Goal: Task Accomplishment & Management: Manage account settings

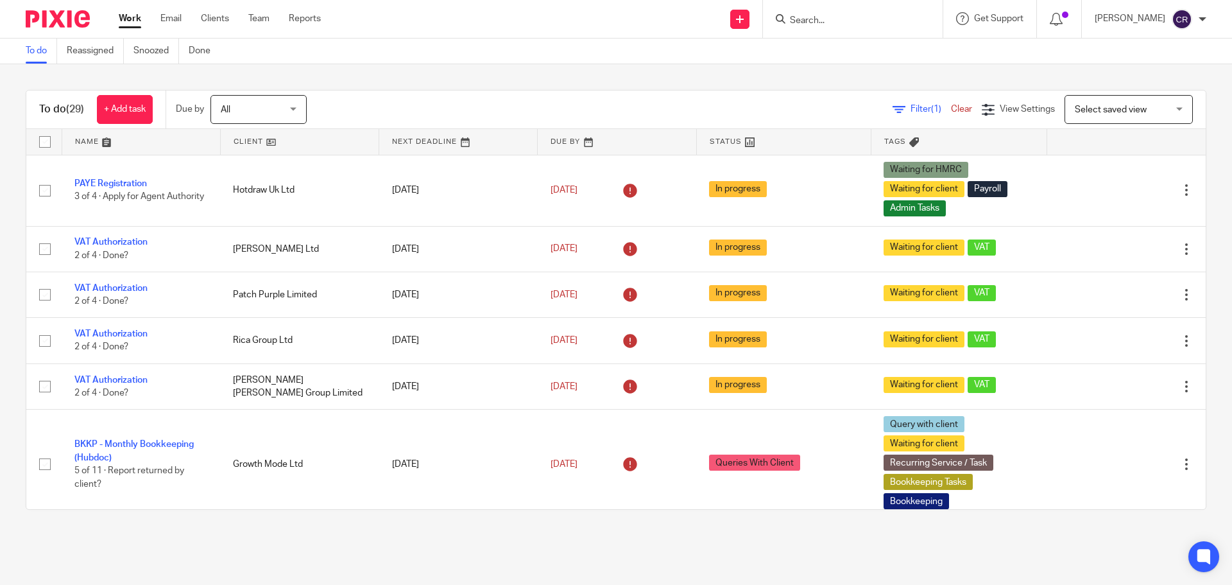
click at [851, 19] on input "Search" at bounding box center [846, 21] width 115 height 12
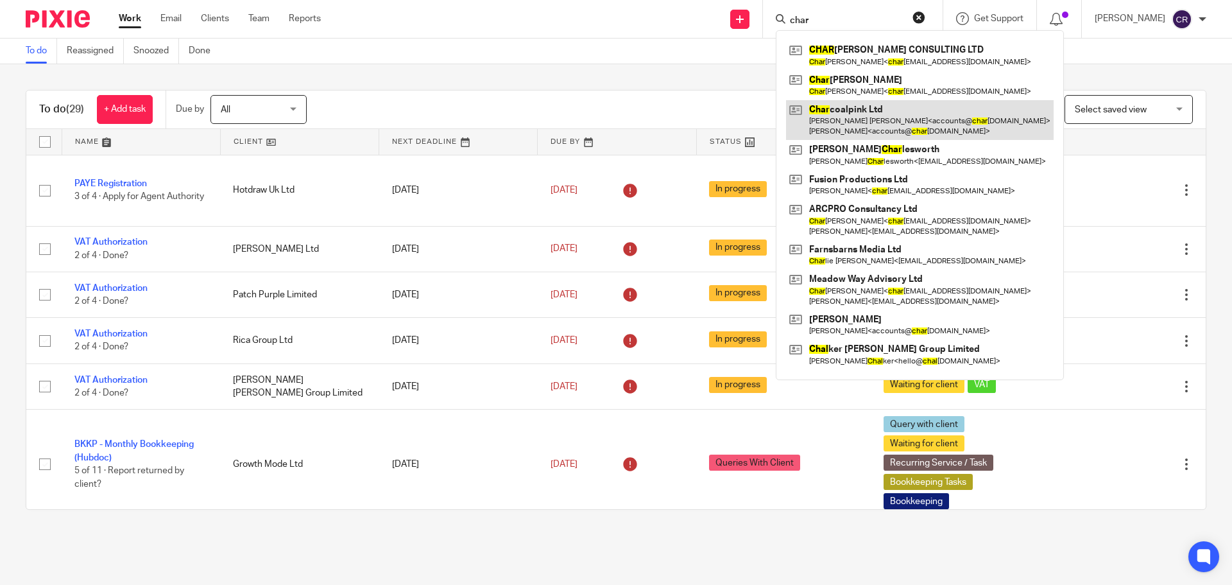
type input "char"
click at [883, 113] on link at bounding box center [920, 120] width 268 height 40
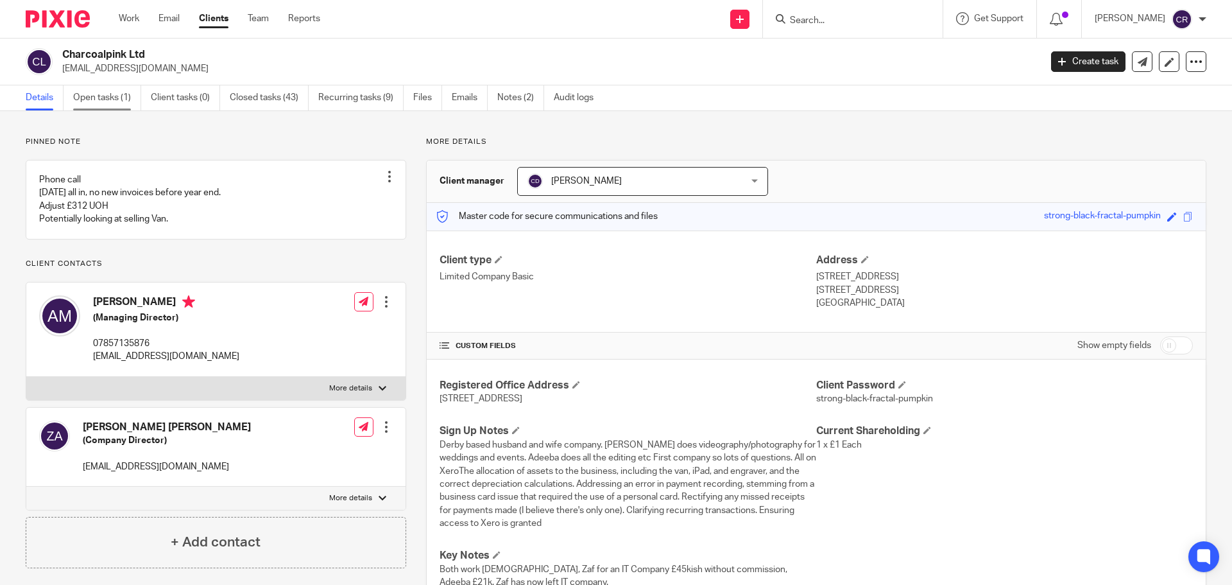
click at [117, 99] on link "Open tasks (1)" at bounding box center [107, 97] width 68 height 25
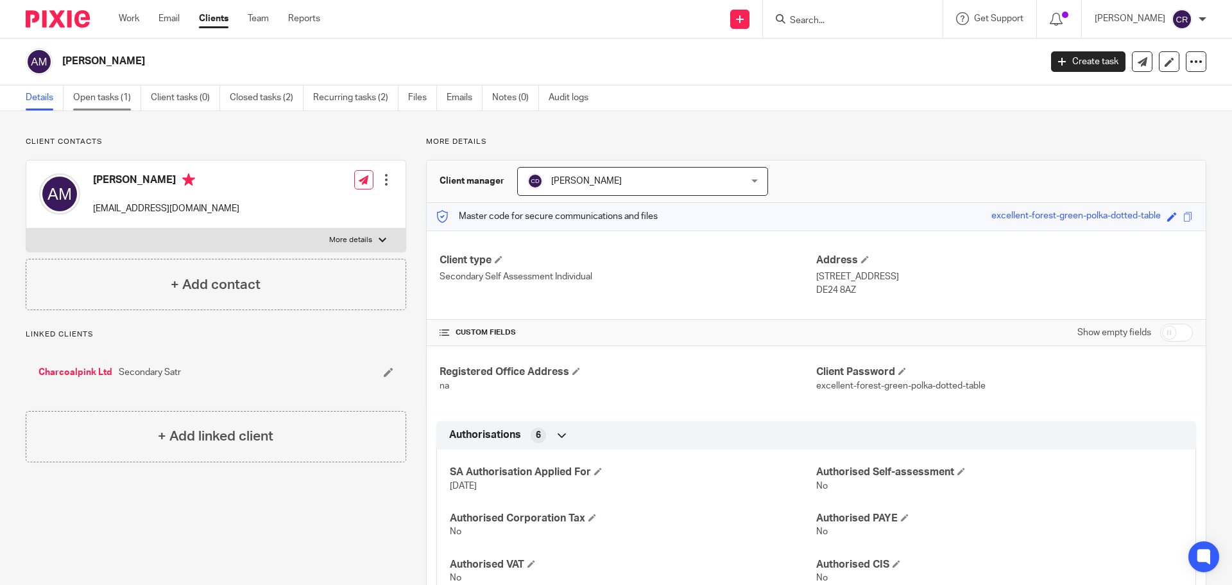
click at [116, 99] on link "Open tasks (1)" at bounding box center [107, 97] width 68 height 25
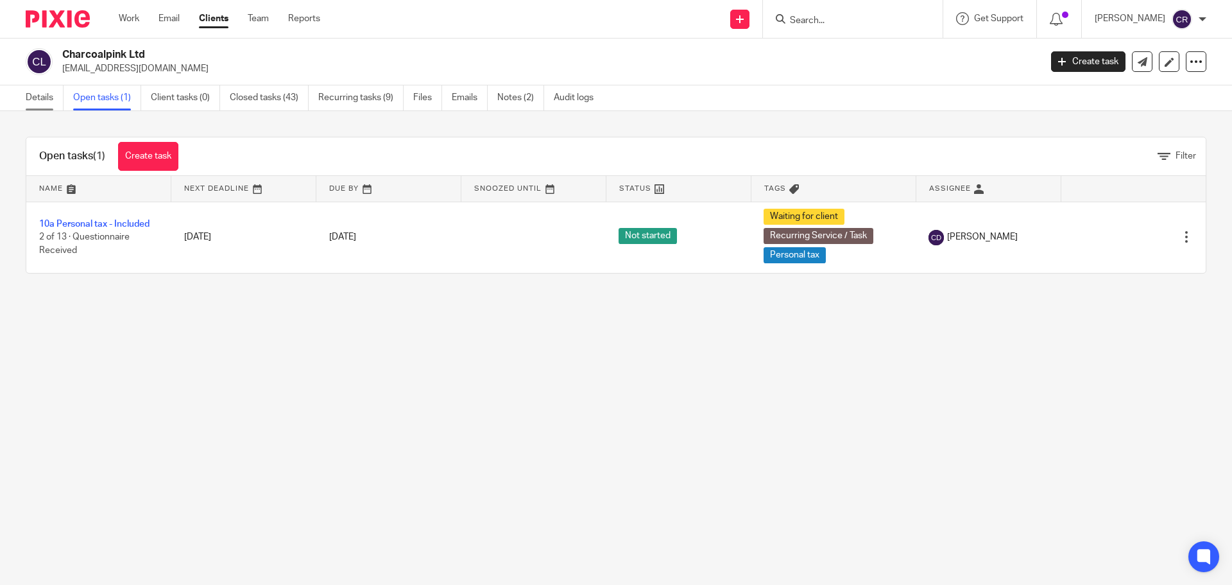
click at [37, 96] on link "Details" at bounding box center [45, 97] width 38 height 25
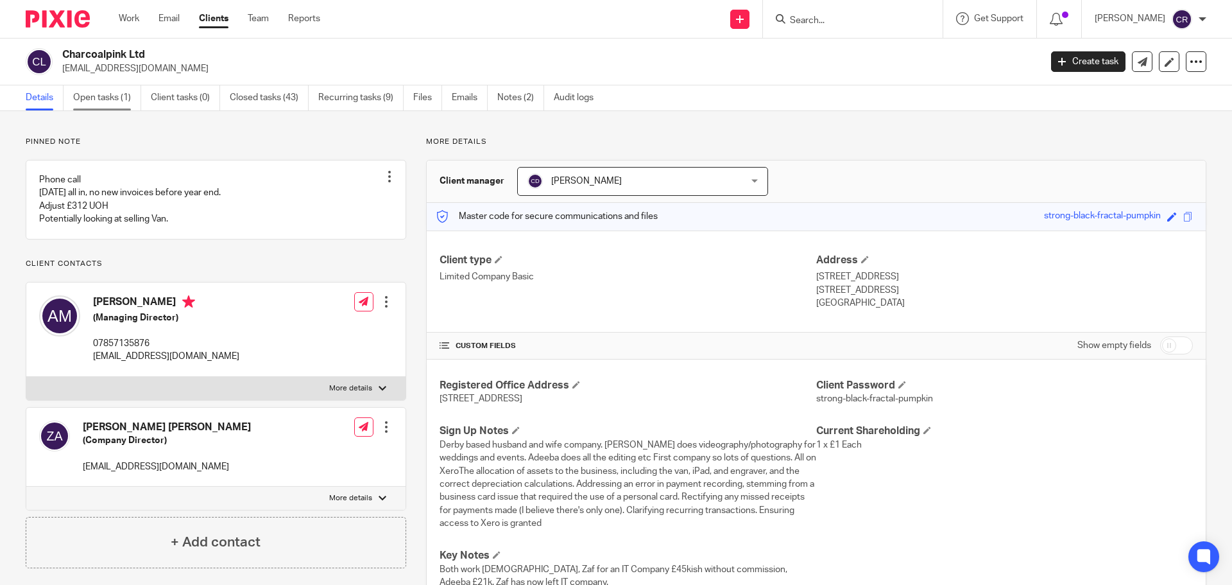
click at [96, 85] on link "Open tasks (1)" at bounding box center [107, 97] width 68 height 25
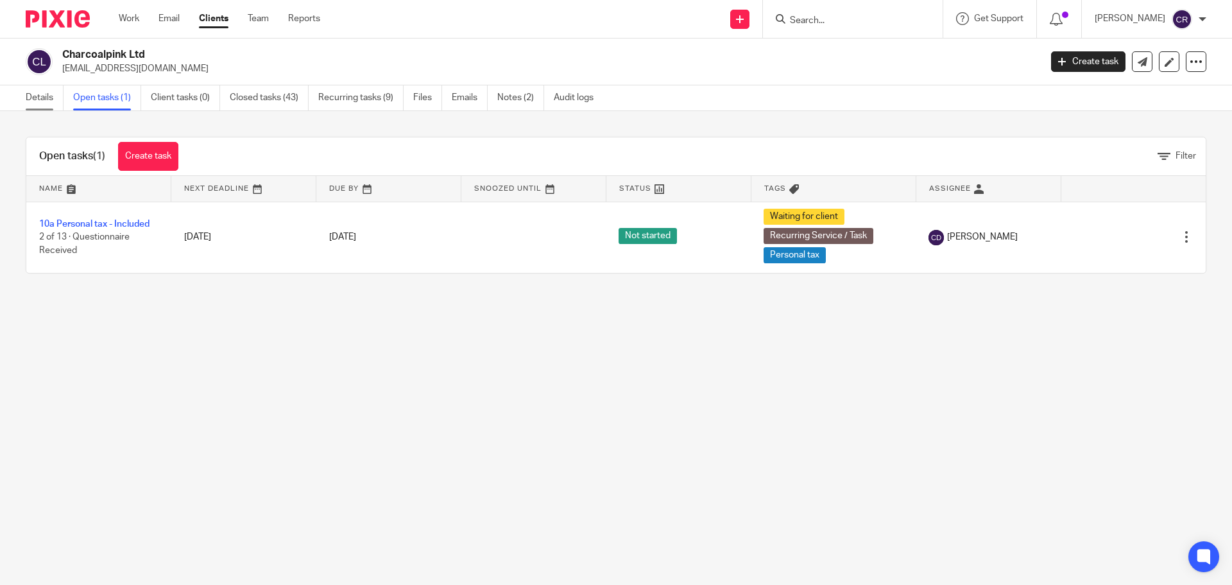
click at [44, 103] on link "Details" at bounding box center [45, 97] width 38 height 25
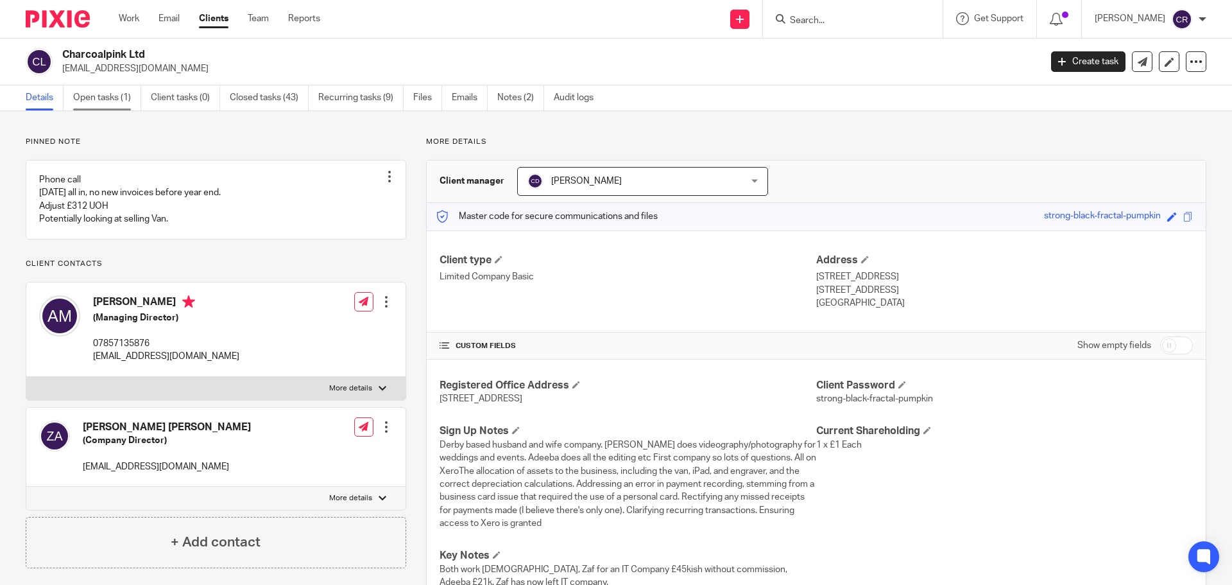
click at [90, 90] on link "Open tasks (1)" at bounding box center [107, 97] width 68 height 25
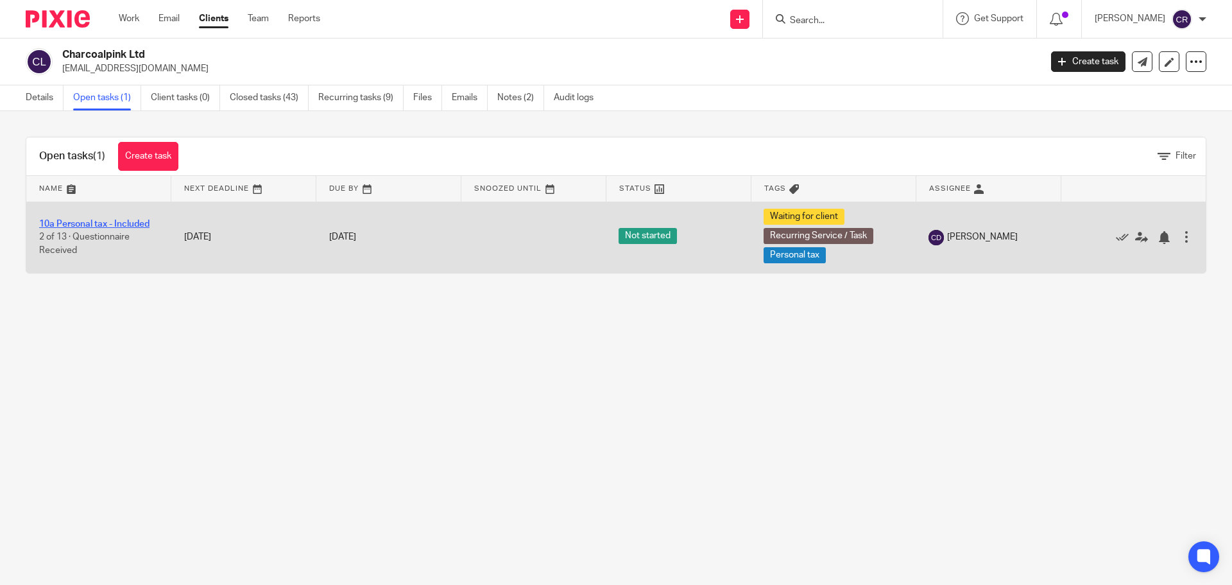
click at [138, 225] on link "10a Personal tax - Included" at bounding box center [94, 223] width 110 height 9
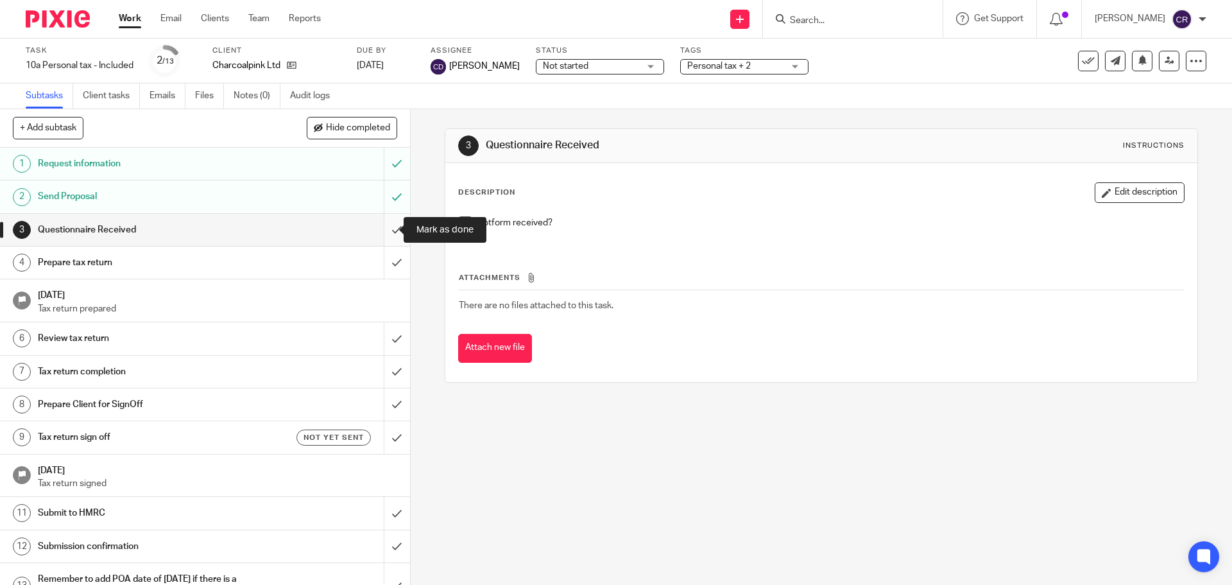
click at [393, 222] on input "submit" at bounding box center [205, 230] width 410 height 32
click at [383, 257] on input "submit" at bounding box center [205, 262] width 410 height 32
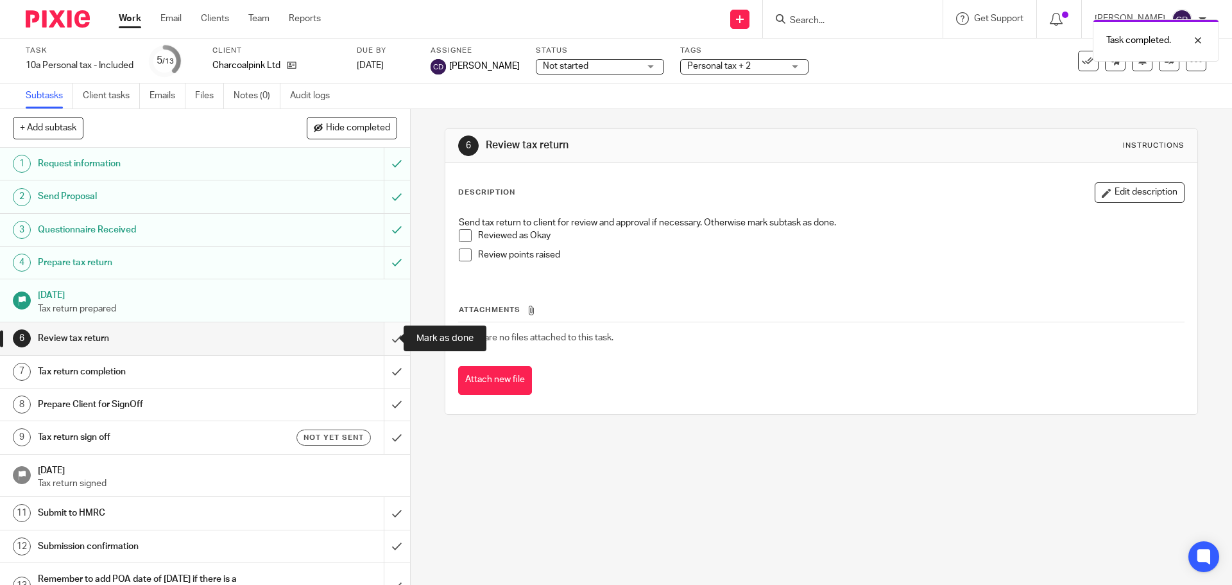
click at [382, 343] on input "submit" at bounding box center [205, 338] width 410 height 32
click at [384, 364] on input "submit" at bounding box center [205, 371] width 410 height 32
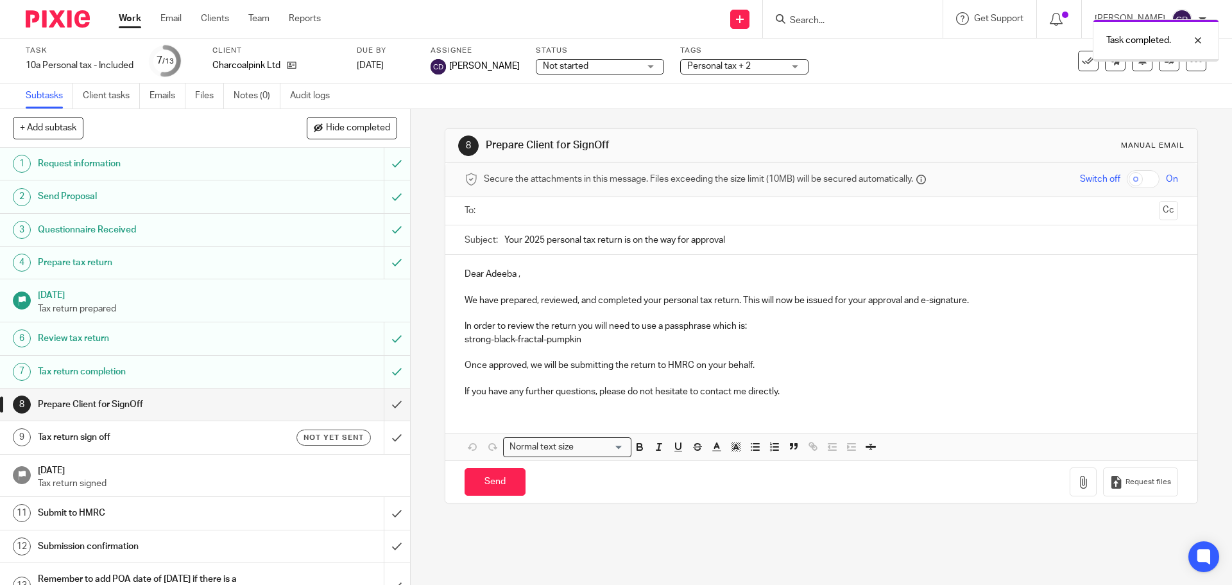
click at [495, 274] on p "Dear Adeeba ," at bounding box center [821, 274] width 713 height 13
click at [495, 275] on p "Dear Adeeba ," at bounding box center [821, 274] width 713 height 13
click at [529, 213] on input "text" at bounding box center [820, 210] width 665 height 15
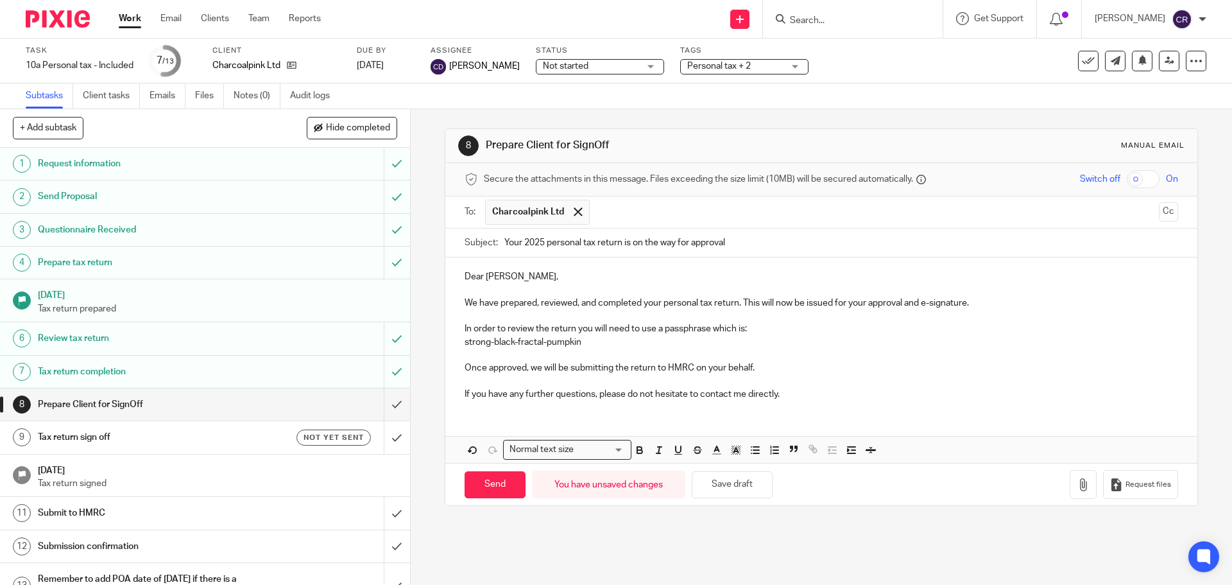
drag, startPoint x: 495, startPoint y: 486, endPoint x: 175, endPoint y: 467, distance: 320.7
click at [486, 486] on input "Send" at bounding box center [495, 485] width 61 height 28
click at [128, 441] on h1 "Tax return sign off" at bounding box center [149, 436] width 222 height 19
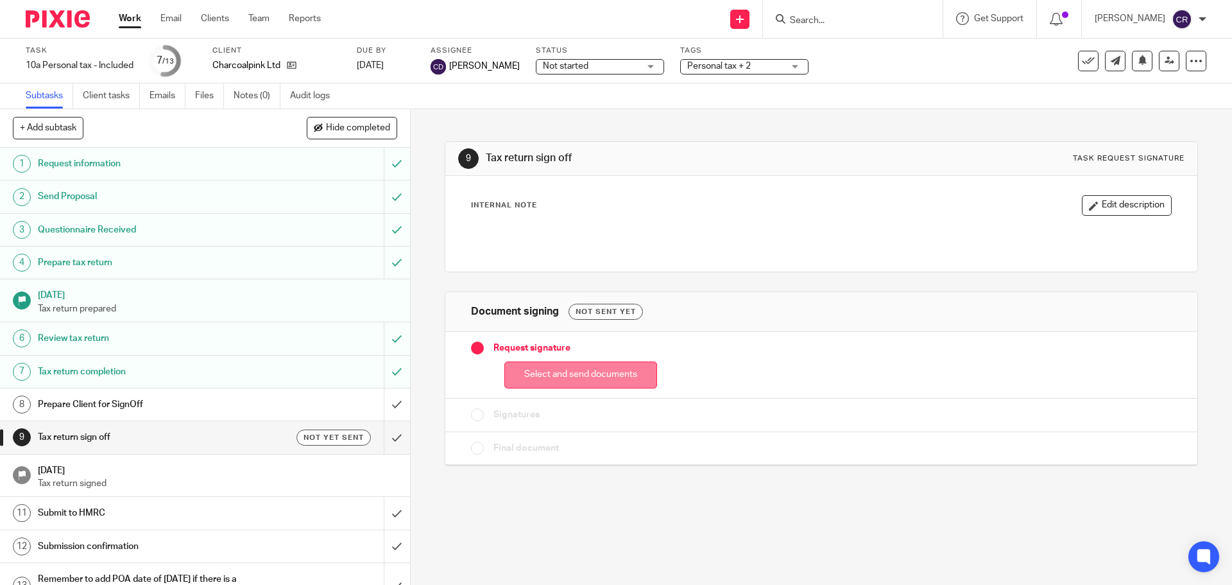
click at [568, 371] on button "Select and send documents" at bounding box center [580, 375] width 153 height 28
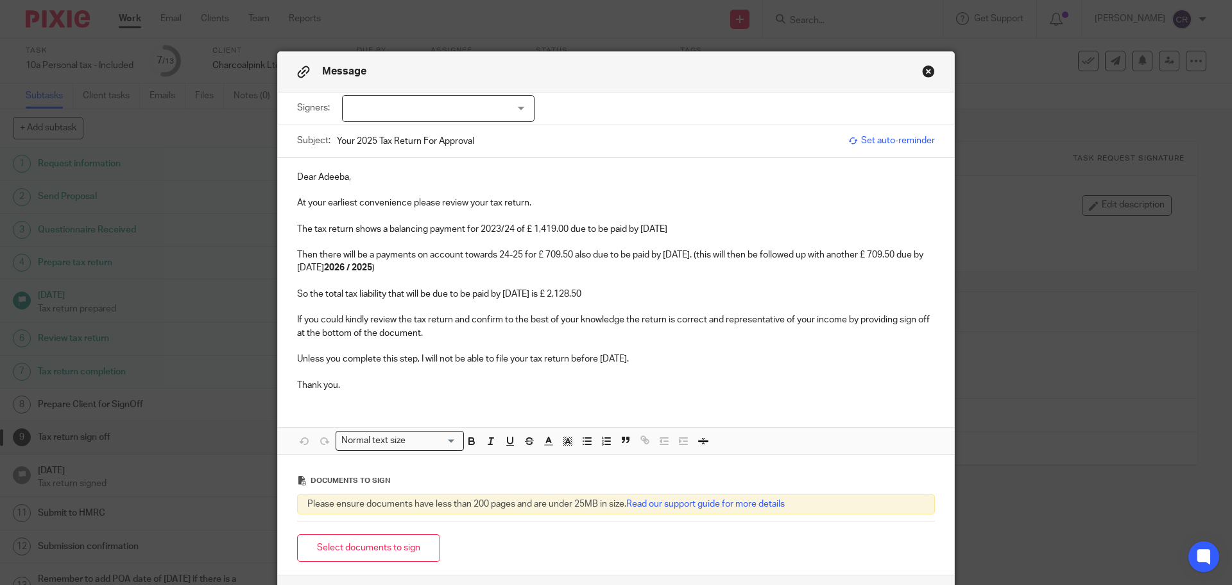
click at [437, 92] on div "Signers: Zafar Javaid Ahmed Adeeba Kausar Mughal (0 selected)" at bounding box center [616, 108] width 638 height 32
click at [438, 97] on div at bounding box center [438, 108] width 192 height 27
click at [441, 141] on li "[PERSON_NAME] [PERSON_NAME]" at bounding box center [433, 135] width 191 height 26
checkbox input "true"
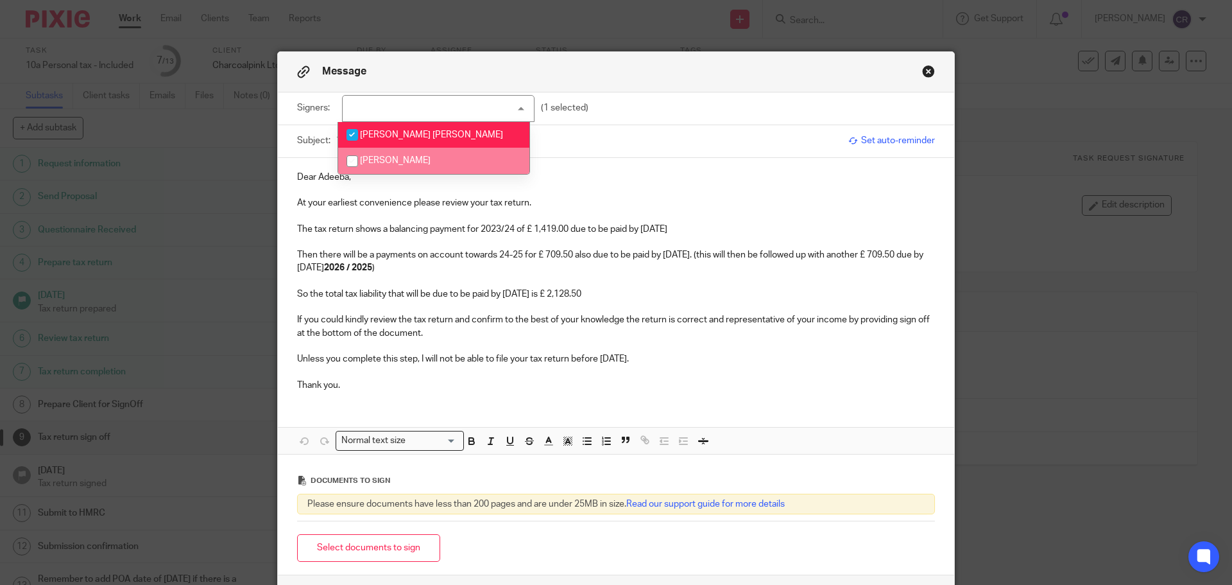
click at [329, 195] on p at bounding box center [616, 190] width 638 height 13
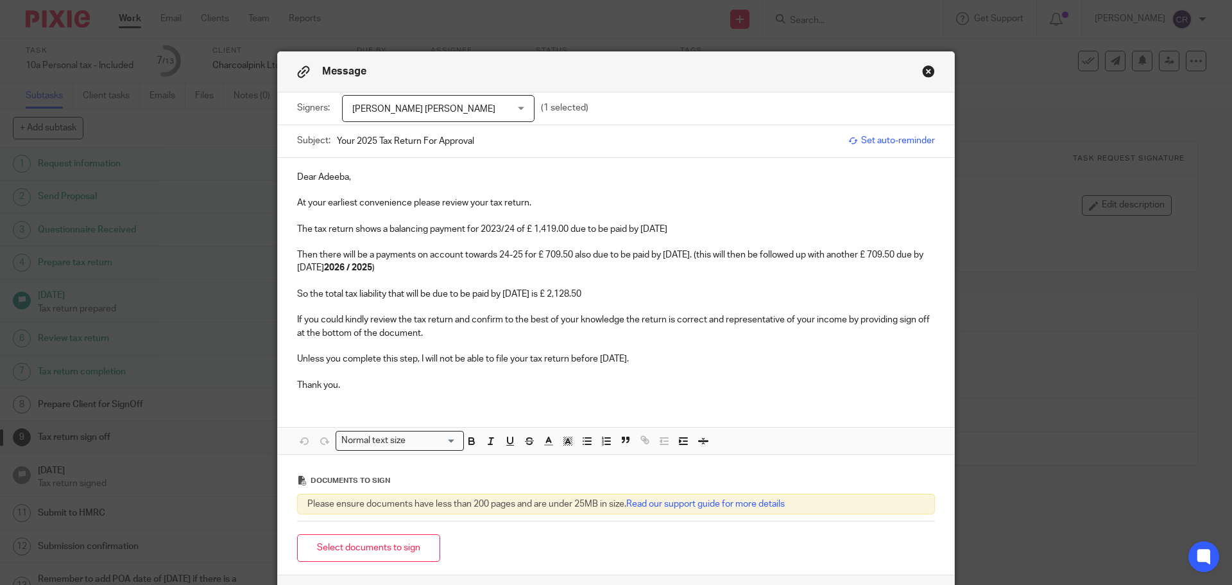
click at [329, 177] on p "Dear Adeeba," at bounding box center [616, 177] width 638 height 13
click at [297, 176] on p "Dear [PERSON_NAME]," at bounding box center [616, 177] width 638 height 13
drag, startPoint x: 499, startPoint y: 228, endPoint x: 536, endPoint y: 282, distance: 65.5
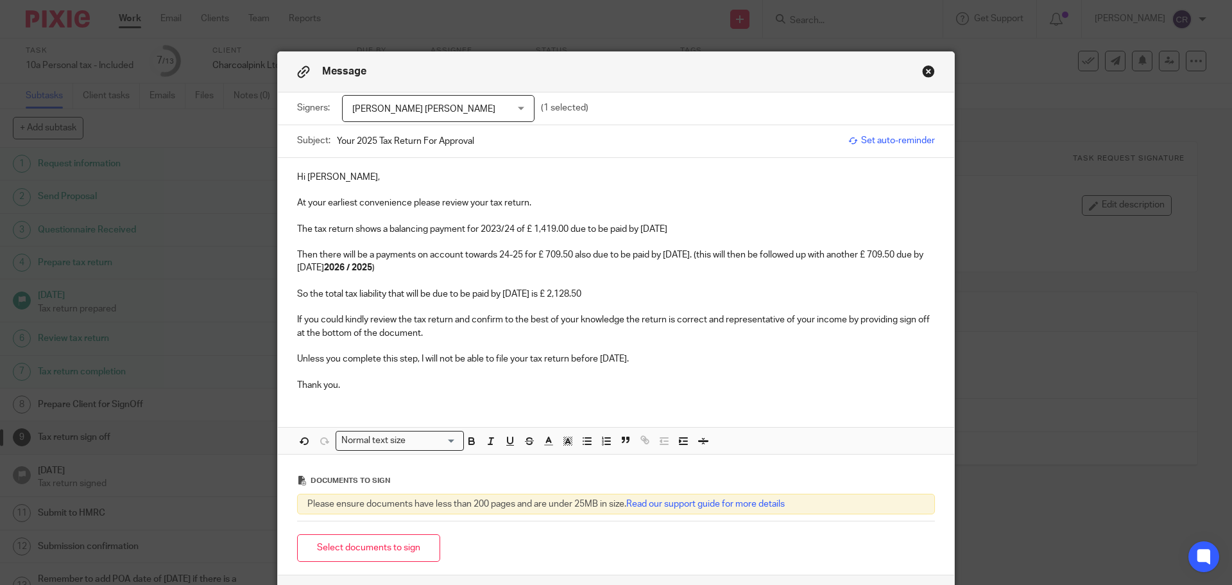
click at [500, 229] on p "The tax return shows a balancing payment for 2023/24 of £ 1,419.00 due to be pa…" at bounding box center [616, 229] width 638 height 13
click at [533, 225] on p "The tax return shows a balancing payment for 2024/25 of £ 1,419.00 due to be pa…" at bounding box center [616, 229] width 638 height 13
click at [503, 258] on p "Then there will be a payments on account towards 24-25 for £ 709.50 also due to…" at bounding box center [616, 261] width 638 height 26
click at [544, 253] on p "Then there will be a payments on account towards 25-26 for £ 709.50 also due to…" at bounding box center [616, 261] width 638 height 26
click at [892, 253] on p "Then there will be a payments on account towards 25-26 for £709.50 also due to …" at bounding box center [616, 261] width 638 height 26
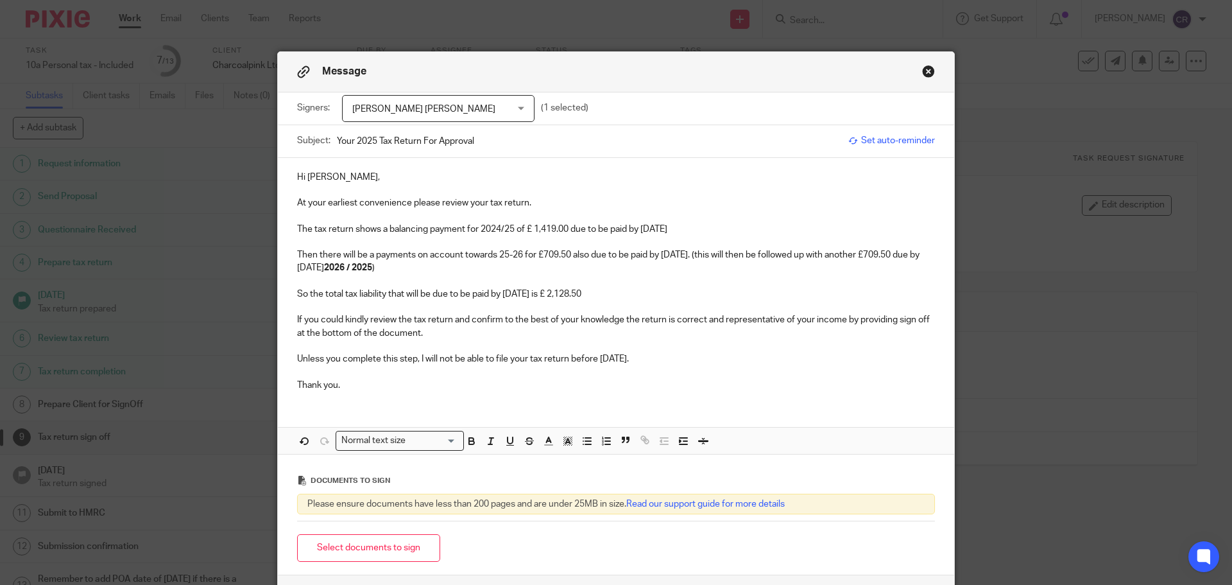
click at [572, 295] on p "So the total tax liability that will be due to be paid by 31 Jan 2026 is £ 2,12…" at bounding box center [616, 293] width 638 height 13
click at [379, 547] on button "Select documents to sign" at bounding box center [368, 548] width 143 height 28
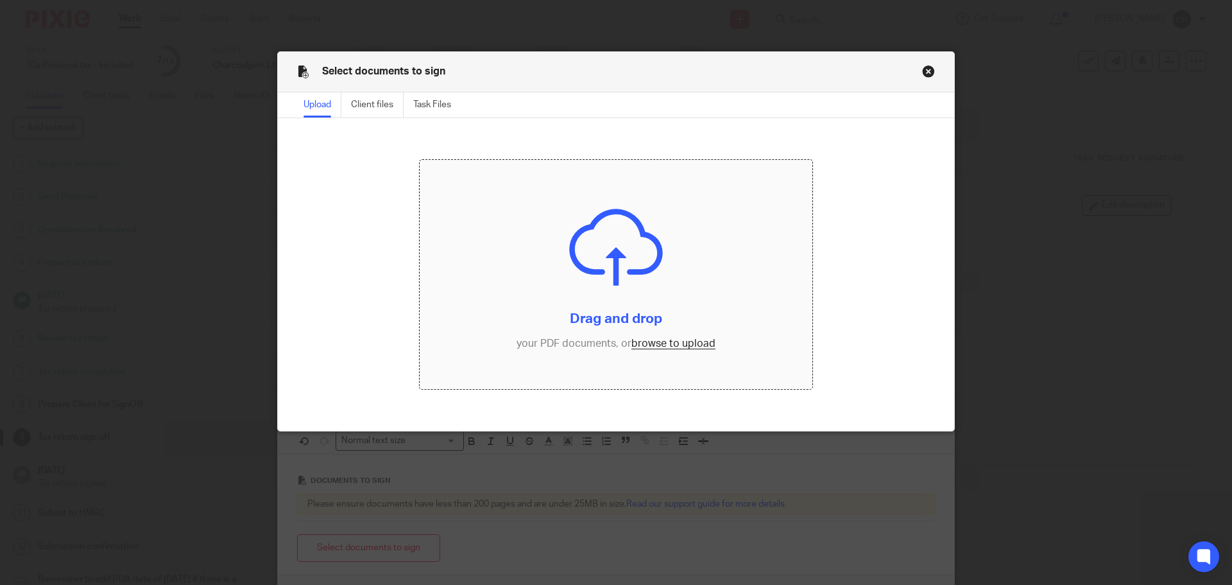
click at [662, 340] on input "file" at bounding box center [616, 275] width 393 height 230
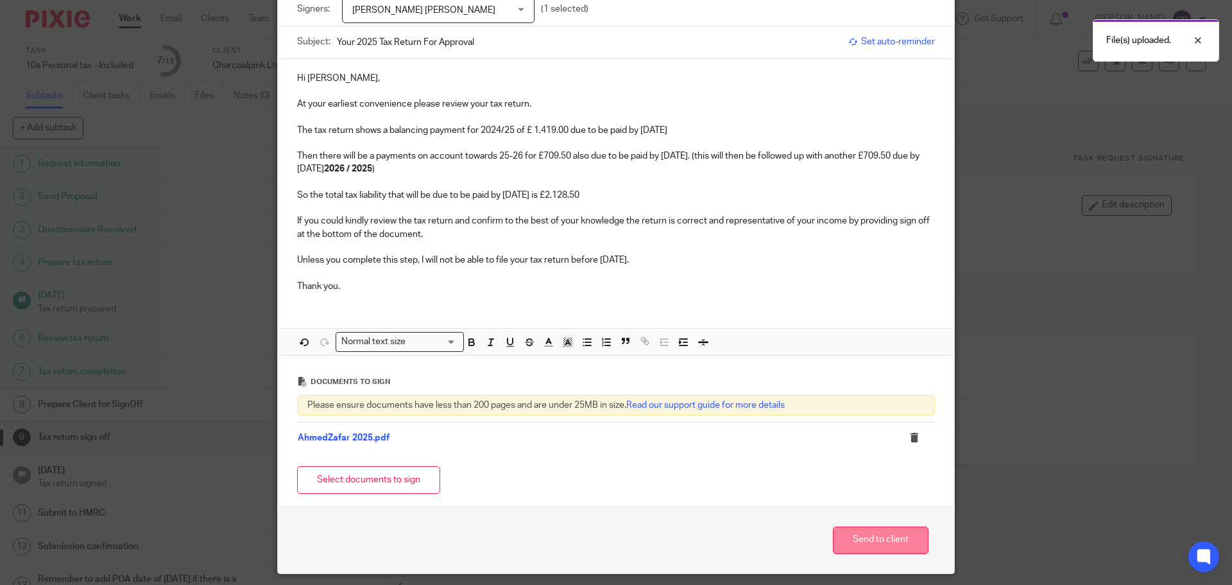
scroll to position [139, 0]
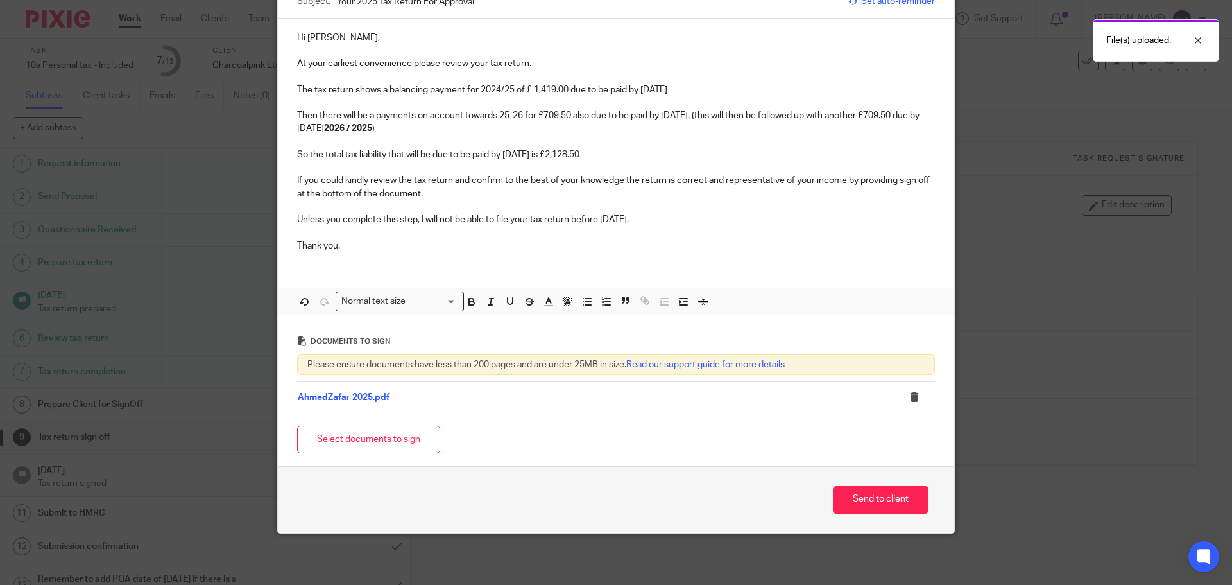
drag, startPoint x: 888, startPoint y: 500, endPoint x: 554, endPoint y: 180, distance: 462.9
click at [887, 500] on button "Send to client" at bounding box center [881, 500] width 96 height 28
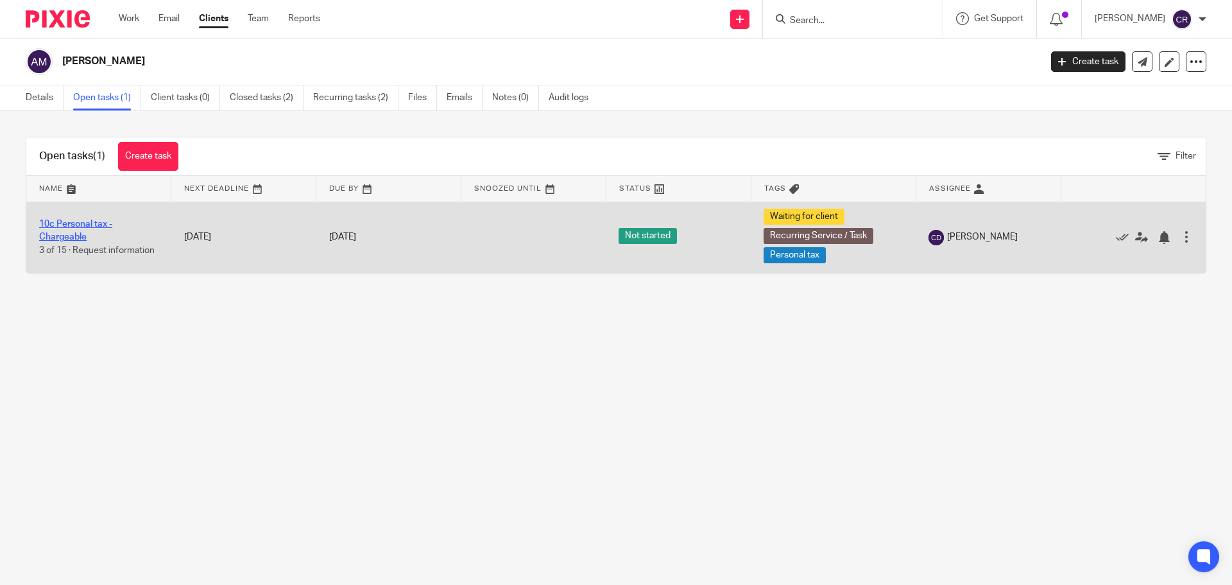
click at [76, 227] on link "10c Personal tax - Chargeable" at bounding box center [75, 230] width 73 height 22
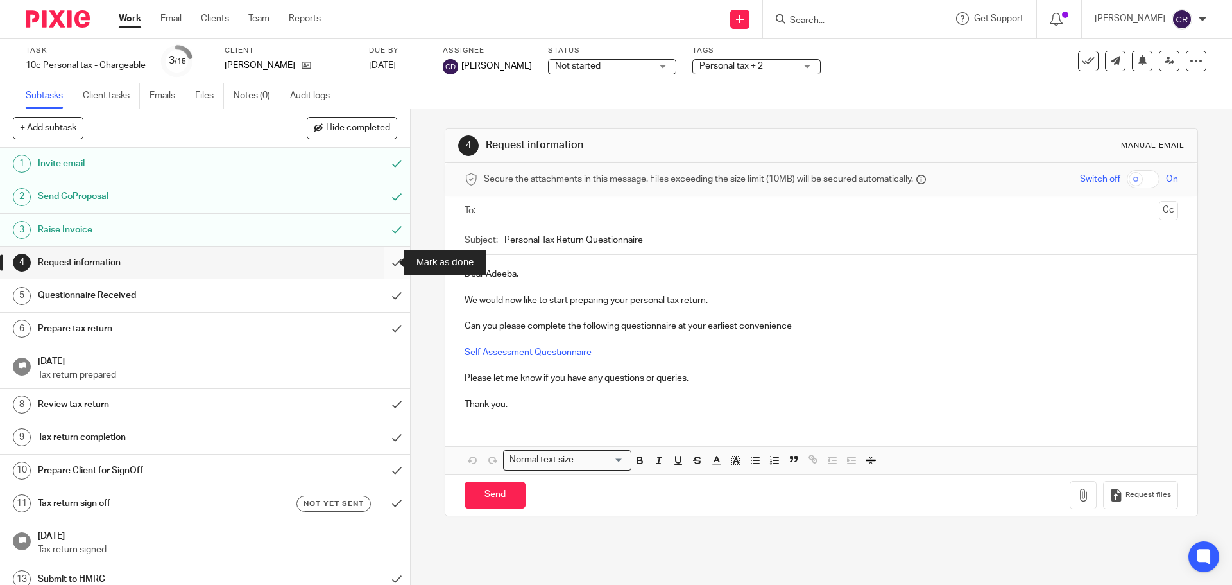
drag, startPoint x: 384, startPoint y: 255, endPoint x: 385, endPoint y: 261, distance: 6.5
click at [384, 255] on input "submit" at bounding box center [205, 262] width 410 height 32
click at [387, 304] on input "submit" at bounding box center [205, 295] width 410 height 32
click at [387, 333] on input "submit" at bounding box center [205, 328] width 410 height 32
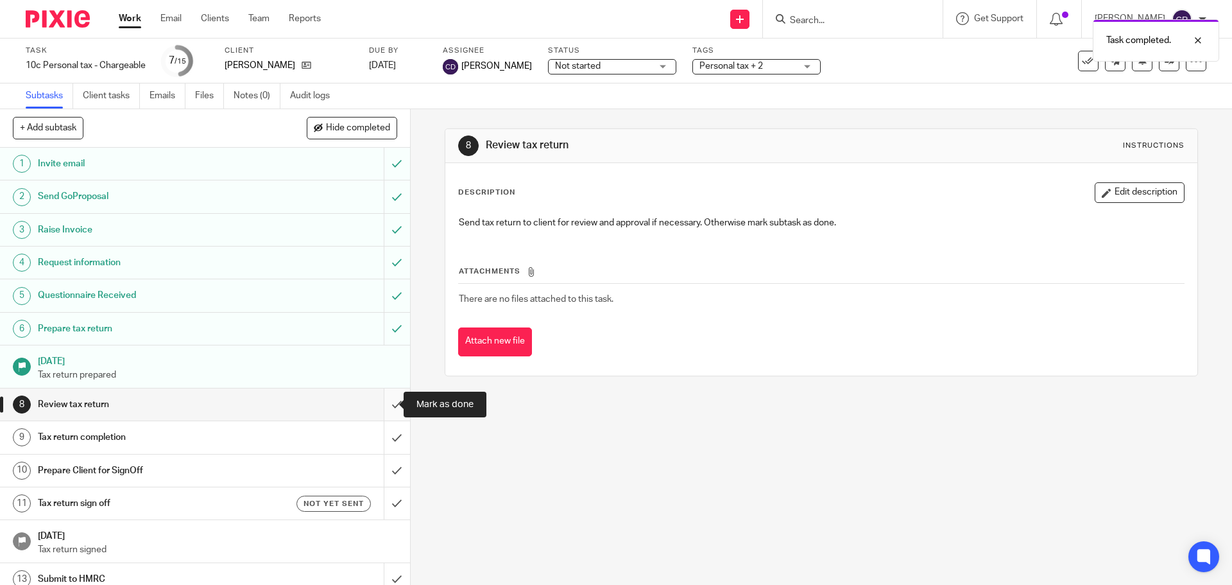
click at [384, 403] on input "submit" at bounding box center [205, 404] width 410 height 32
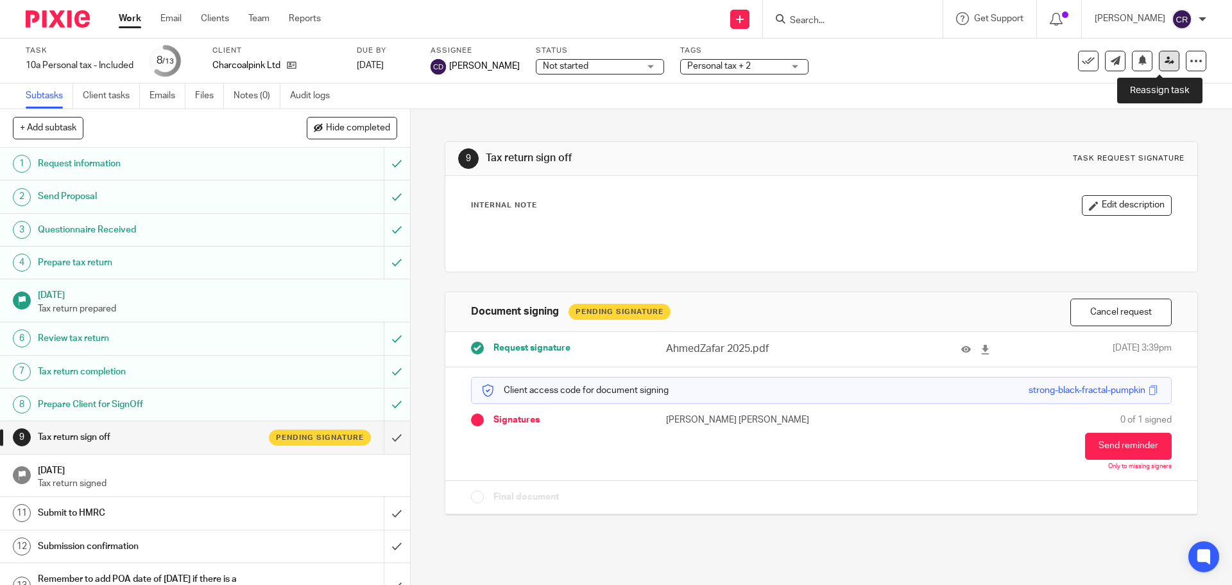
click at [1165, 57] on icon at bounding box center [1170, 61] width 10 height 10
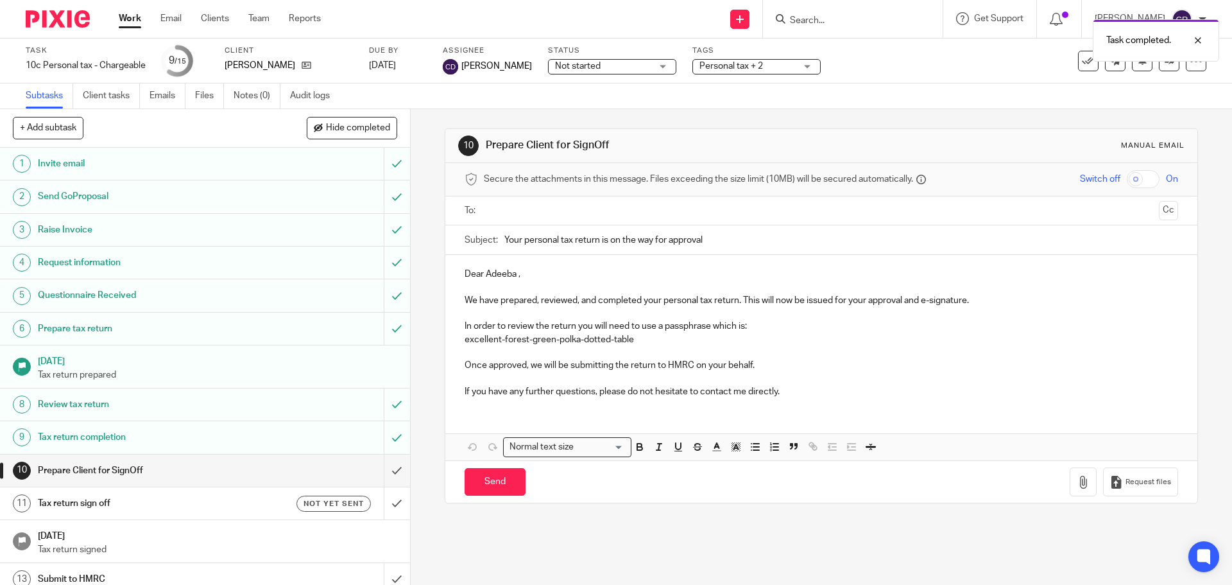
click at [545, 218] on ul at bounding box center [821, 210] width 673 height 21
click at [573, 207] on input "text" at bounding box center [820, 210] width 665 height 15
click at [490, 486] on input "Send" at bounding box center [495, 485] width 61 height 28
type input "Sent"
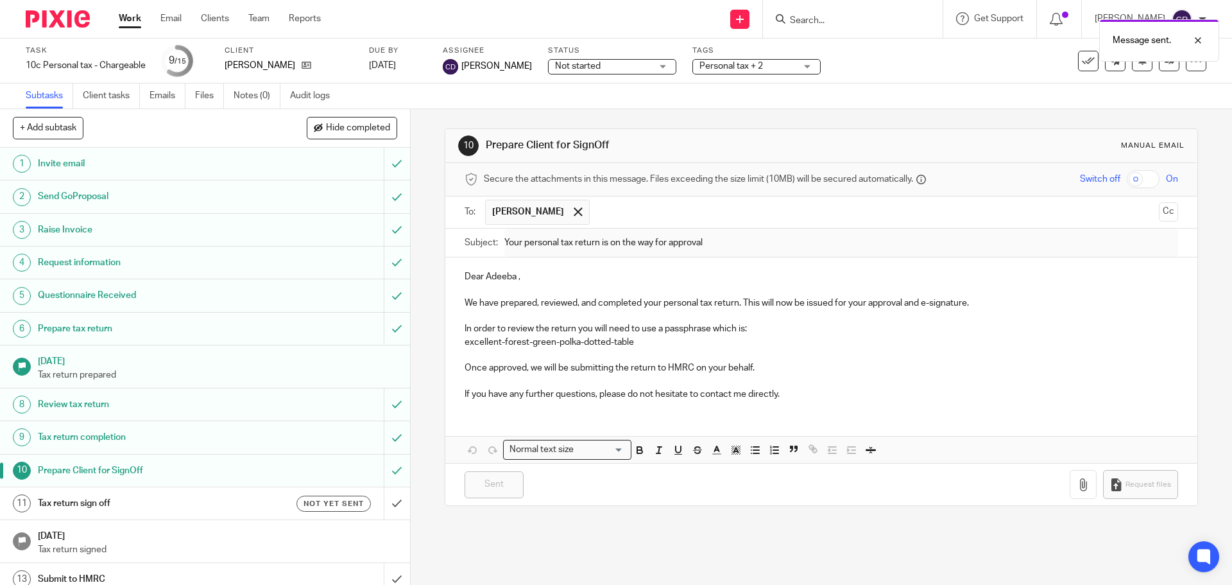
click at [173, 502] on h1 "Tax return sign off" at bounding box center [149, 502] width 222 height 19
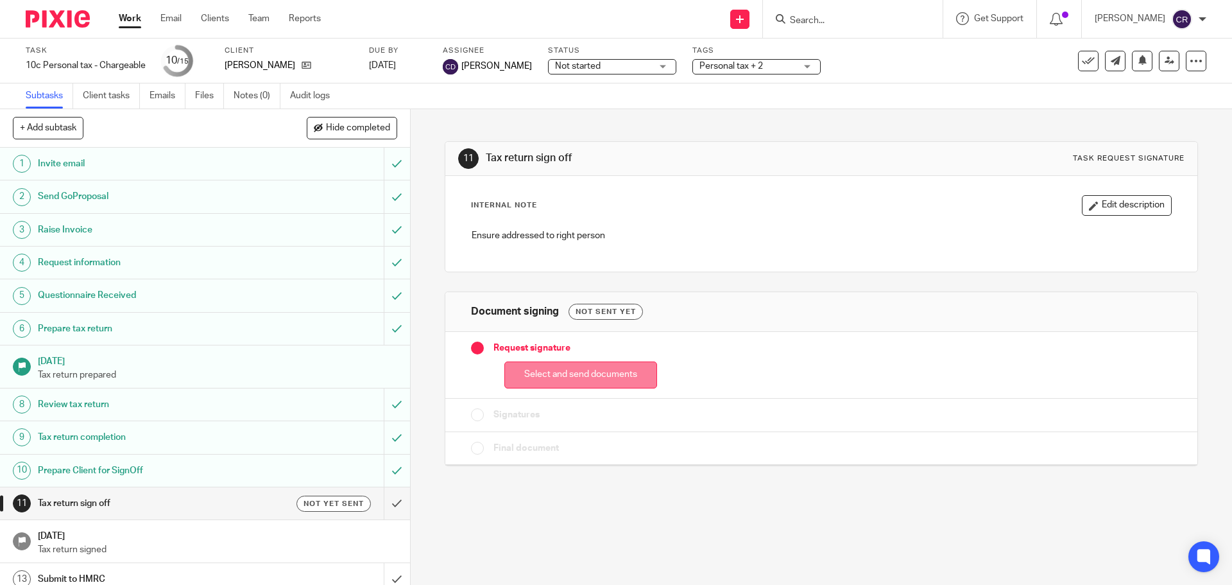
click at [560, 379] on button "Select and send documents" at bounding box center [580, 375] width 153 height 28
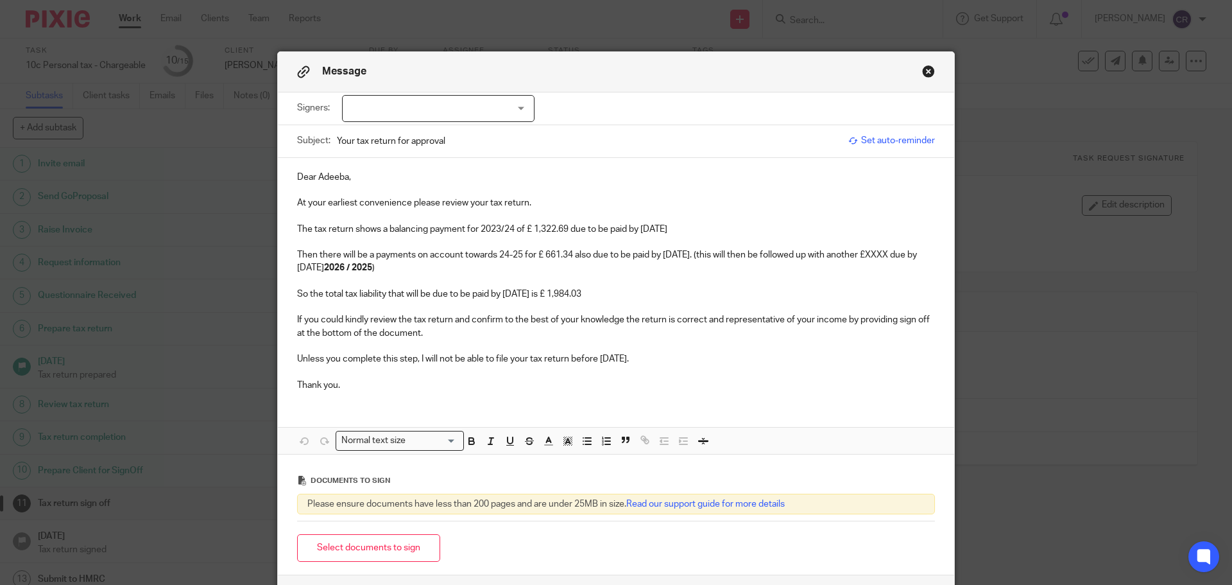
click at [456, 124] on div "Signers: [PERSON_NAME] (0 selected)" at bounding box center [616, 108] width 638 height 32
drag, startPoint x: 452, startPoint y: 107, endPoint x: 449, endPoint y: 128, distance: 21.5
click at [452, 109] on div at bounding box center [438, 108] width 192 height 27
click at [441, 137] on li "Adeeba Mughal" at bounding box center [433, 135] width 191 height 26
checkbox input "true"
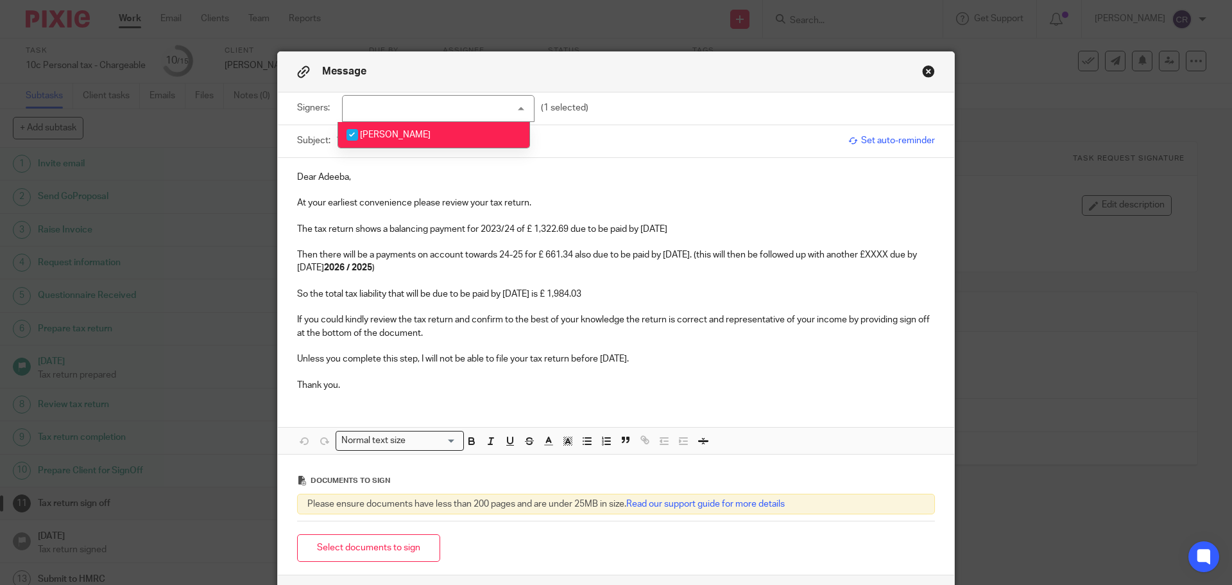
click at [497, 228] on p "The tax return shows a balancing payment for 2023/24 of £ 1,322.69 due to be pa…" at bounding box center [616, 229] width 638 height 13
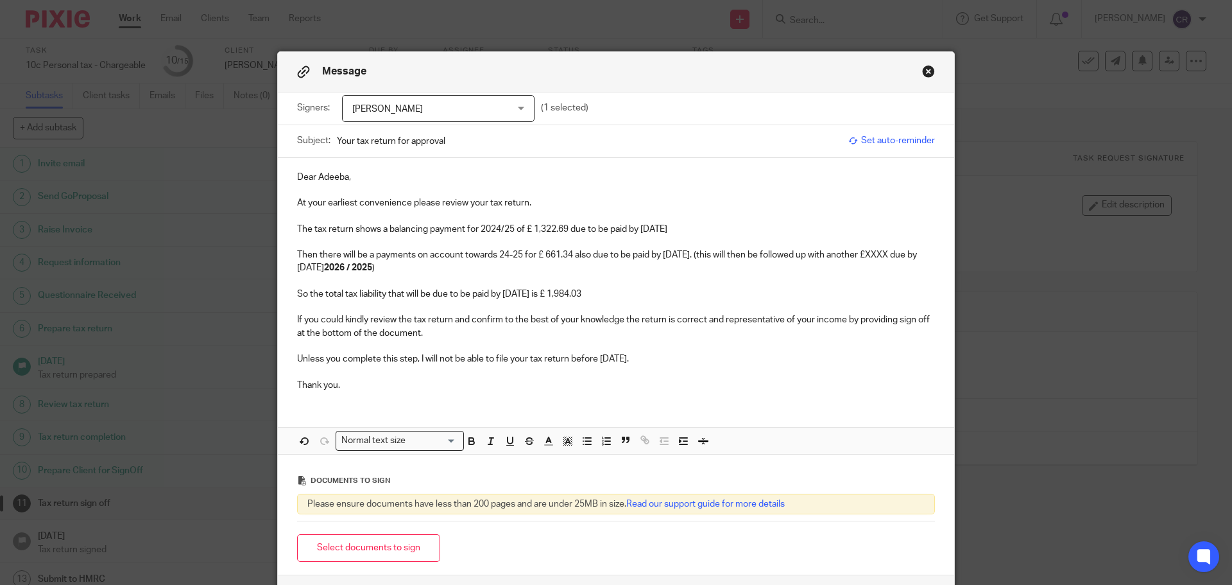
click at [535, 226] on p "The tax return shows a balancing payment for 2024/25 of £ 1,322.69 due to be pa…" at bounding box center [616, 229] width 638 height 13
click at [503, 257] on p "Then there will be a payments on account towards 24-25 for £ 661.34 also due to…" at bounding box center [616, 261] width 638 height 26
click at [568, 254] on p "Then there will be a payments on account towards 25-26 for £ 661.34 also due to…" at bounding box center [616, 261] width 638 height 26
drag, startPoint x: 566, startPoint y: 255, endPoint x: 541, endPoint y: 255, distance: 25.0
click at [541, 255] on p "Then there will be a payments on account towards 25-26 for £ 661.34 also due to…" at bounding box center [616, 261] width 638 height 26
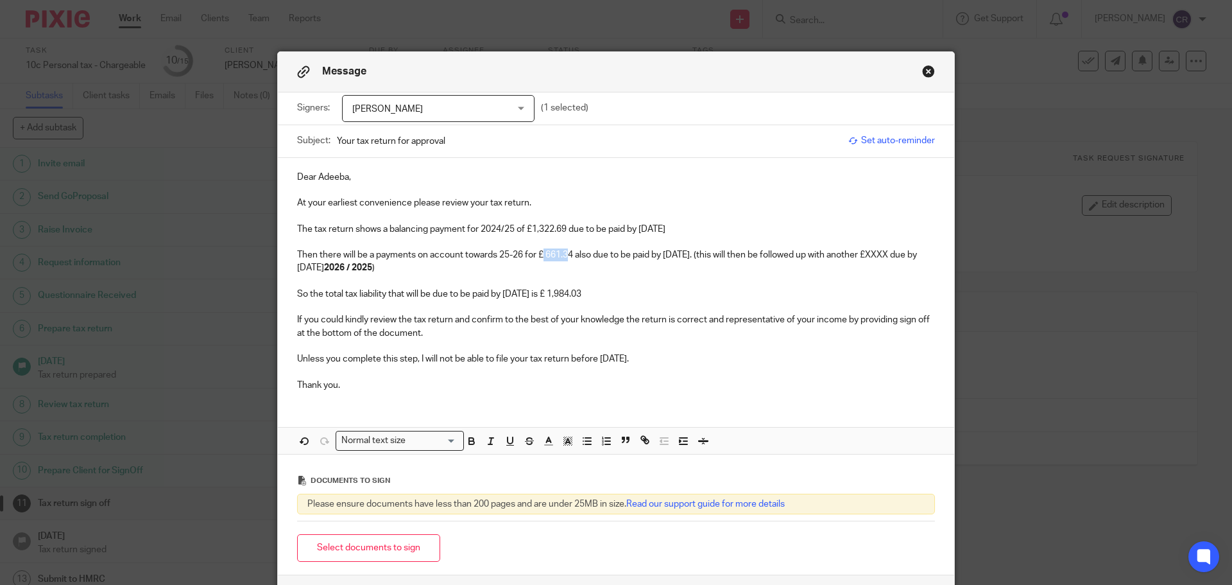
copy p "661.3"
drag, startPoint x: 917, startPoint y: 255, endPoint x: 890, endPoint y: 255, distance: 26.9
click at [890, 255] on p "Then there will be a payments on account towards 25-26 for £ 661.34 also due to…" at bounding box center [616, 261] width 638 height 26
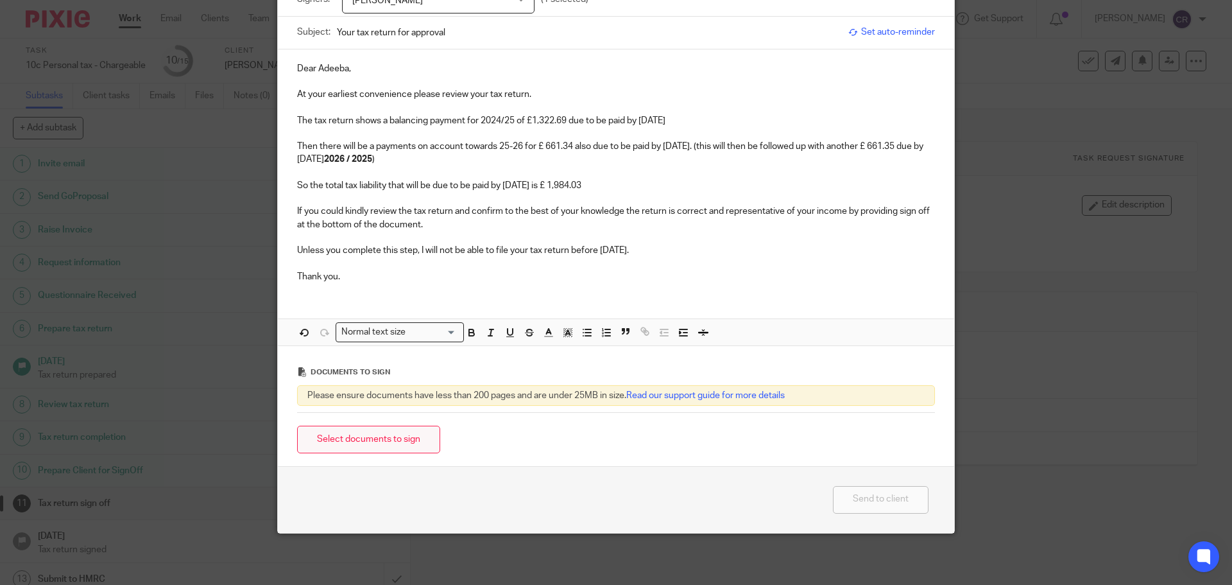
click at [388, 432] on button "Select documents to sign" at bounding box center [368, 439] width 143 height 28
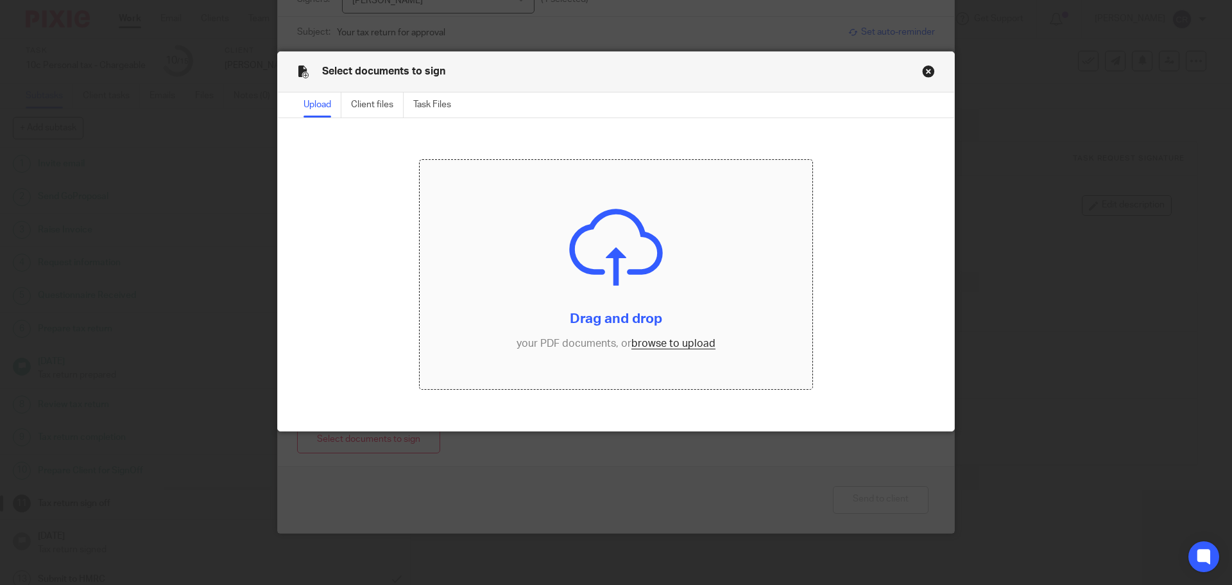
click at [645, 354] on input "file" at bounding box center [616, 275] width 393 height 230
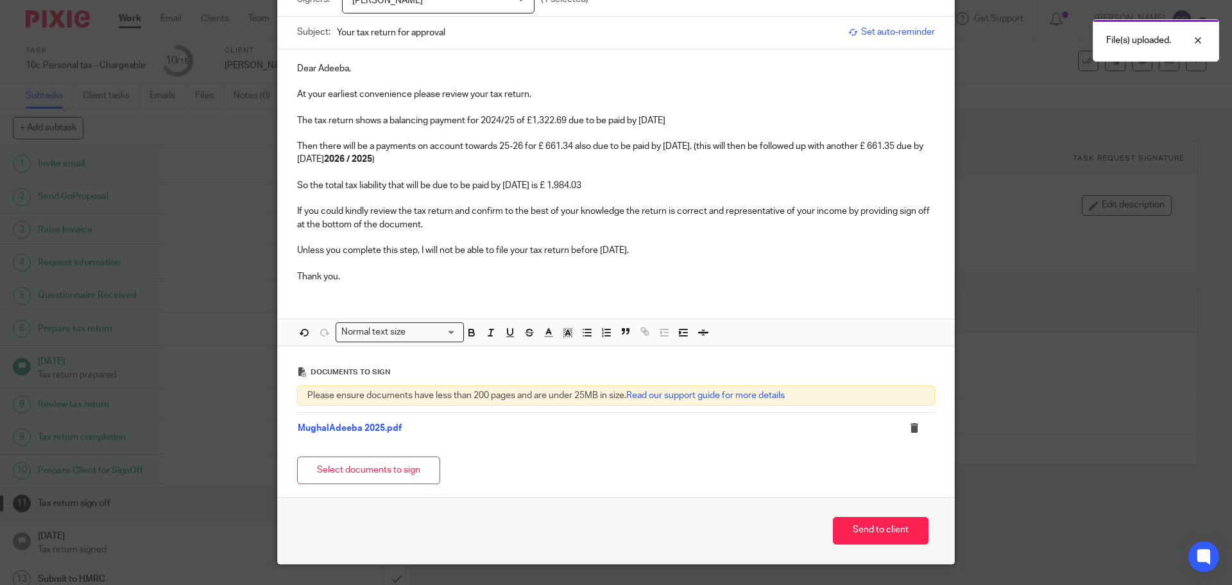
click at [808, 529] on div "Send to client" at bounding box center [616, 531] width 638 height 28
click at [851, 543] on button "Send to client" at bounding box center [881, 531] width 96 height 28
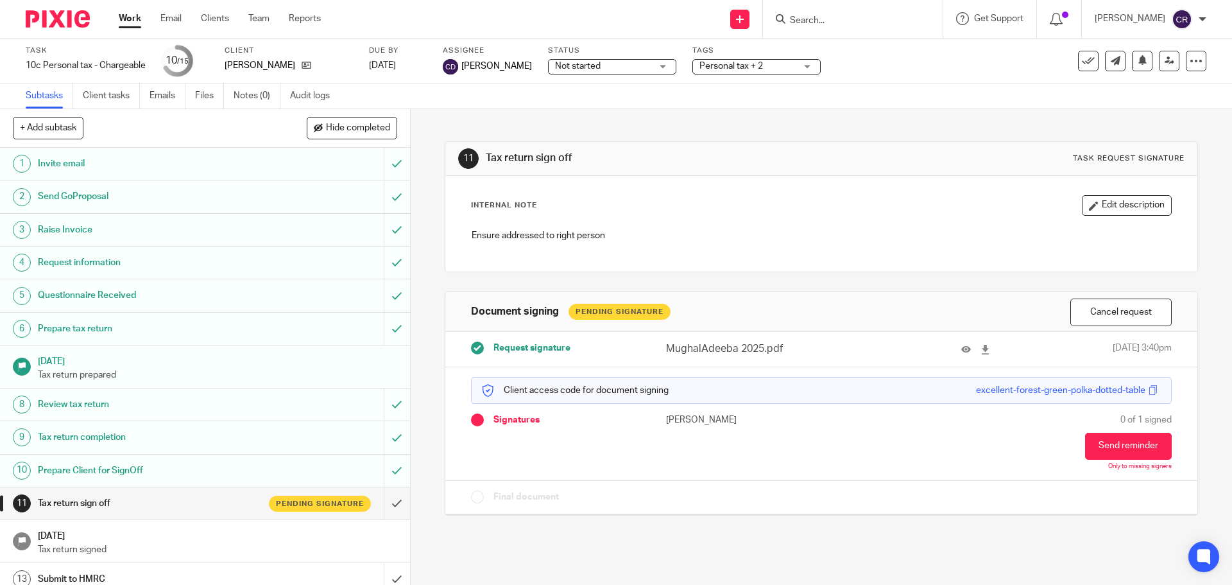
drag, startPoint x: 616, startPoint y: 71, endPoint x: 619, endPoint y: 63, distance: 8.7
click at [619, 63] on div "Not started Not started" at bounding box center [612, 66] width 128 height 15
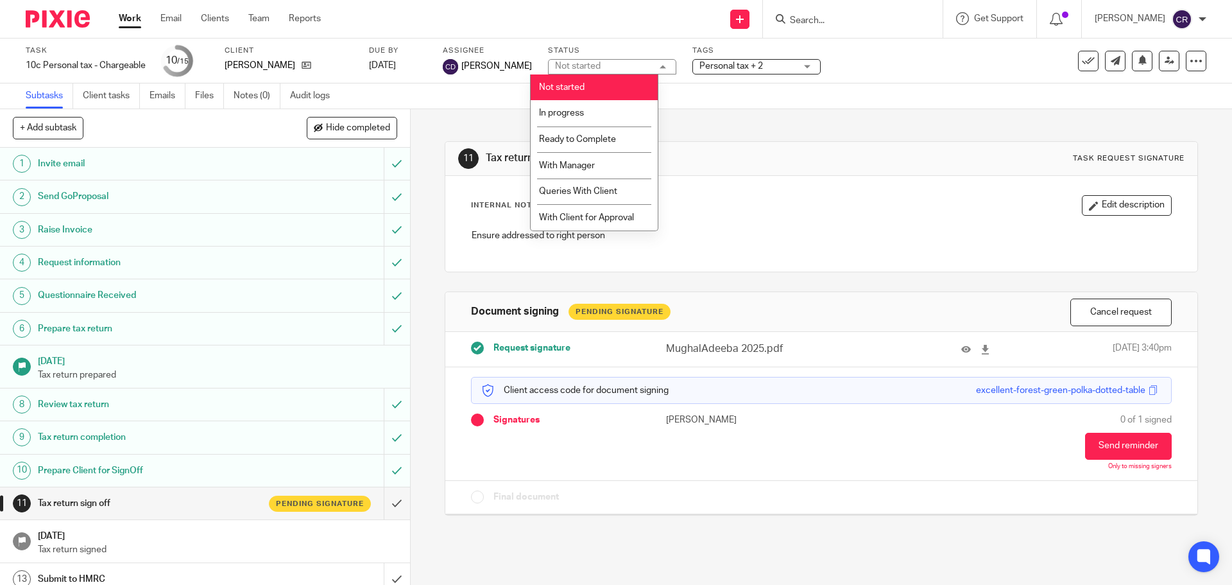
click at [619, 63] on div "Not started Not started" at bounding box center [612, 66] width 128 height 15
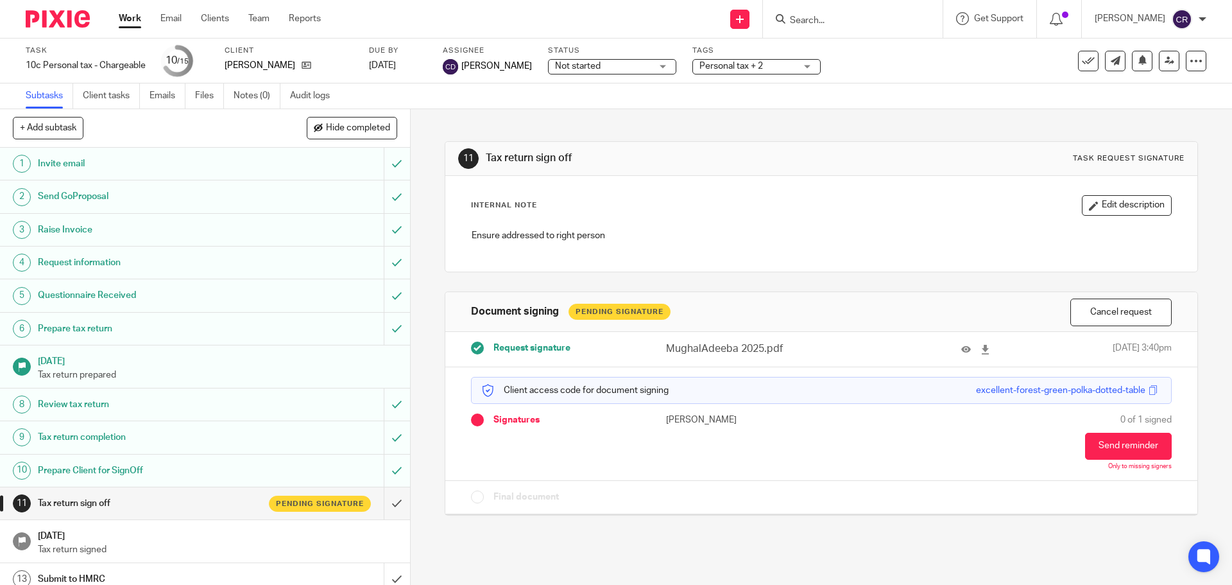
click at [619, 63] on span "Not started" at bounding box center [603, 66] width 96 height 13
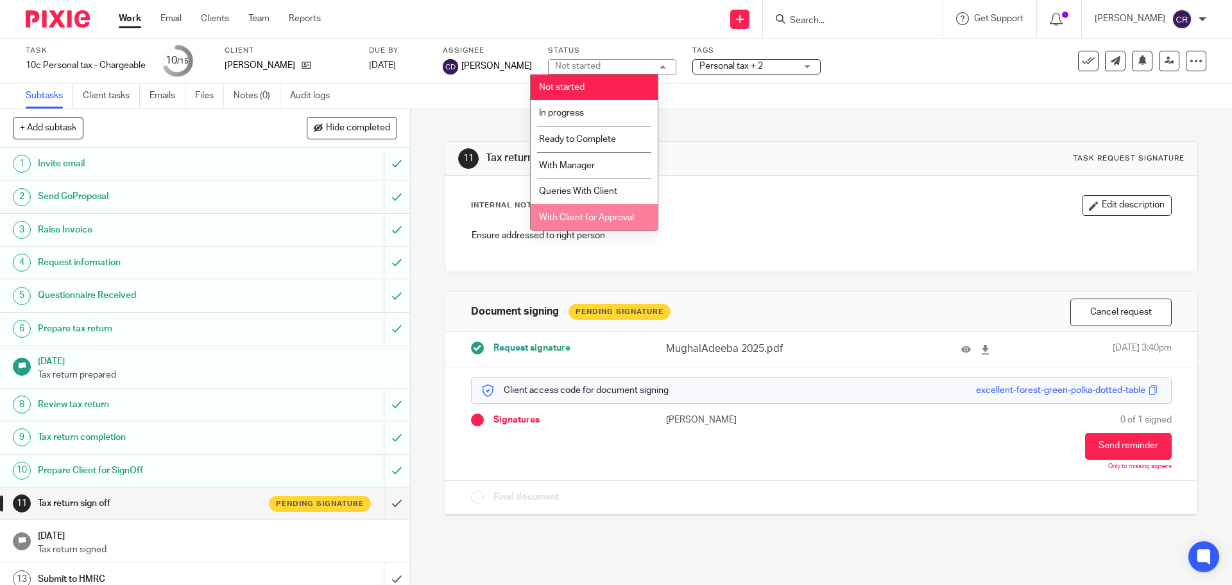
click at [606, 212] on li "With Client for Approval" at bounding box center [594, 217] width 127 height 26
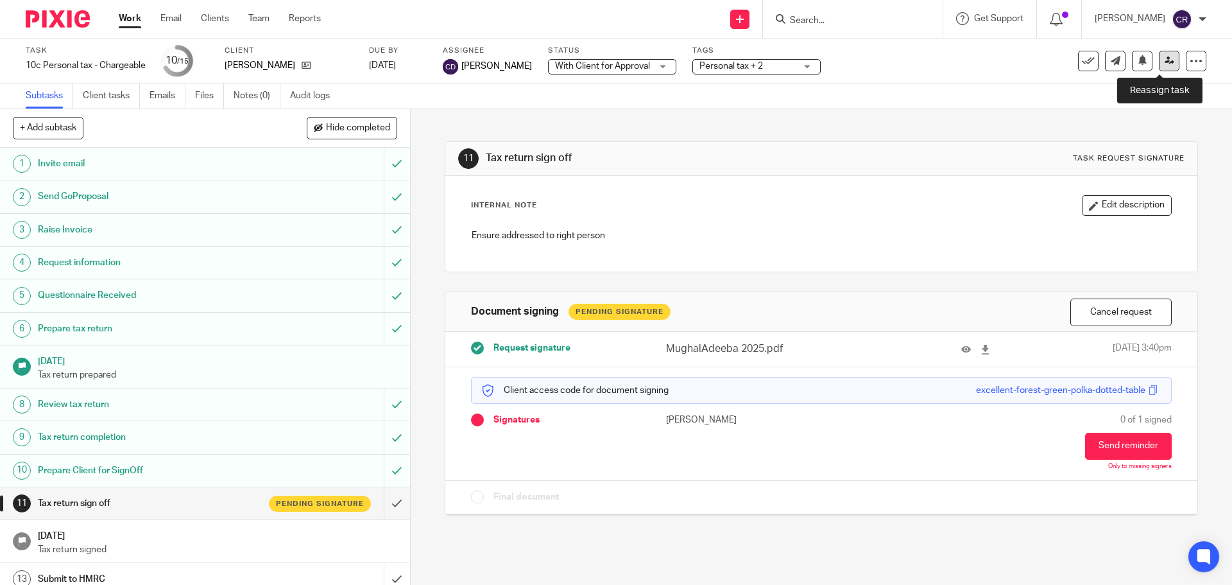
click at [1165, 64] on link at bounding box center [1169, 61] width 21 height 21
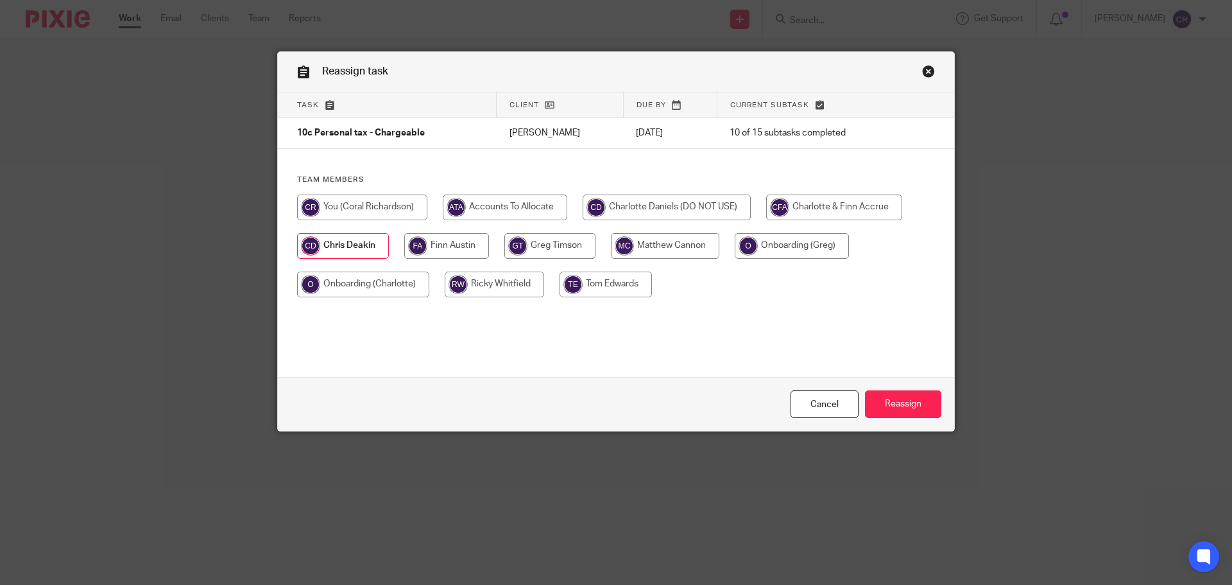
click at [354, 201] on input "radio" at bounding box center [362, 207] width 130 height 26
radio input "true"
click at [909, 404] on input "Reassign" at bounding box center [903, 404] width 76 height 28
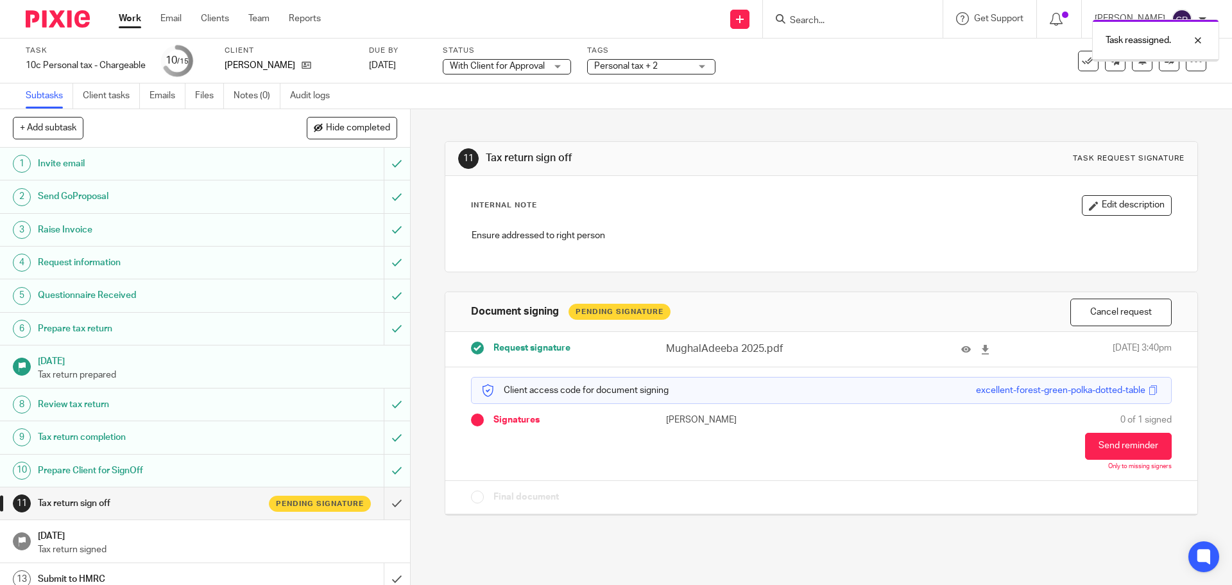
click at [634, 50] on div "Task reassigned." at bounding box center [917, 37] width 603 height 49
click at [633, 66] on span "Personal tax + 2" at bounding box center [626, 66] width 64 height 9
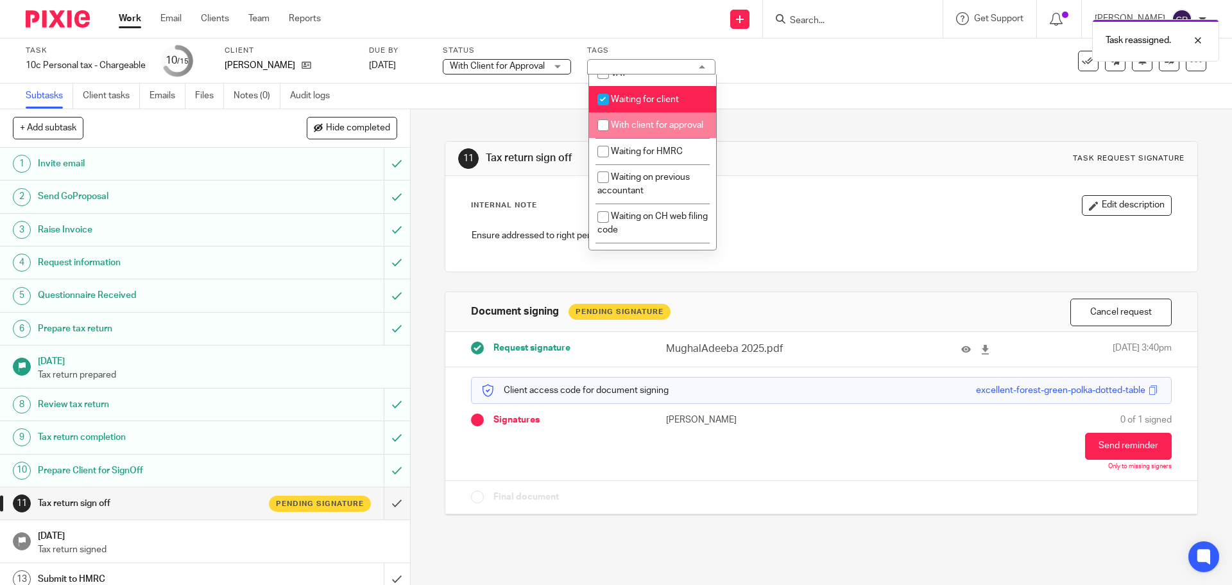
scroll to position [706, 0]
click at [658, 111] on li "Waiting for client" at bounding box center [652, 98] width 127 height 26
checkbox input "false"
click at [654, 128] on span "With client for approval" at bounding box center [657, 123] width 92 height 9
checkbox input "true"
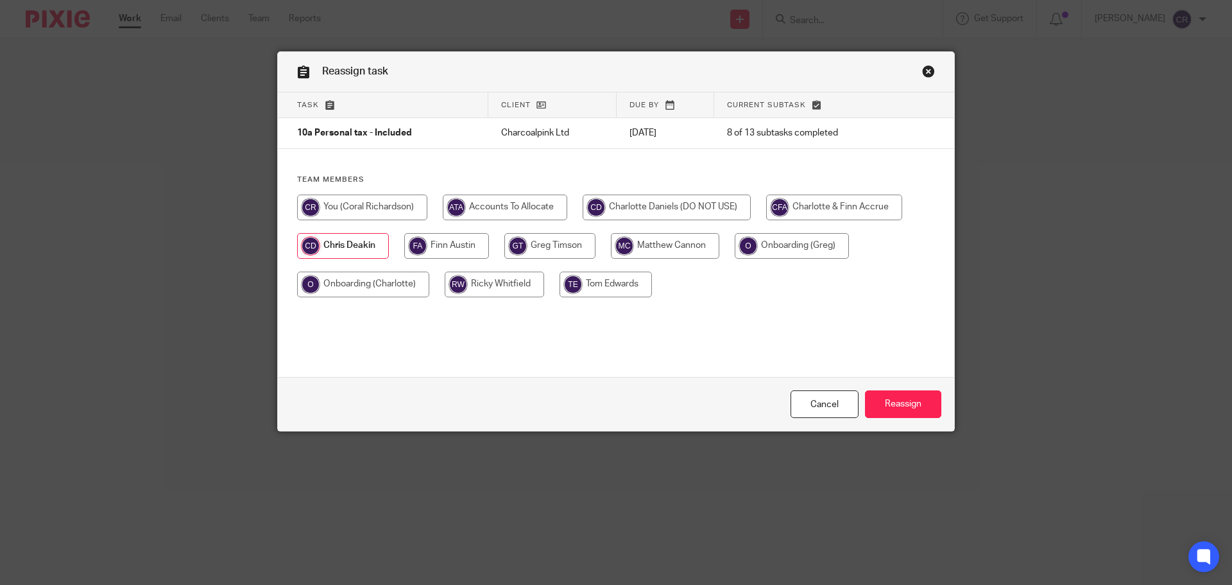
click at [384, 203] on input "radio" at bounding box center [362, 207] width 130 height 26
radio input "true"
click at [895, 403] on input "Reassign" at bounding box center [903, 404] width 76 height 28
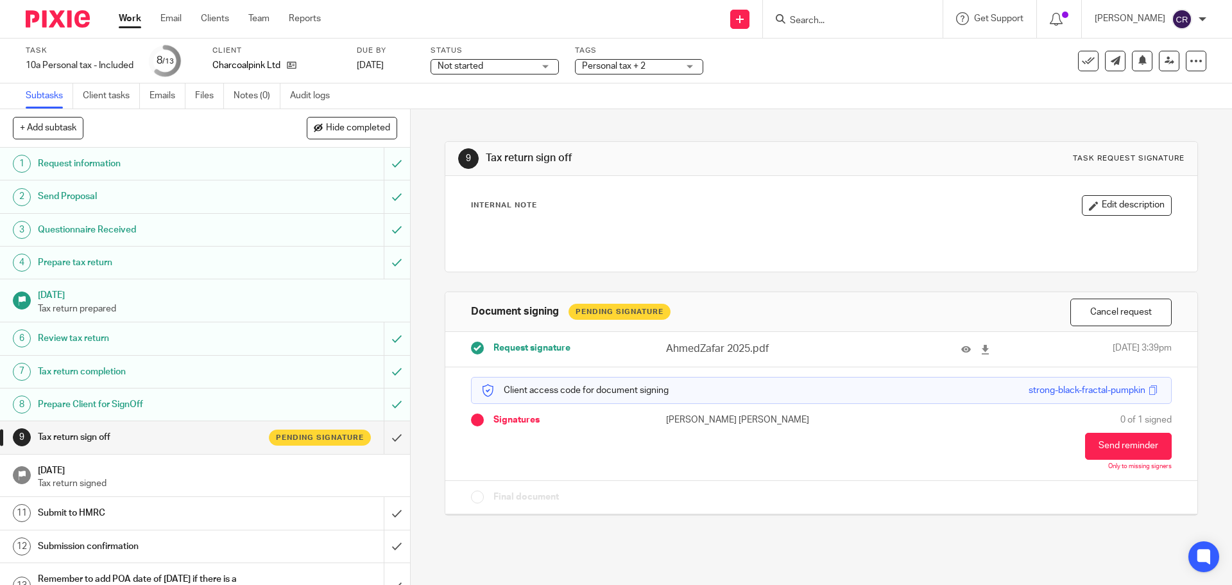
click at [615, 64] on span "Personal tax + 2" at bounding box center [614, 66] width 64 height 9
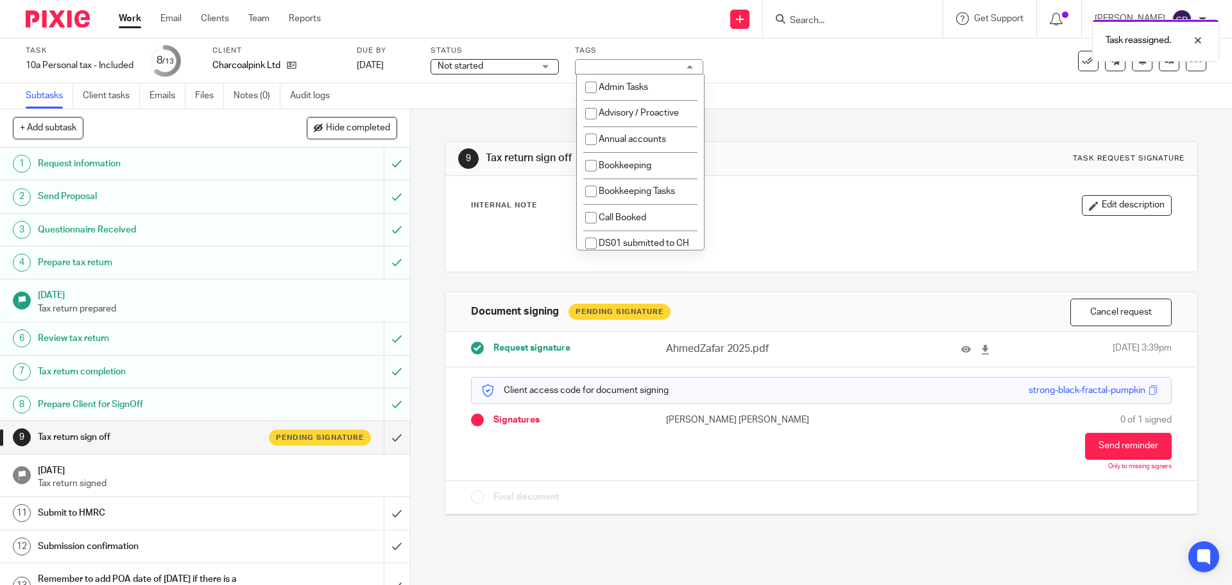
click at [511, 65] on span "Not started" at bounding box center [486, 66] width 96 height 13
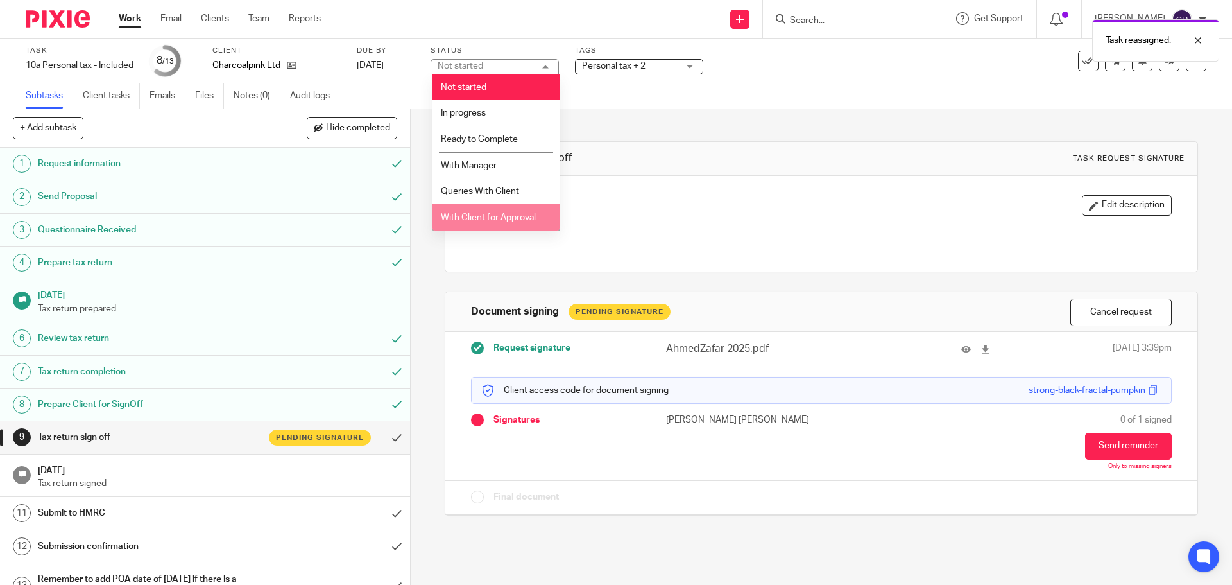
click at [499, 218] on span "With Client for Approval" at bounding box center [488, 217] width 95 height 9
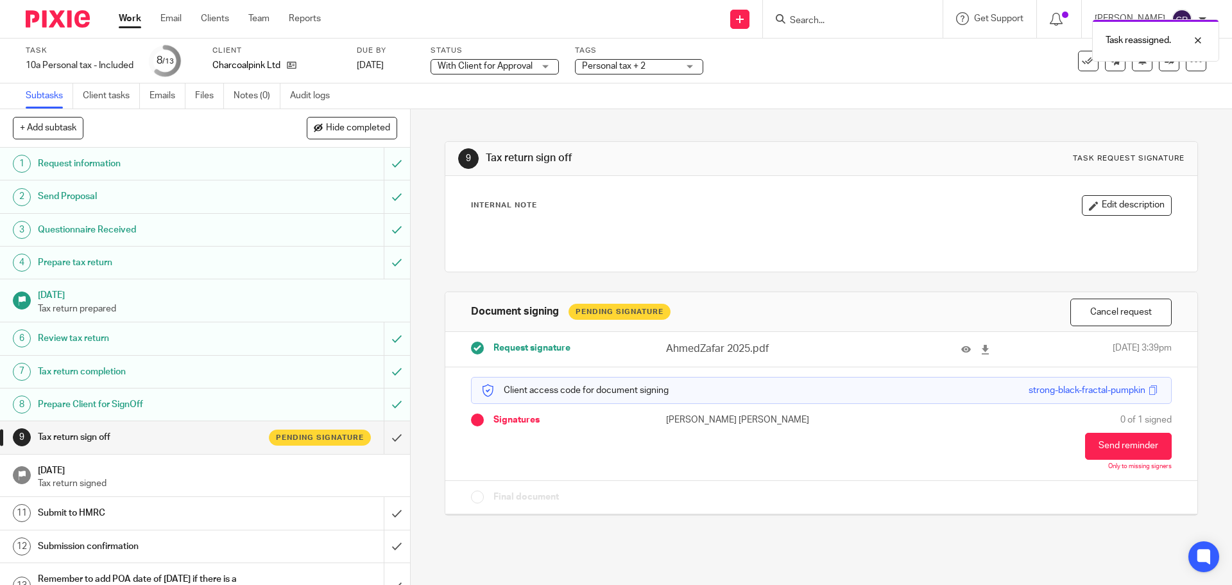
click at [635, 67] on span "Personal tax + 2" at bounding box center [614, 66] width 64 height 9
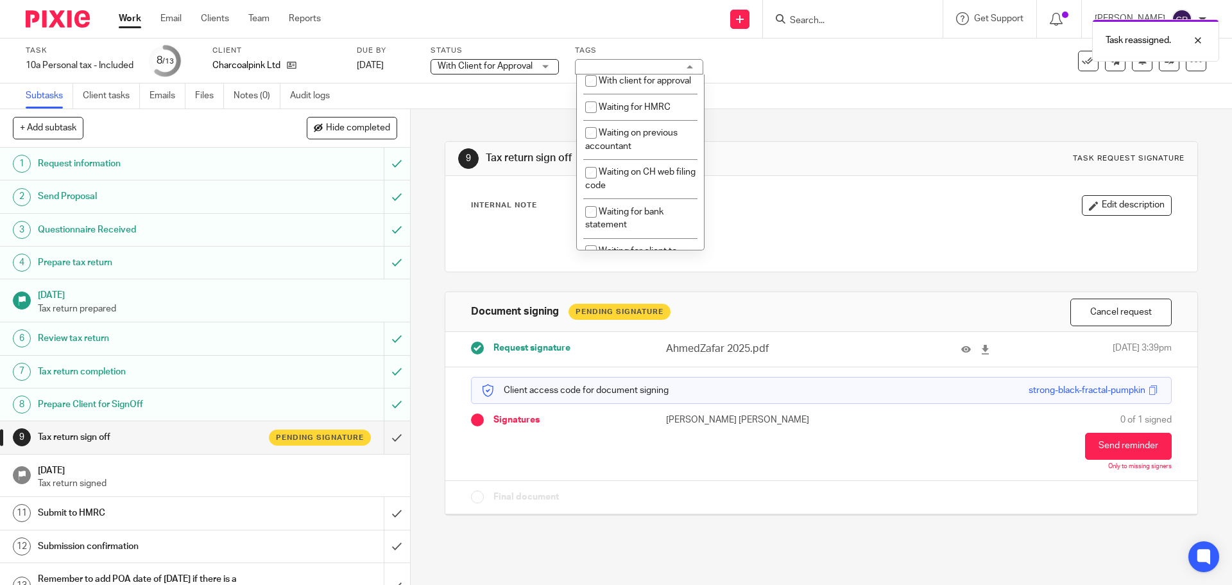
scroll to position [770, 0]
click at [629, 73] on li "With client for approval" at bounding box center [640, 60] width 127 height 26
checkbox input "true"
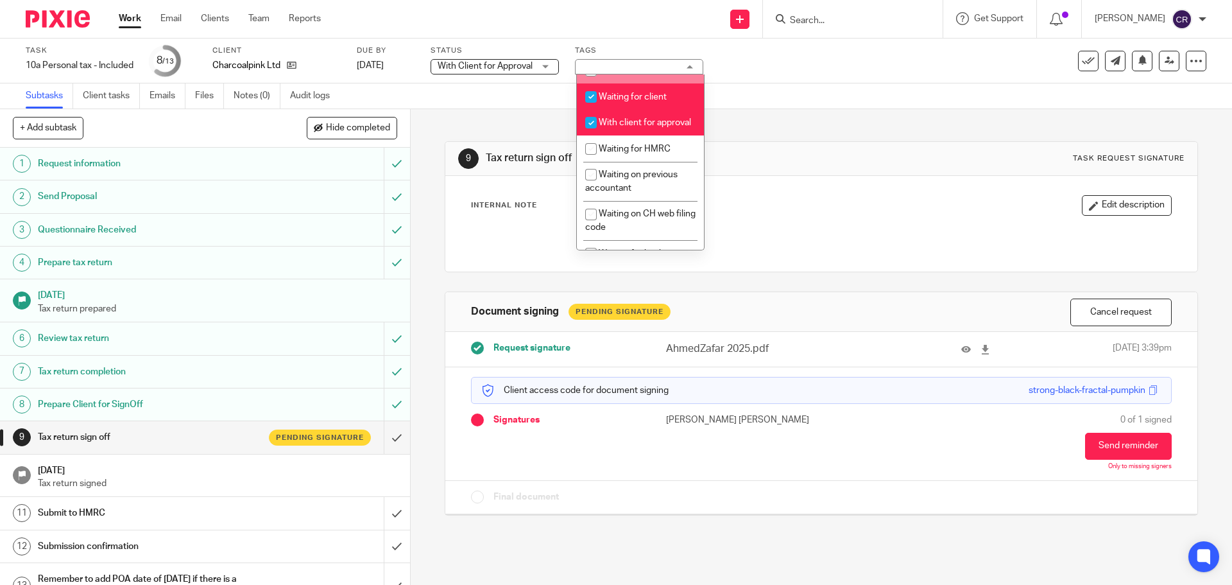
scroll to position [706, 0]
click at [628, 111] on li "Waiting for client" at bounding box center [640, 98] width 127 height 26
checkbox input "false"
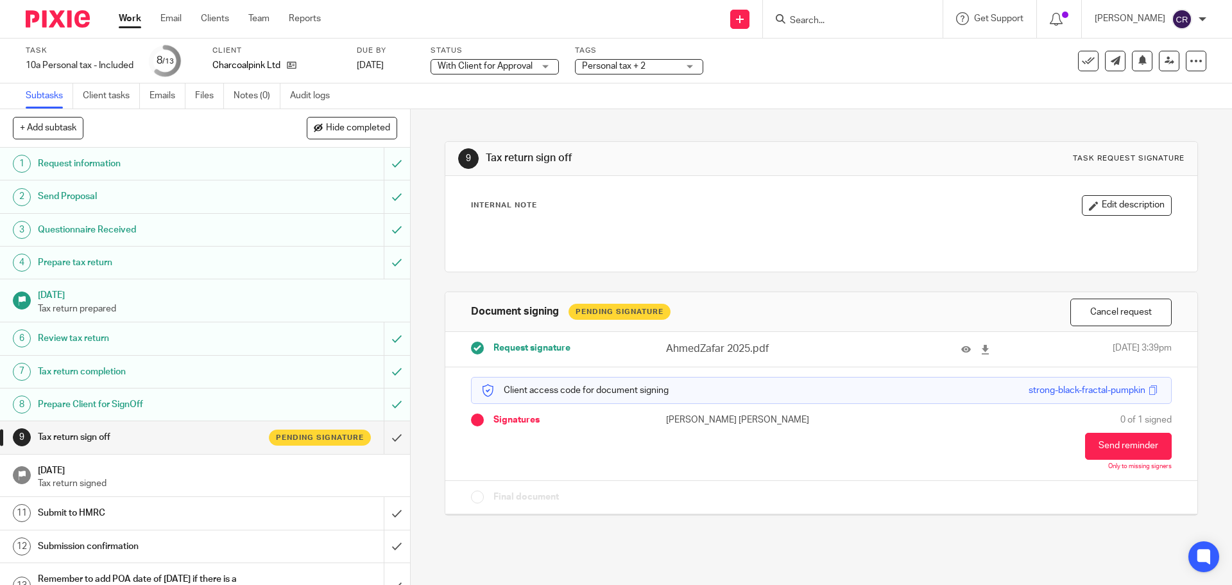
click at [744, 152] on h1 "Tax return sign off" at bounding box center [667, 157] width 363 height 13
click at [131, 19] on link "Work" at bounding box center [130, 18] width 22 height 13
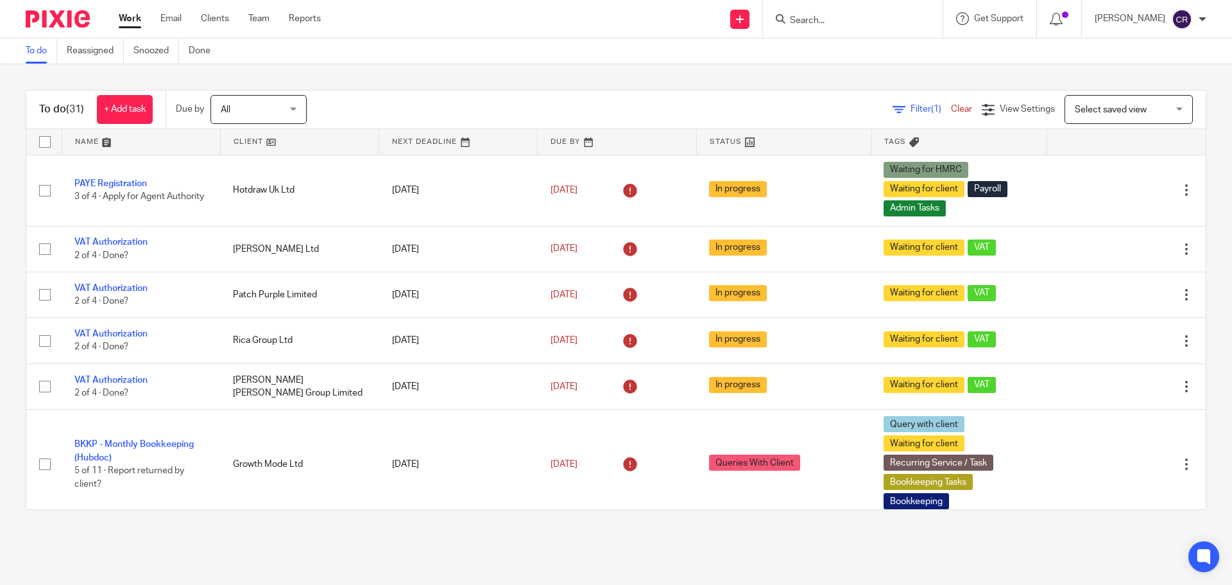
click at [841, 25] on input "Search" at bounding box center [846, 21] width 115 height 12
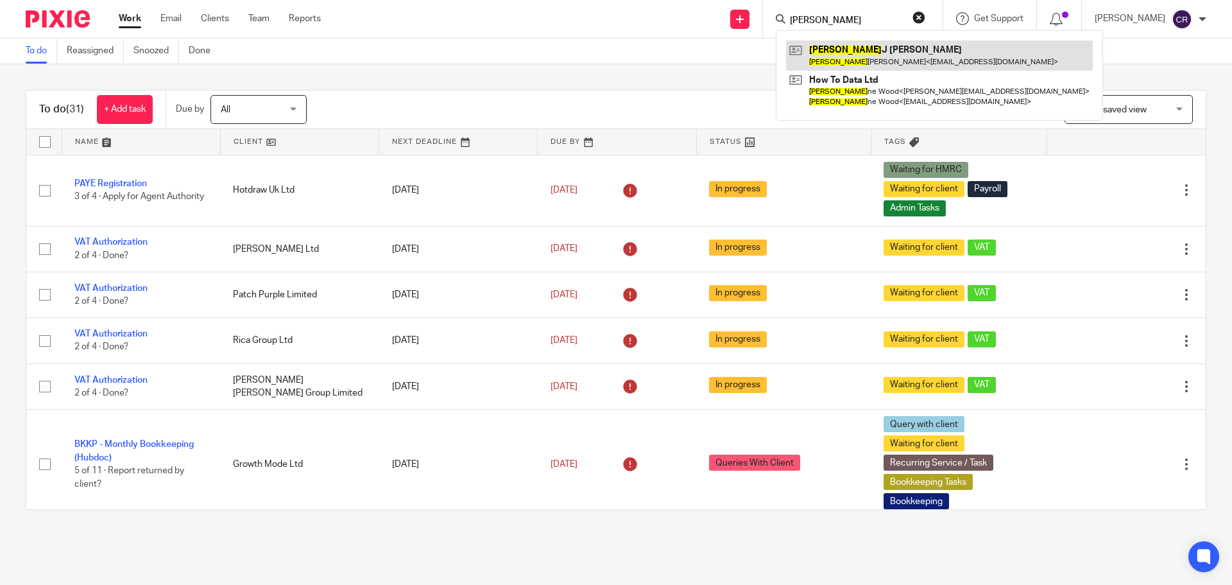
type input "[PERSON_NAME]"
click at [859, 47] on link at bounding box center [939, 55] width 307 height 30
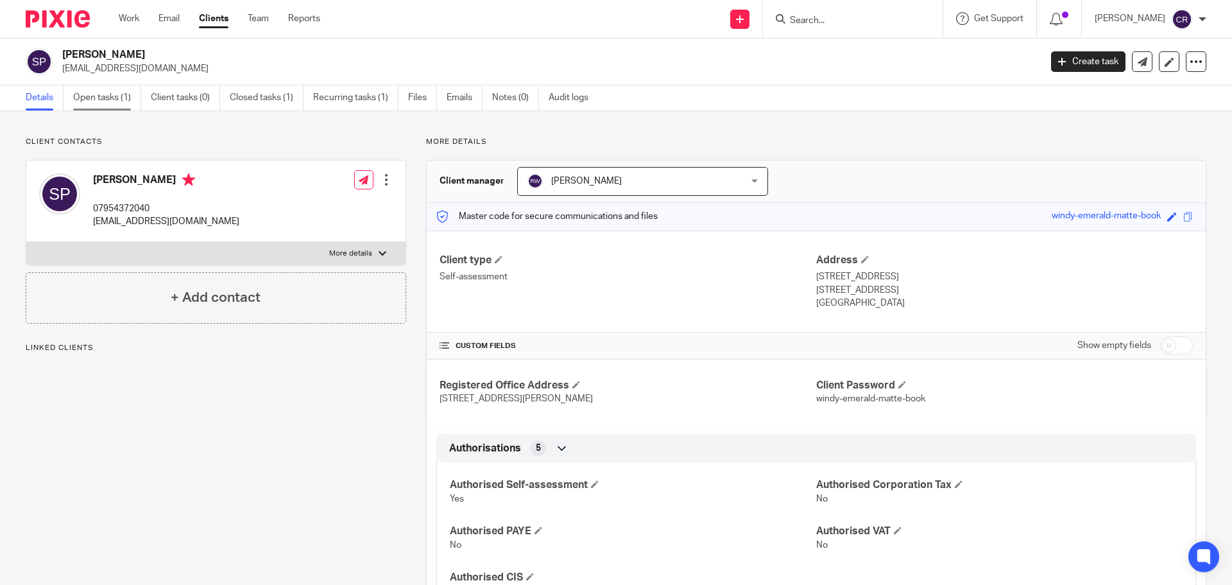
click at [106, 104] on link "Open tasks (1)" at bounding box center [107, 97] width 68 height 25
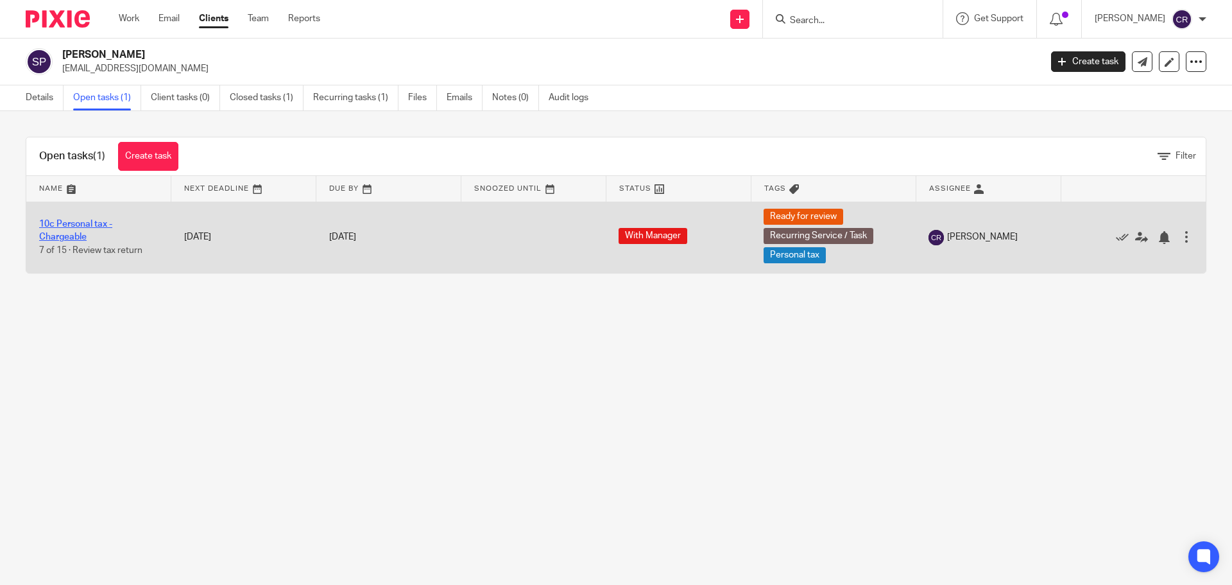
click at [74, 236] on link "10c Personal tax - Chargeable" at bounding box center [75, 230] width 73 height 22
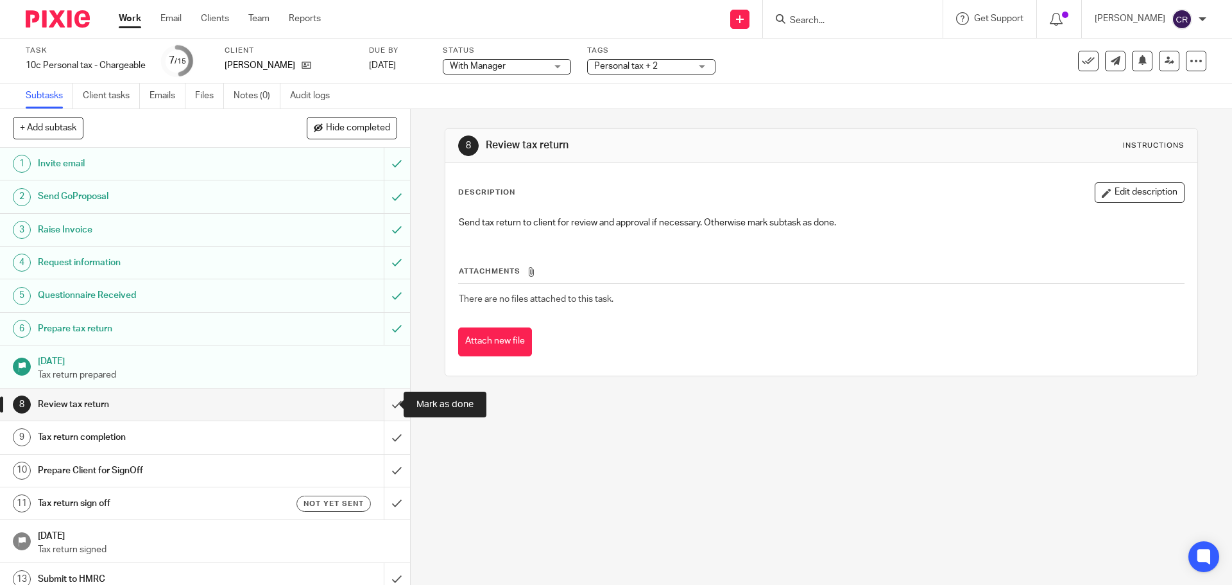
click at [375, 411] on input "submit" at bounding box center [205, 404] width 410 height 32
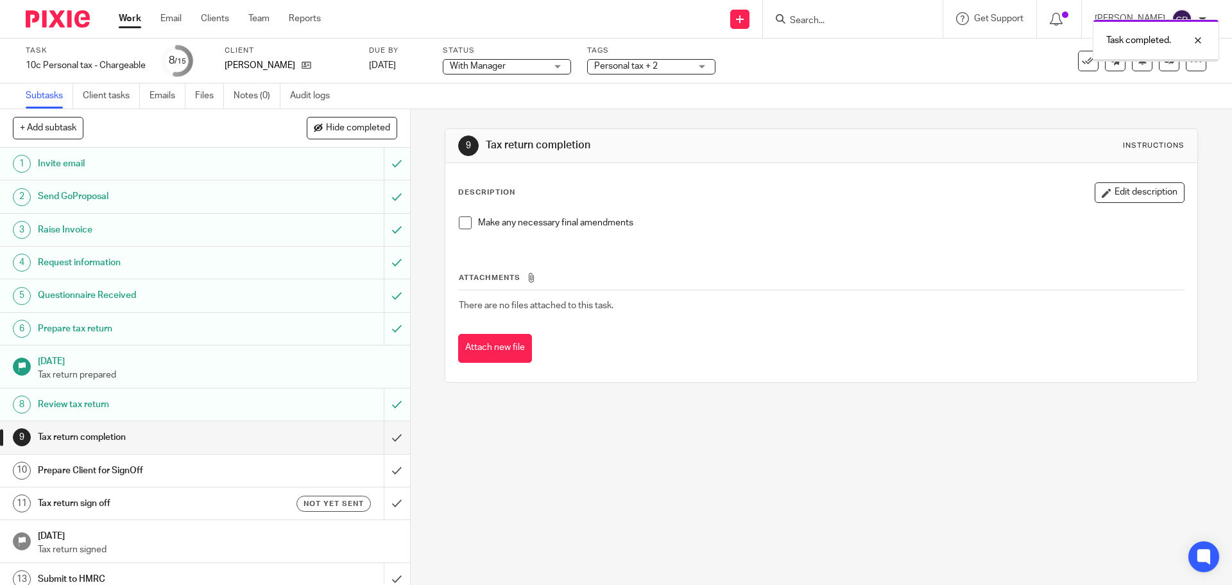
click at [386, 443] on input "submit" at bounding box center [205, 437] width 410 height 32
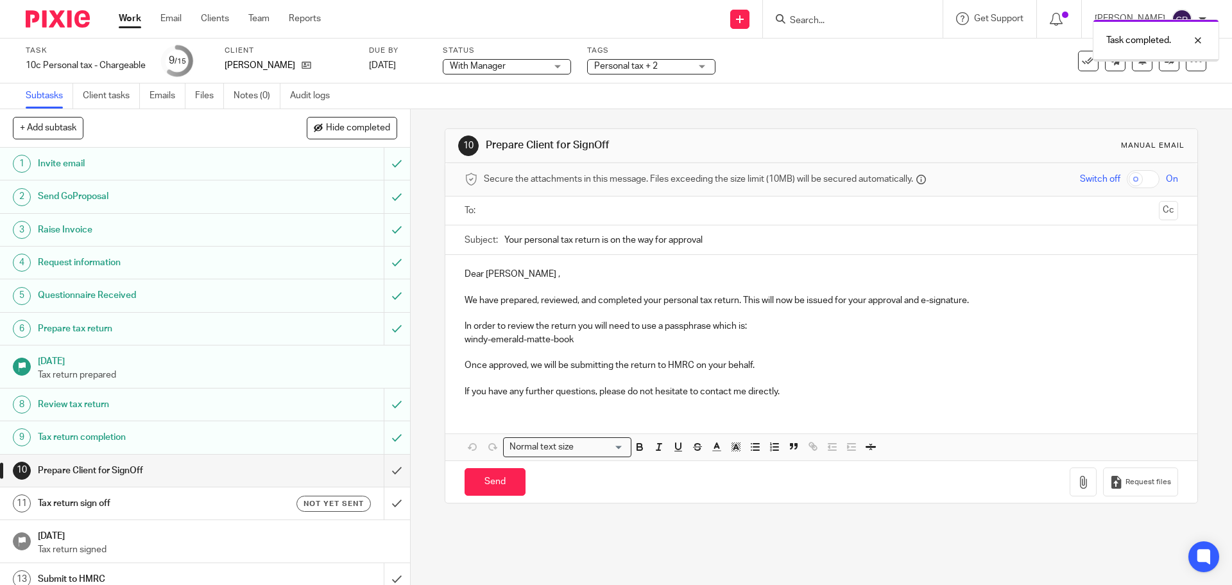
click at [550, 211] on input "text" at bounding box center [820, 210] width 665 height 15
click at [528, 50] on label "Status" at bounding box center [507, 51] width 128 height 10
drag, startPoint x: 527, startPoint y: 63, endPoint x: 534, endPoint y: 119, distance: 56.3
click at [527, 64] on span "With Manager" at bounding box center [498, 66] width 96 height 13
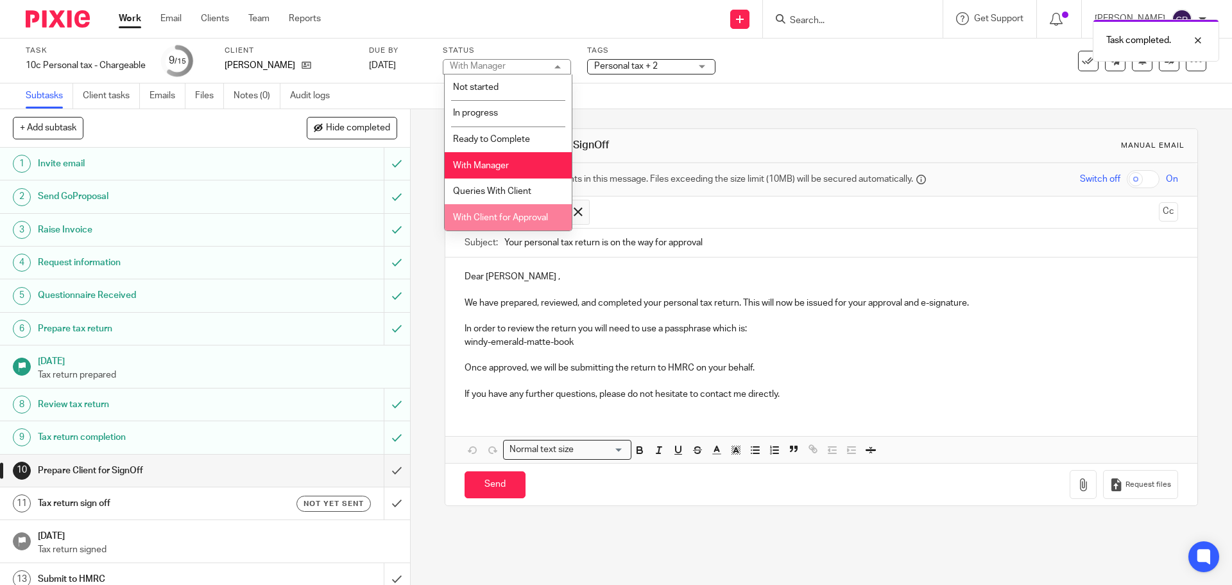
drag, startPoint x: 520, startPoint y: 215, endPoint x: 598, endPoint y: 142, distance: 106.2
click at [530, 214] on span "With Client for Approval" at bounding box center [500, 217] width 95 height 9
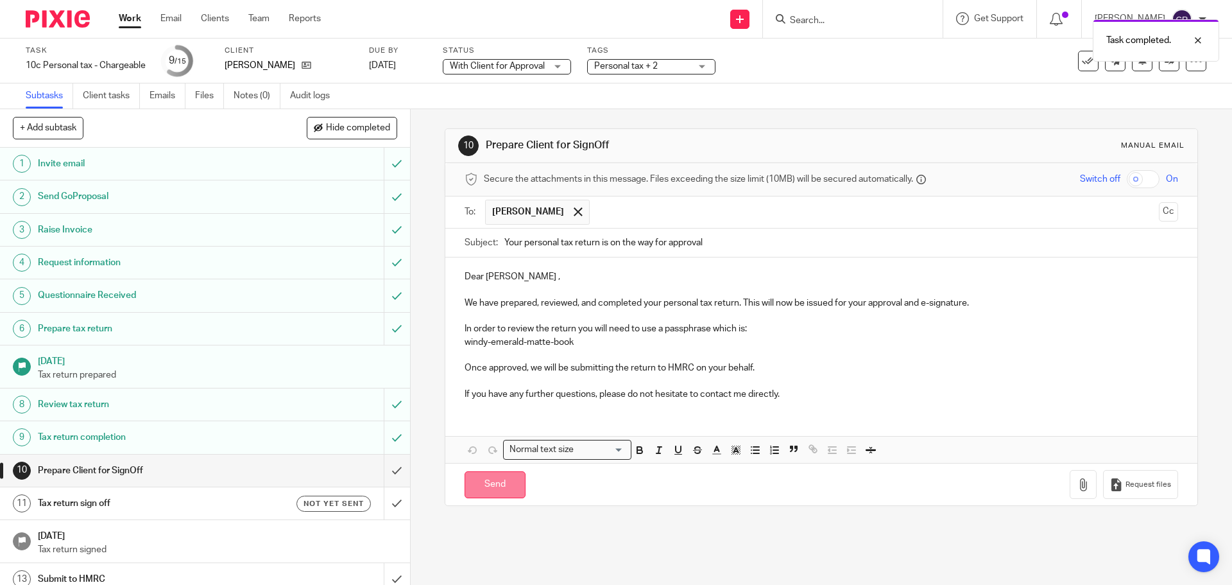
drag, startPoint x: 497, startPoint y: 487, endPoint x: 488, endPoint y: 487, distance: 8.3
click at [495, 486] on input "Send" at bounding box center [495, 485] width 61 height 28
click at [226, 510] on h1 "Tax return sign off" at bounding box center [149, 502] width 222 height 19
type input "Sent"
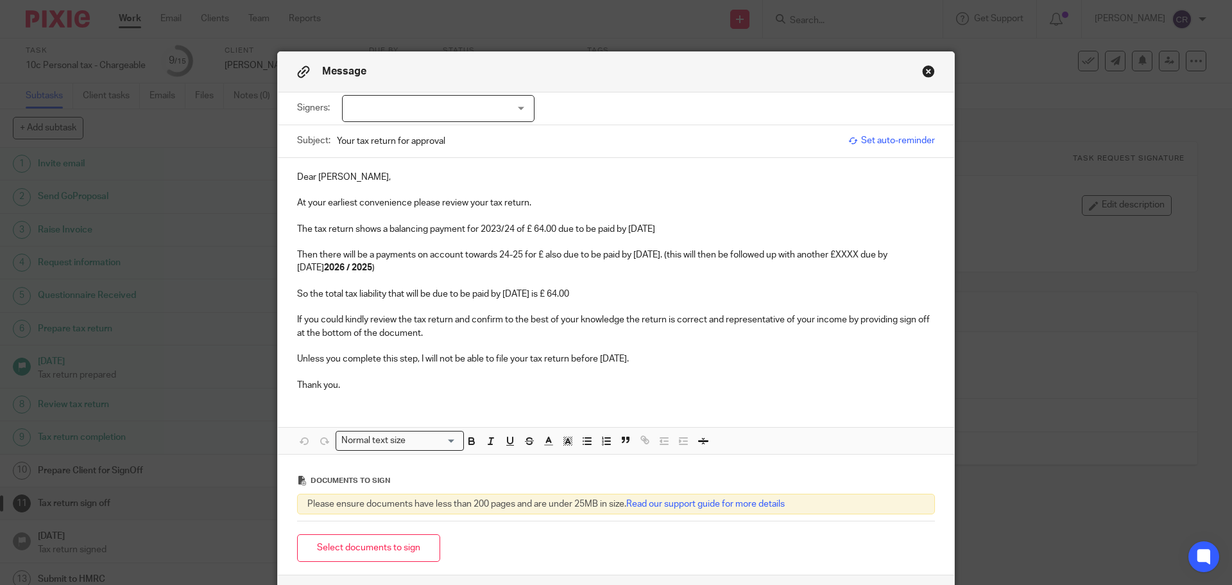
click at [413, 111] on div at bounding box center [438, 108] width 192 height 27
click at [420, 137] on span "[PERSON_NAME]" at bounding box center [395, 134] width 71 height 9
checkbox input "true"
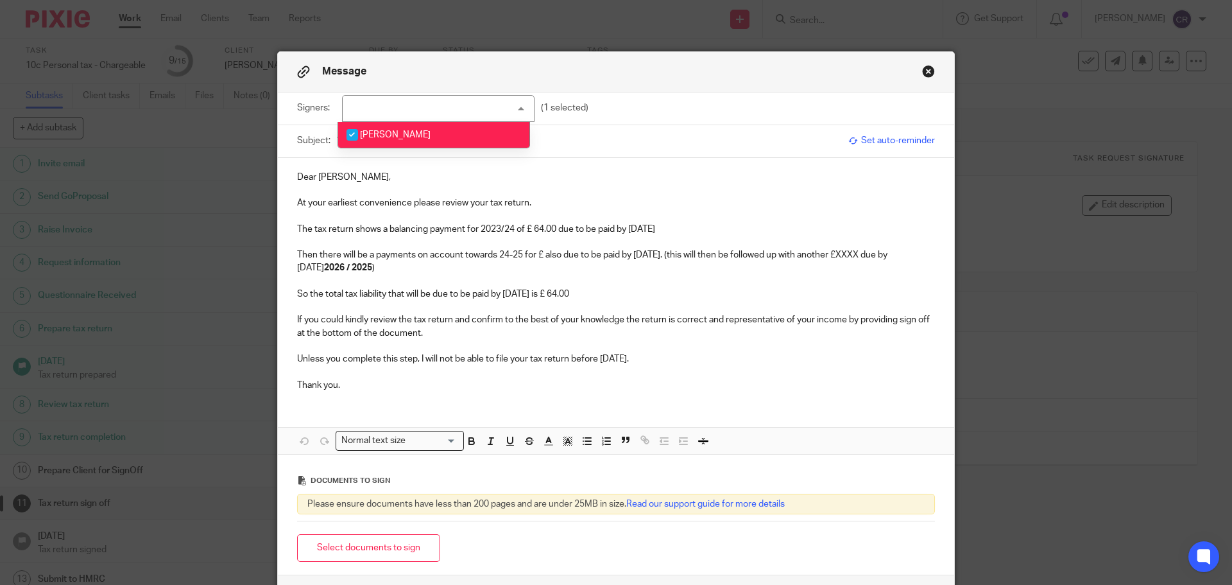
click at [522, 273] on p "Then there will be a payments on account towards 24-25 for £ also due to be pai…" at bounding box center [616, 261] width 638 height 26
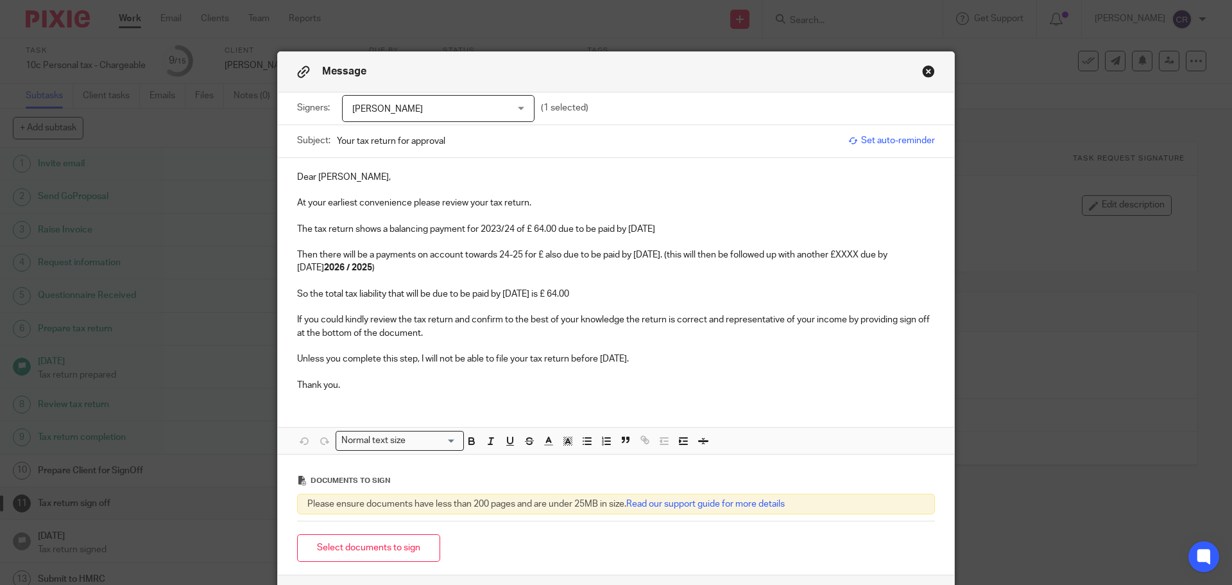
click at [532, 235] on p "The tax return shows a balancing payment for 2023/24 of £ 64.00 due to be paid …" at bounding box center [616, 229] width 638 height 13
drag, startPoint x: 619, startPoint y: 295, endPoint x: 275, endPoint y: 246, distance: 348.0
click at [278, 242] on div "Dear [PERSON_NAME], At your earliest convenience please review your tax return.…" at bounding box center [616, 280] width 676 height 244
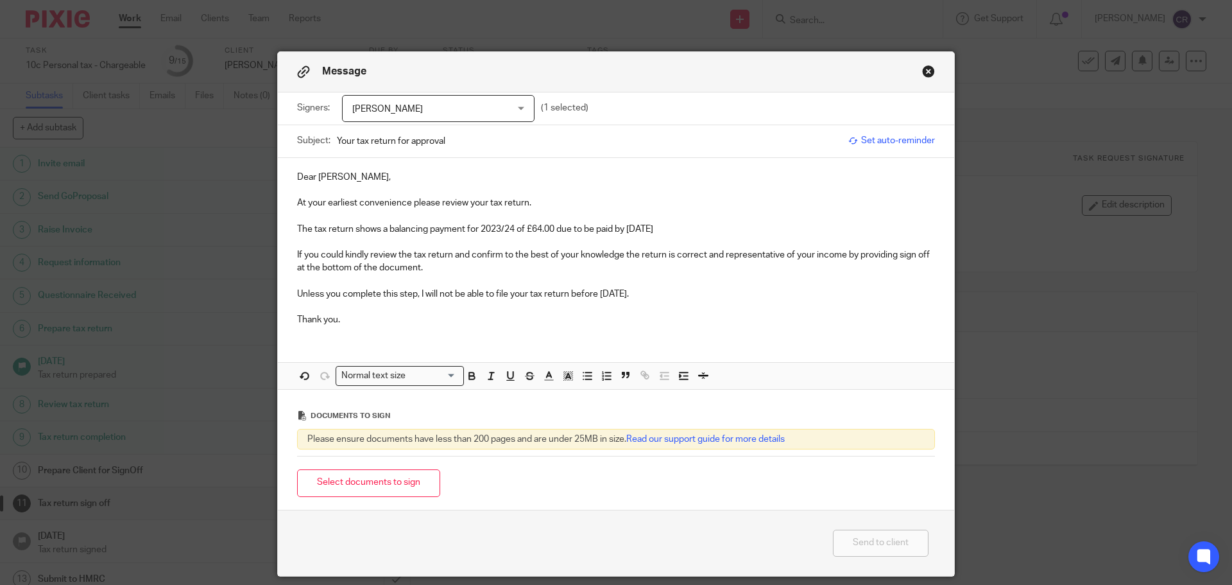
click at [300, 178] on p "Dear [PERSON_NAME]," at bounding box center [616, 177] width 638 height 13
click at [498, 225] on p "The tax return shows a balancing payment for 2023/24 of £64.00 due to be paid b…" at bounding box center [616, 229] width 638 height 13
click at [394, 491] on button "Select documents to sign" at bounding box center [368, 483] width 143 height 28
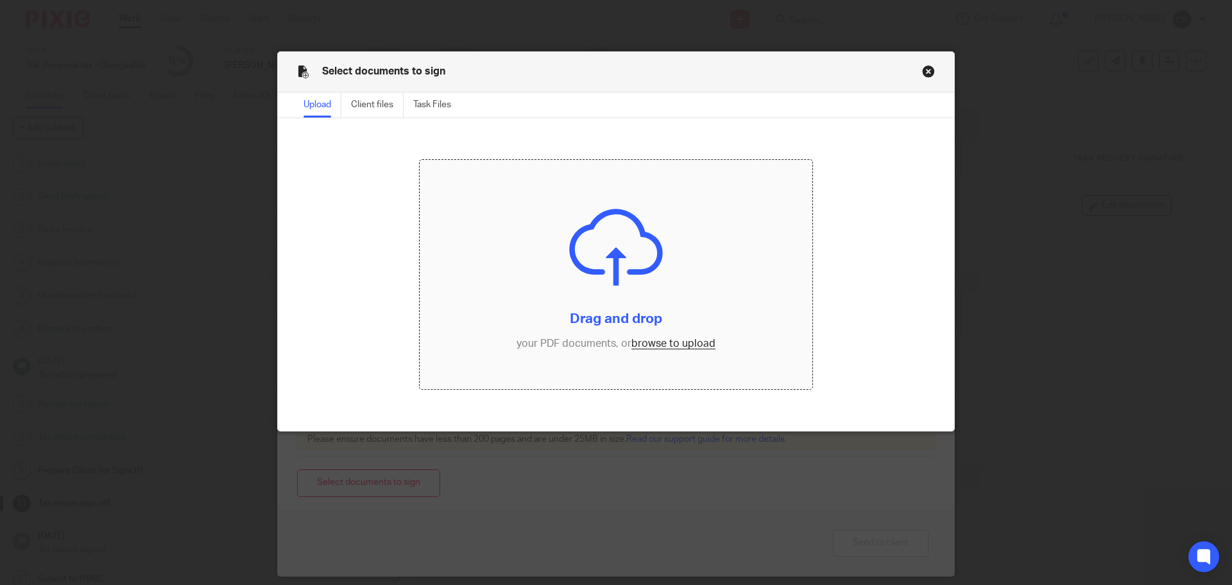
click at [688, 343] on input "file" at bounding box center [616, 275] width 393 height 230
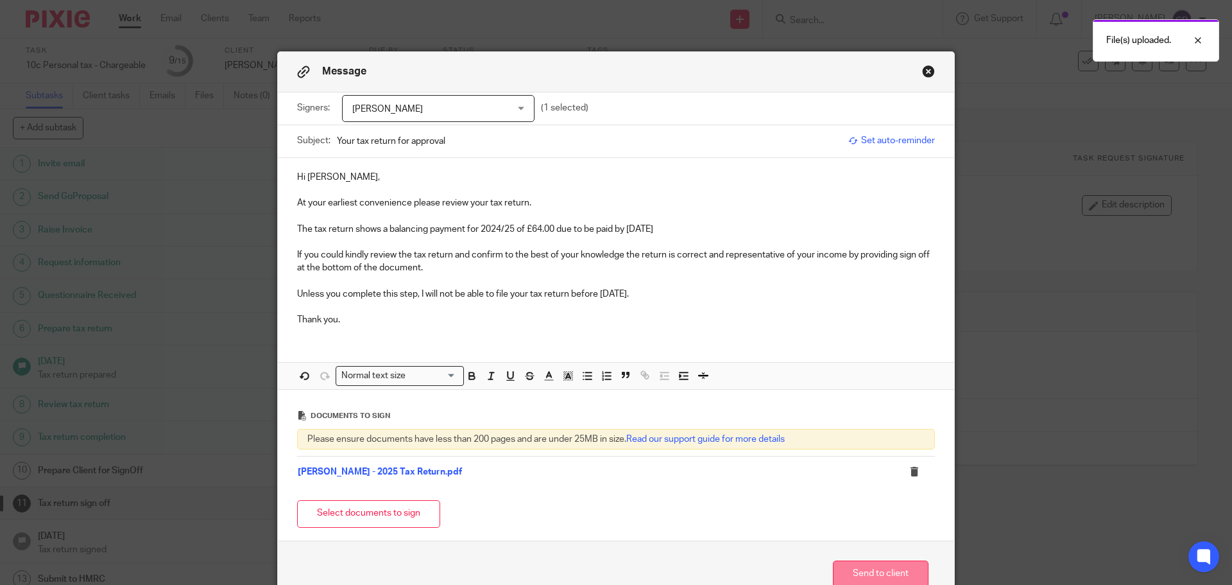
click at [902, 577] on button "Send to client" at bounding box center [881, 574] width 96 height 28
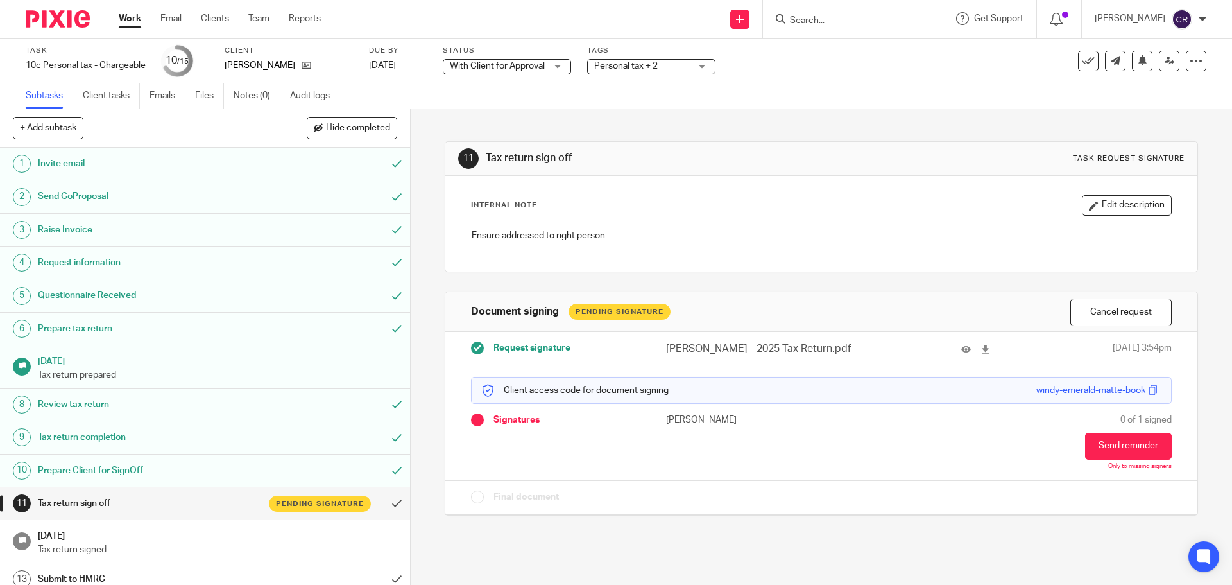
click at [681, 64] on span "Personal tax + 2" at bounding box center [642, 66] width 96 height 13
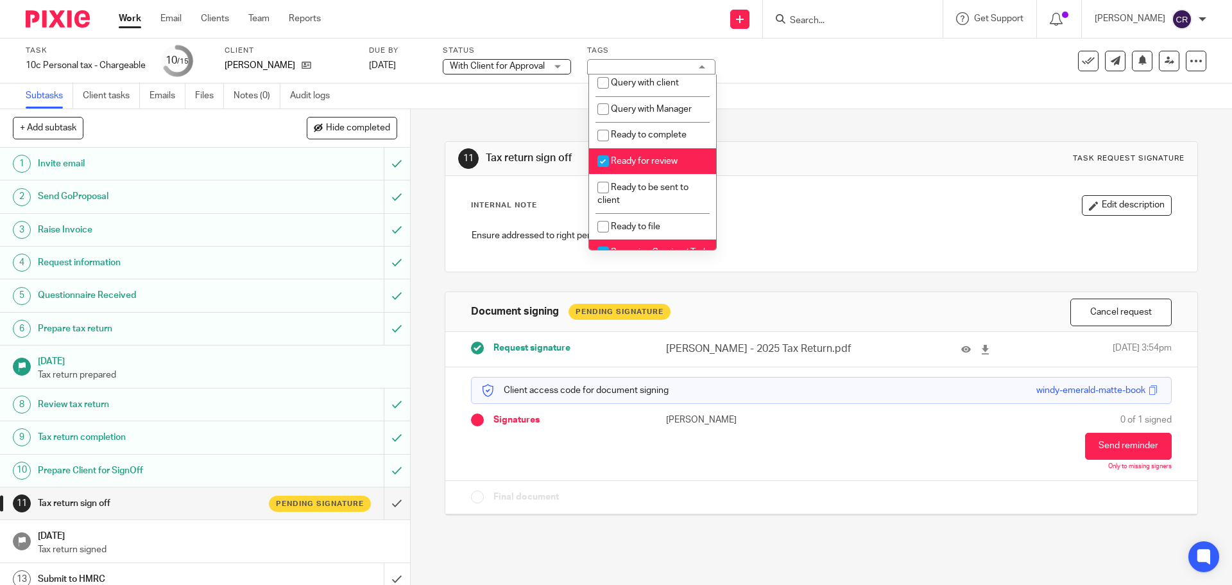
scroll to position [449, 0]
click at [663, 164] on span "Ready for review" at bounding box center [644, 159] width 67 height 9
click at [666, 164] on span "Ready for review" at bounding box center [644, 159] width 67 height 9
checkbox input "false"
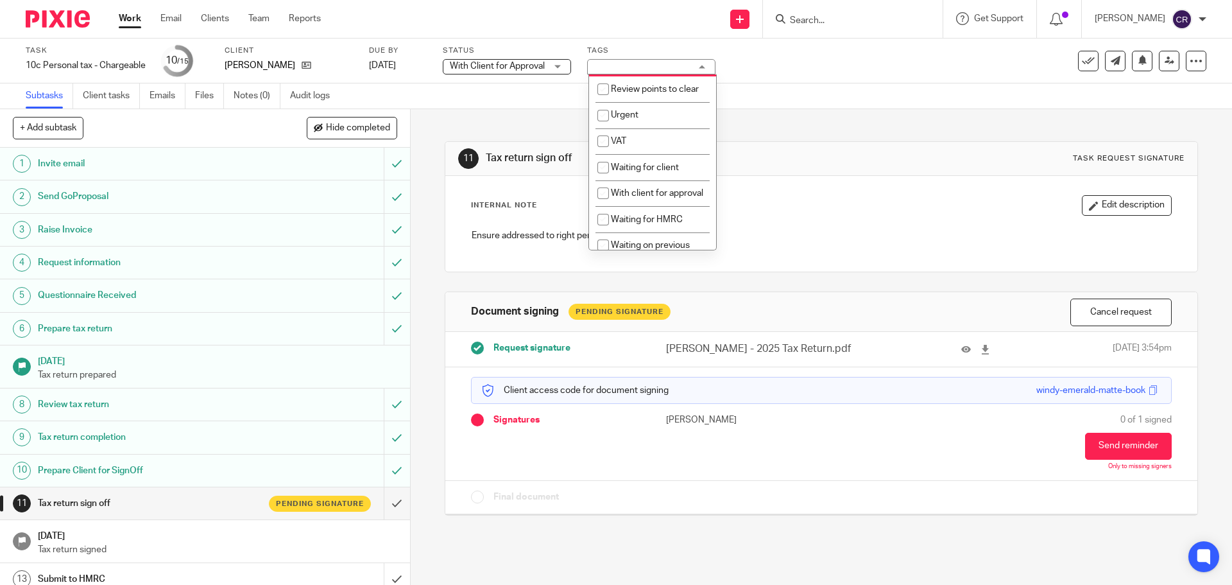
scroll to position [642, 0]
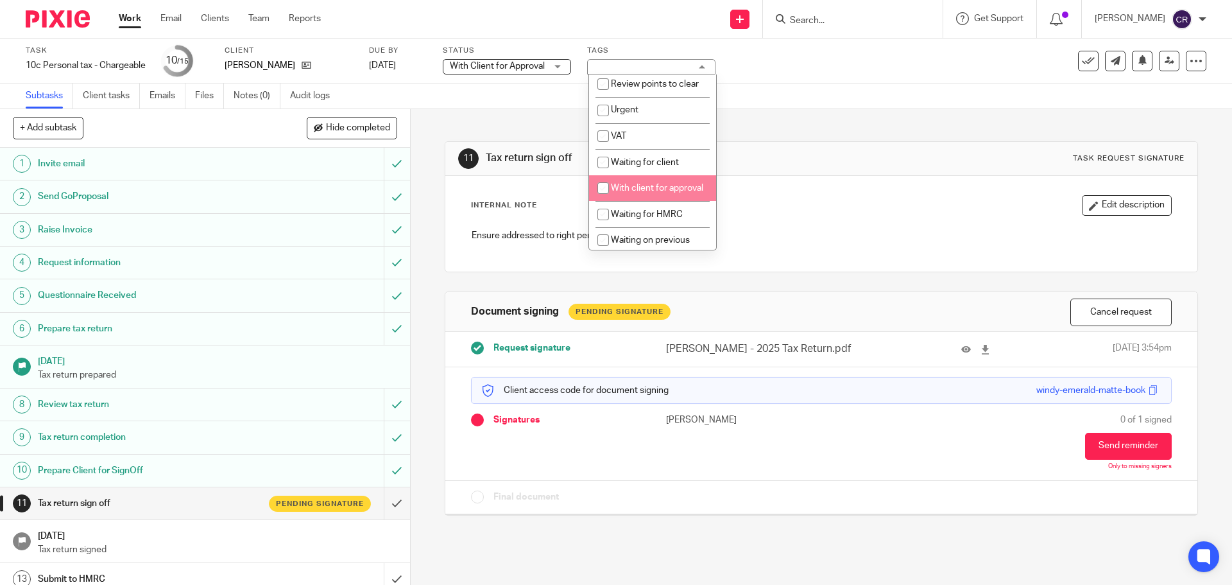
click at [663, 192] on span "With client for approval" at bounding box center [657, 188] width 92 height 9
checkbox input "true"
click at [833, 192] on div "Internal Note Edit description Ensure addressed to right person" at bounding box center [820, 224] width 751 height 96
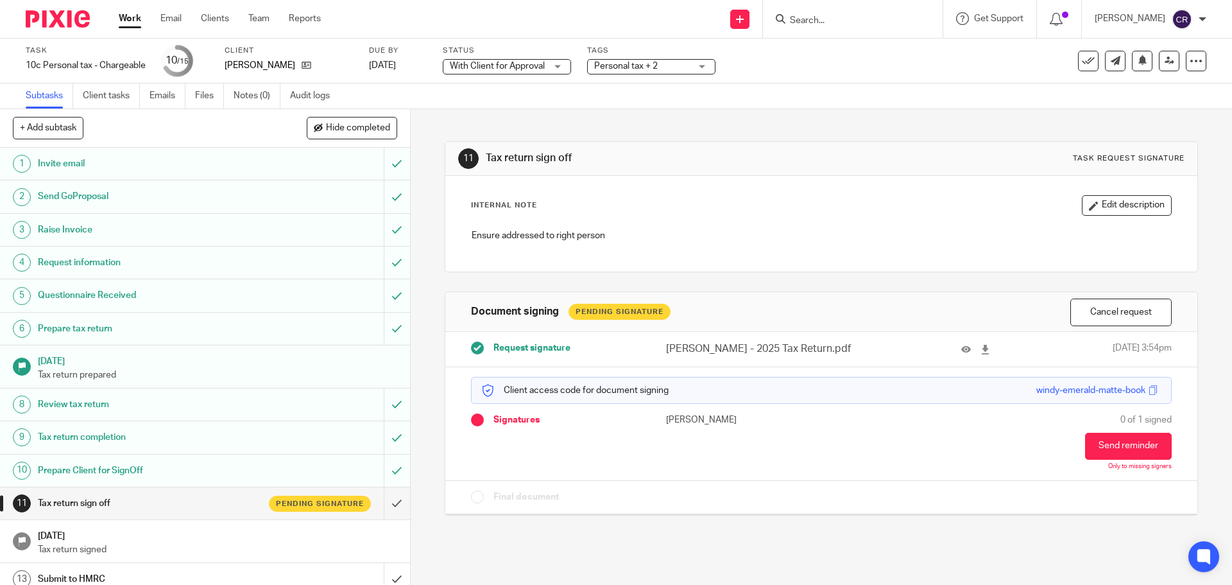
click at [819, 24] on input "Search" at bounding box center [846, 21] width 115 height 12
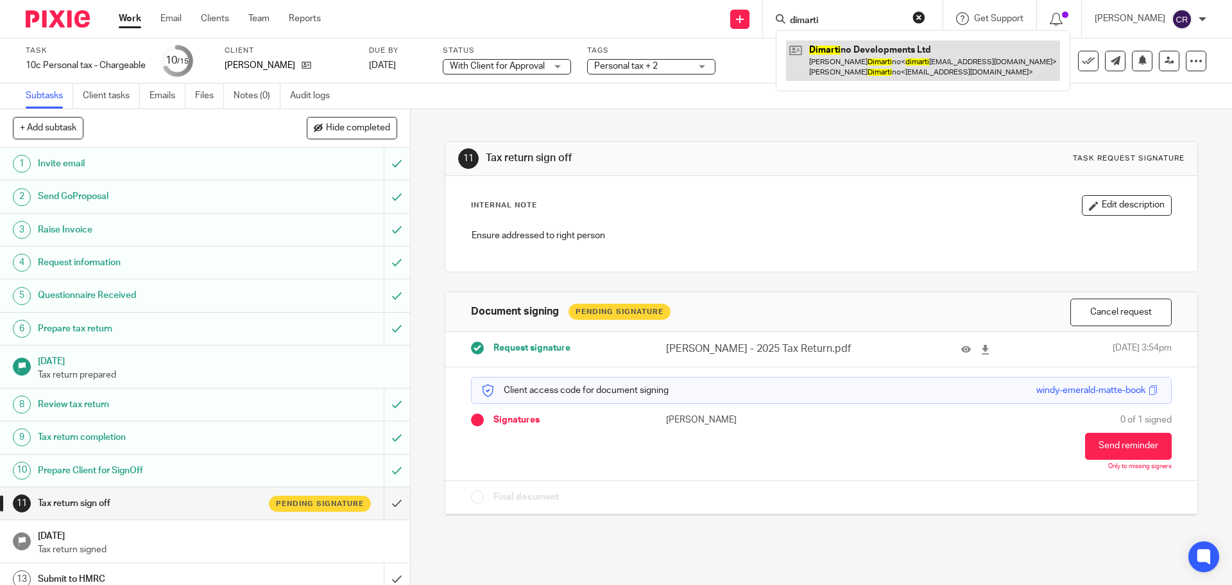
type input "dimarti"
click at [881, 62] on link at bounding box center [923, 60] width 274 height 40
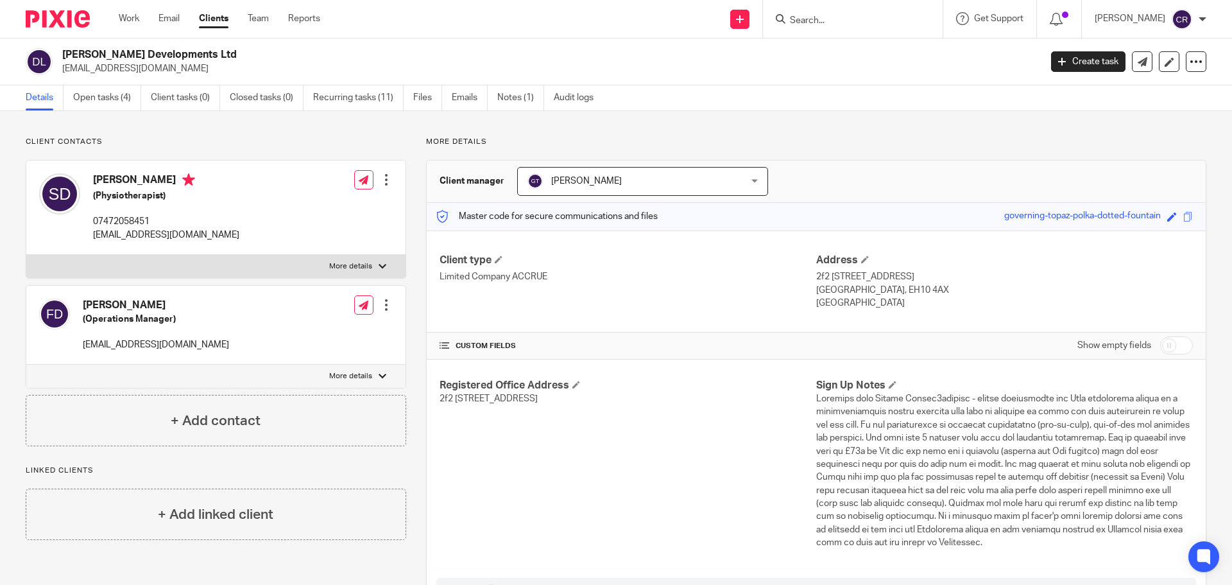
scroll to position [385, 0]
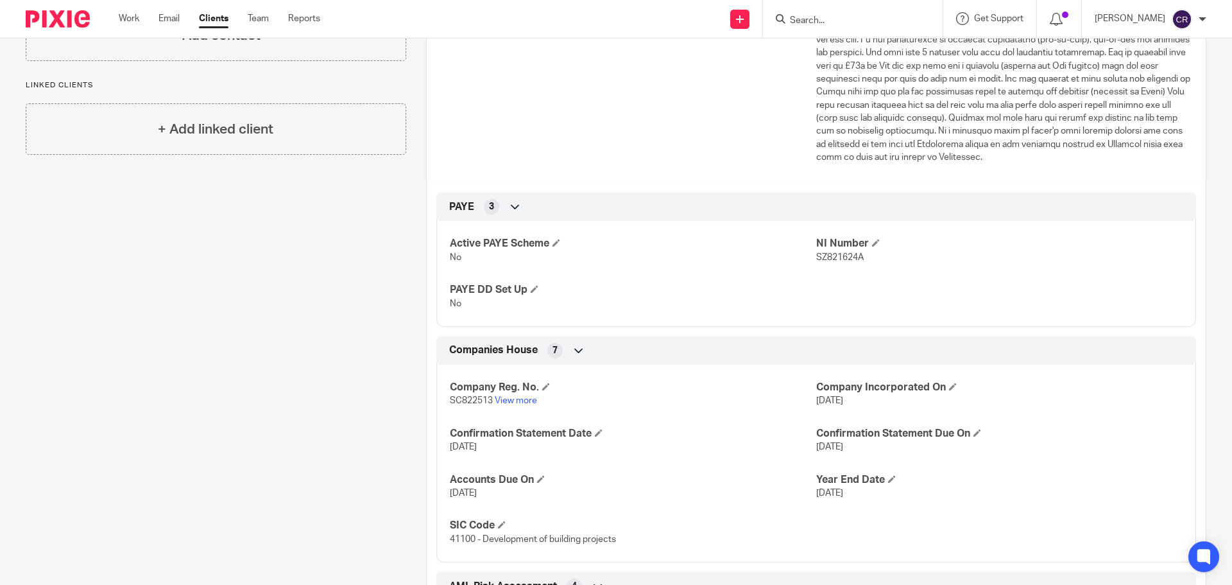
click at [464, 397] on span "SC822513" at bounding box center [471, 400] width 43 height 9
click at [463, 397] on span "SC822513" at bounding box center [471, 400] width 43 height 9
drag, startPoint x: 488, startPoint y: 402, endPoint x: 440, endPoint y: 400, distance: 48.1
click at [440, 400] on div "Company Reg. No. SC822513 View more Company Incorporated On [DATE] Confirmation…" at bounding box center [816, 458] width 760 height 207
copy span "SC822513"
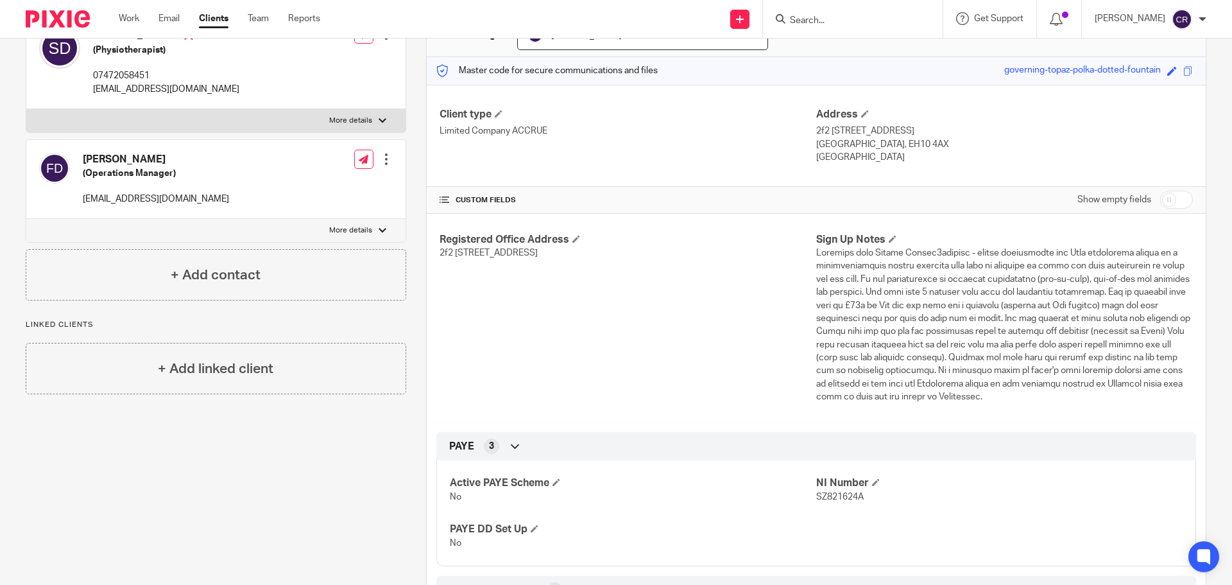
scroll to position [0, 0]
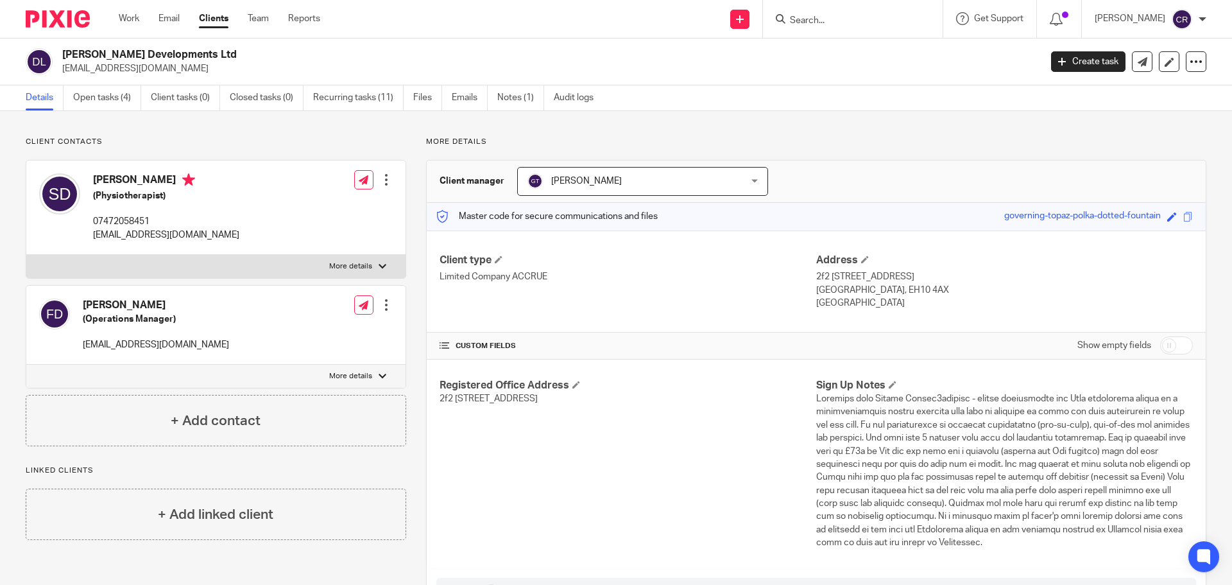
click at [497, 103] on ul "Details Open tasks (4) Client tasks (0) Closed tasks (0) Recurring tasks (11) F…" at bounding box center [319, 97] width 587 height 25
click at [511, 98] on link "Notes (1)" at bounding box center [520, 97] width 47 height 25
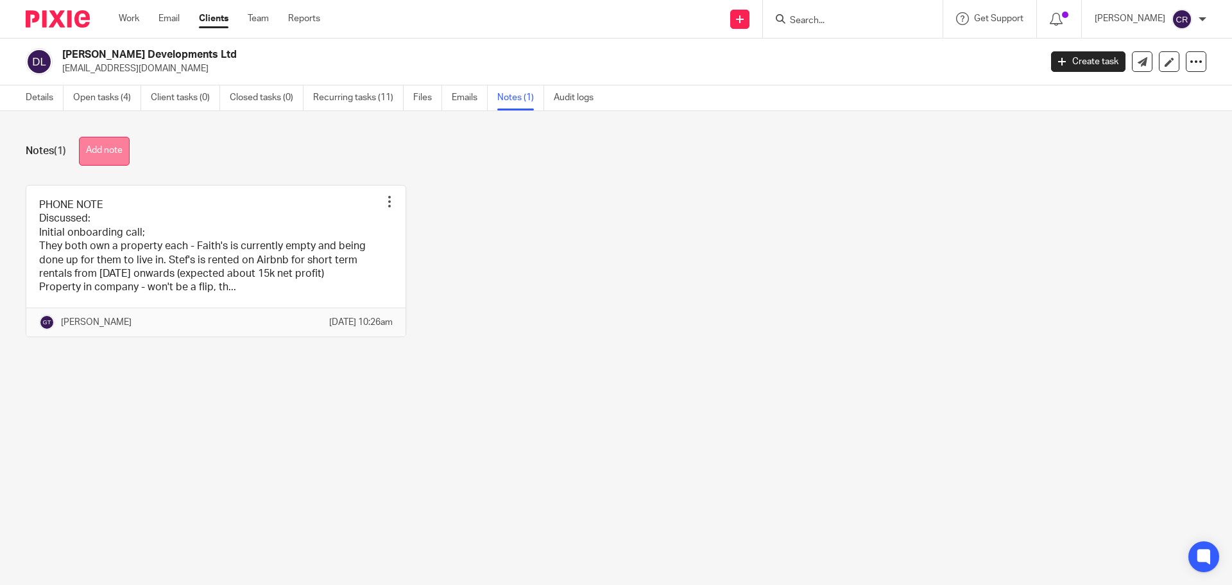
click at [124, 142] on button "Add note" at bounding box center [104, 151] width 51 height 29
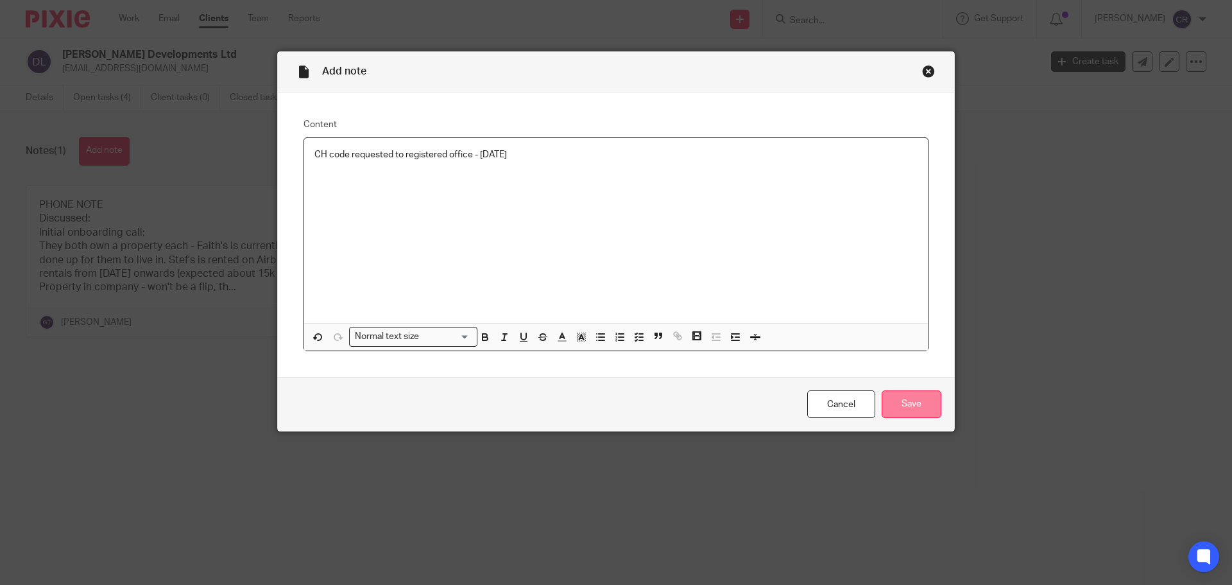
click at [924, 402] on input "Save" at bounding box center [912, 404] width 60 height 28
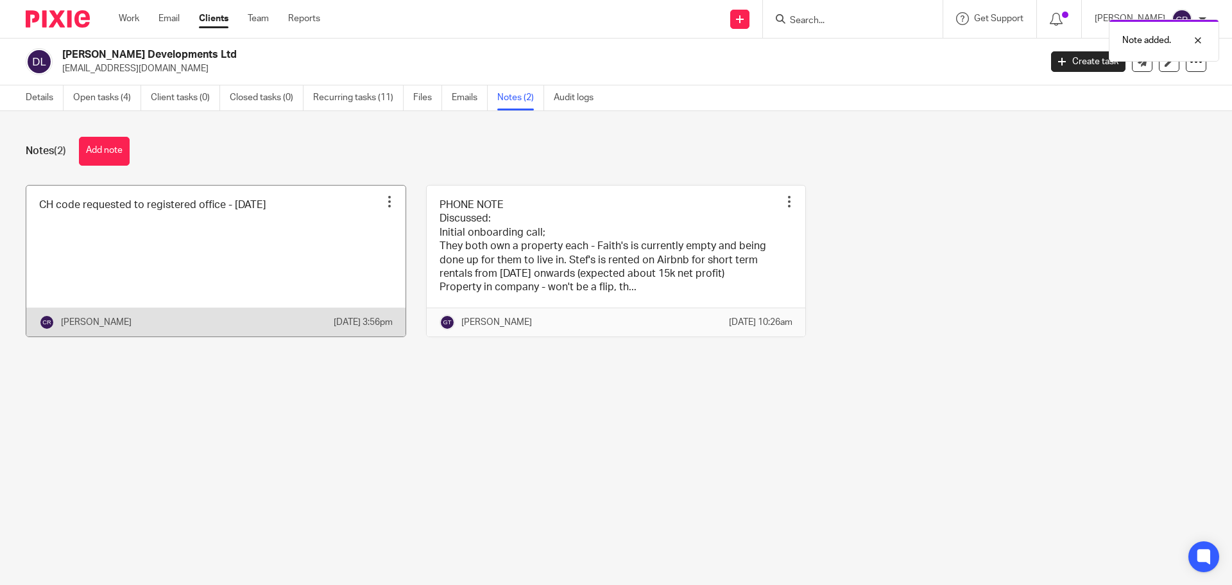
click at [387, 198] on div at bounding box center [389, 201] width 13 height 13
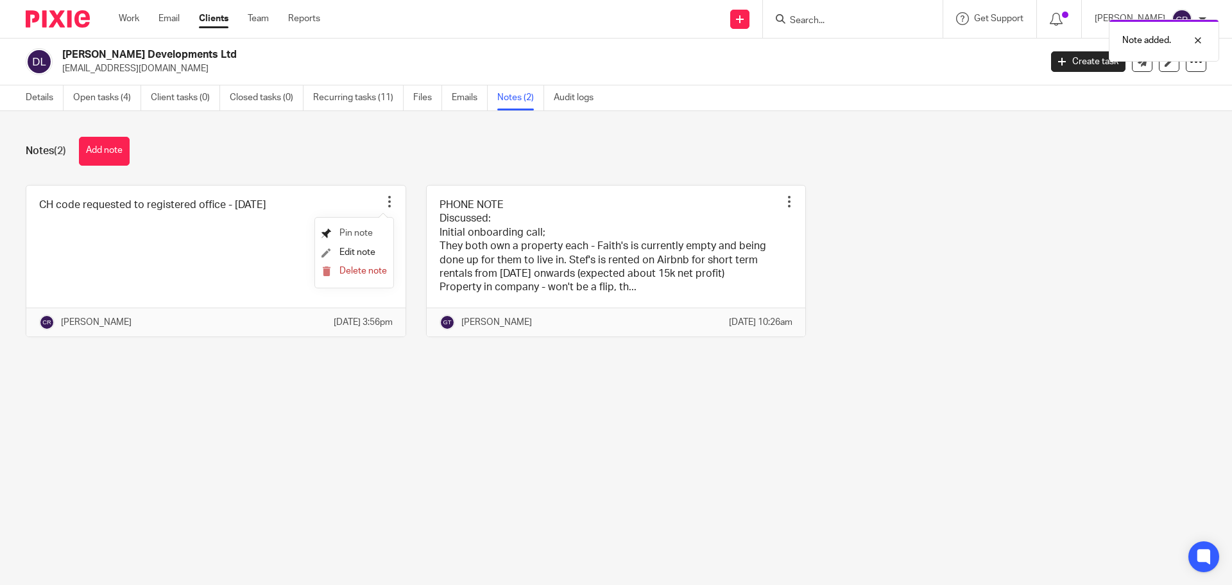
click at [353, 232] on span "Pin note" at bounding box center [355, 232] width 33 height 9
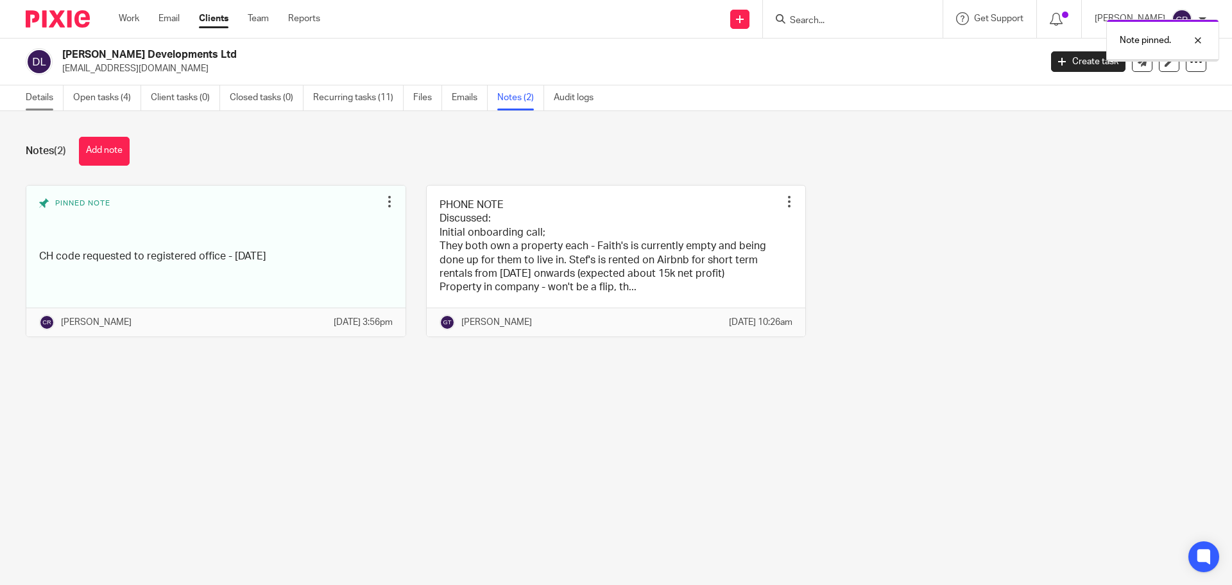
click at [38, 97] on link "Details" at bounding box center [45, 97] width 38 height 25
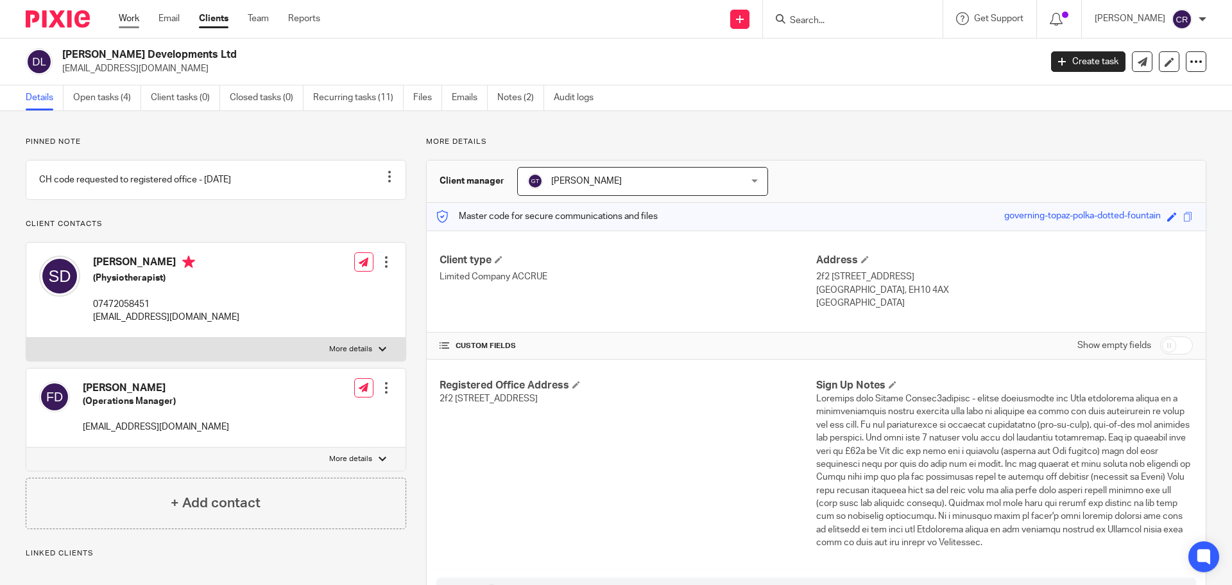
click at [128, 17] on link "Work" at bounding box center [129, 18] width 21 height 13
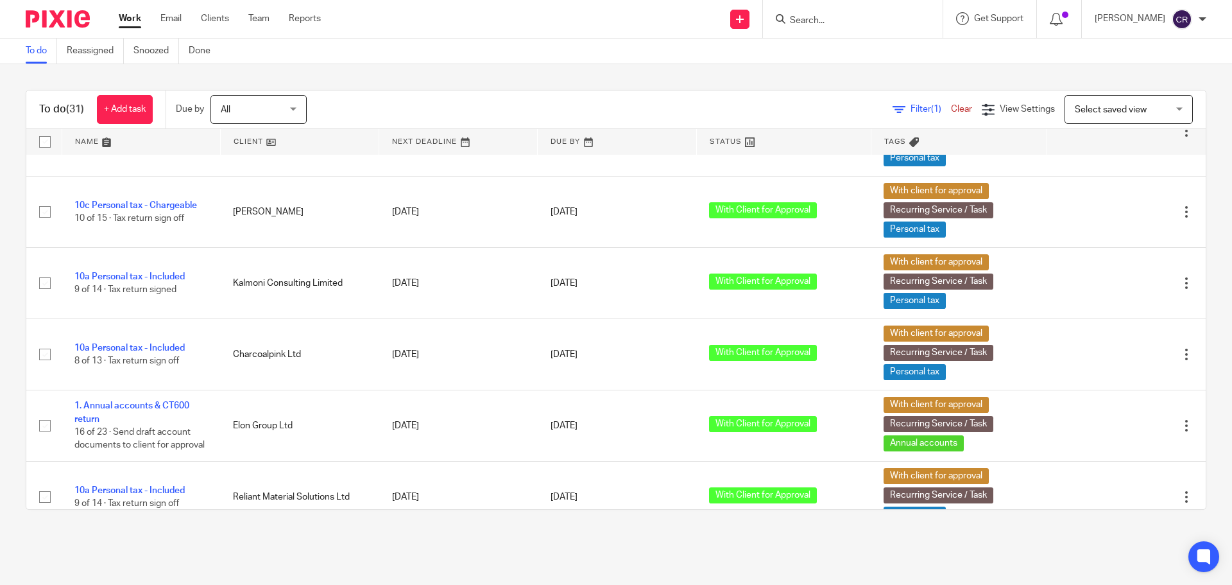
scroll to position [1236, 0]
click at [836, 14] on form at bounding box center [857, 19] width 137 height 16
click at [832, 18] on input "Search" at bounding box center [846, 21] width 115 height 12
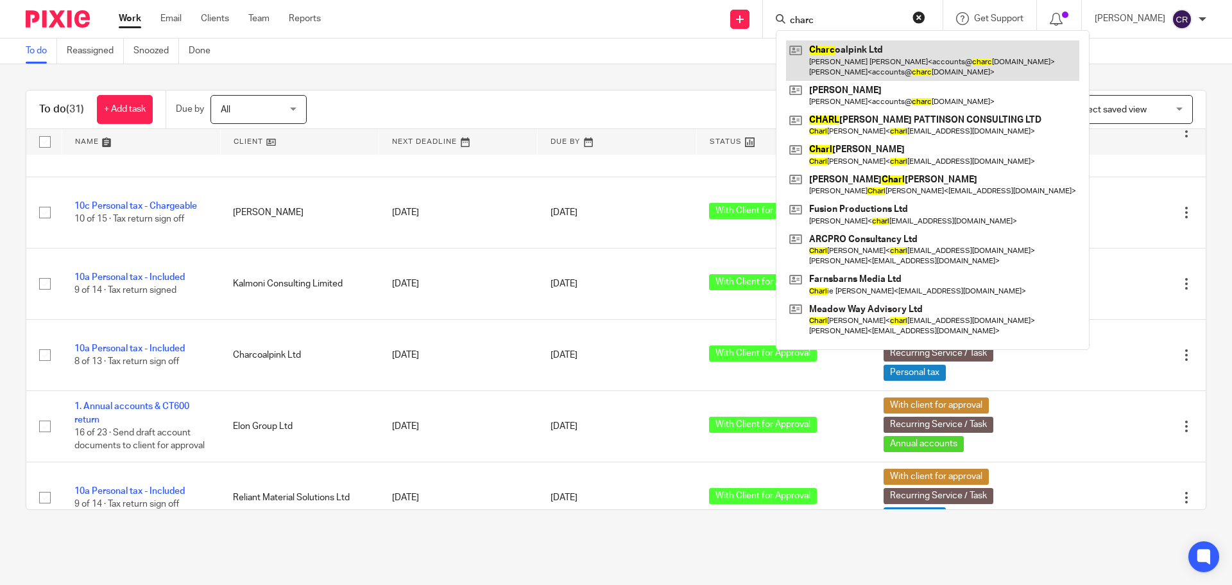
type input "charc"
click at [937, 61] on link at bounding box center [932, 60] width 293 height 40
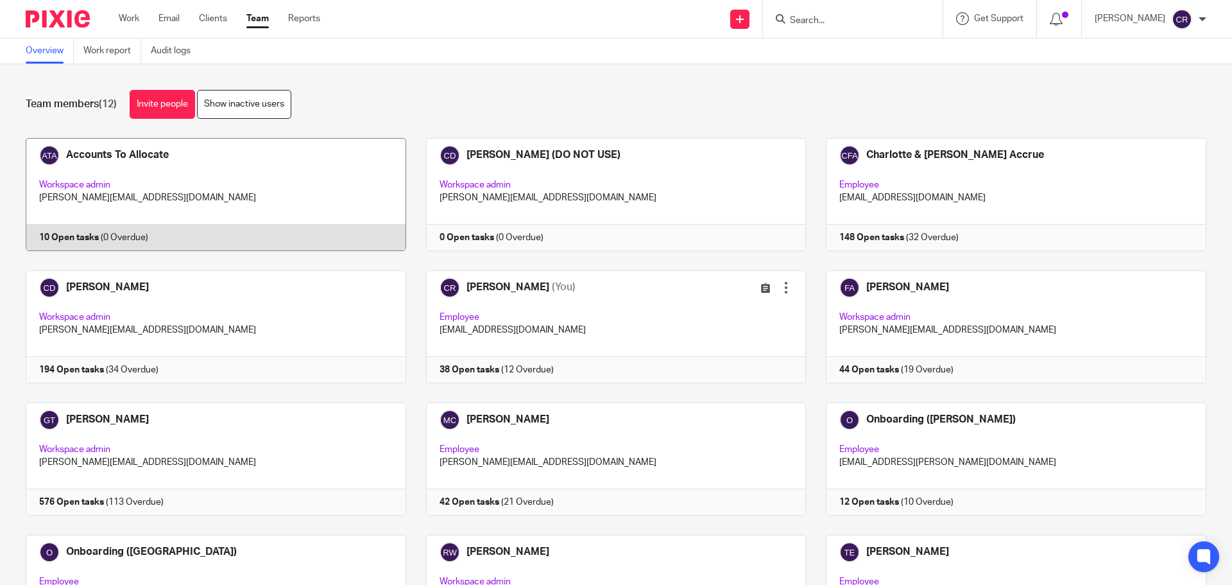
click at [196, 173] on link at bounding box center [206, 194] width 400 height 113
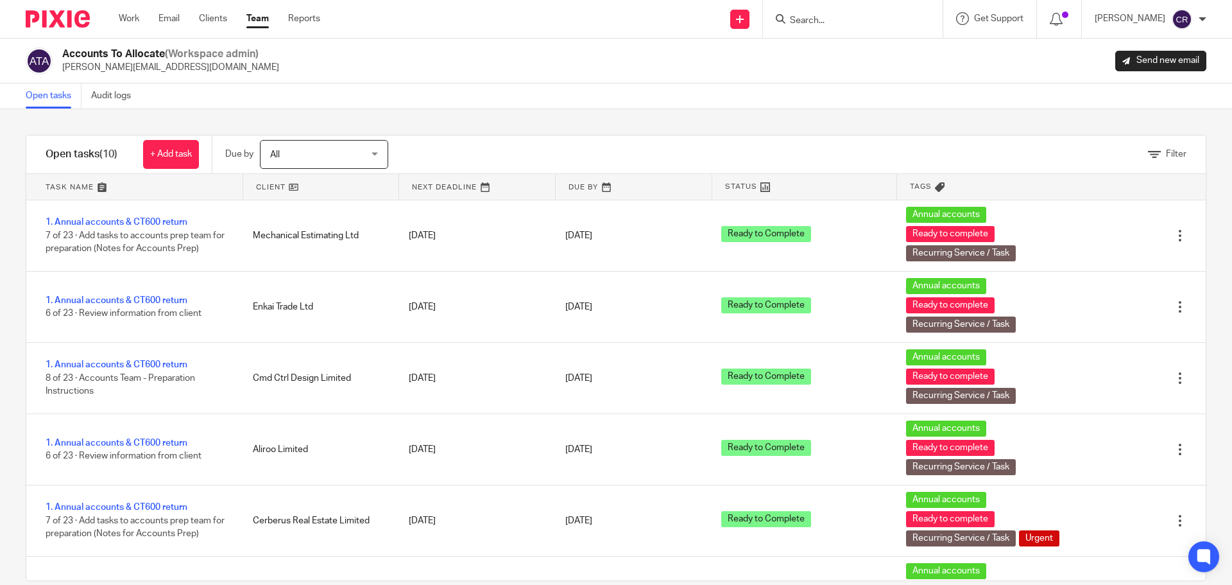
click at [254, 15] on link "Team" at bounding box center [257, 18] width 22 height 13
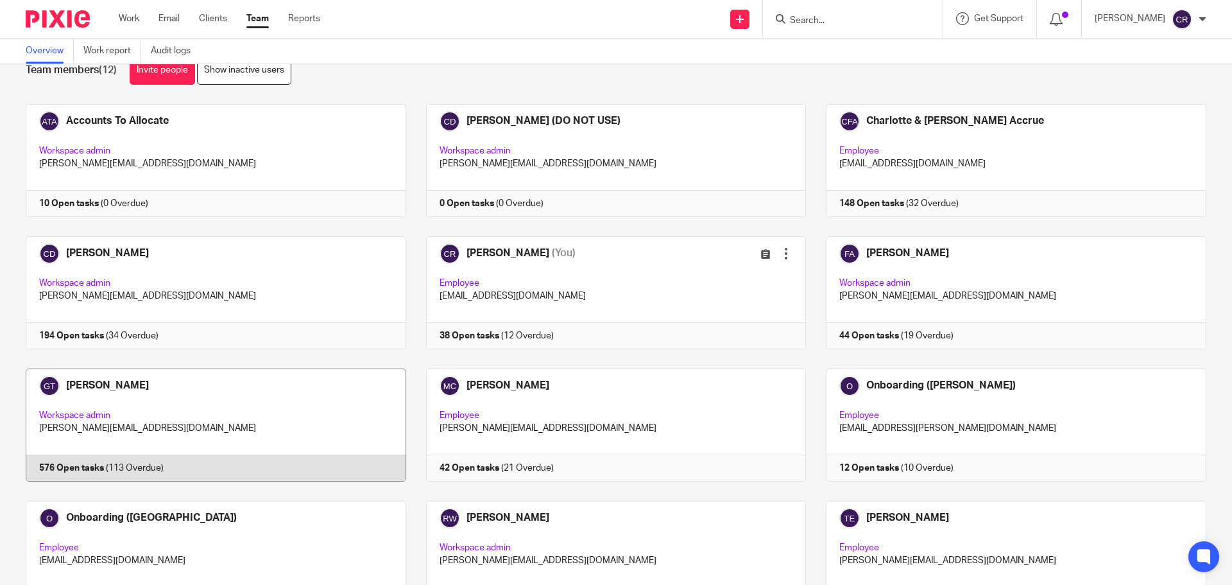
scroll to position [108, 0]
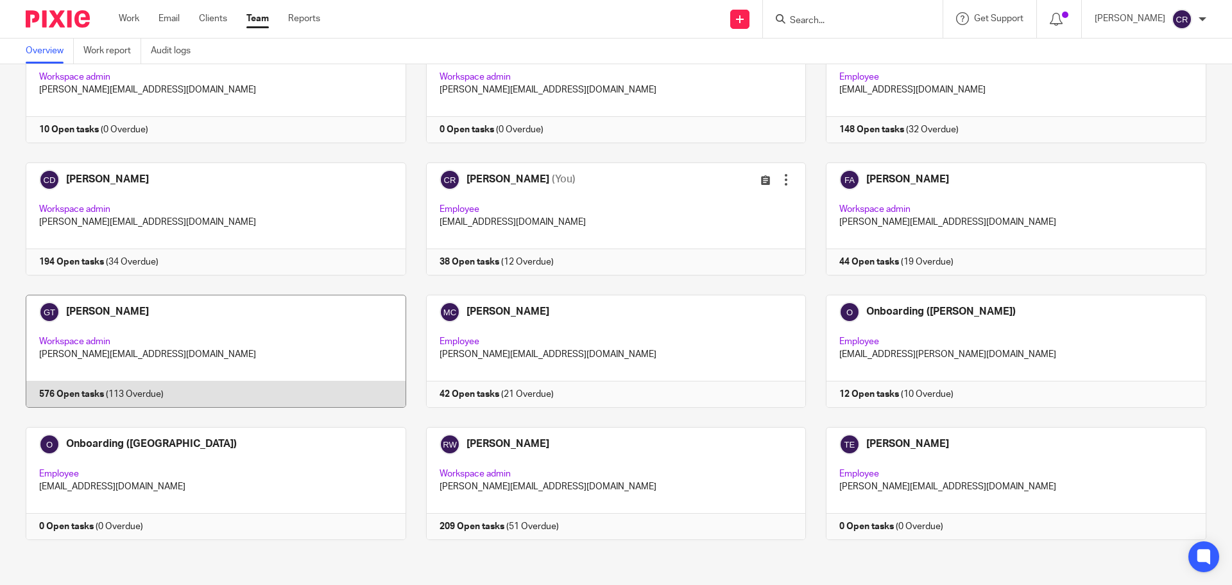
click at [231, 348] on link at bounding box center [206, 351] width 400 height 113
click at [241, 335] on link at bounding box center [206, 351] width 400 height 113
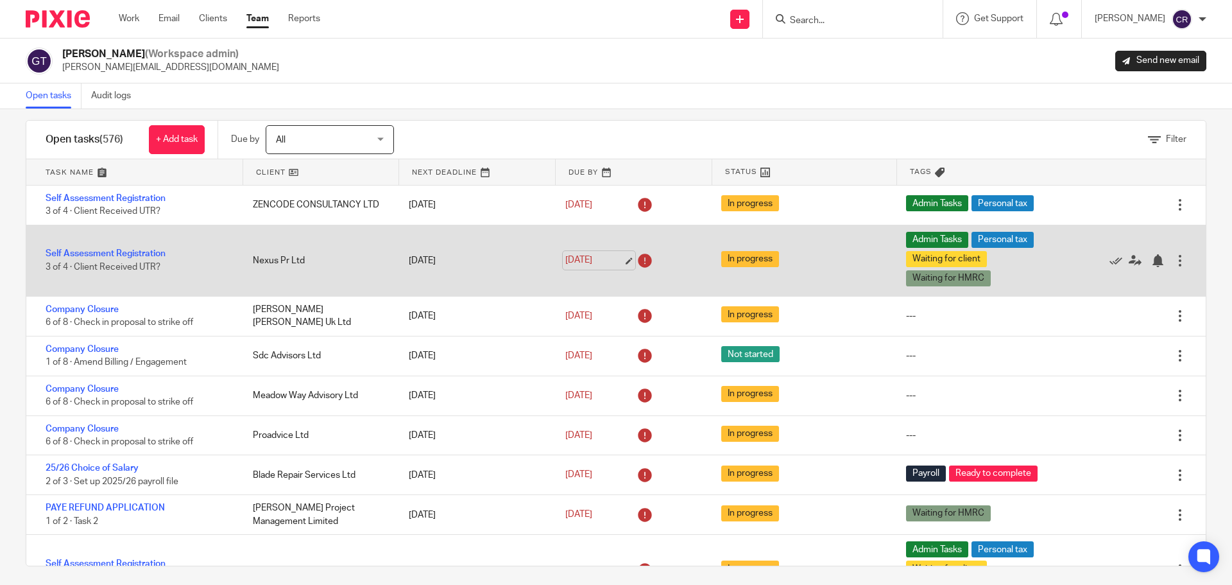
scroll to position [22, 0]
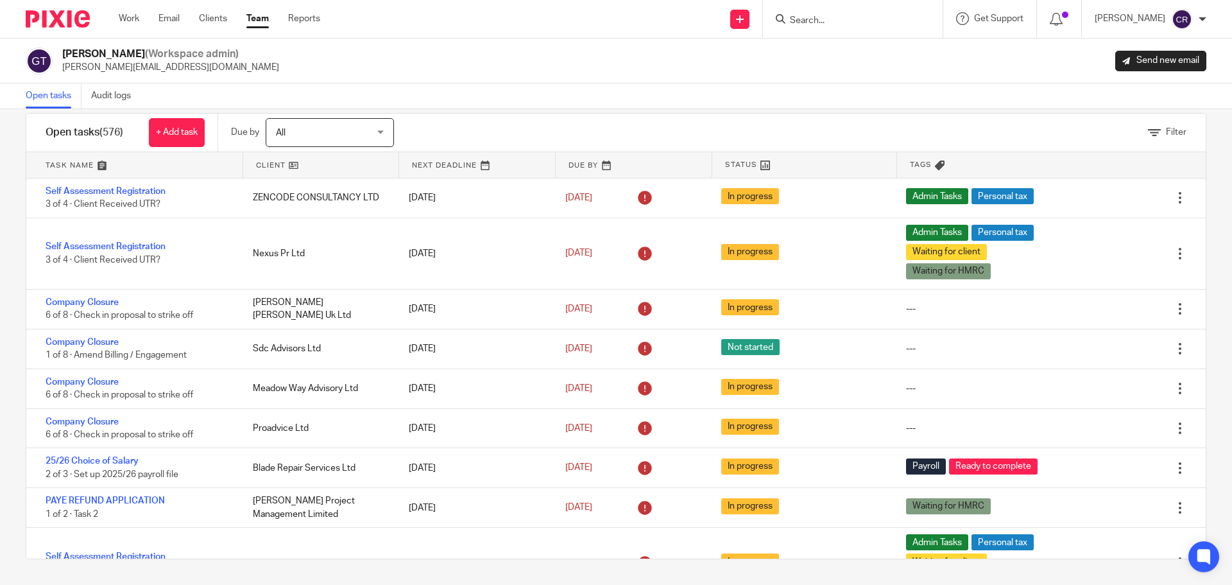
click at [830, 24] on input "Search" at bounding box center [846, 21] width 115 height 12
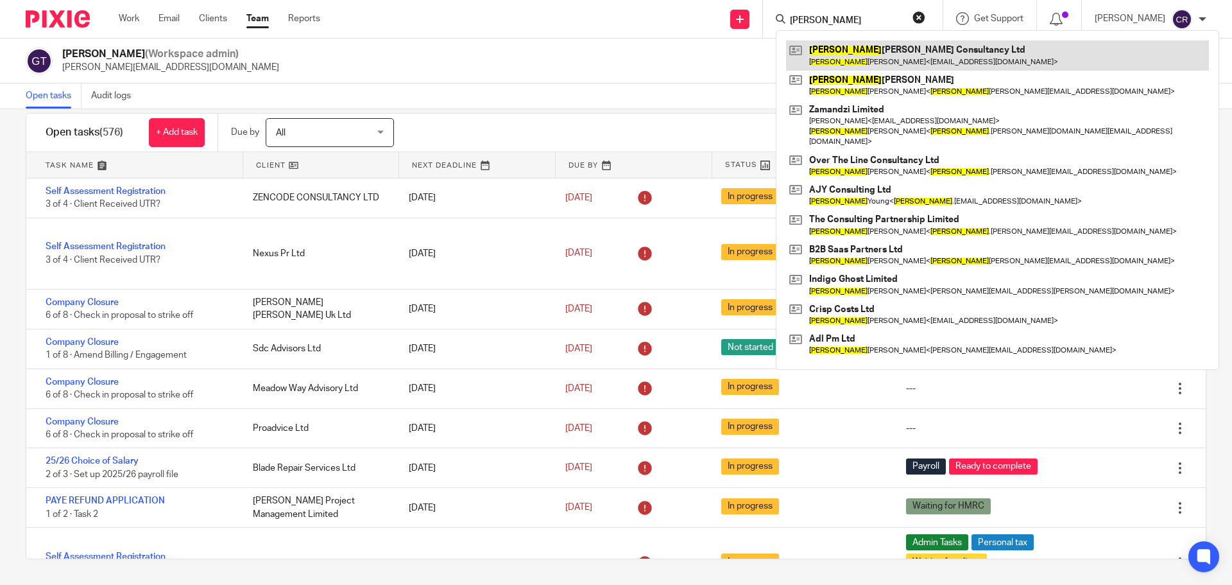
type input "andrew"
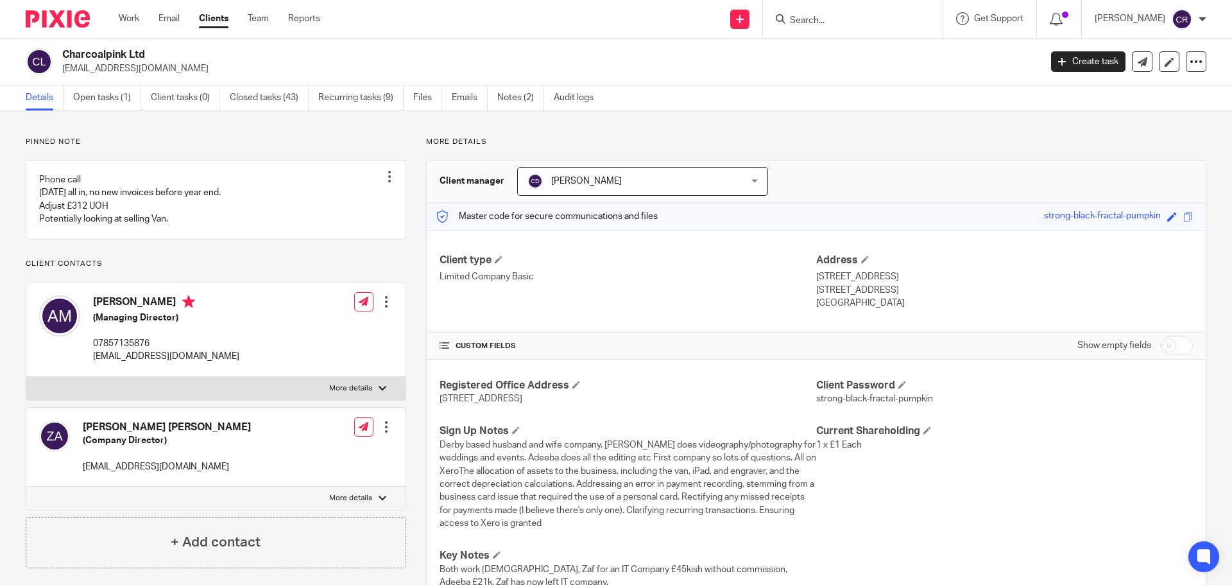
click at [896, 21] on input "Search" at bounding box center [846, 21] width 115 height 12
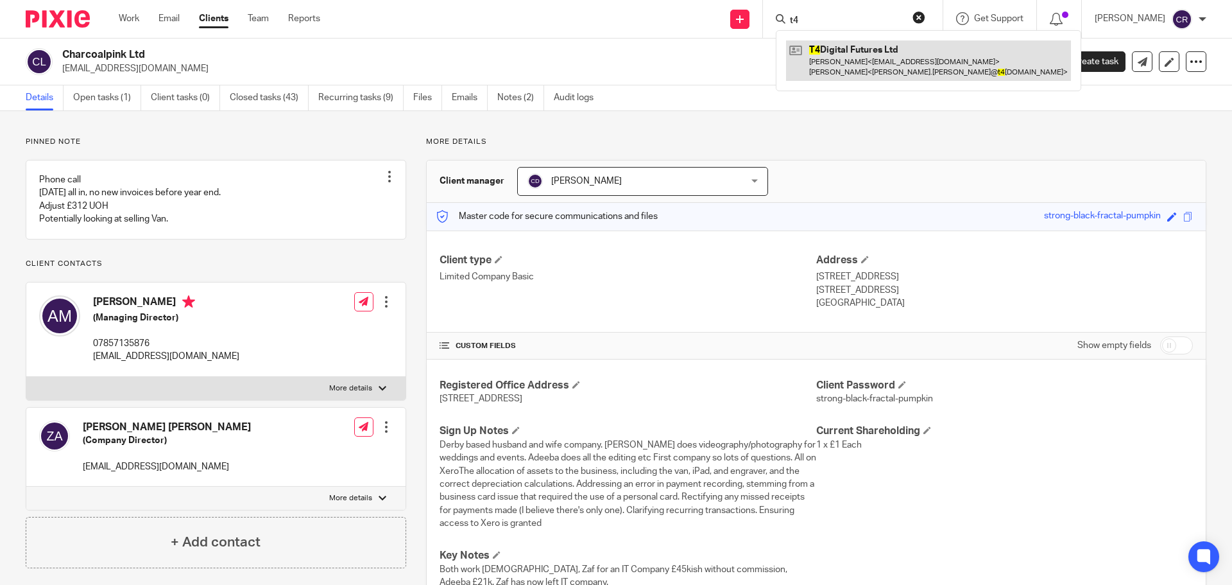
type input "t4"
click at [977, 69] on link at bounding box center [928, 60] width 285 height 40
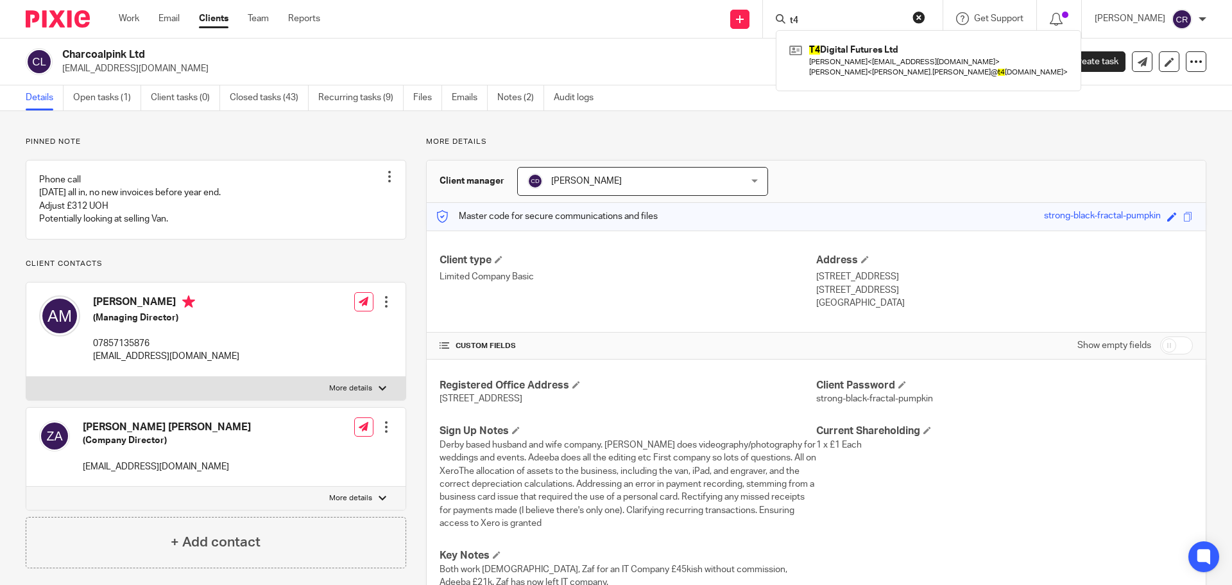
click at [921, 13] on button "reset" at bounding box center [918, 17] width 13 height 13
click at [133, 20] on link "Work" at bounding box center [129, 18] width 21 height 13
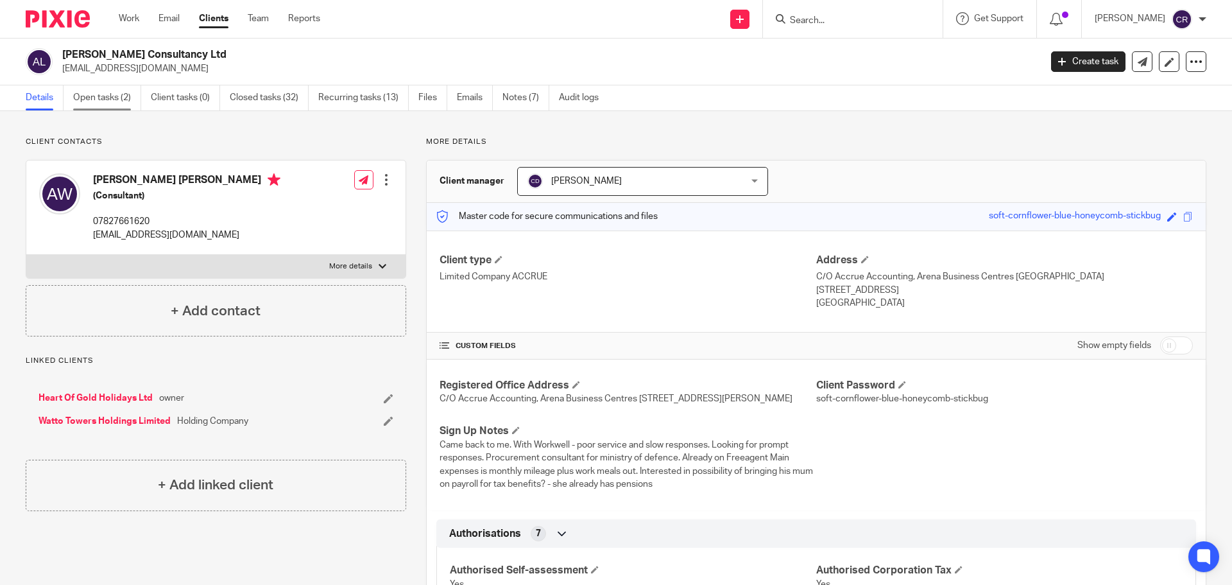
click at [96, 106] on link "Open tasks (2)" at bounding box center [107, 97] width 68 height 25
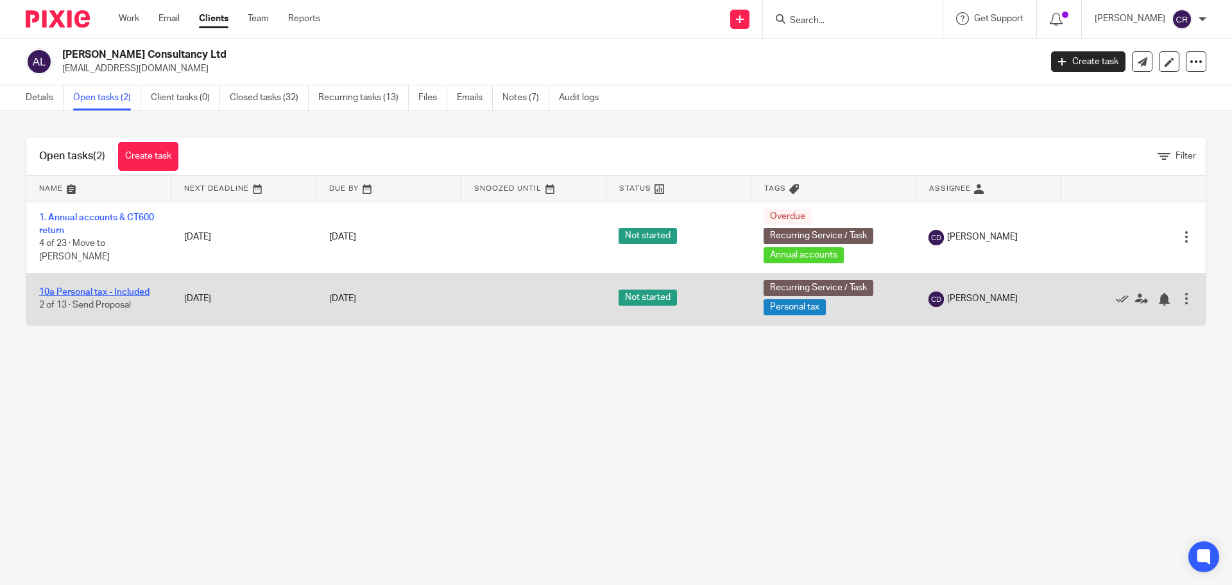
click at [135, 291] on link "10a Personal tax - Included" at bounding box center [94, 291] width 110 height 9
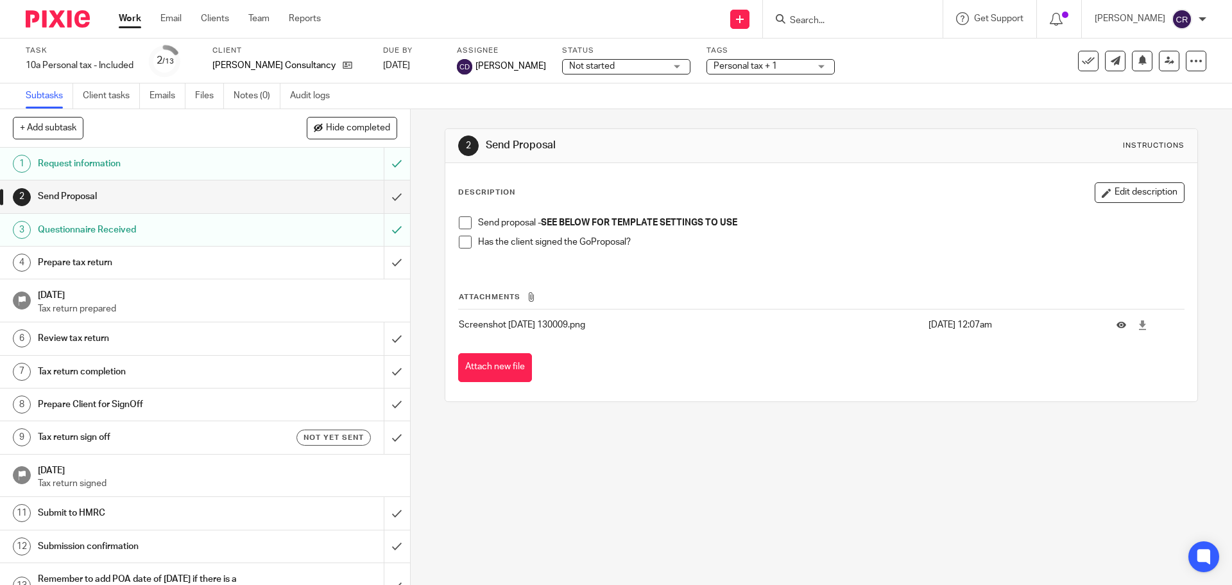
click at [628, 63] on span "Not started" at bounding box center [617, 66] width 96 height 13
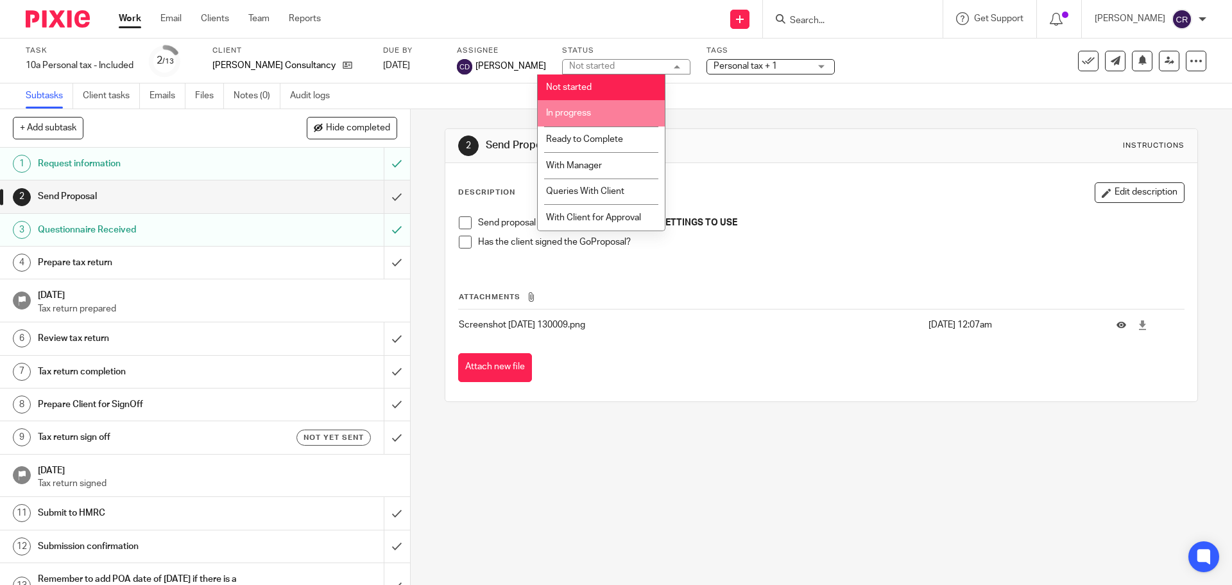
click at [620, 113] on li "In progress" at bounding box center [601, 113] width 127 height 26
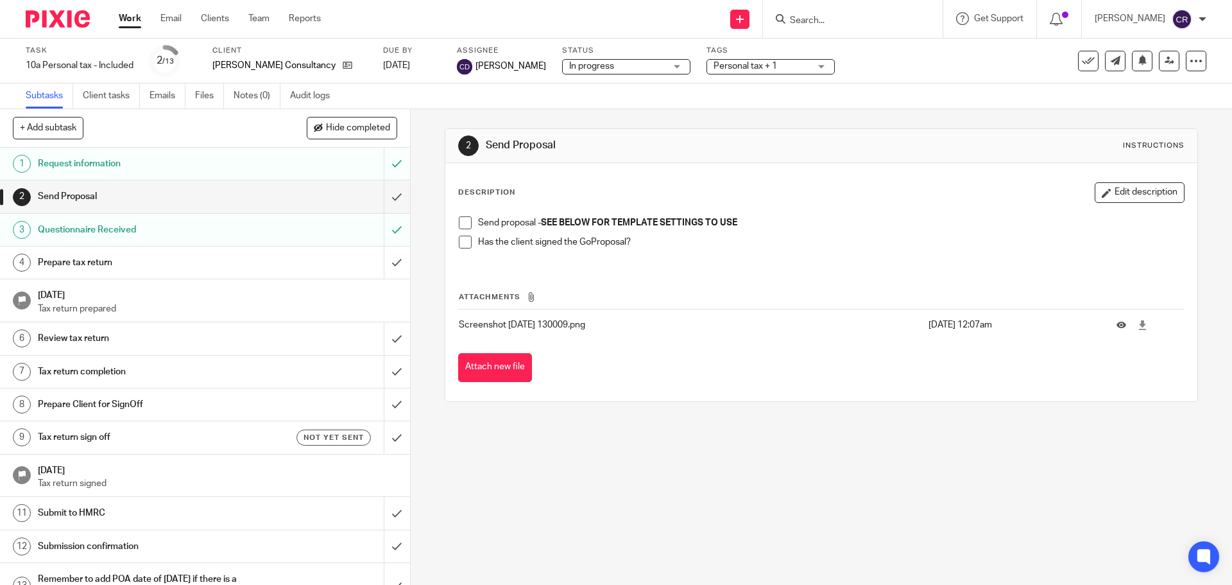
click at [759, 55] on label "Tags" at bounding box center [770, 51] width 128 height 10
click at [753, 62] on span "Personal tax + 1" at bounding box center [762, 66] width 96 height 13
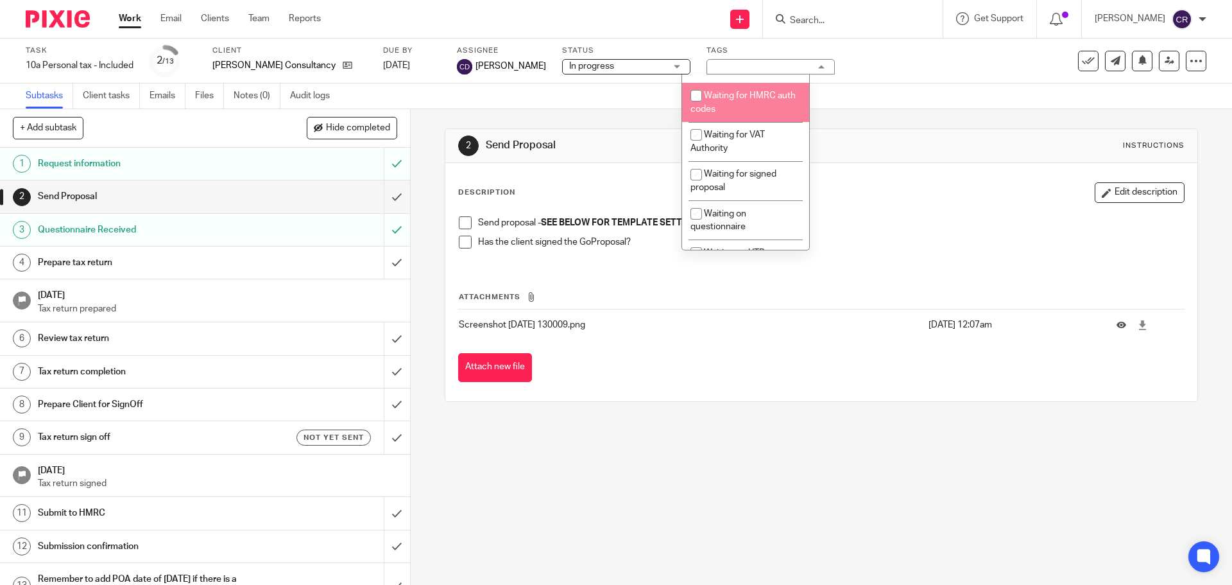
scroll to position [1027, 0]
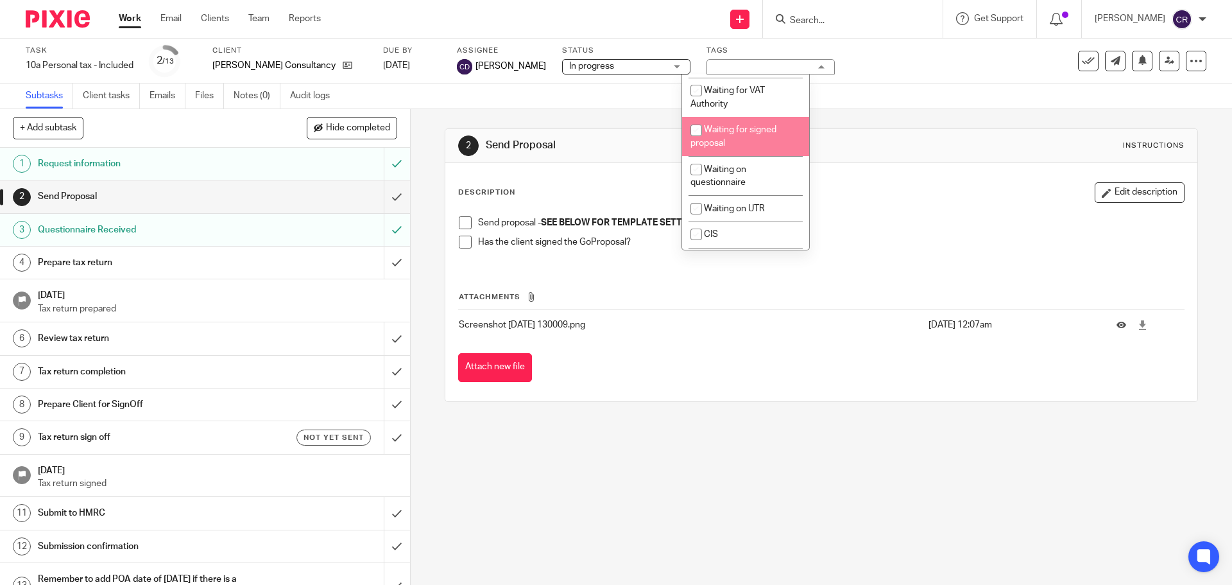
click at [737, 156] on li "Waiting for signed proposal" at bounding box center [745, 136] width 127 height 39
checkbox input "true"
click at [864, 162] on div "2 Send Proposal Instructions Description Edit description Send proposal - SEE B…" at bounding box center [821, 264] width 753 height 273
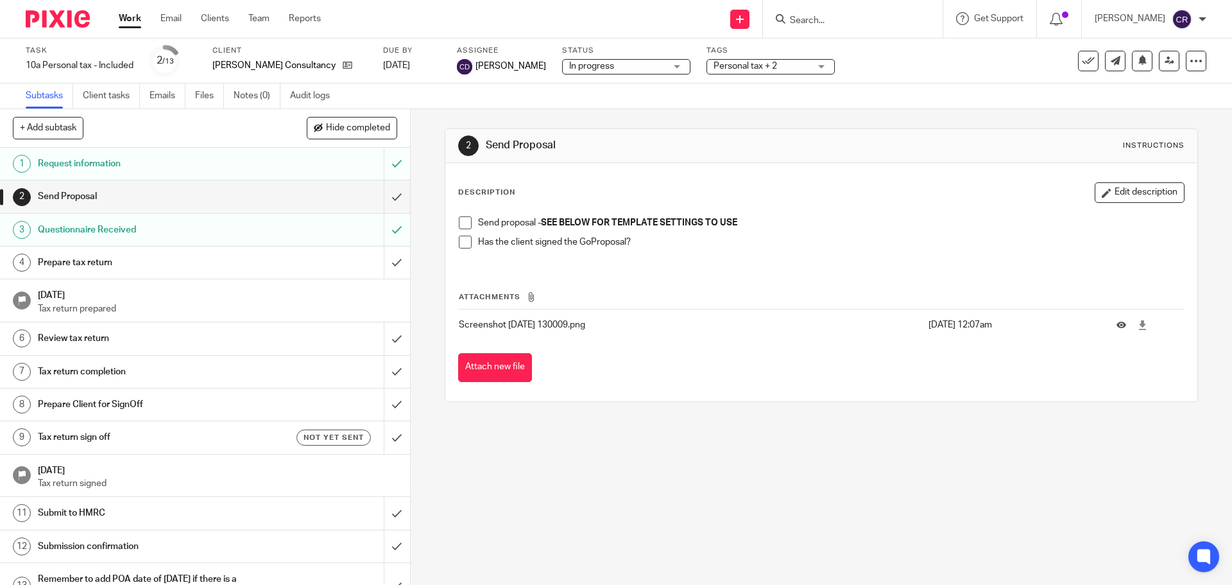
drag, startPoint x: 338, startPoint y: 69, endPoint x: 353, endPoint y: 74, distance: 16.4
click at [353, 74] on div "Client Andrew Watson Consultancy Ltd" at bounding box center [289, 61] width 155 height 31
click at [466, 229] on li "Send proposal - SEE BELOW FOR TEMPLATE SETTINGS TO USE" at bounding box center [821, 225] width 724 height 19
click at [462, 213] on div "Send proposal - SEE BELOW FOR TEMPLATE SETTINGS TO USE Has the client signed th…" at bounding box center [820, 237] width 737 height 55
click at [461, 219] on span at bounding box center [465, 222] width 13 height 13
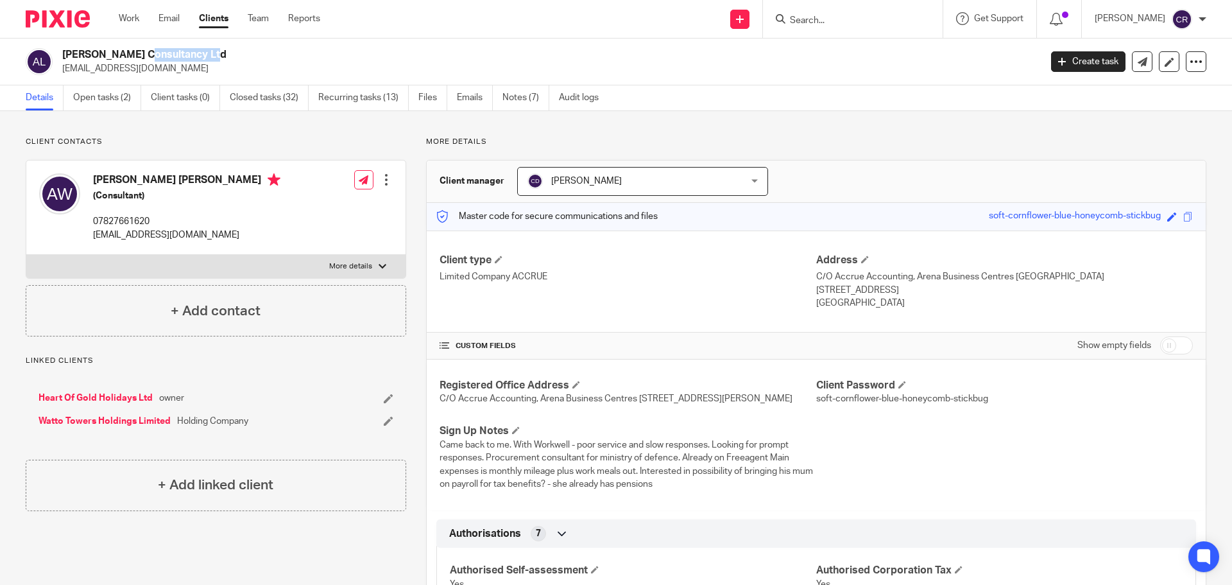
drag, startPoint x: 140, startPoint y: 56, endPoint x: 59, endPoint y: 53, distance: 80.9
click at [59, 53] on div "[PERSON_NAME] Consultancy Ltd [EMAIL_ADDRESS][DOMAIN_NAME]" at bounding box center [529, 61] width 1006 height 27
copy h2 "[PERSON_NAME]"
click at [152, 237] on p "[EMAIL_ADDRESS][DOMAIN_NAME]" at bounding box center [186, 234] width 187 height 13
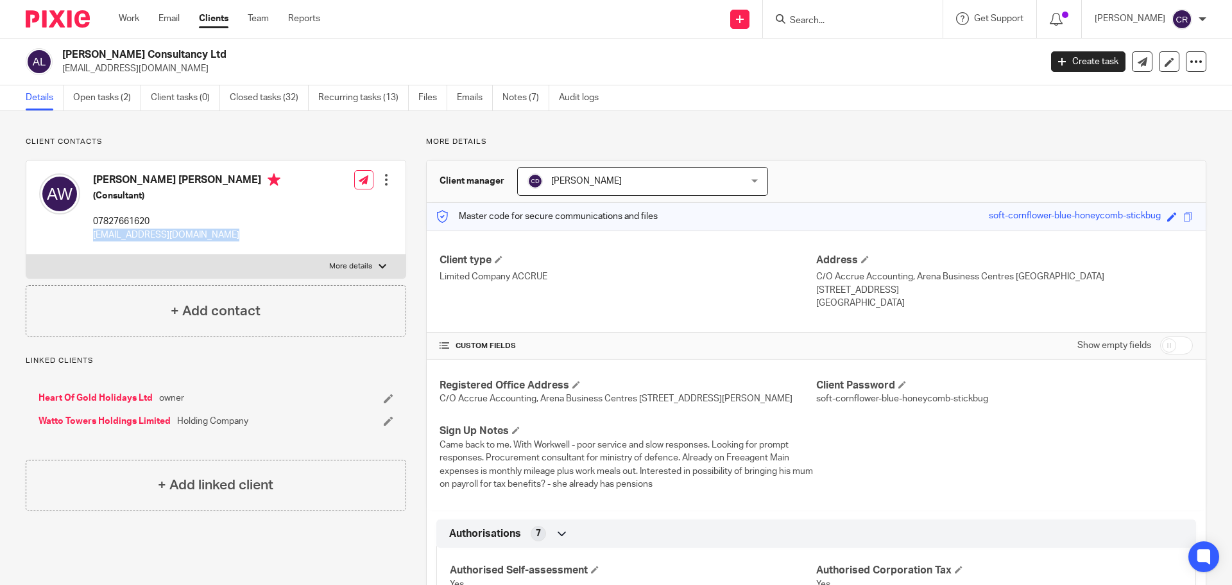
click at [152, 237] on p "[EMAIL_ADDRESS][DOMAIN_NAME]" at bounding box center [186, 234] width 187 height 13
copy div "[EMAIL_ADDRESS][DOMAIN_NAME]"
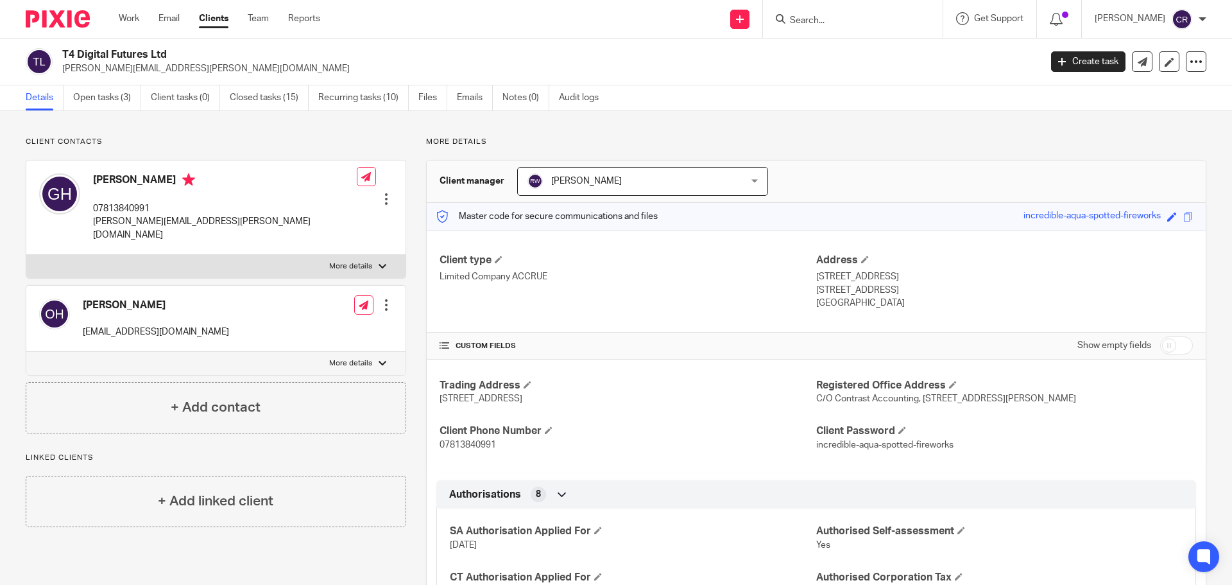
click at [120, 55] on h2 "T4 Digital Futures Ltd" at bounding box center [450, 54] width 776 height 13
click at [100, 49] on h2 "T4 Digital Futures Ltd" at bounding box center [450, 54] width 776 height 13
copy div "T4 Digital Futures Ltd"
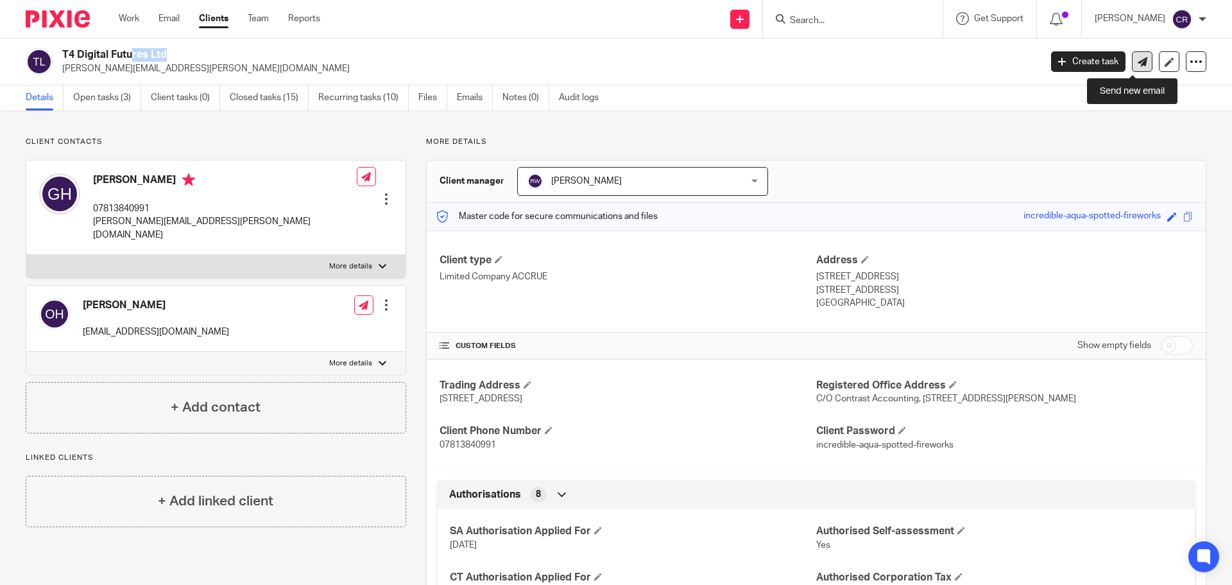
click at [1138, 65] on icon at bounding box center [1143, 62] width 10 height 10
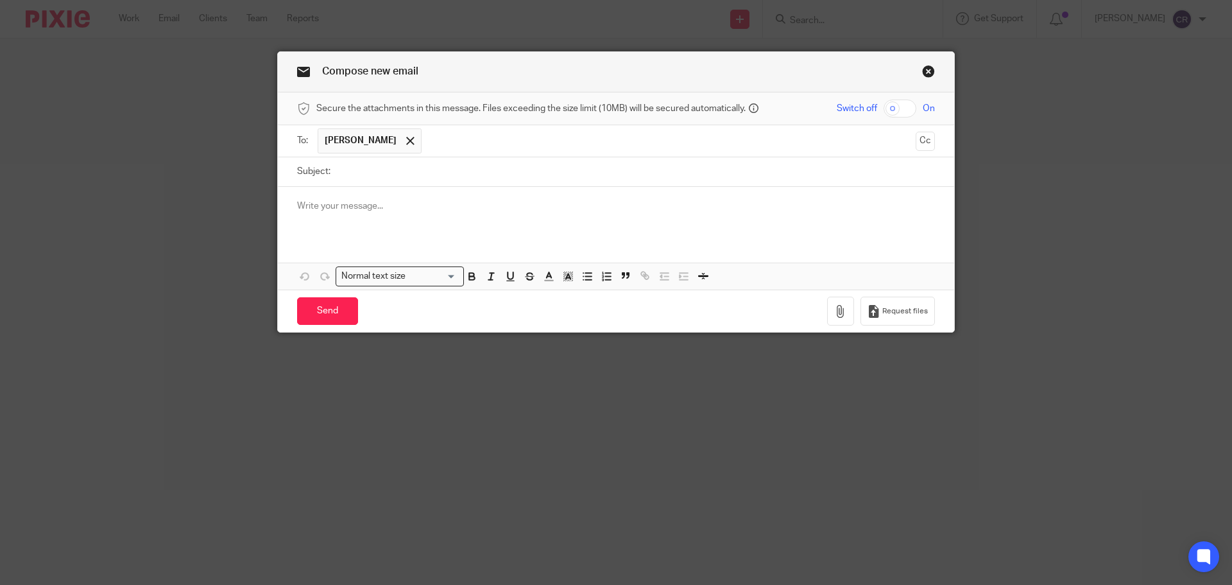
click at [355, 221] on div at bounding box center [616, 212] width 676 height 50
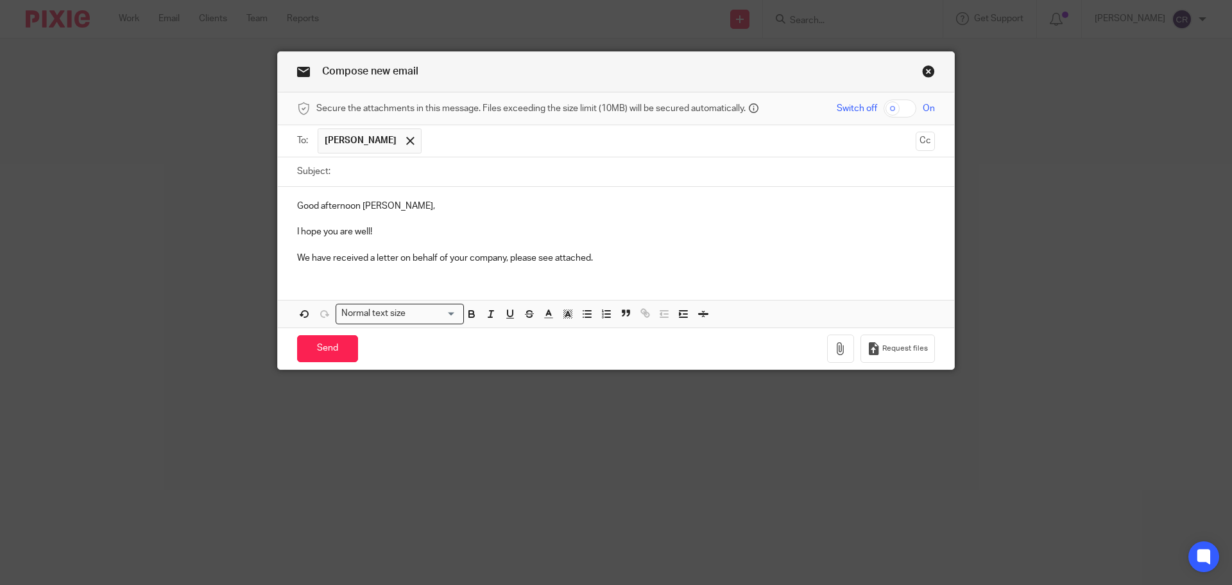
click at [414, 171] on input "Subject:" at bounding box center [636, 171] width 598 height 29
paste input "Letter - T4 Digital Futures Ltd - Activation Code for Corporation Tax"
type input "Letter - T4 Digital Futures Ltd - Activation Code for Corporation Tax"
click at [923, 143] on button "Cc" at bounding box center [925, 141] width 19 height 19
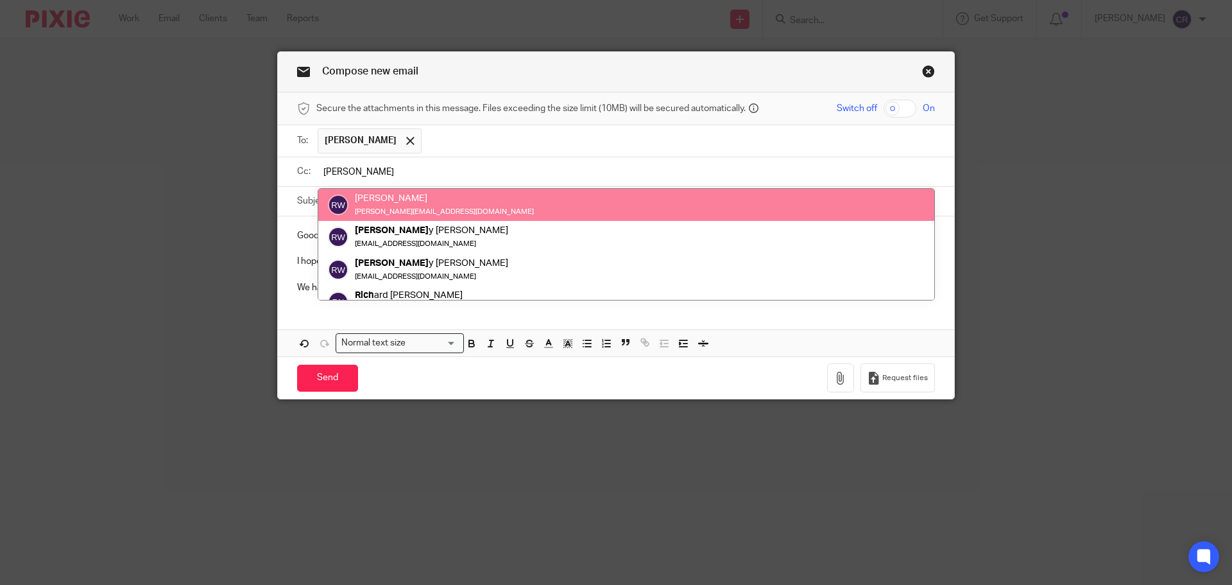
type input "rick"
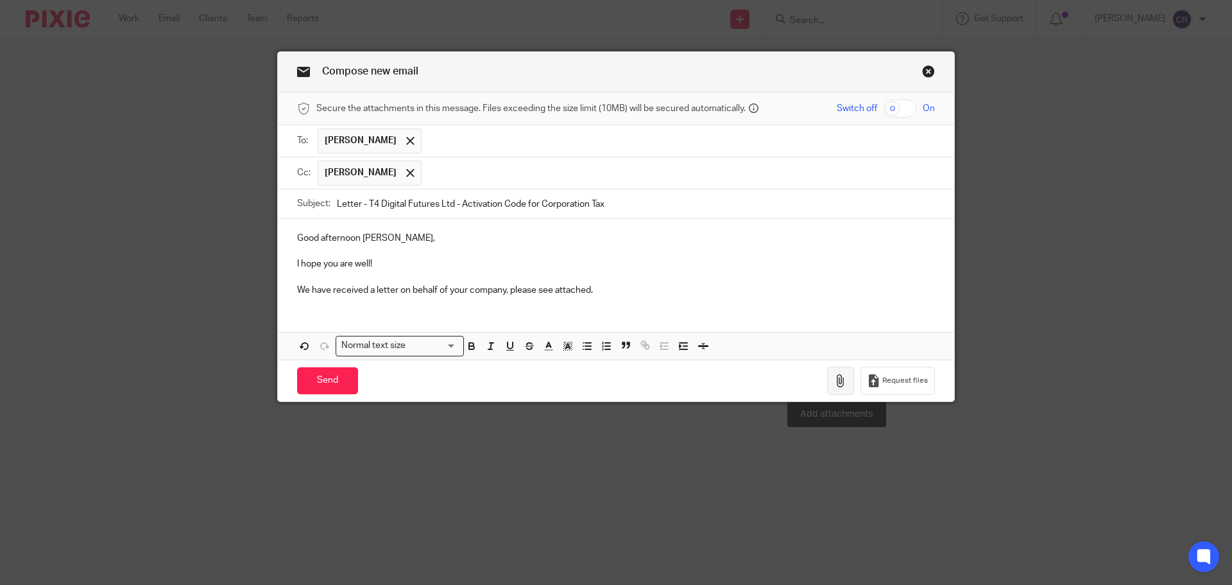
click at [843, 385] on icon "button" at bounding box center [840, 380] width 13 height 13
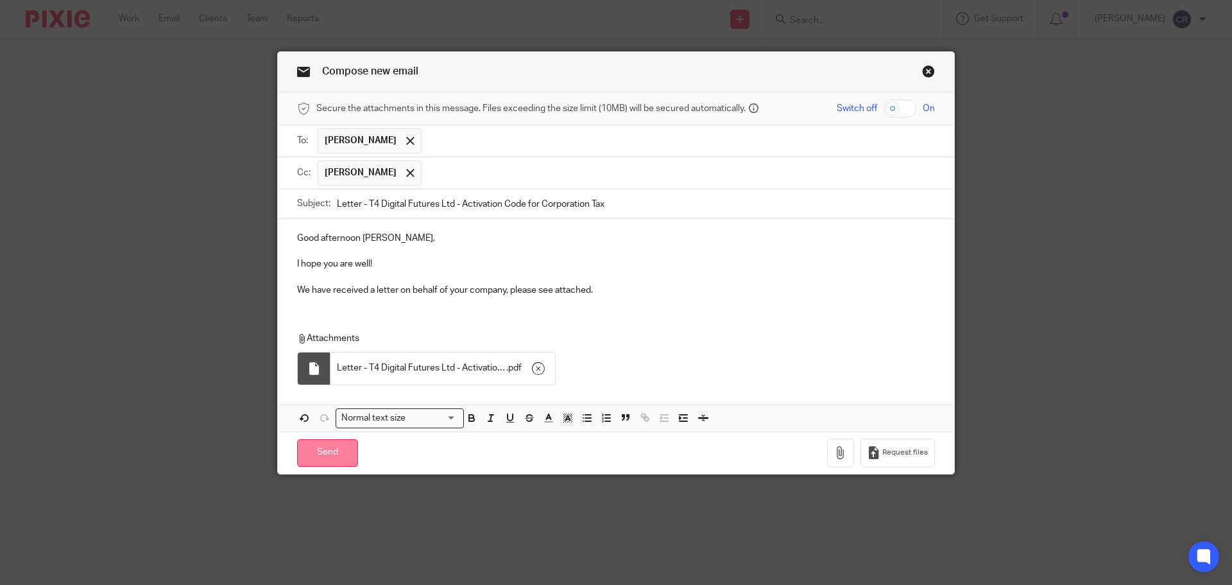
click at [332, 456] on input "Send" at bounding box center [327, 453] width 61 height 28
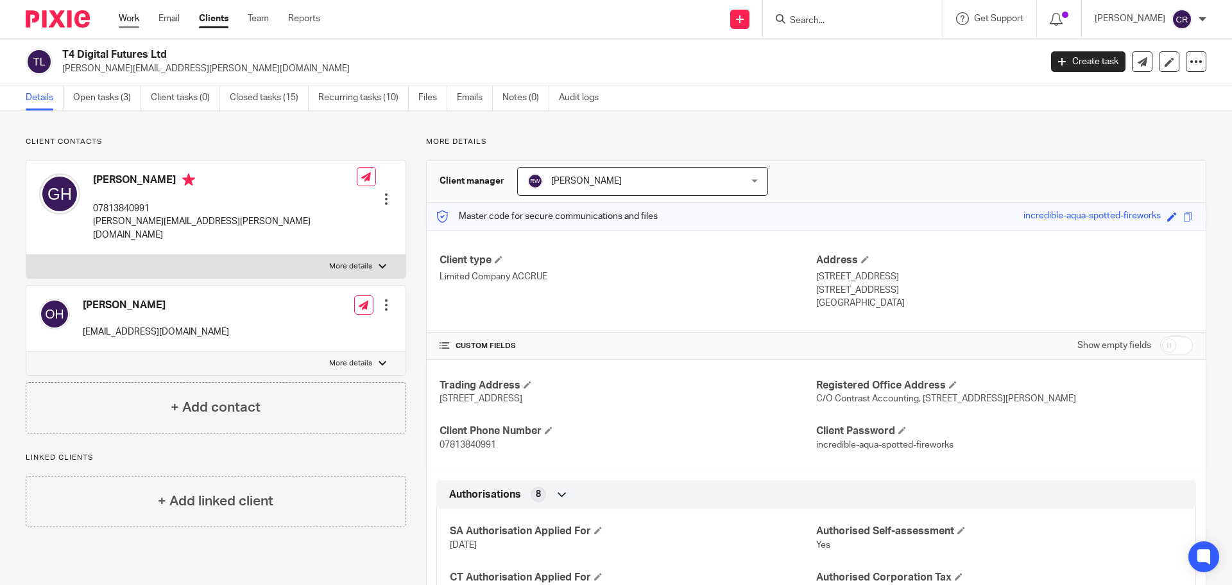
click at [132, 18] on link "Work" at bounding box center [129, 18] width 21 height 13
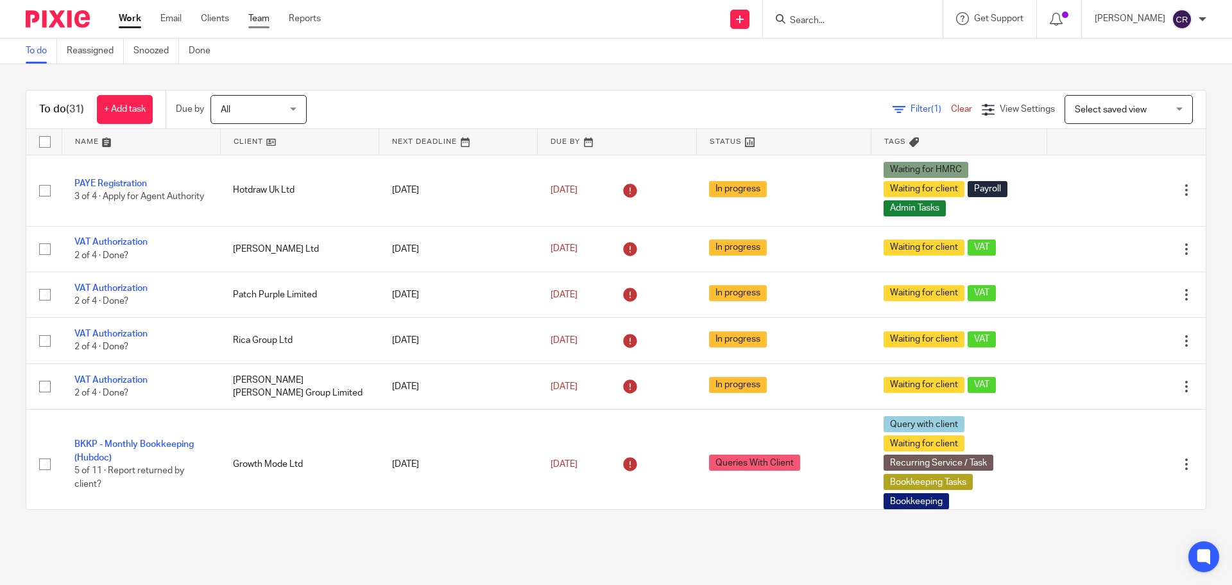
click at [267, 22] on link "Team" at bounding box center [258, 18] width 21 height 13
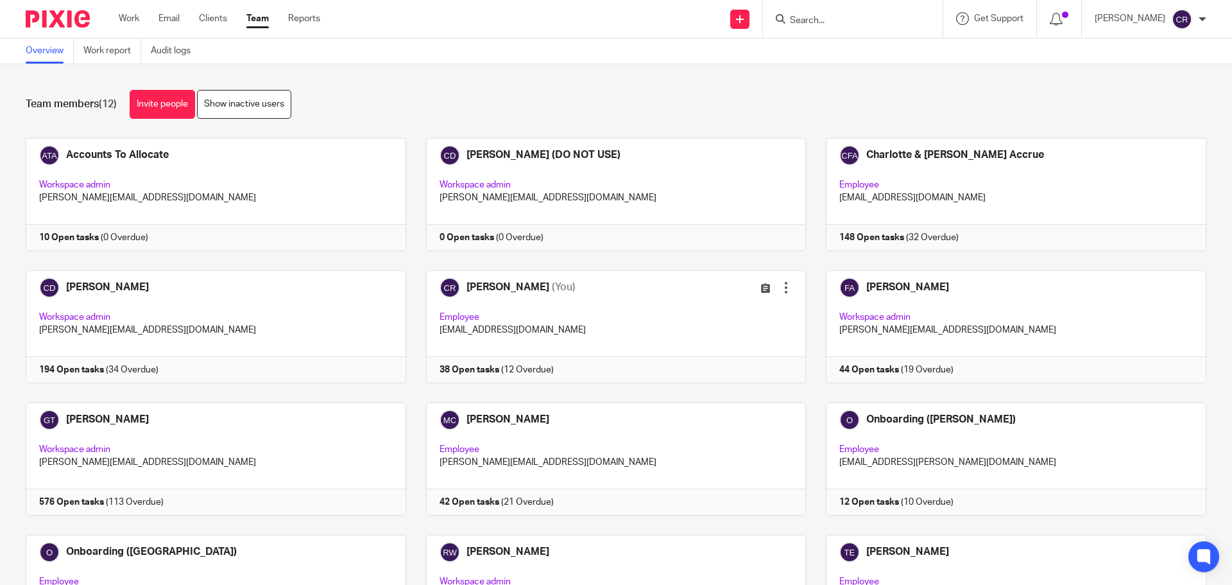
click at [103, 64] on div "Team members (12) Invite people Show inactive users Invite team members Add inv…" at bounding box center [616, 324] width 1232 height 520
click at [110, 53] on link "Work report" at bounding box center [112, 50] width 58 height 25
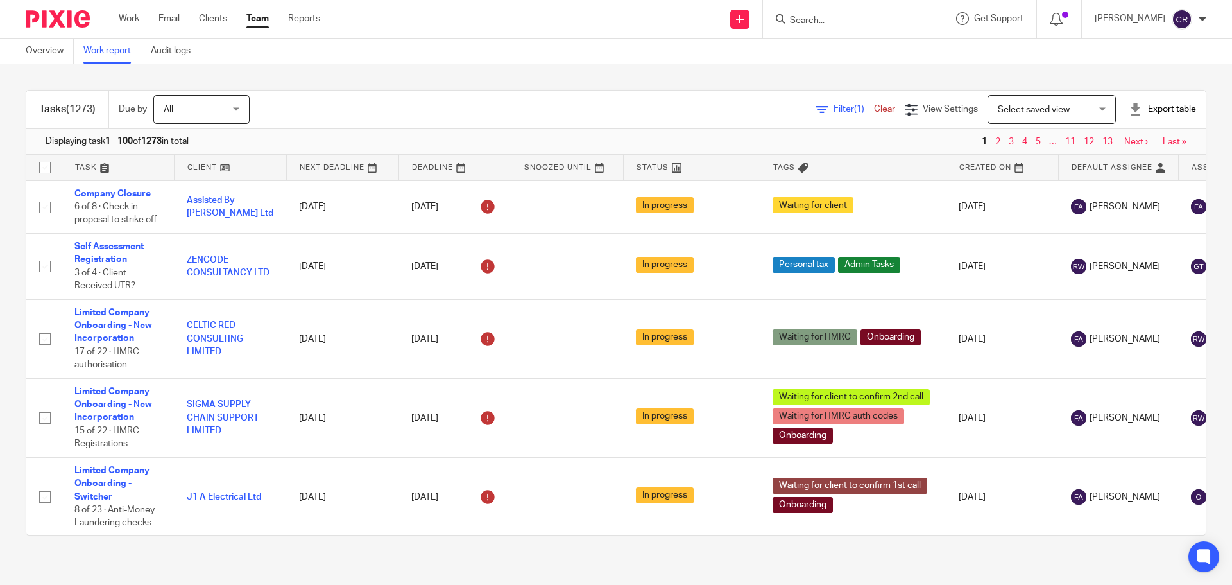
click at [833, 106] on span "Filter (1)" at bounding box center [853, 109] width 40 height 9
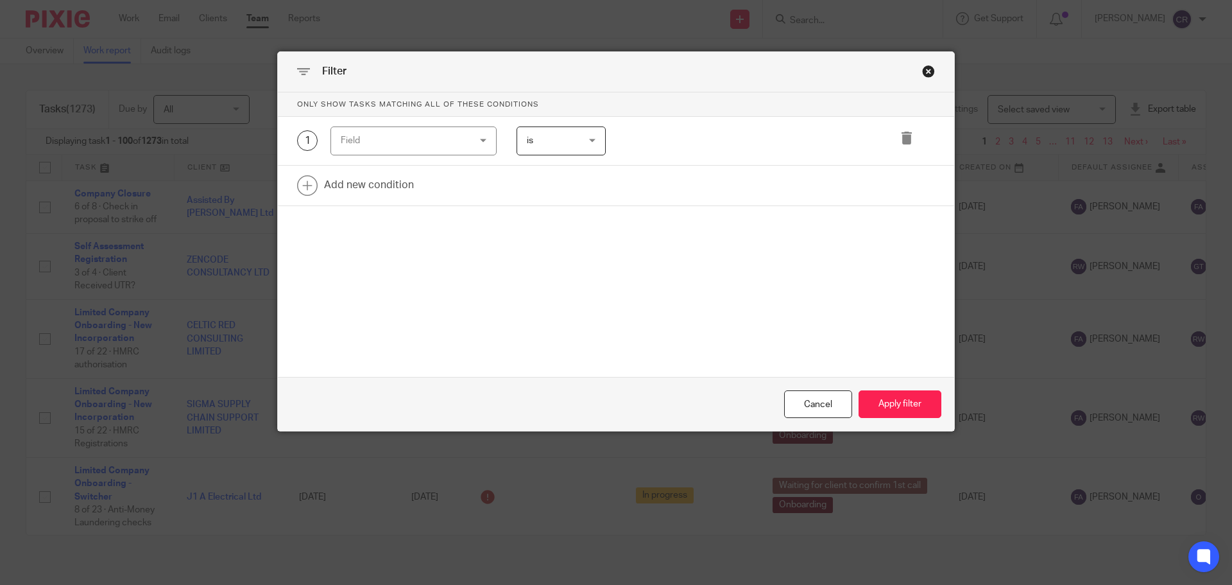
click at [380, 150] on div "Field" at bounding box center [403, 140] width 124 height 27
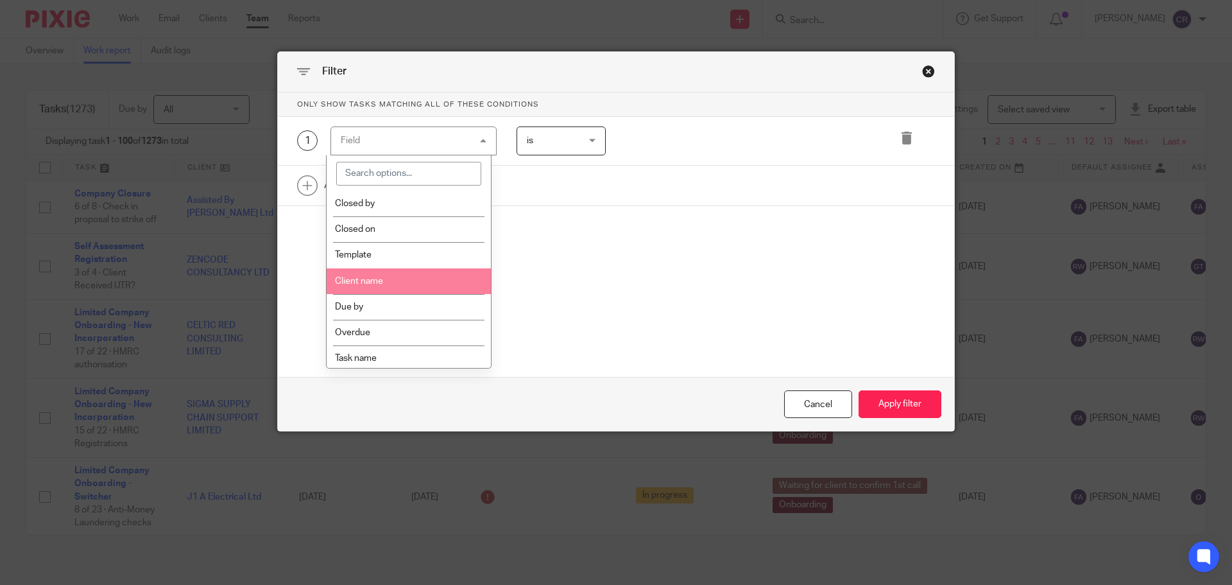
scroll to position [192, 0]
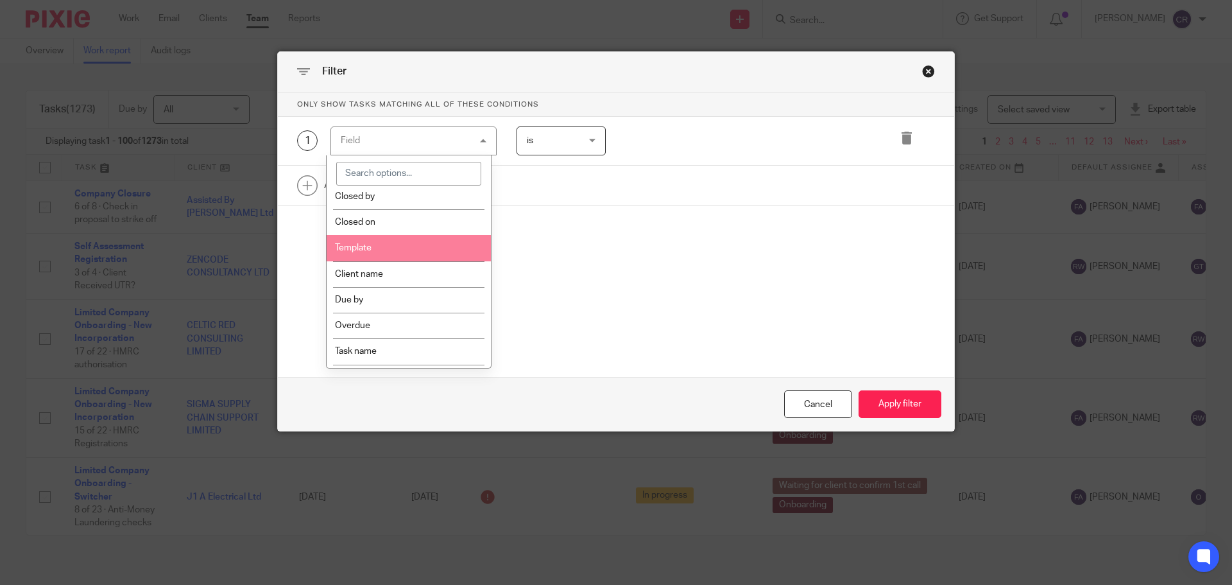
click at [427, 250] on li "Template" at bounding box center [409, 248] width 165 height 26
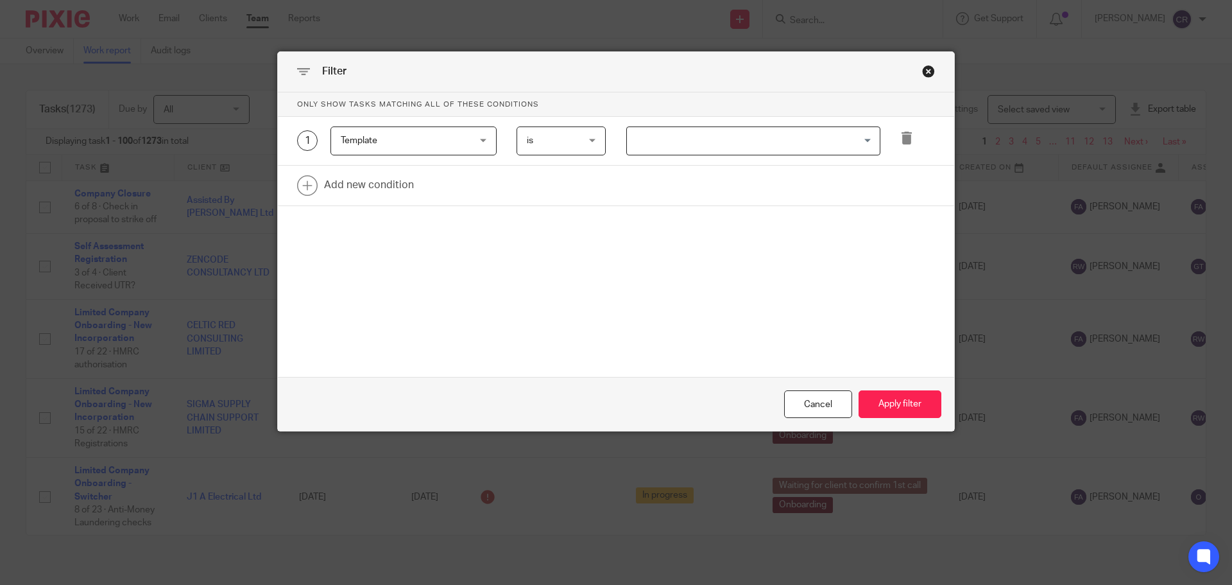
click at [678, 123] on div "1 Template Template Task fields Due by date Status Tags Created on Default assi…" at bounding box center [616, 141] width 676 height 49
click at [680, 146] on input "Search for option" at bounding box center [750, 141] width 244 height 22
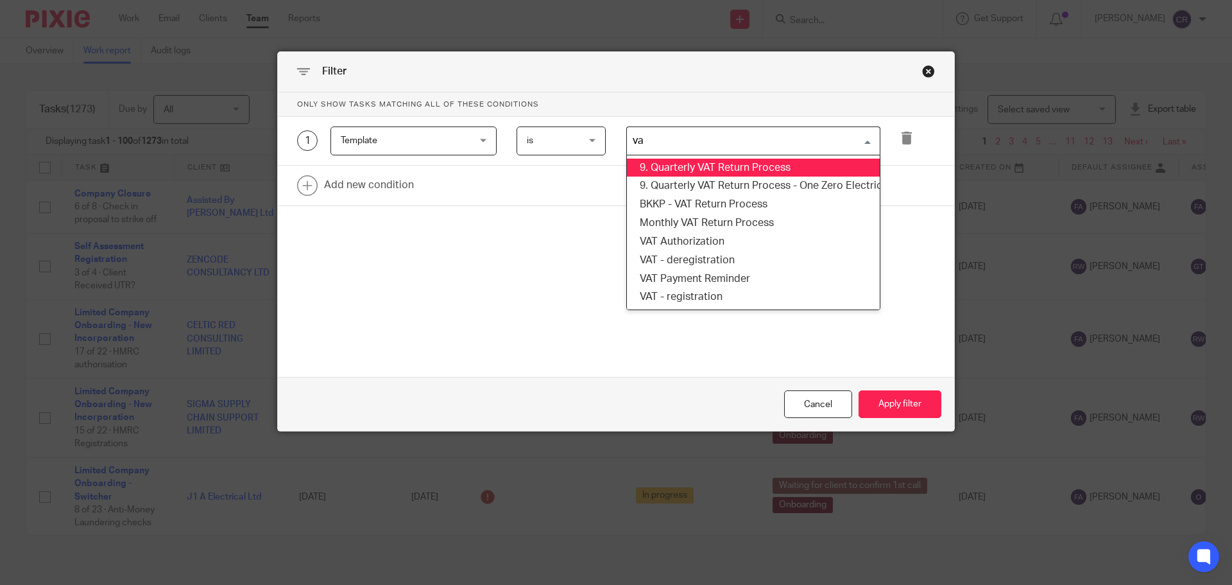
type input "vat"
click at [773, 164] on li "9. Quarterly VAT Return Process" at bounding box center [753, 167] width 253 height 19
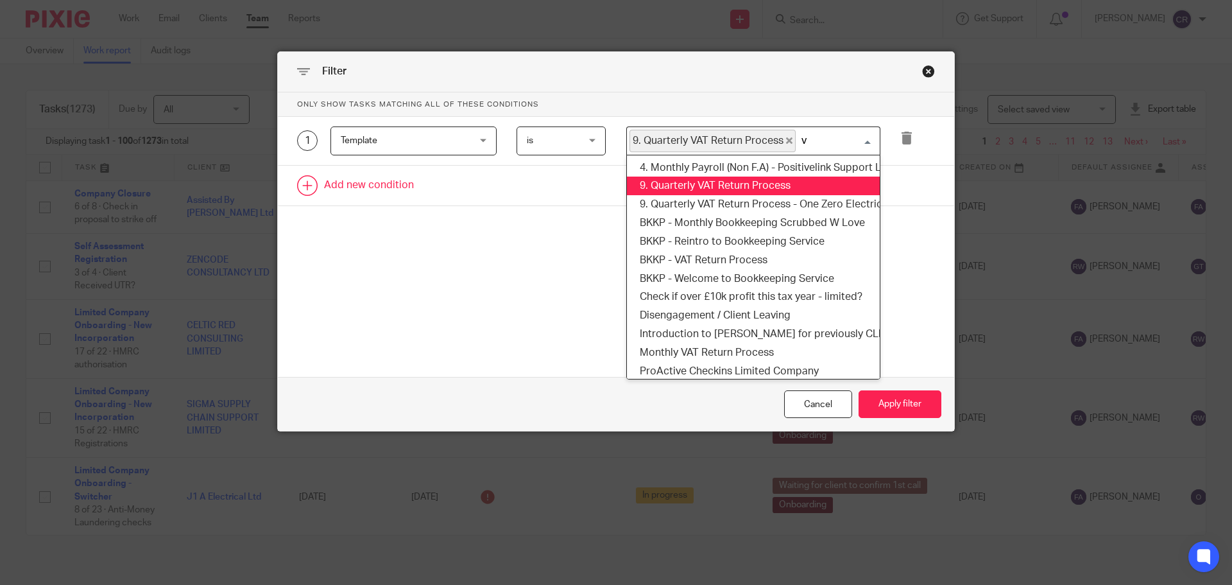
type input "va"
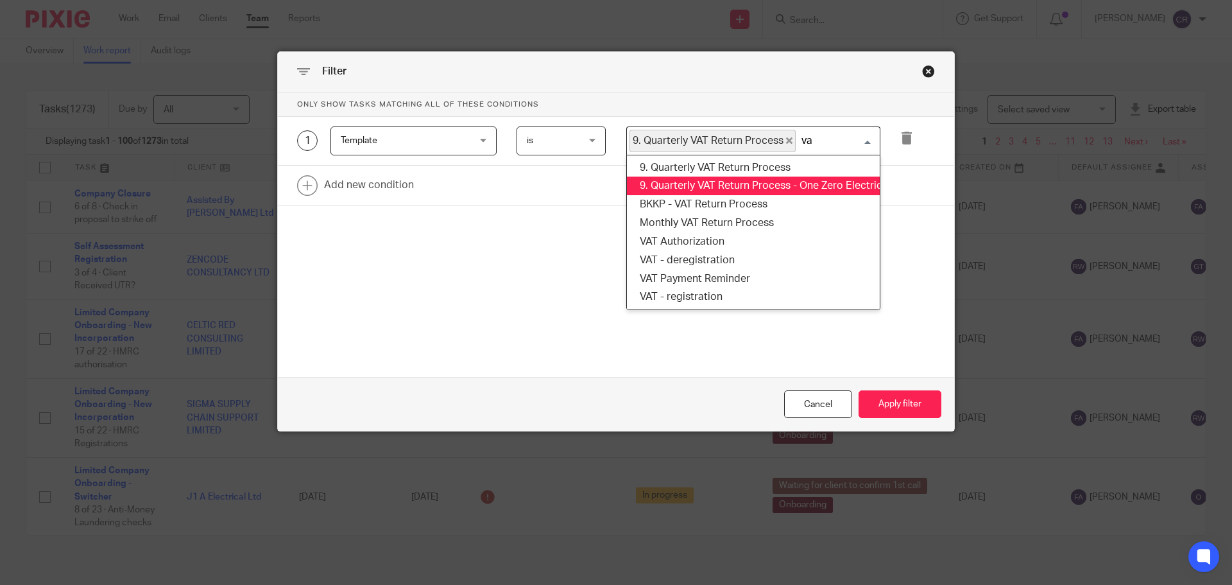
click at [767, 184] on li "9. Quarterly VAT Return Process - One Zero Electrical Ltd (cloned 14:30:14)" at bounding box center [753, 185] width 253 height 19
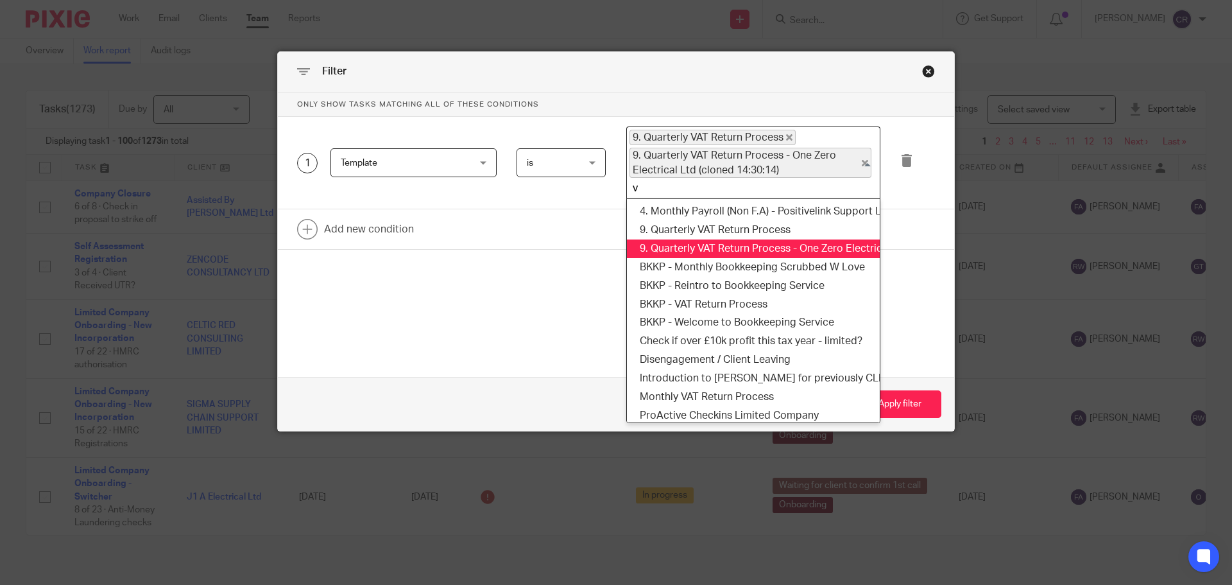
type input "va"
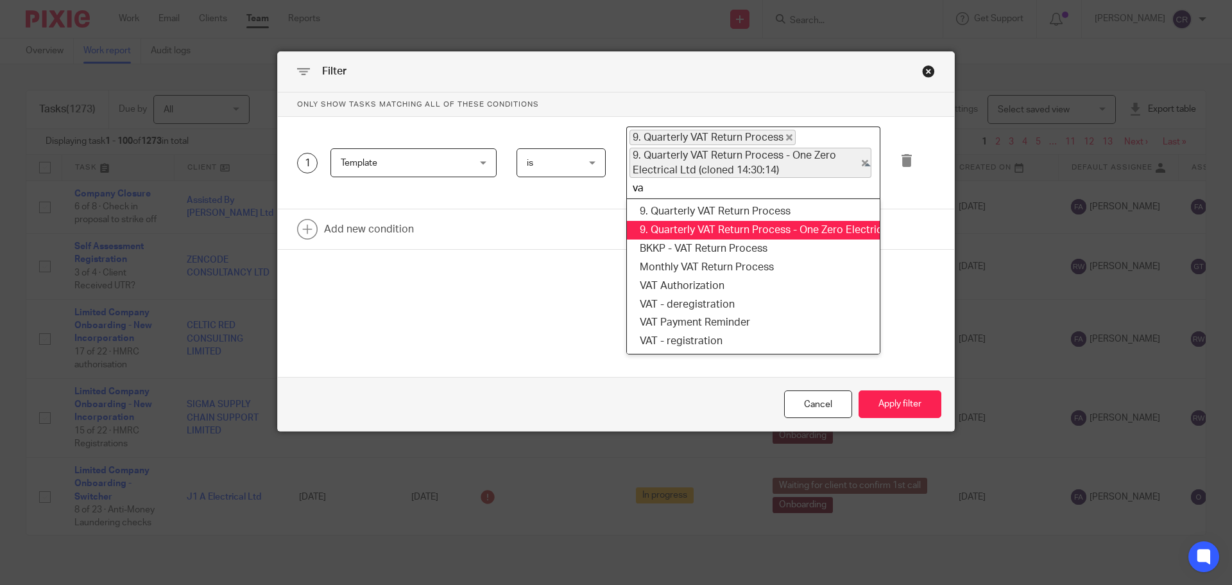
click at [758, 238] on li "9. Quarterly VAT Return Process - One Zero Electrical Ltd (cloned 14:30:14)" at bounding box center [753, 230] width 253 height 19
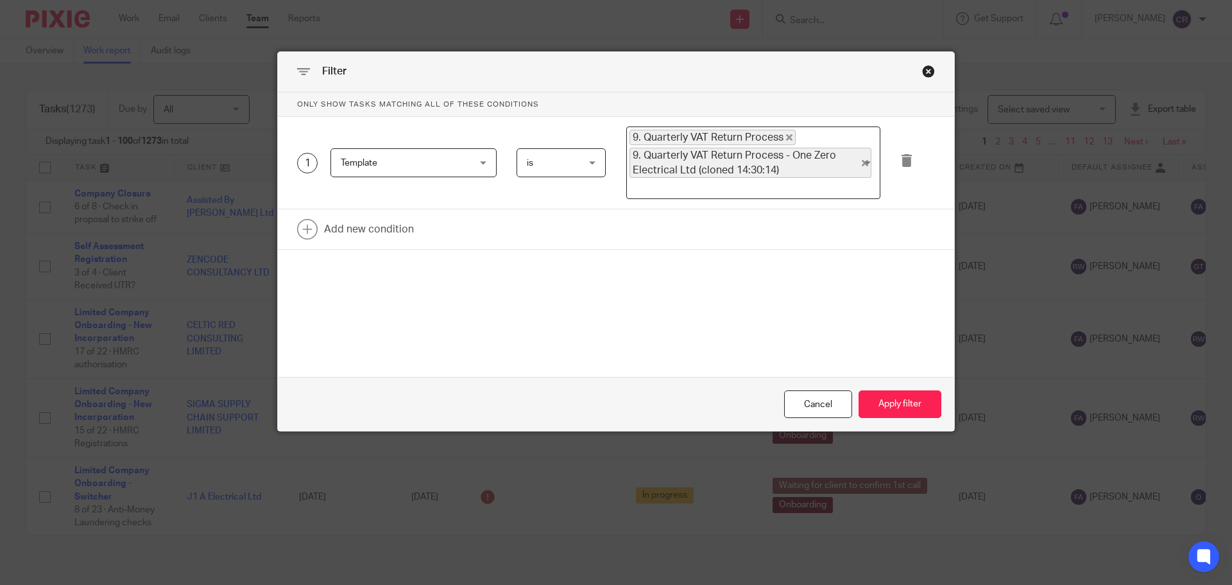
click at [758, 238] on link at bounding box center [616, 229] width 676 height 40
click at [762, 190] on input "Search for option" at bounding box center [750, 187] width 244 height 15
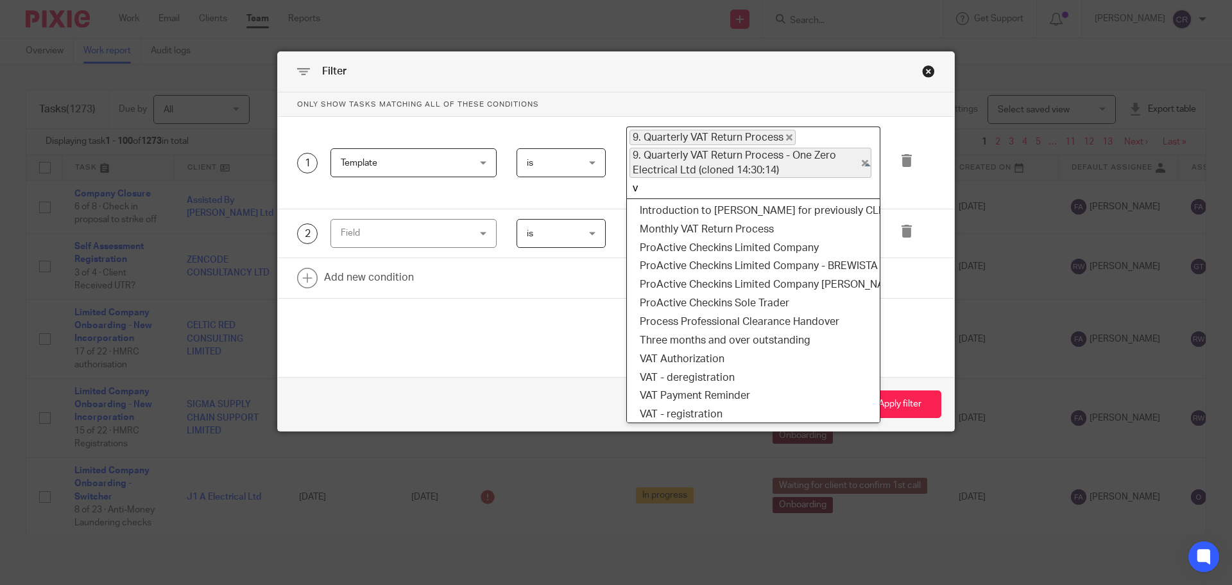
scroll to position [3, 0]
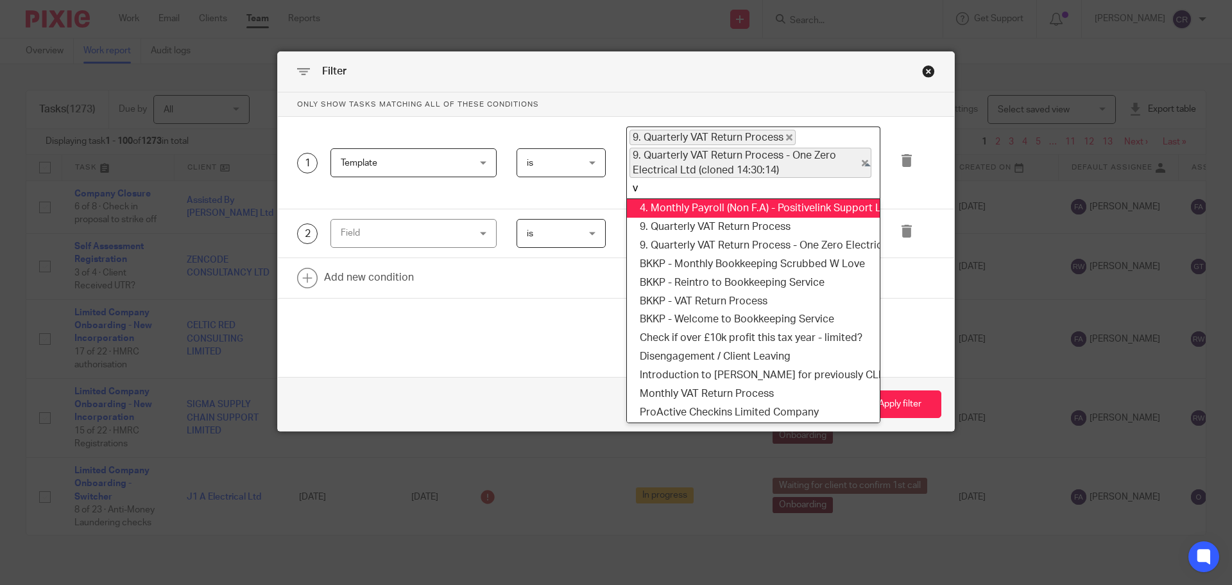
type input "va"
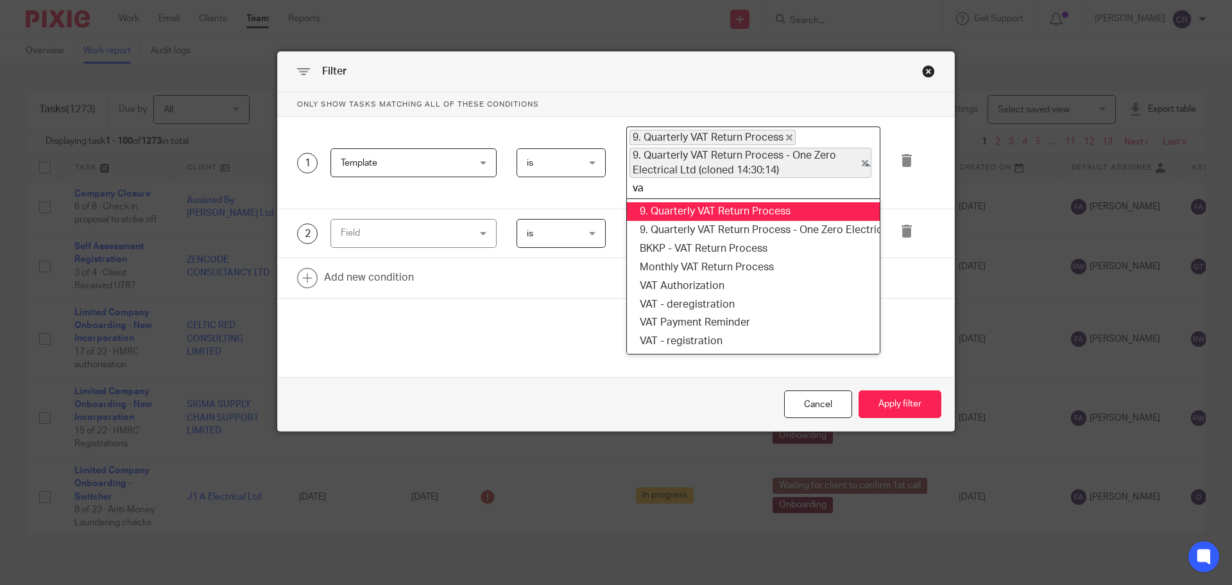
scroll to position [0, 0]
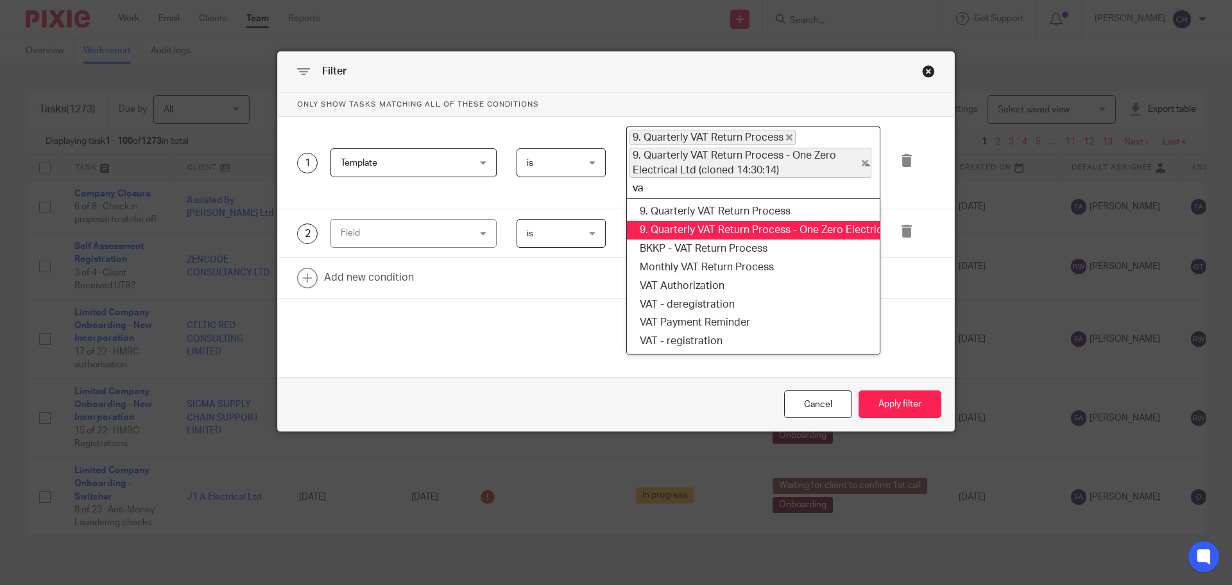
click at [746, 237] on li "9. Quarterly VAT Return Process - One Zero Electrical Ltd (cloned 14:30:14)" at bounding box center [753, 230] width 253 height 19
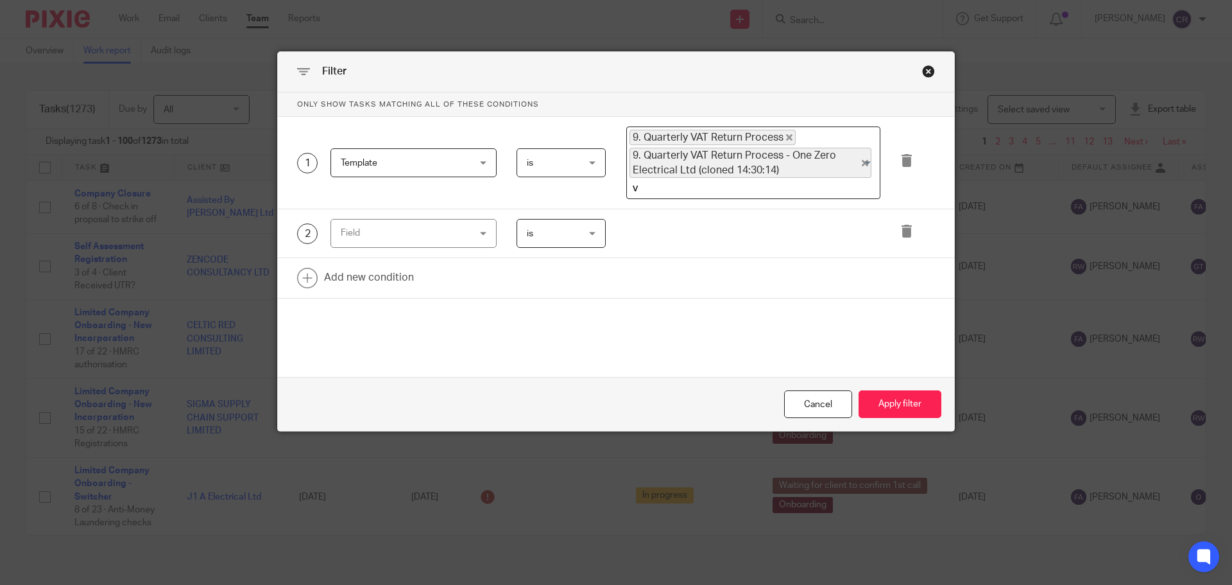
type input "va"
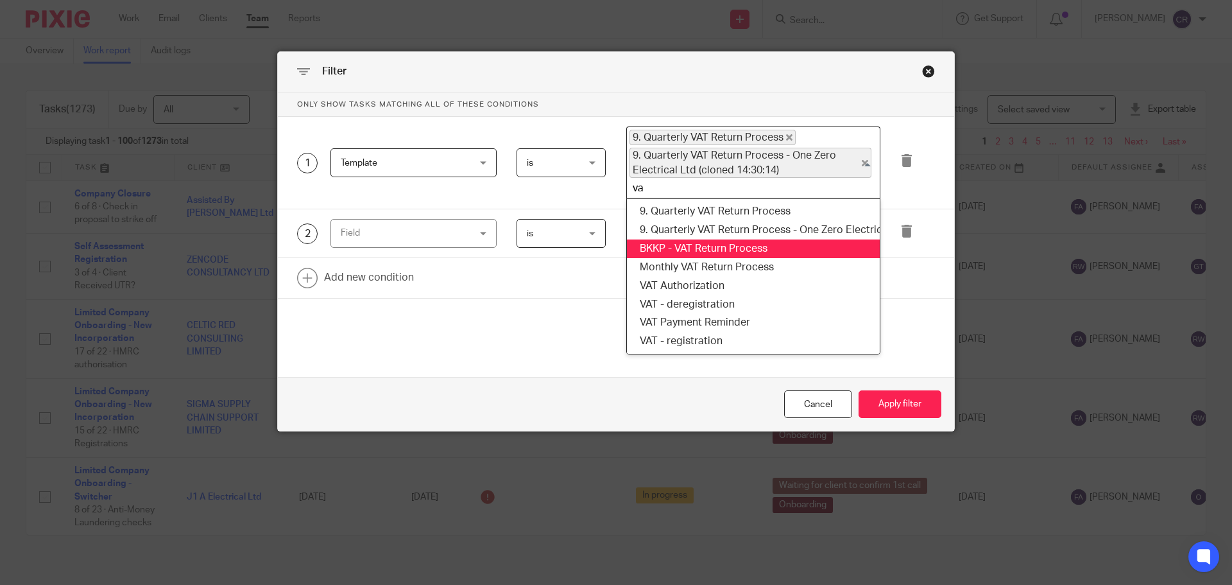
click at [729, 244] on li "BKKP - VAT Return Process" at bounding box center [753, 248] width 253 height 19
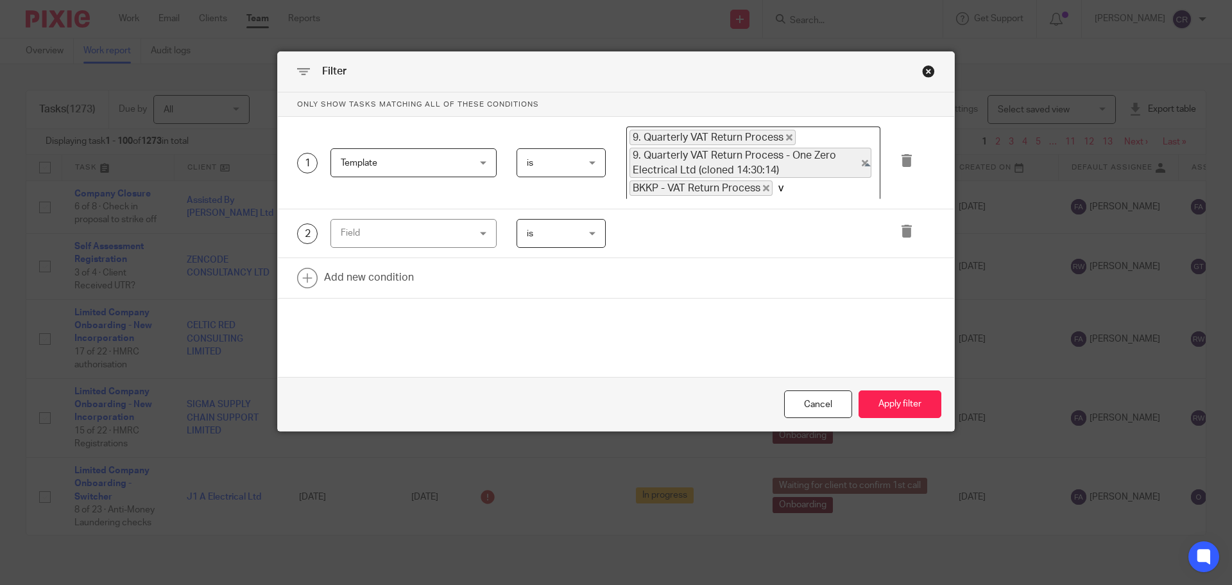
type input "va"
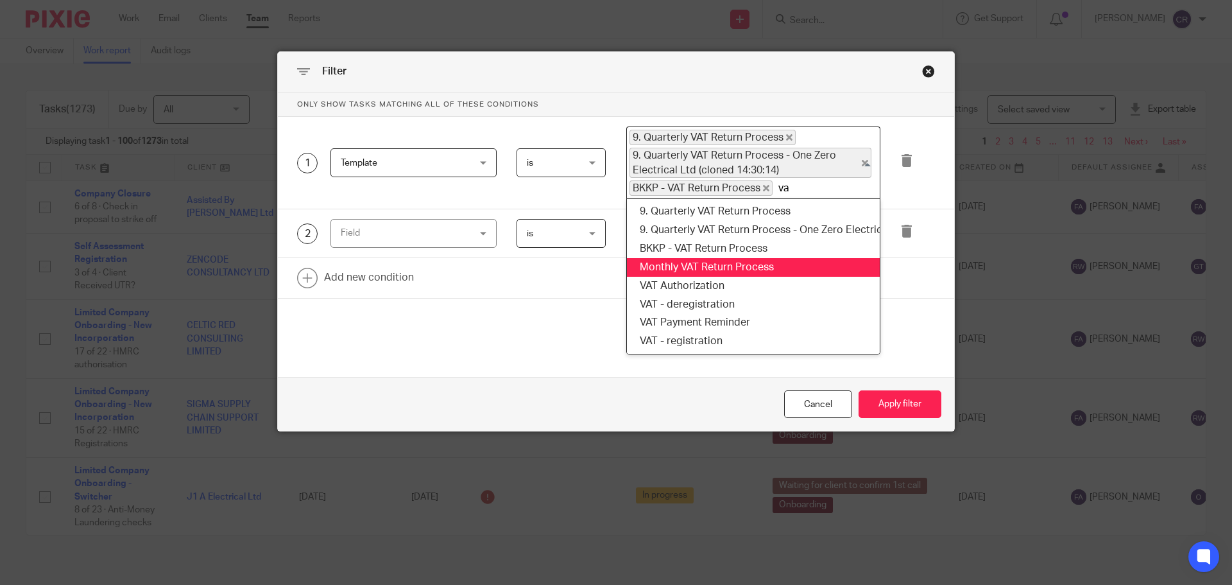
click at [721, 268] on li "Monthly VAT Return Process" at bounding box center [753, 267] width 253 height 19
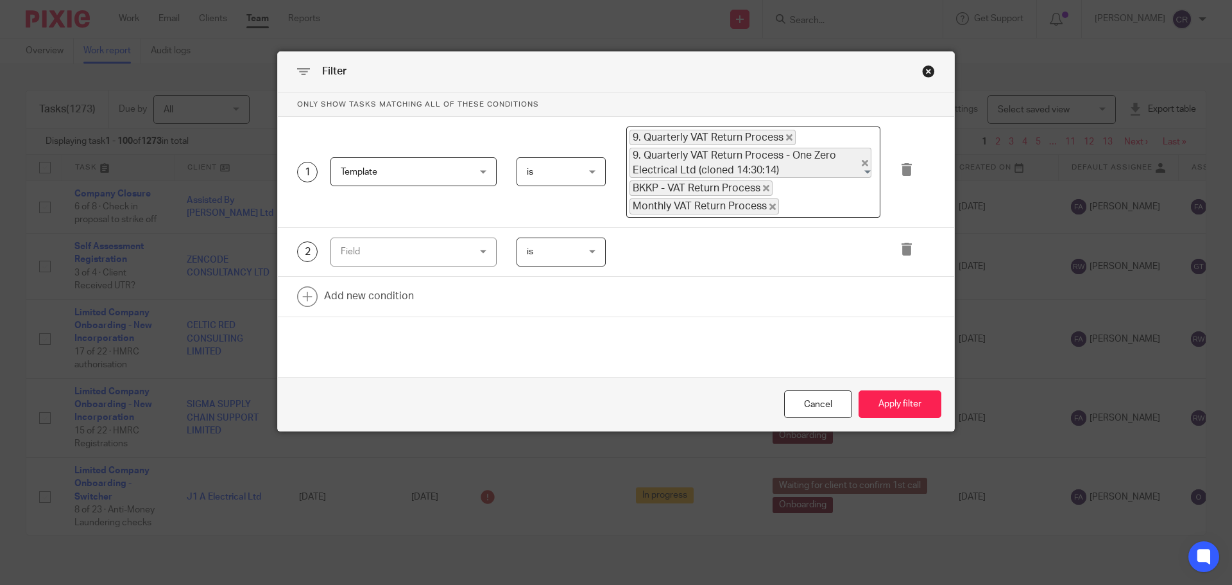
click at [459, 257] on div "Field" at bounding box center [403, 251] width 124 height 27
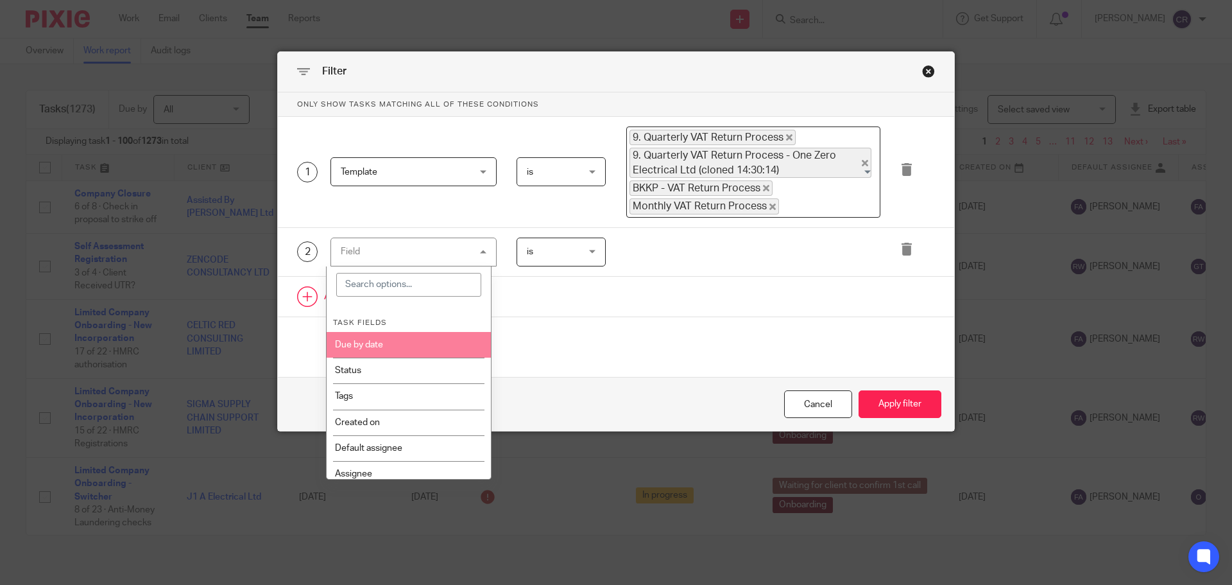
drag, startPoint x: 426, startPoint y: 350, endPoint x: 475, endPoint y: 301, distance: 69.4
click at [426, 350] on li "Due by date" at bounding box center [409, 345] width 165 height 26
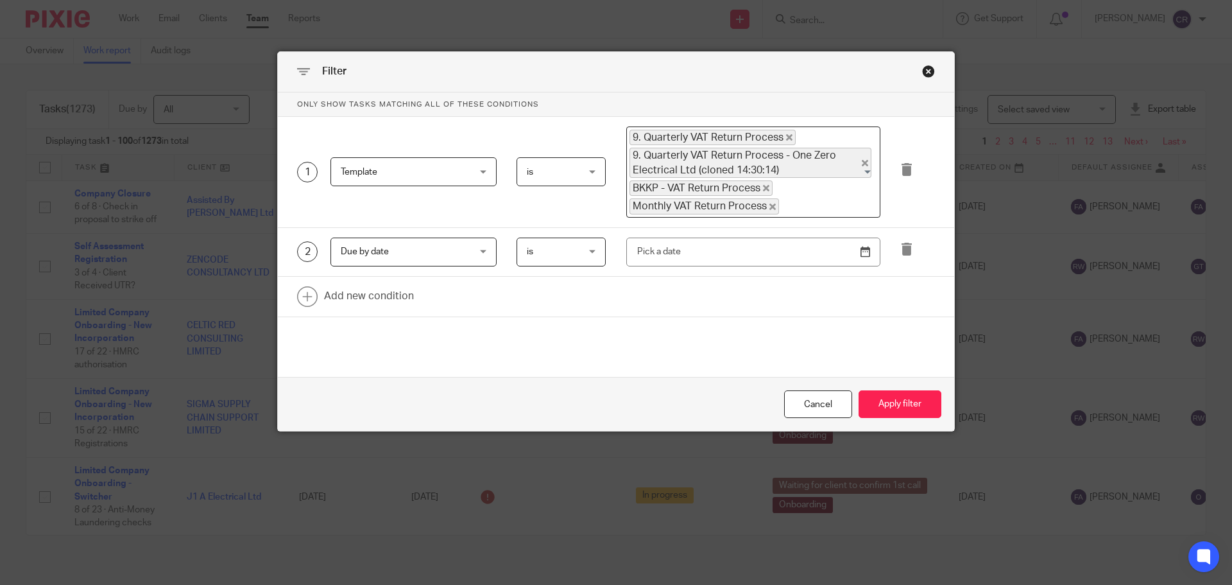
click at [546, 241] on span "is" at bounding box center [558, 251] width 63 height 27
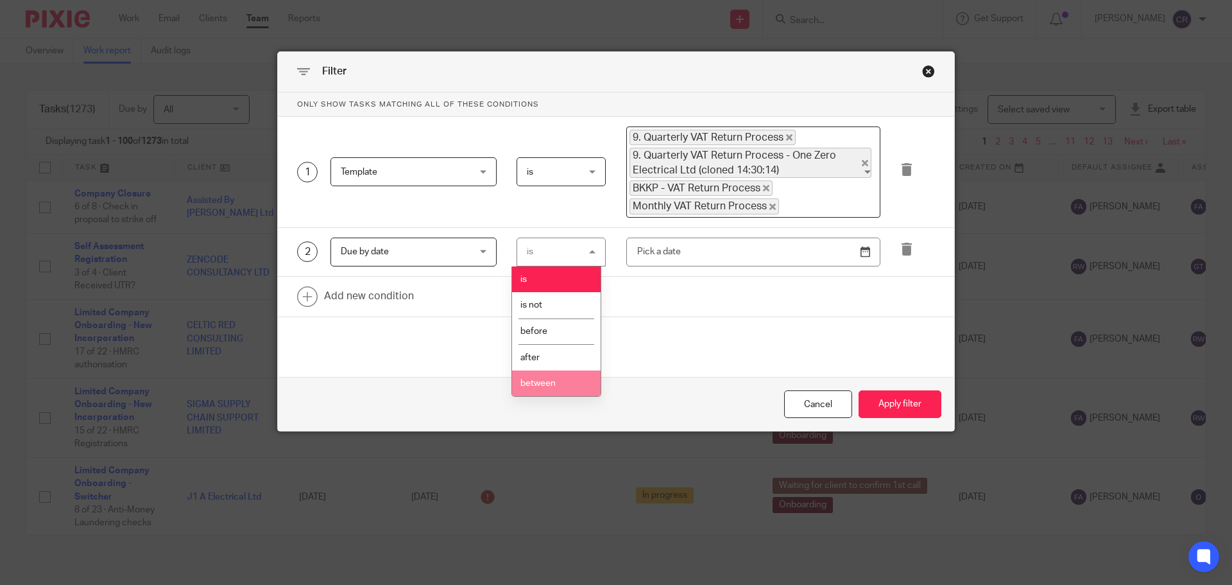
click at [531, 389] on li "between" at bounding box center [556, 383] width 89 height 26
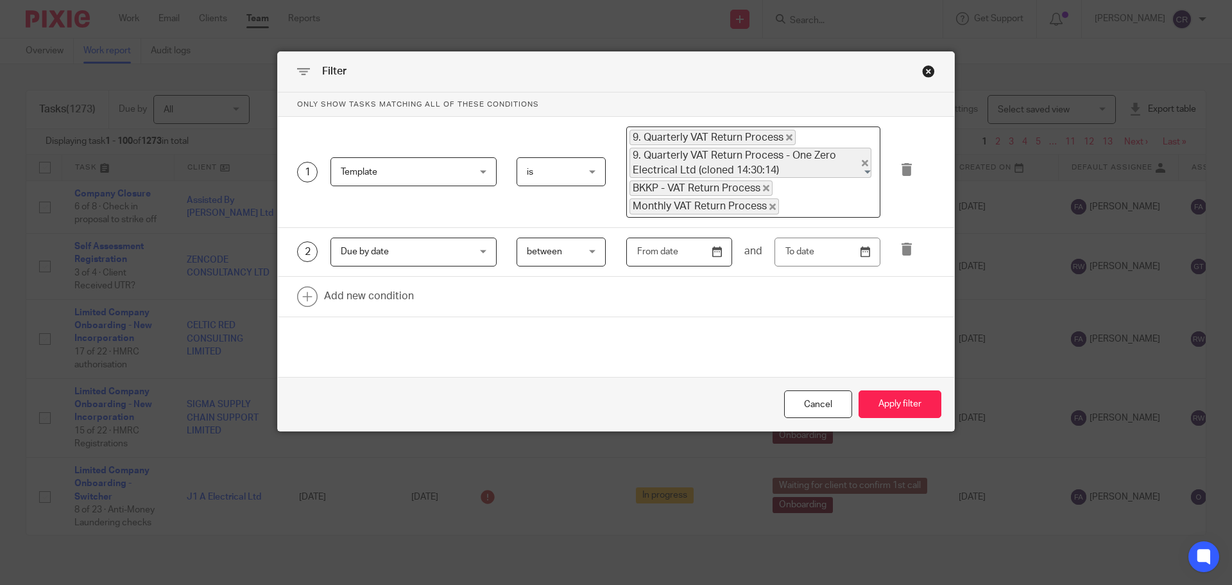
click at [710, 252] on input "text" at bounding box center [679, 251] width 106 height 29
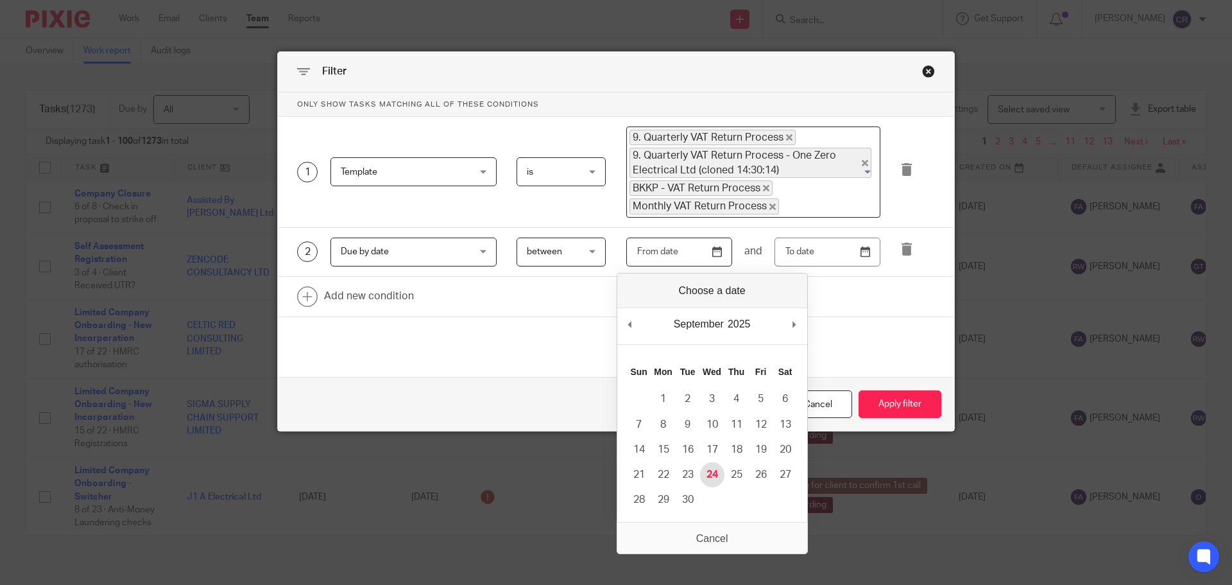
type input "2025-09-24"
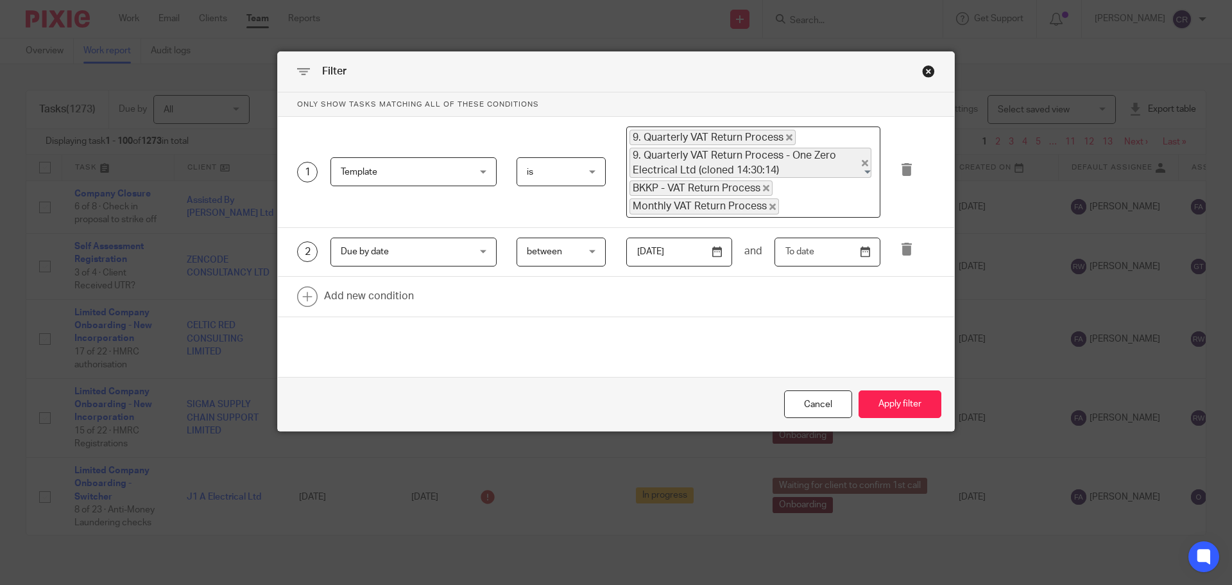
click at [857, 252] on input "text" at bounding box center [827, 251] width 106 height 29
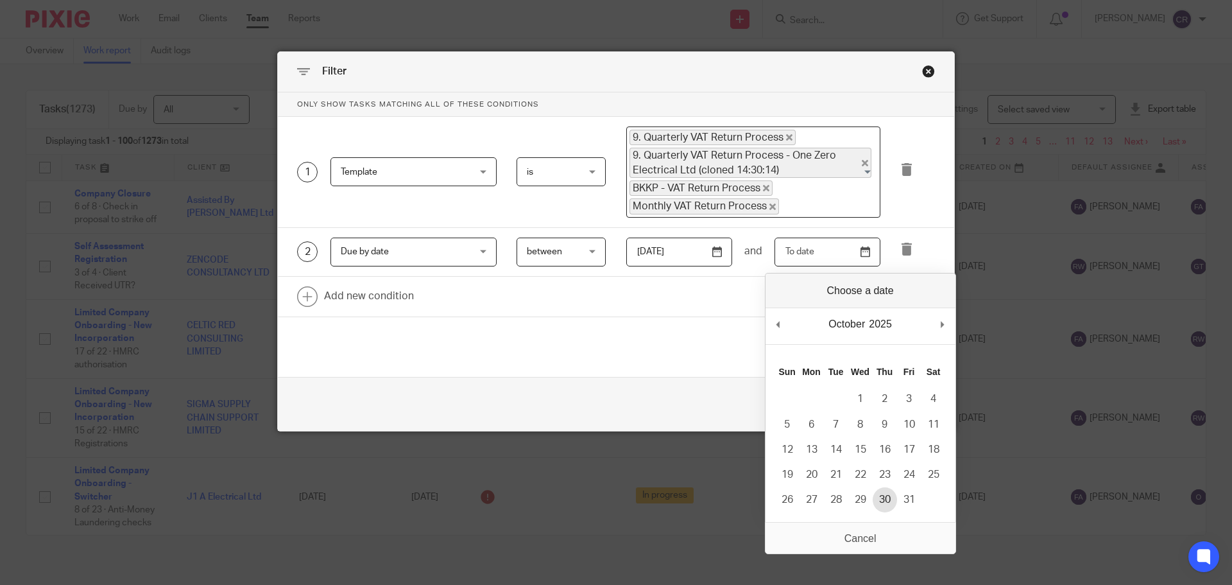
type input "2025-10-30"
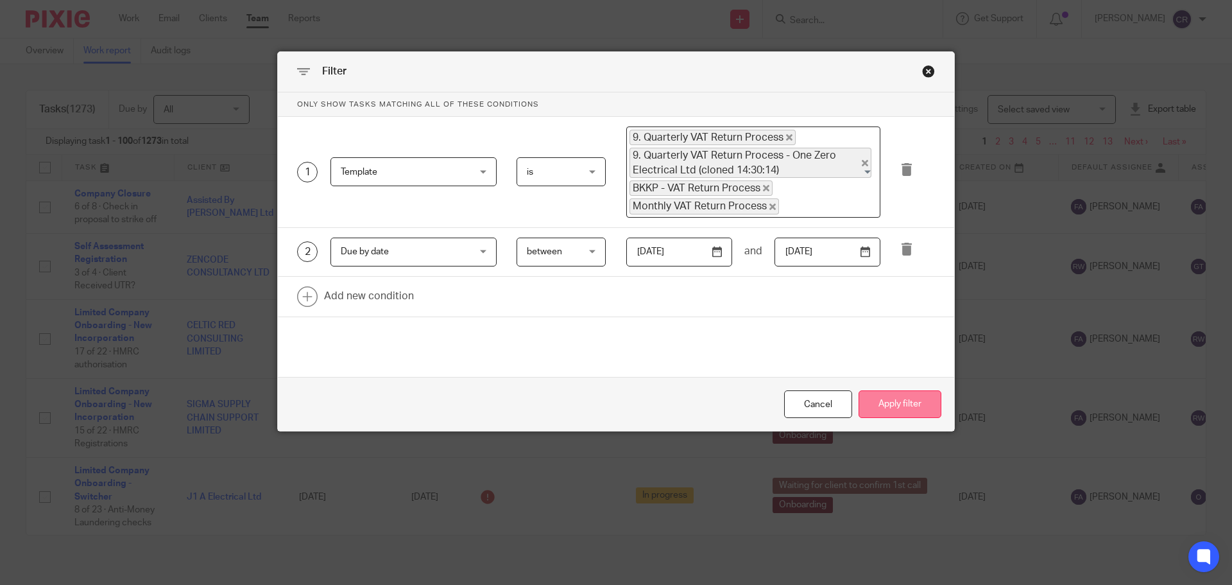
click at [888, 407] on button "Apply filter" at bounding box center [900, 404] width 83 height 28
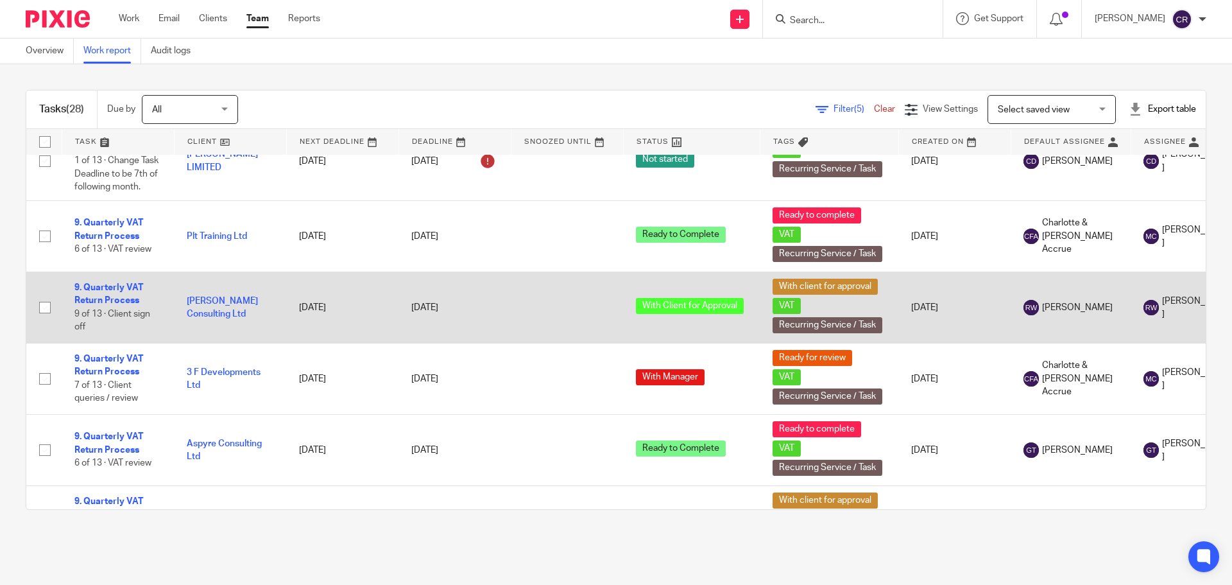
scroll to position [128, 0]
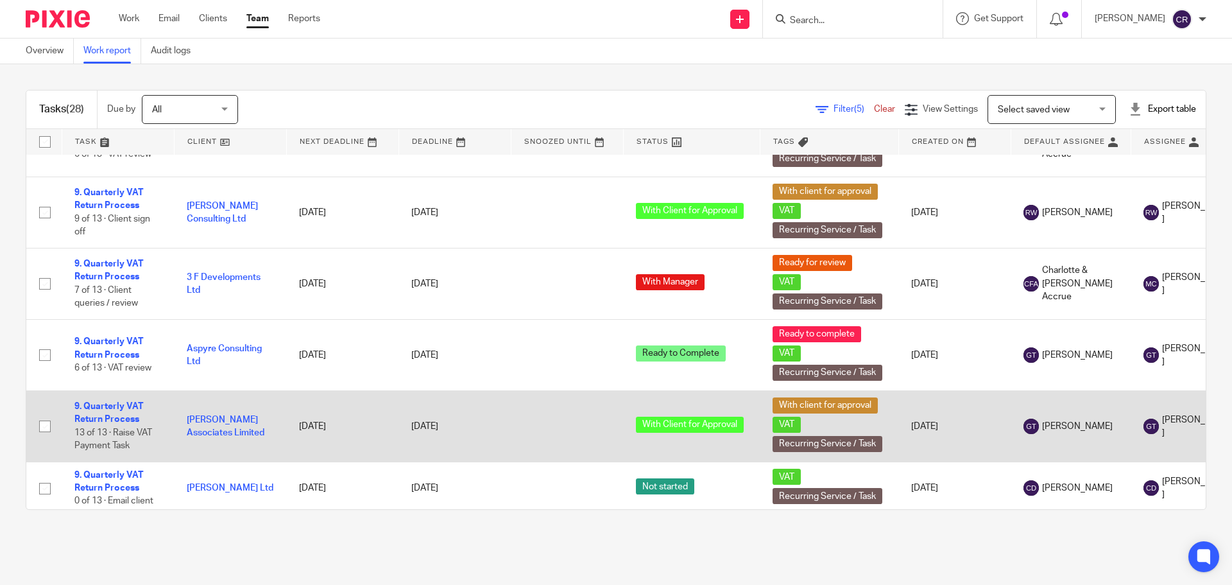
click at [121, 413] on td "9. Quarterly VAT Return Process 13 of 13 · Raise VAT Payment Task" at bounding box center [118, 425] width 112 height 71
click at [121, 409] on link "9. Quarterly VAT Return Process" at bounding box center [108, 413] width 69 height 22
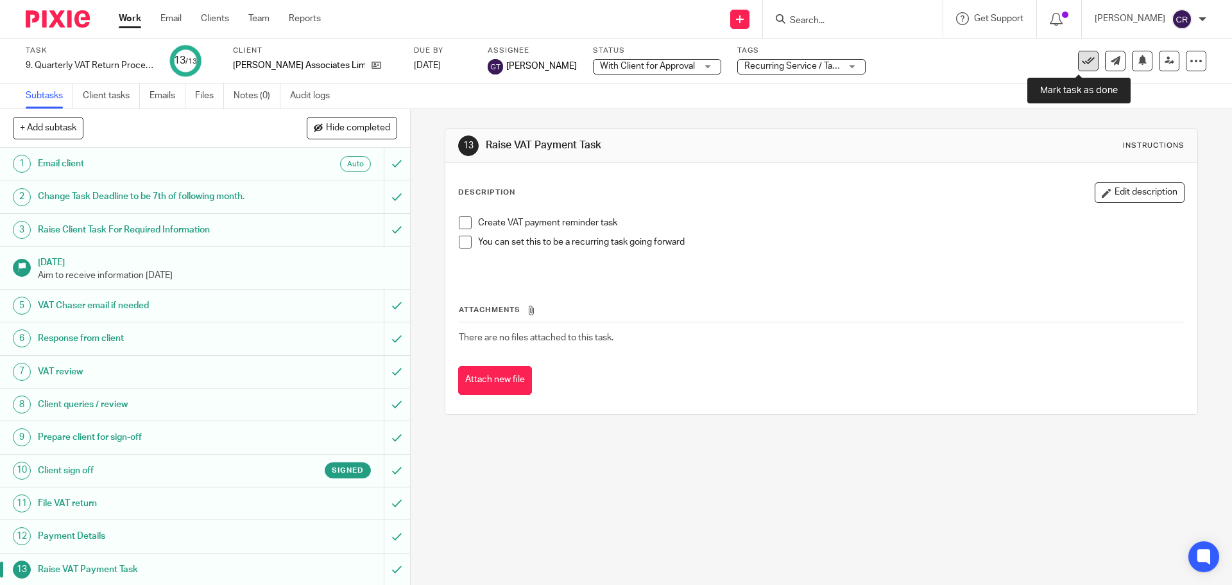
click at [1082, 58] on icon at bounding box center [1088, 61] width 13 height 13
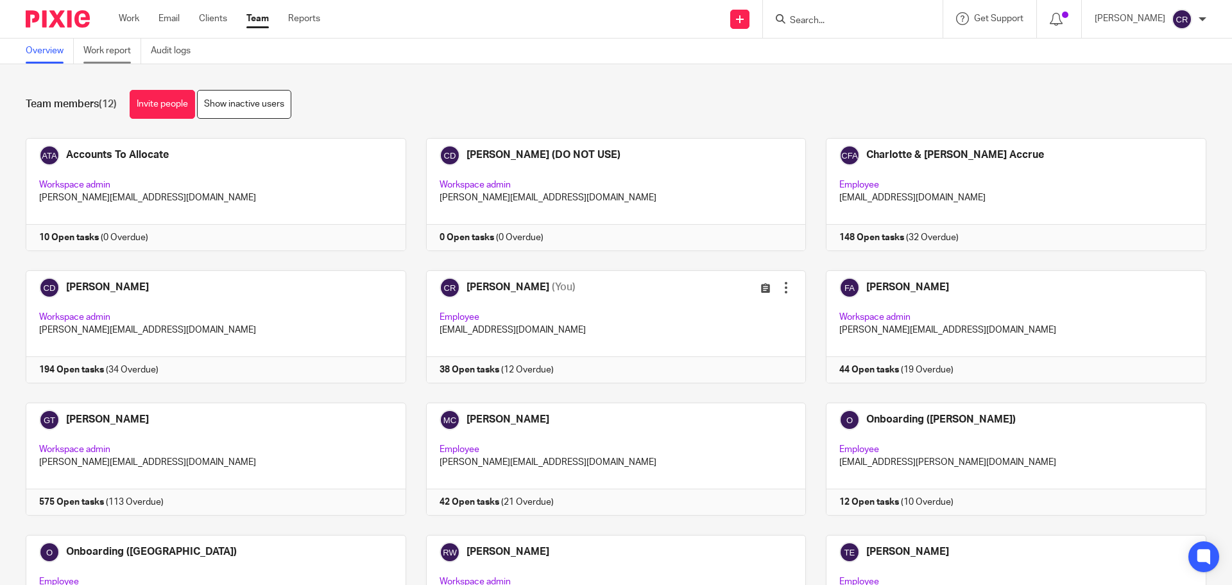
click at [117, 49] on link "Work report" at bounding box center [112, 50] width 58 height 25
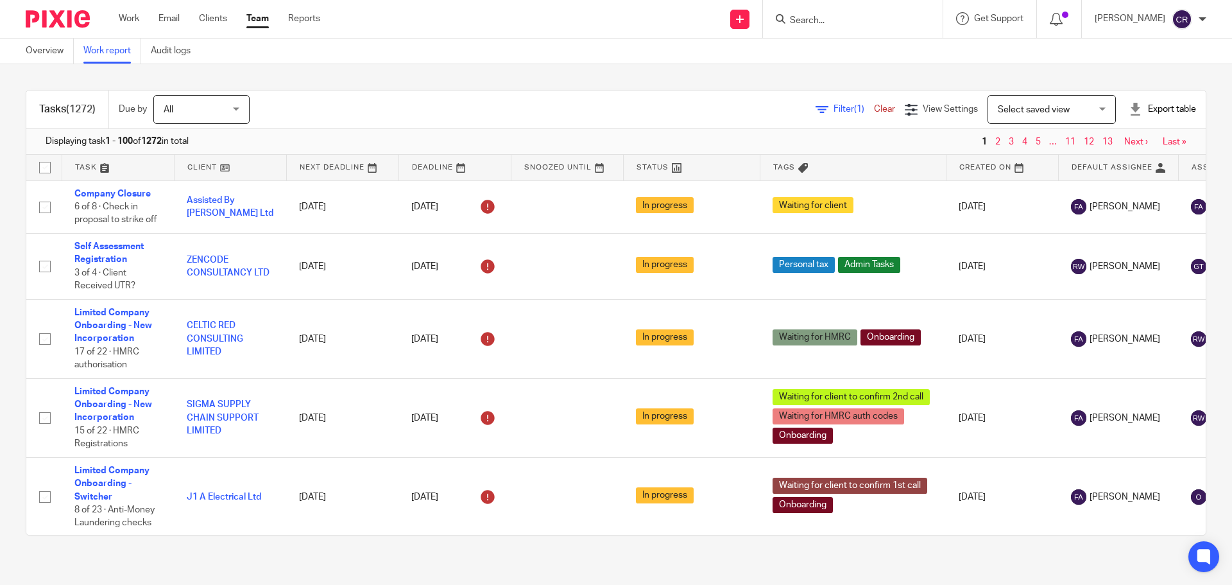
click at [833, 106] on span "Filter (1)" at bounding box center [853, 109] width 40 height 9
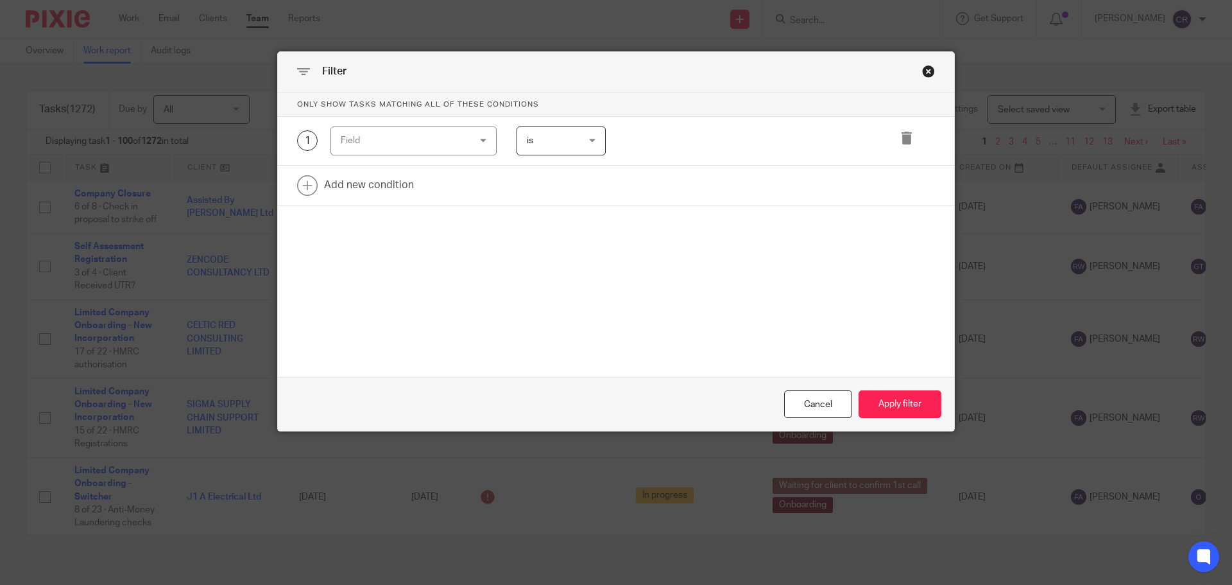
click at [401, 145] on div "Field" at bounding box center [403, 140] width 124 height 27
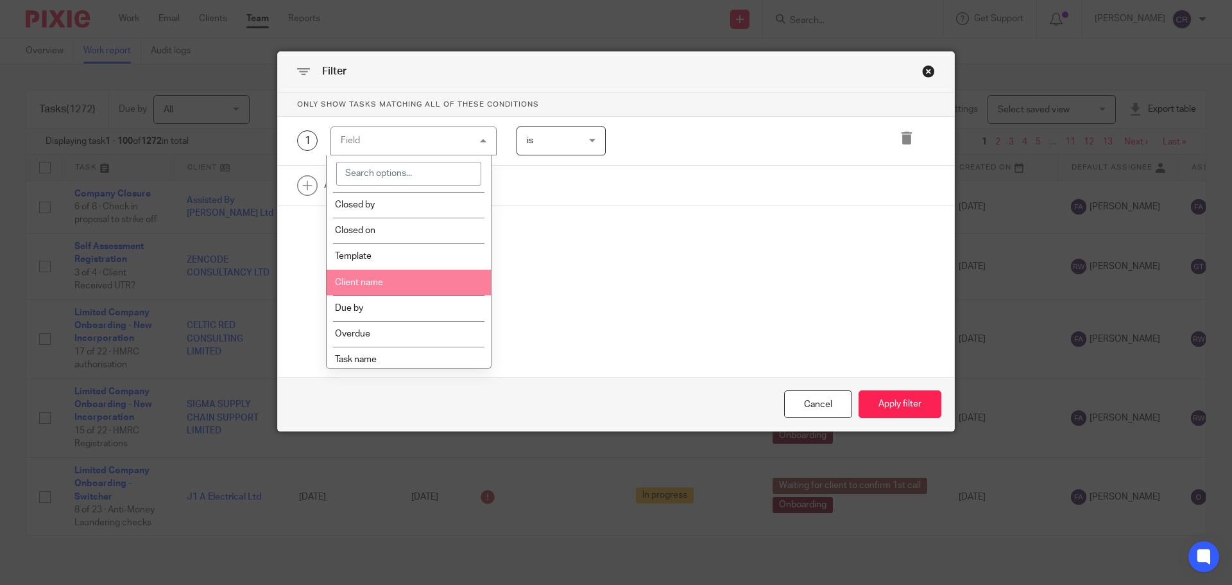
scroll to position [192, 0]
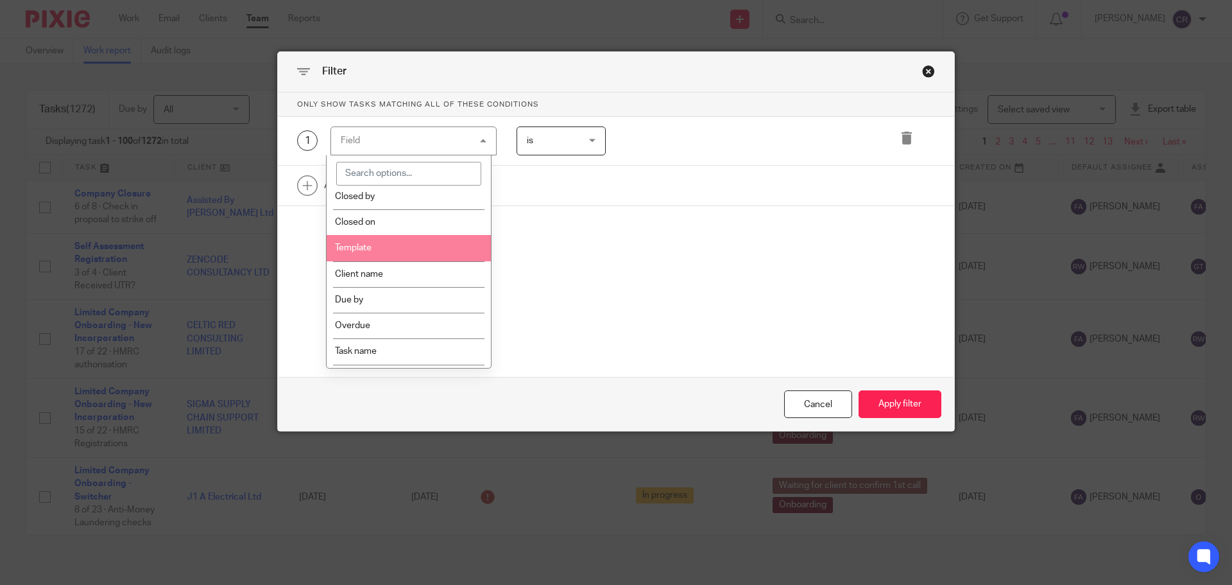
click at [416, 254] on li "Template" at bounding box center [409, 248] width 165 height 26
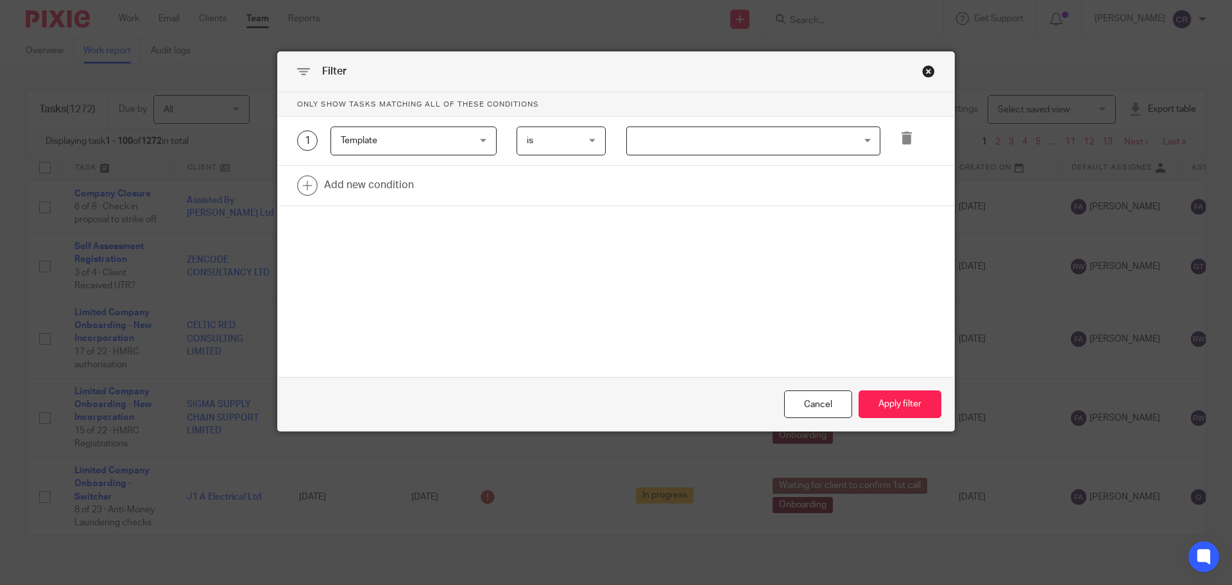
click at [679, 135] on input "Search for option" at bounding box center [750, 141] width 244 height 22
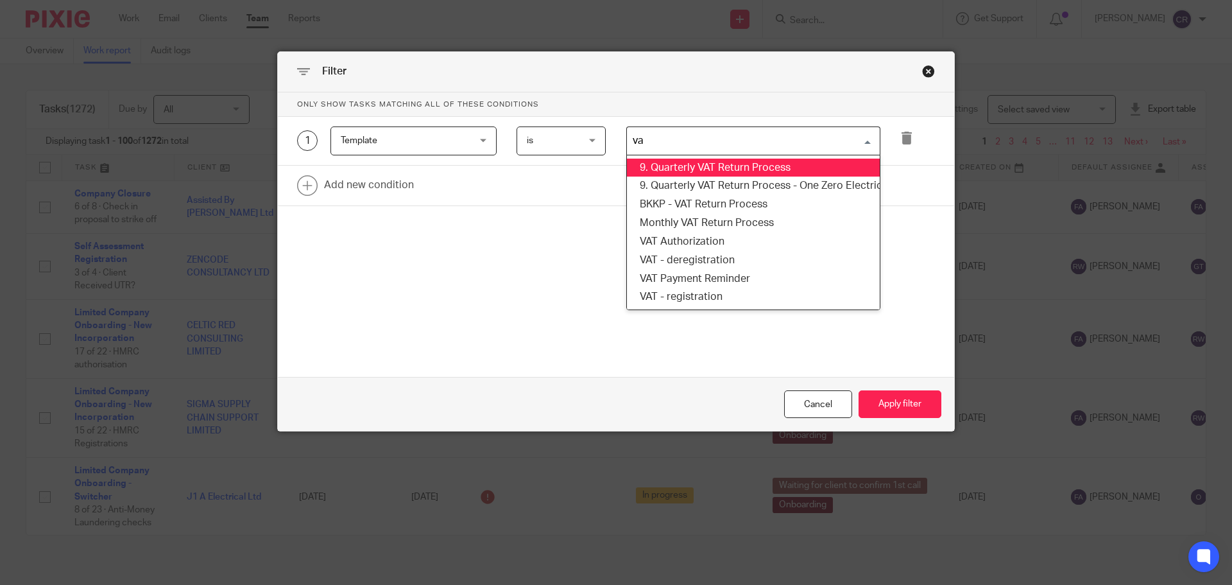
type input "vat"
click at [679, 160] on li "9. Quarterly VAT Return Process" at bounding box center [753, 167] width 253 height 19
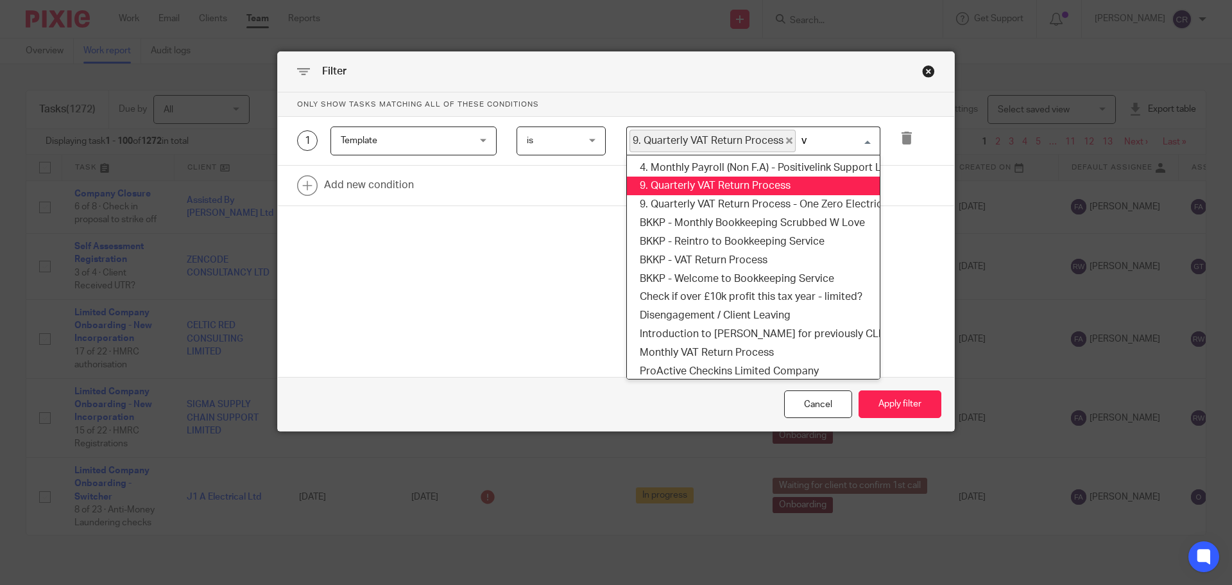
type input "va"
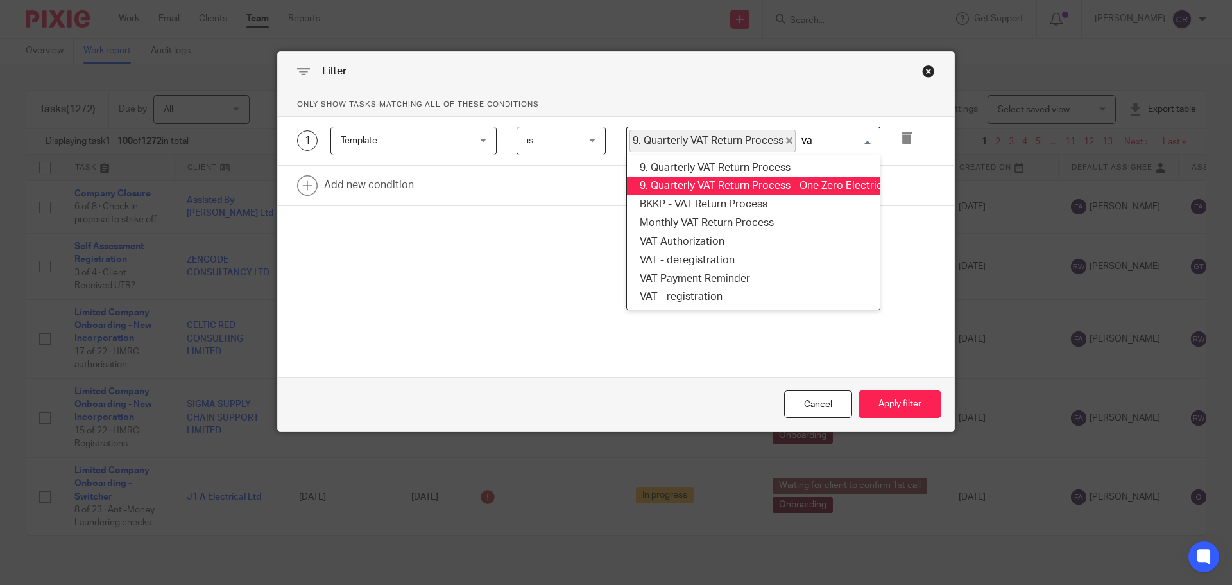
click at [676, 180] on li "9. Quarterly VAT Return Process - One Zero Electrical Ltd (cloned 14:30:14)" at bounding box center [753, 185] width 253 height 19
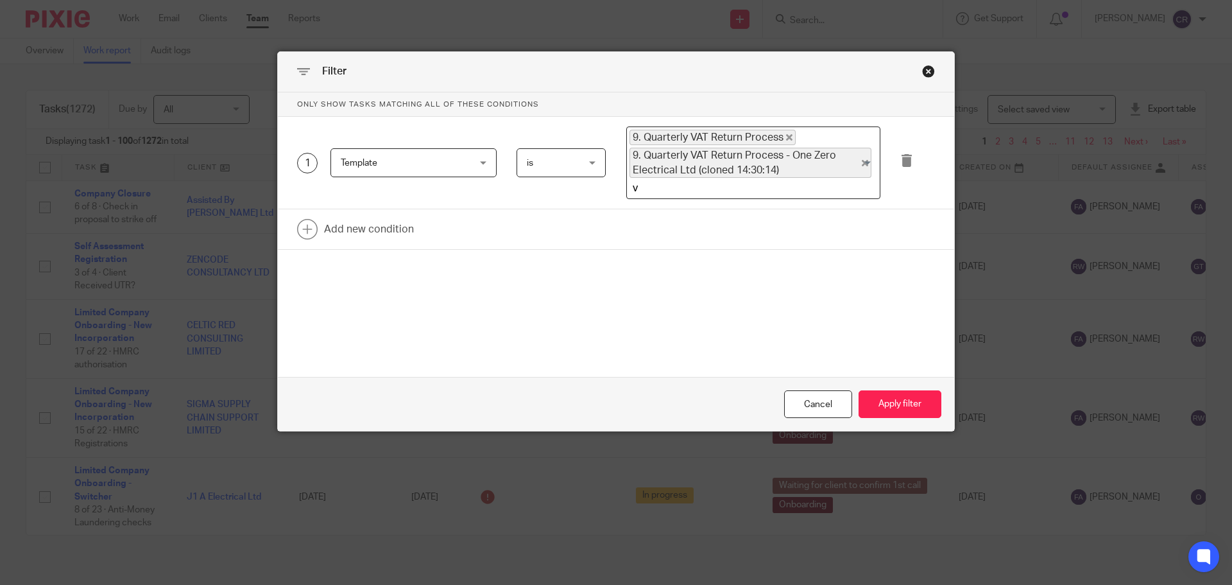
type input "va"
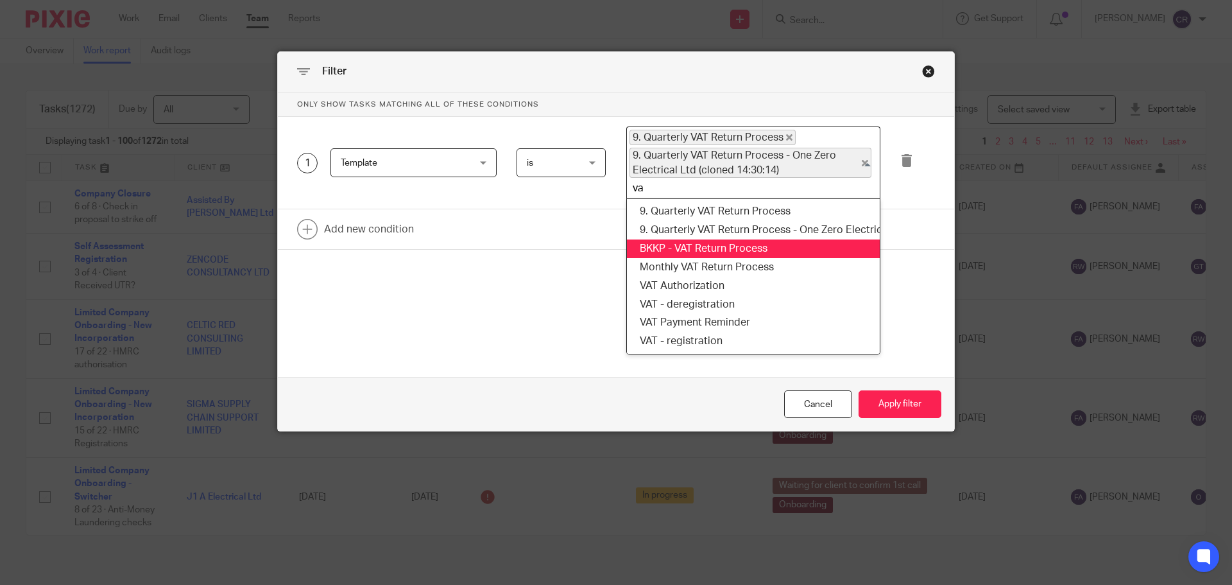
click at [676, 242] on li "BKKP - VAT Return Process" at bounding box center [753, 248] width 253 height 19
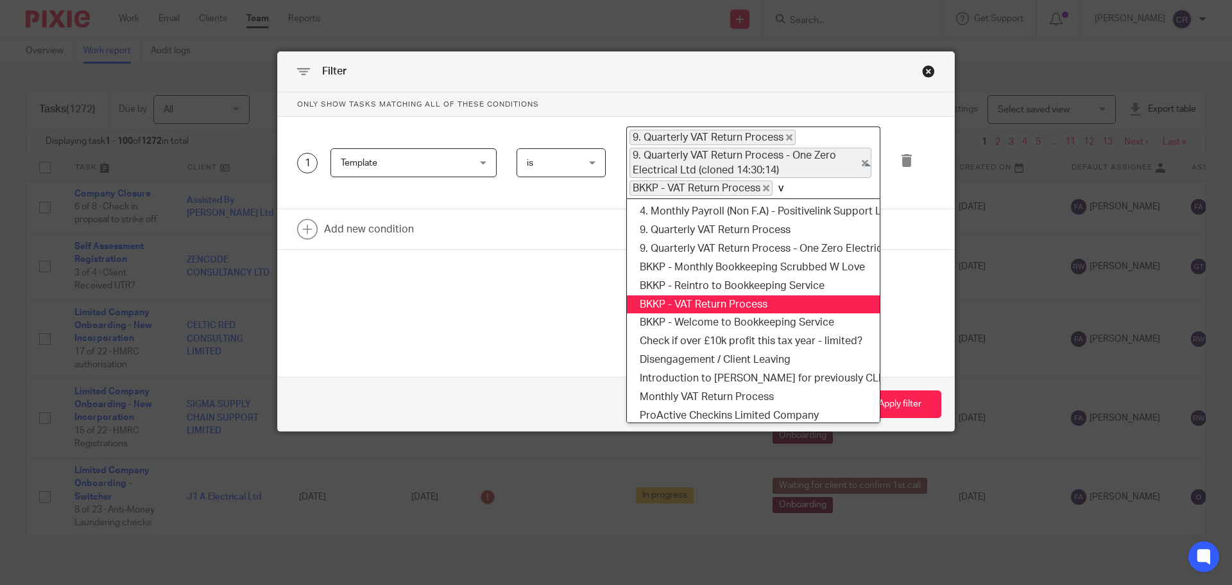
type input "va"
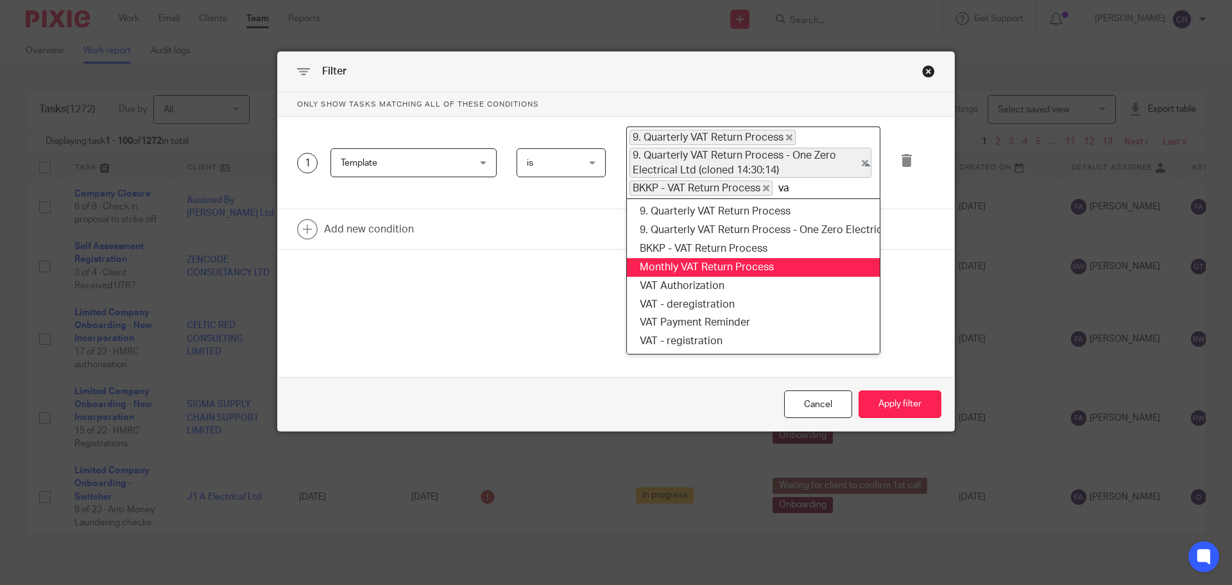
click at [679, 269] on li "Monthly VAT Return Process" at bounding box center [753, 267] width 253 height 19
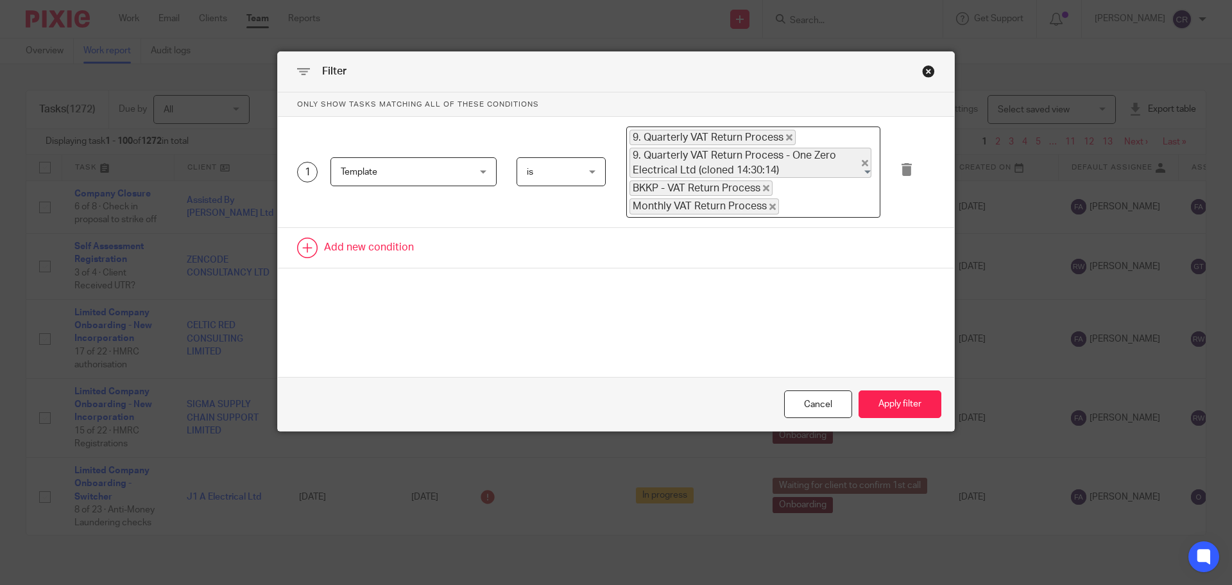
click at [404, 252] on link at bounding box center [616, 248] width 676 height 40
click at [417, 259] on div "Field" at bounding box center [403, 251] width 124 height 27
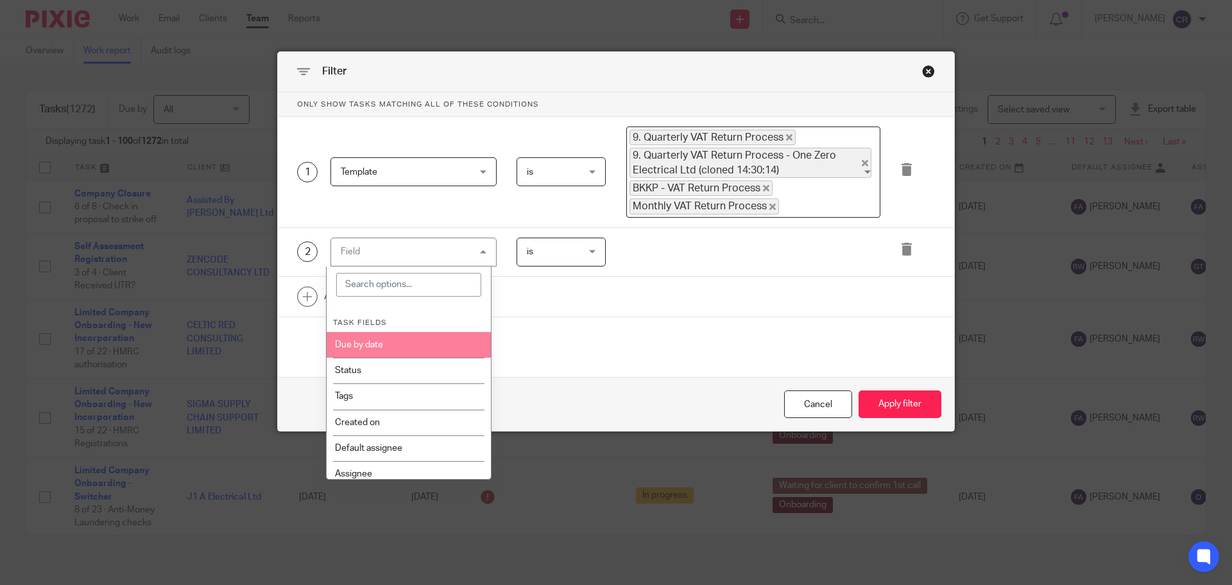
click at [414, 338] on li "Due by date" at bounding box center [409, 345] width 165 height 26
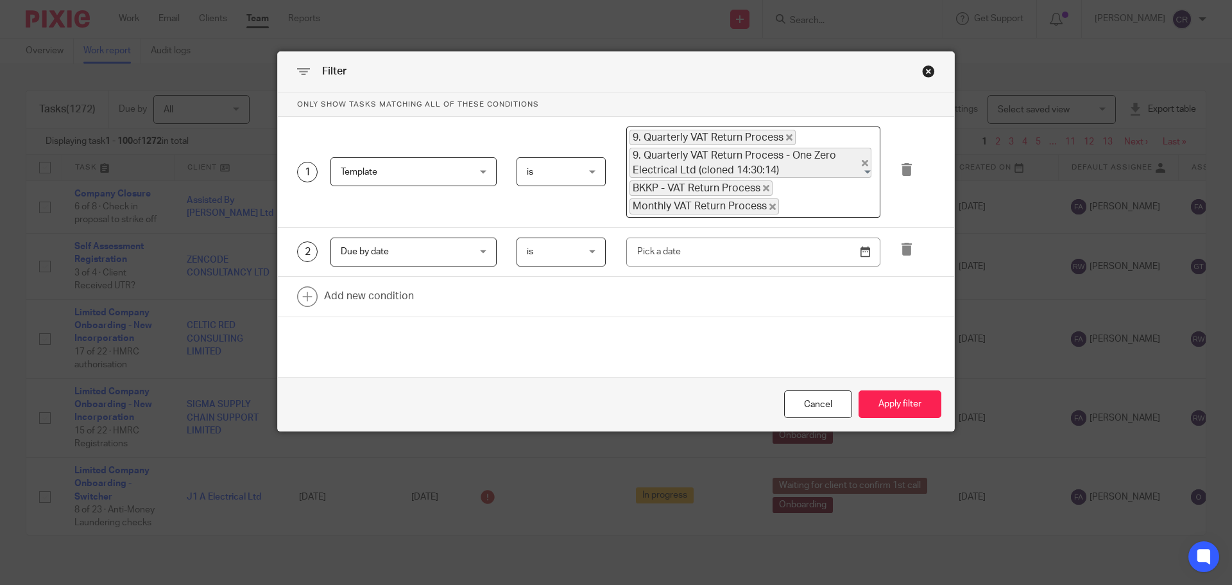
click at [580, 257] on span "is" at bounding box center [558, 251] width 63 height 27
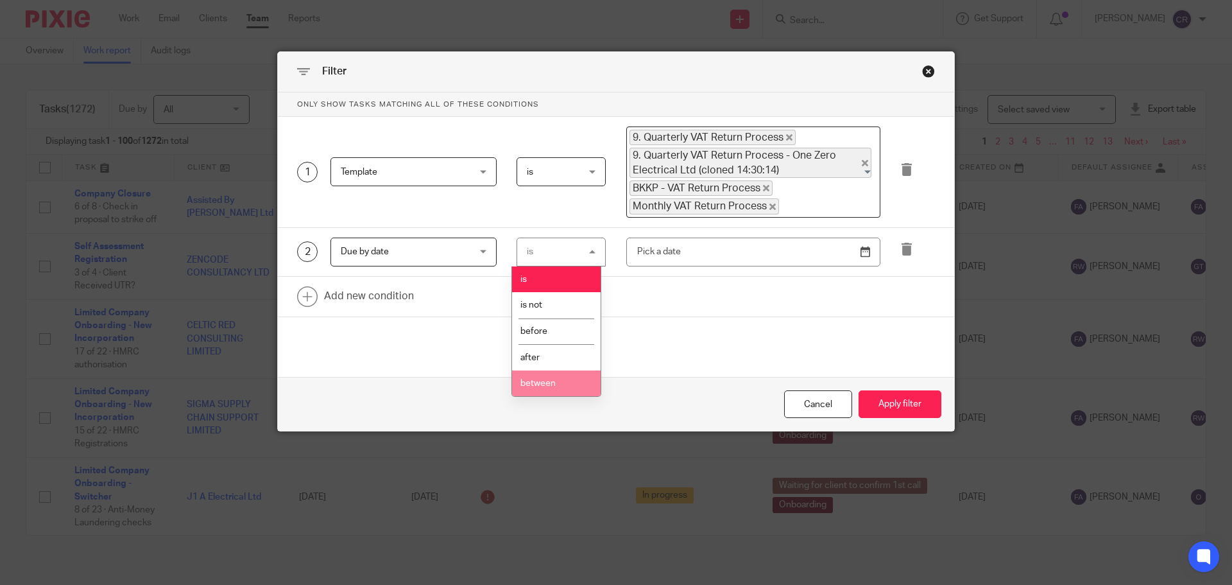
click at [537, 389] on li "between" at bounding box center [556, 383] width 89 height 26
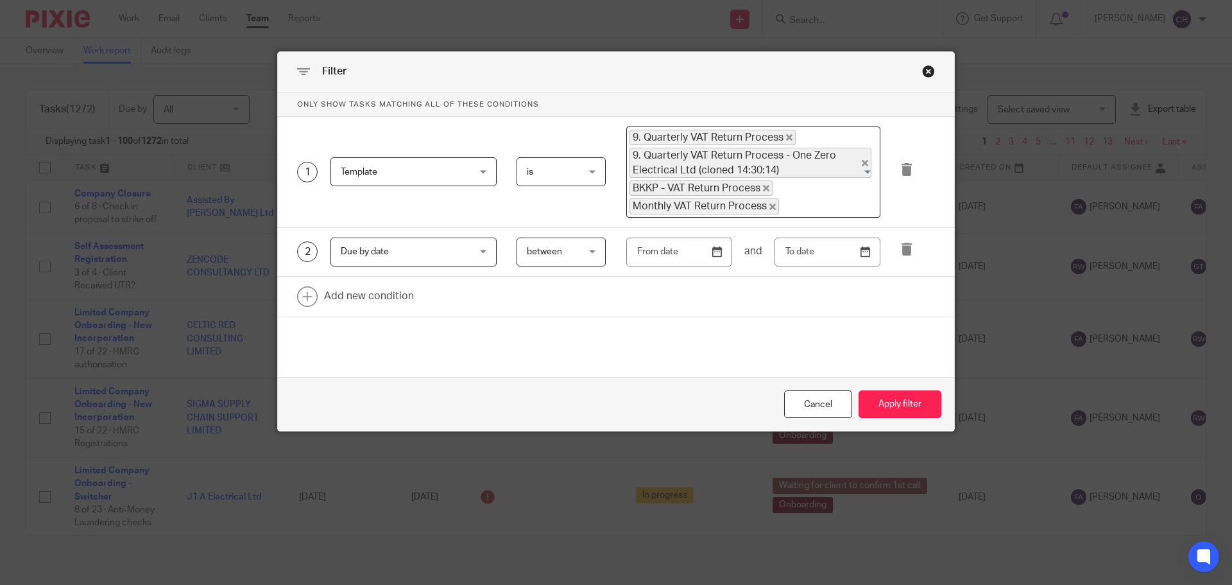
click at [578, 253] on span "between" at bounding box center [558, 251] width 63 height 27
click at [578, 253] on div "between between" at bounding box center [562, 251] width 90 height 29
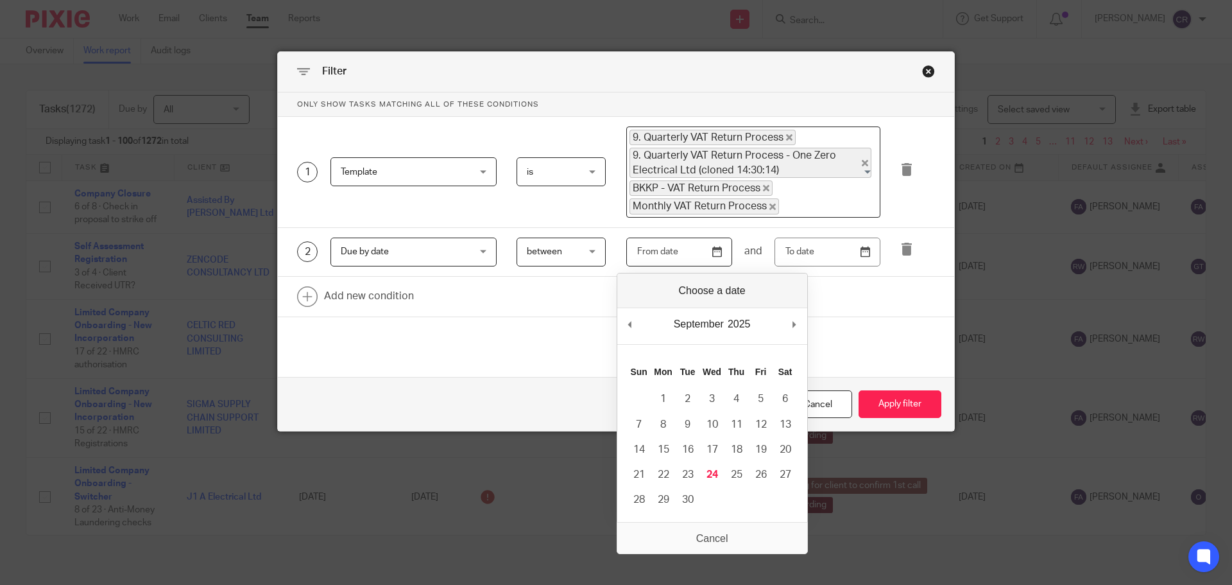
click at [696, 244] on input "Use the arrow keys to pick a date" at bounding box center [679, 251] width 106 height 29
type input "[DATE]"
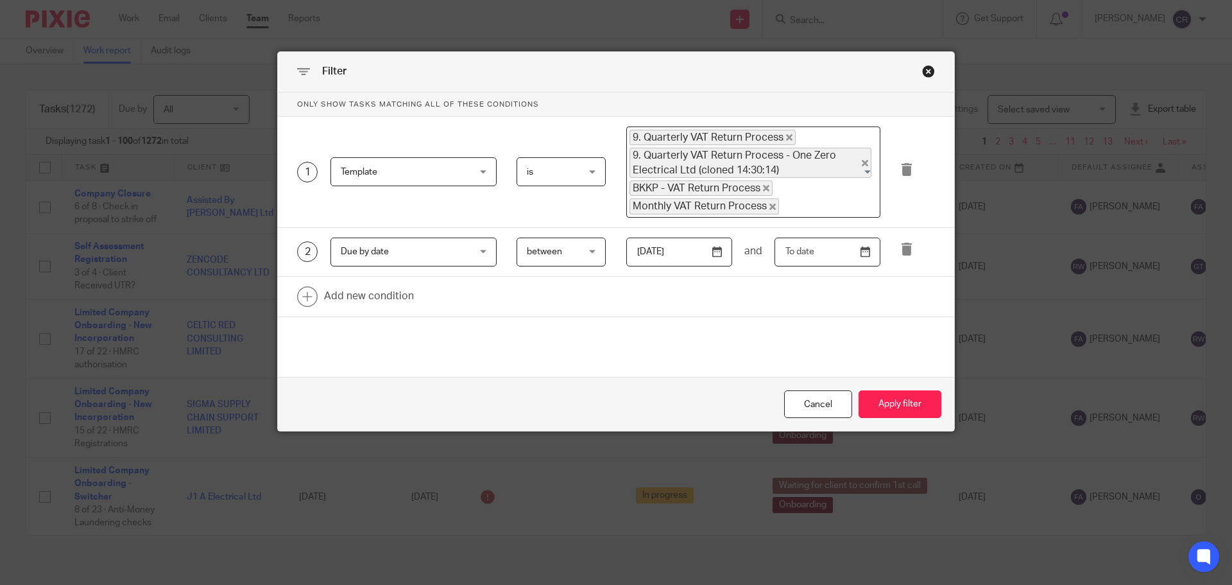
click at [856, 253] on input "text" at bounding box center [827, 251] width 106 height 29
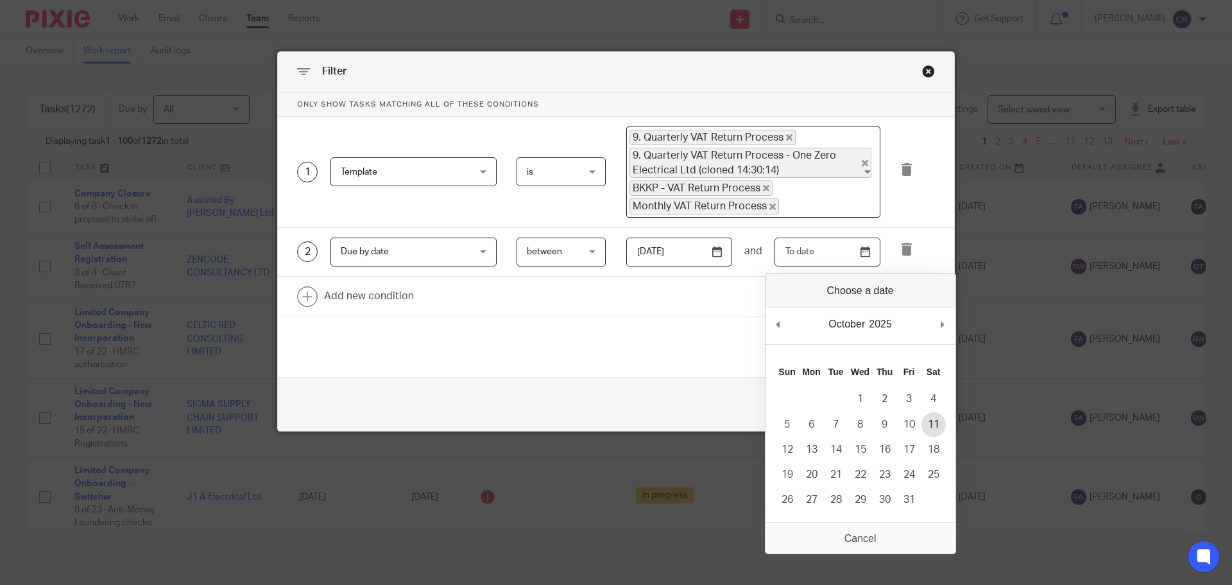
type input "[DATE]"
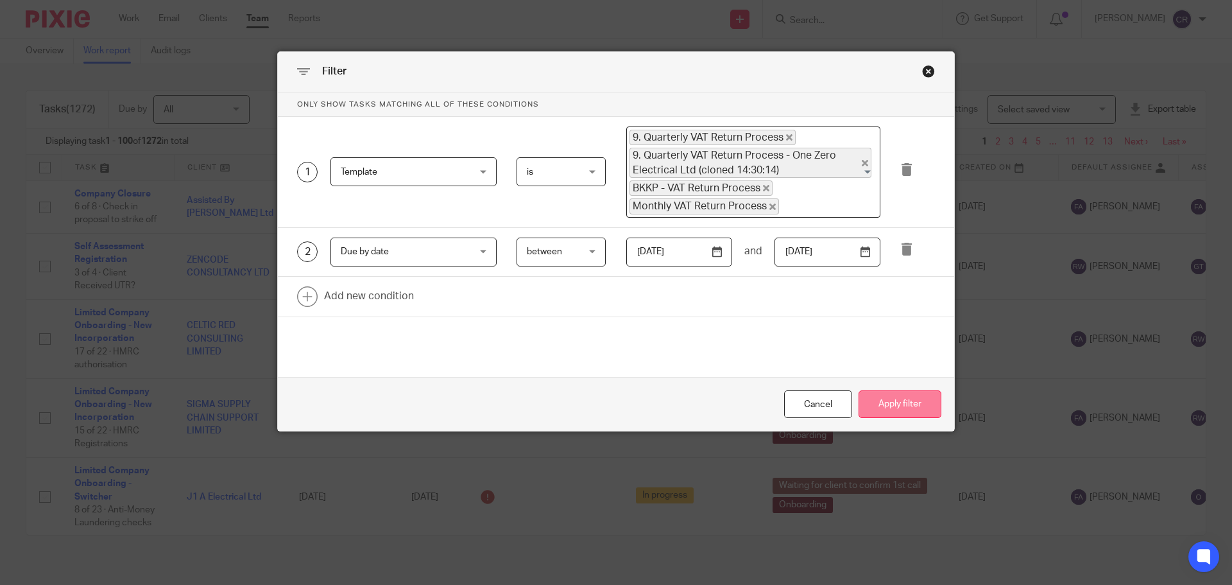
click at [901, 399] on button "Apply filter" at bounding box center [900, 404] width 83 height 28
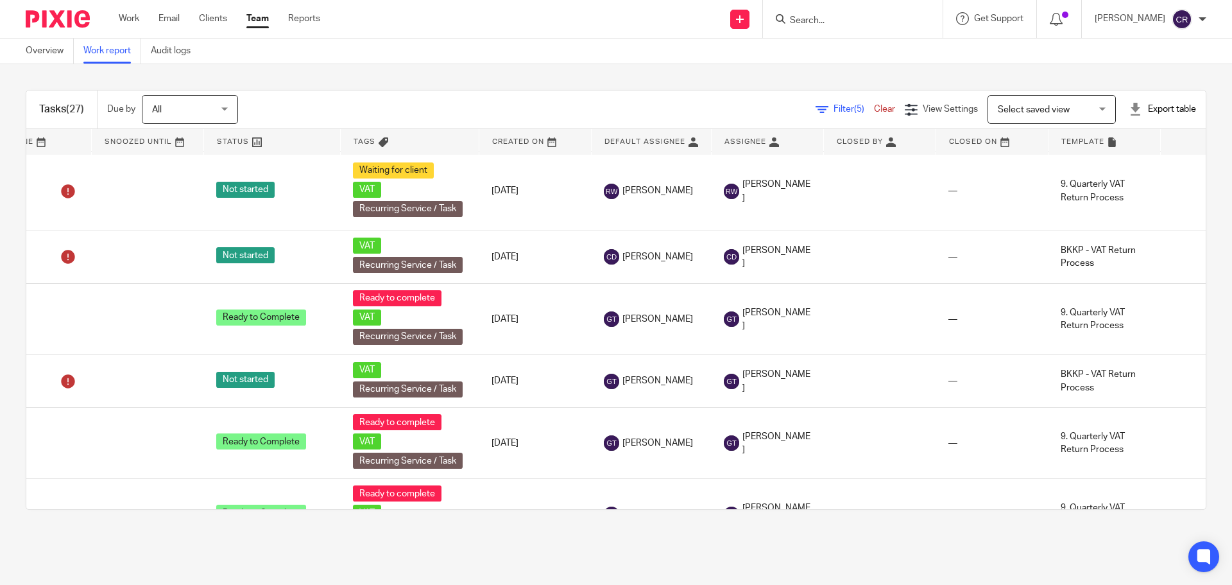
scroll to position [642, 515]
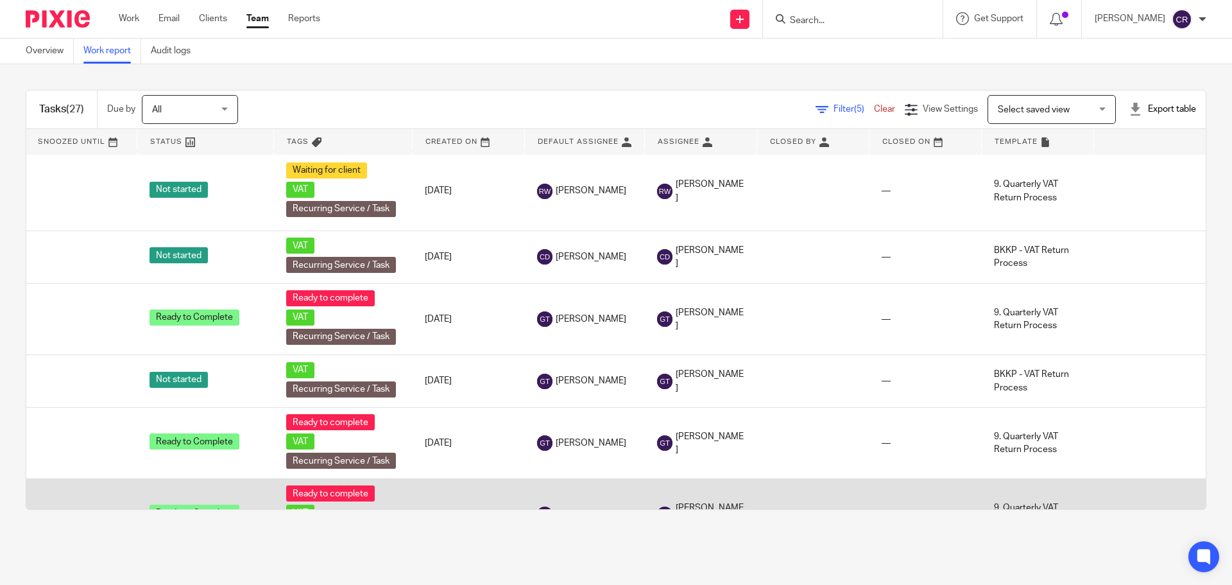
click at [1100, 499] on td at bounding box center [1149, 514] width 112 height 71
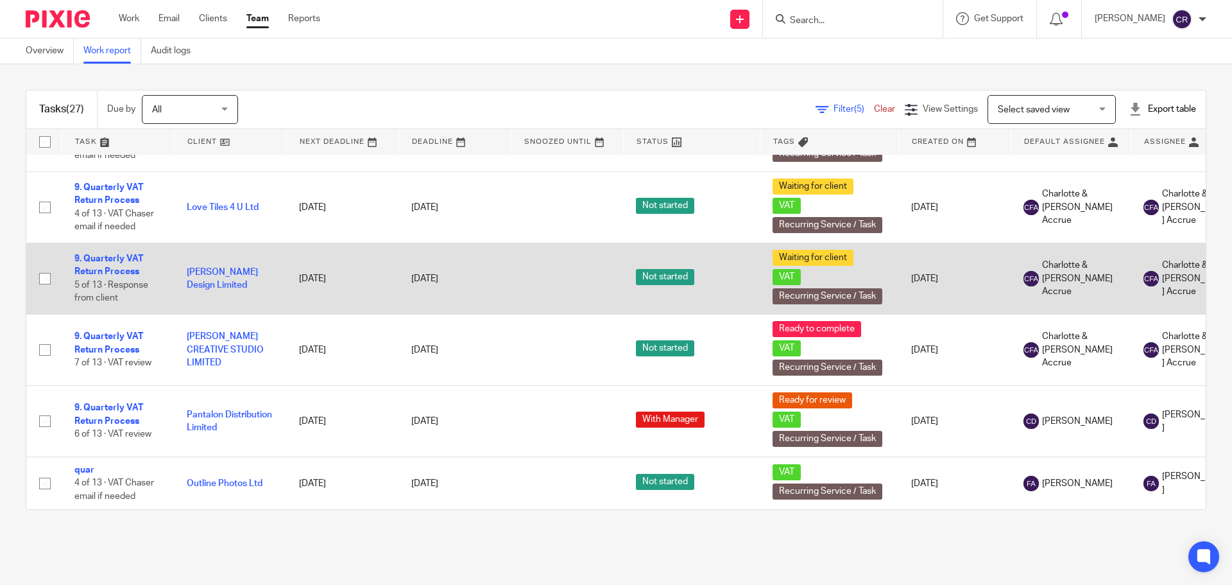
scroll to position [1499, 0]
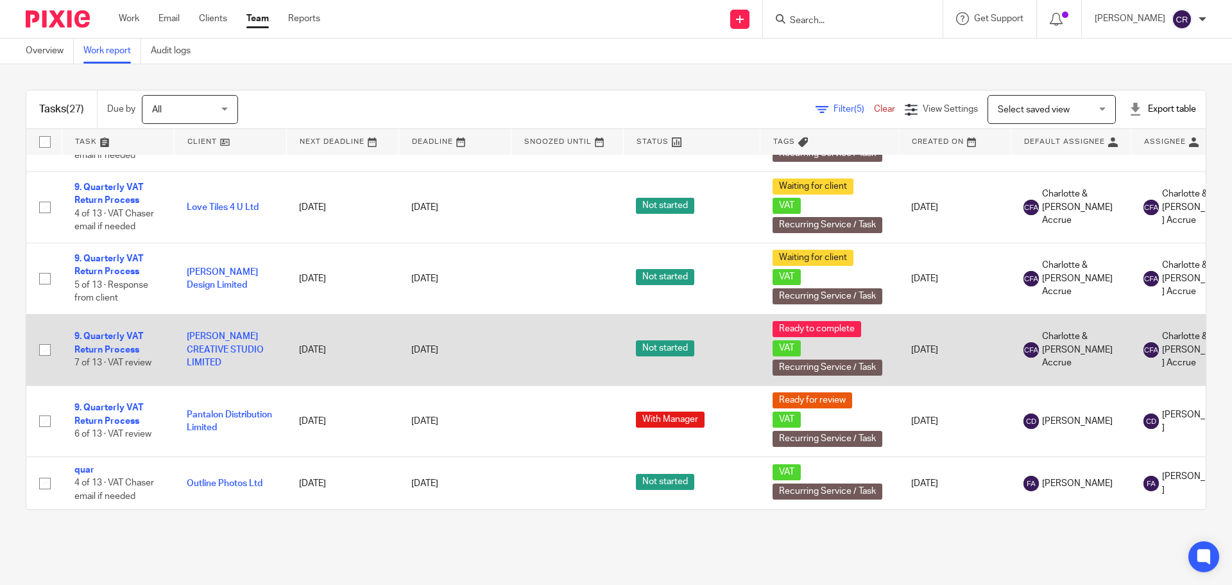
drag, startPoint x: 81, startPoint y: 458, endPoint x: 187, endPoint y: 320, distance: 173.9
click at [187, 320] on td "[PERSON_NAME] CREATIVE STUDIO LIMITED" at bounding box center [230, 349] width 112 height 71
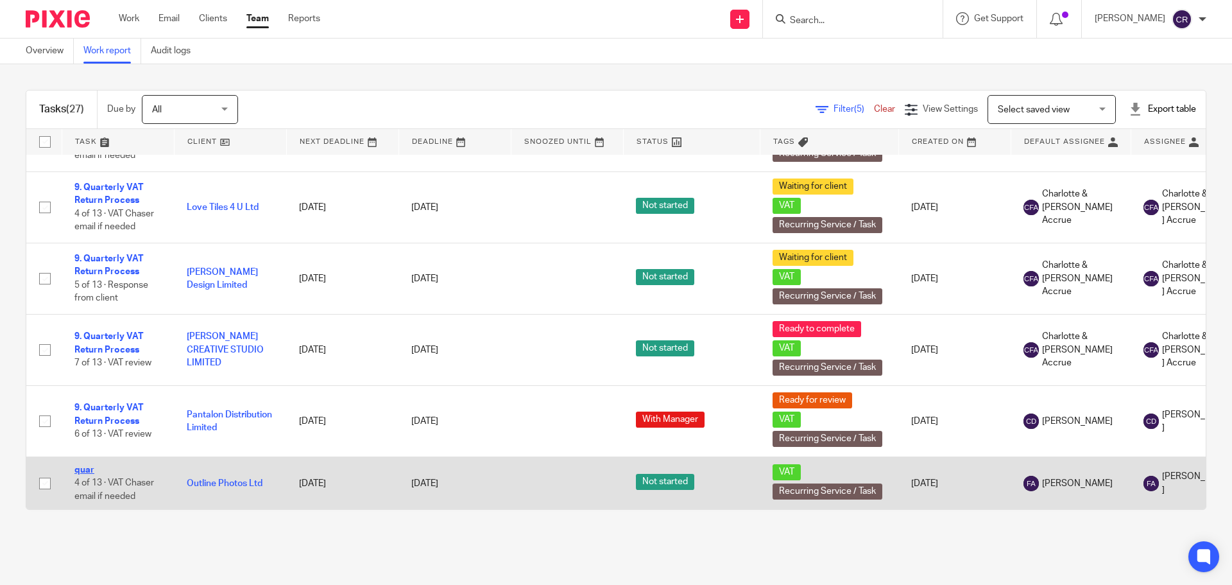
click at [90, 465] on link "quar" at bounding box center [84, 469] width 20 height 9
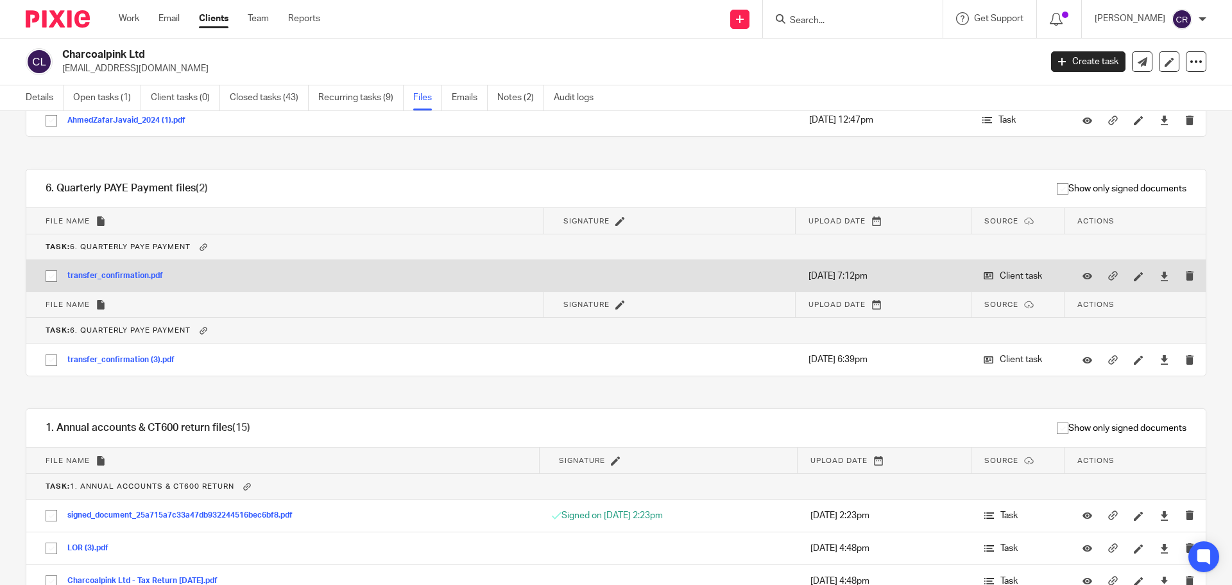
scroll to position [1155, 0]
click at [1082, 271] on icon at bounding box center [1087, 276] width 10 height 10
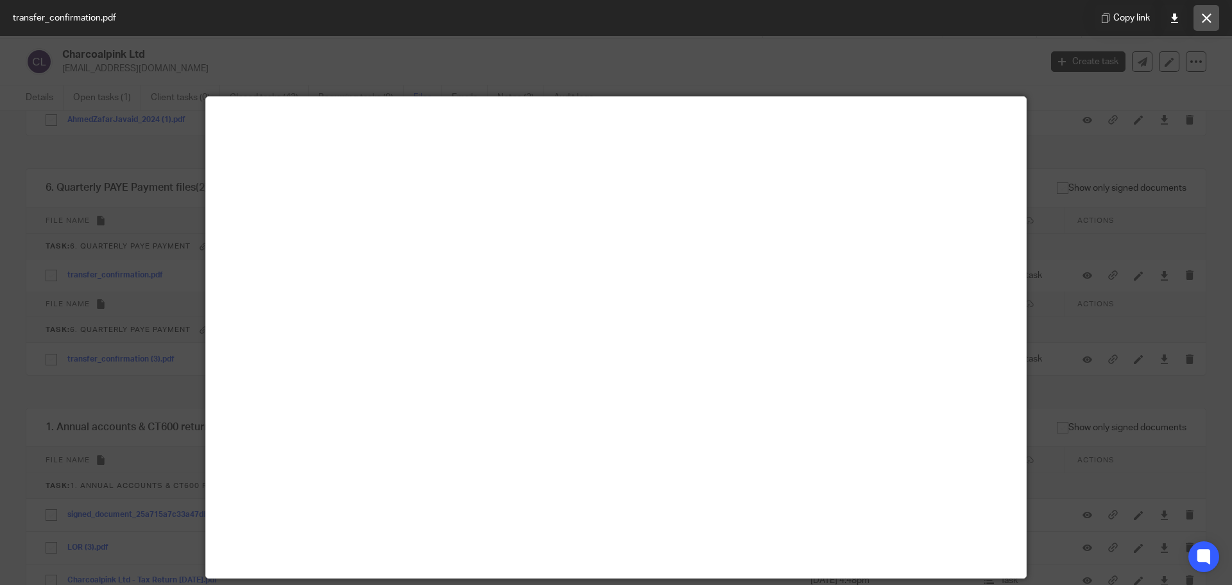
click at [1215, 8] on button at bounding box center [1206, 18] width 26 height 26
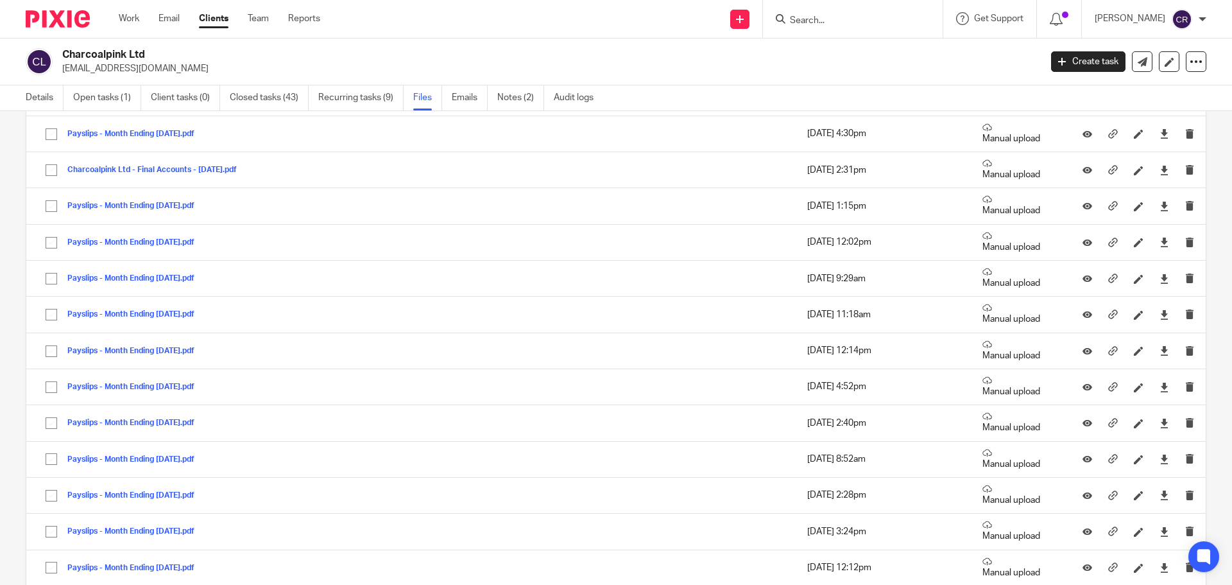
scroll to position [0, 0]
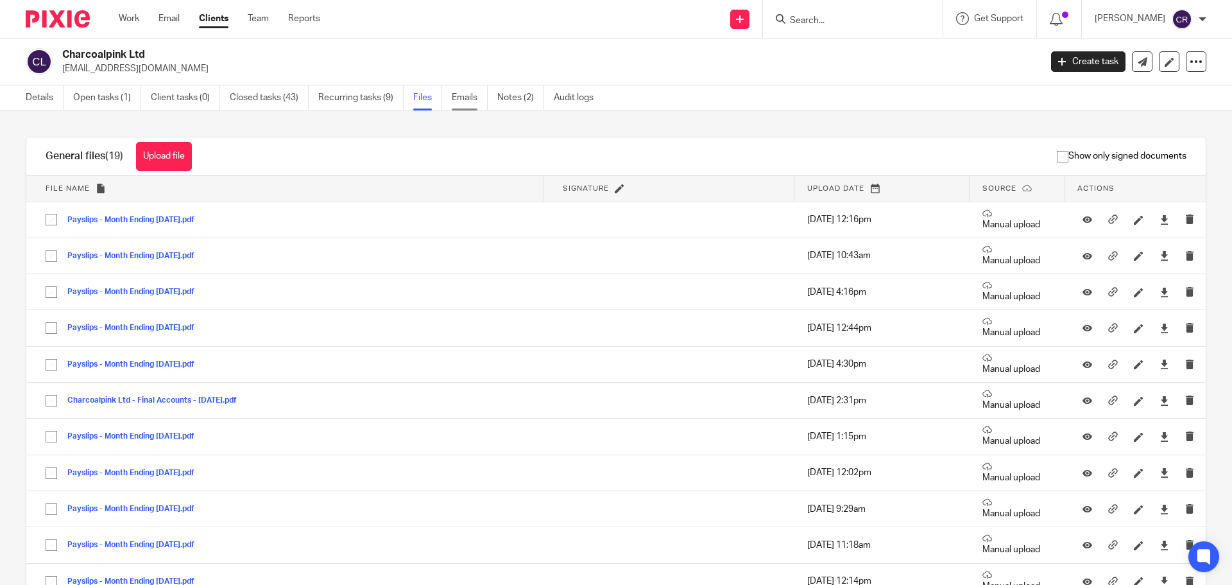
click at [468, 101] on link "Emails" at bounding box center [470, 97] width 36 height 25
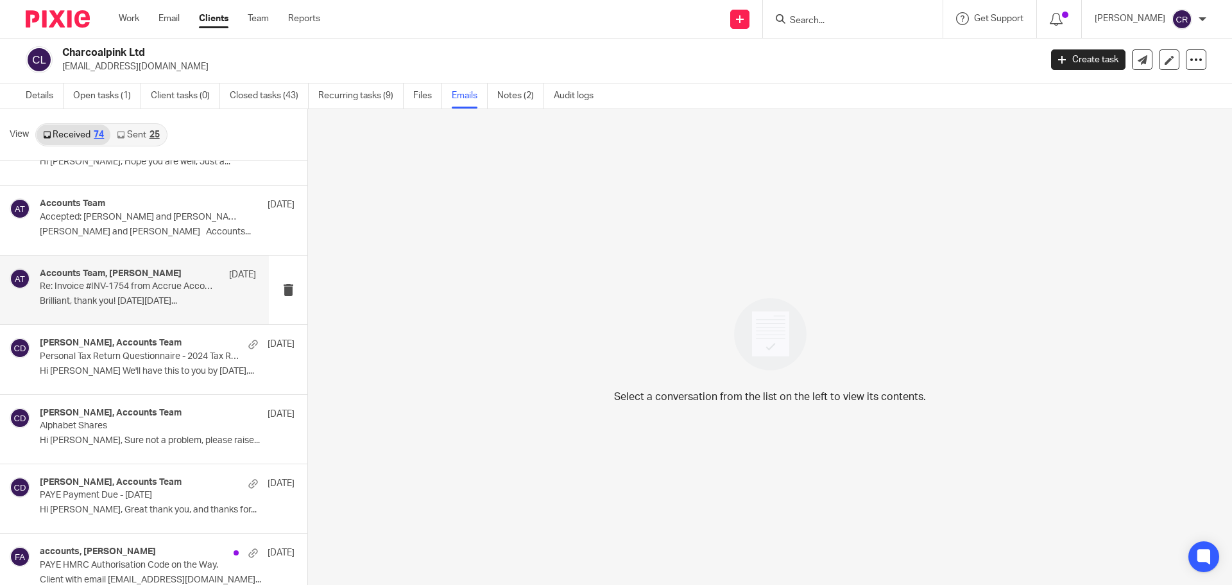
scroll to position [2966, 0]
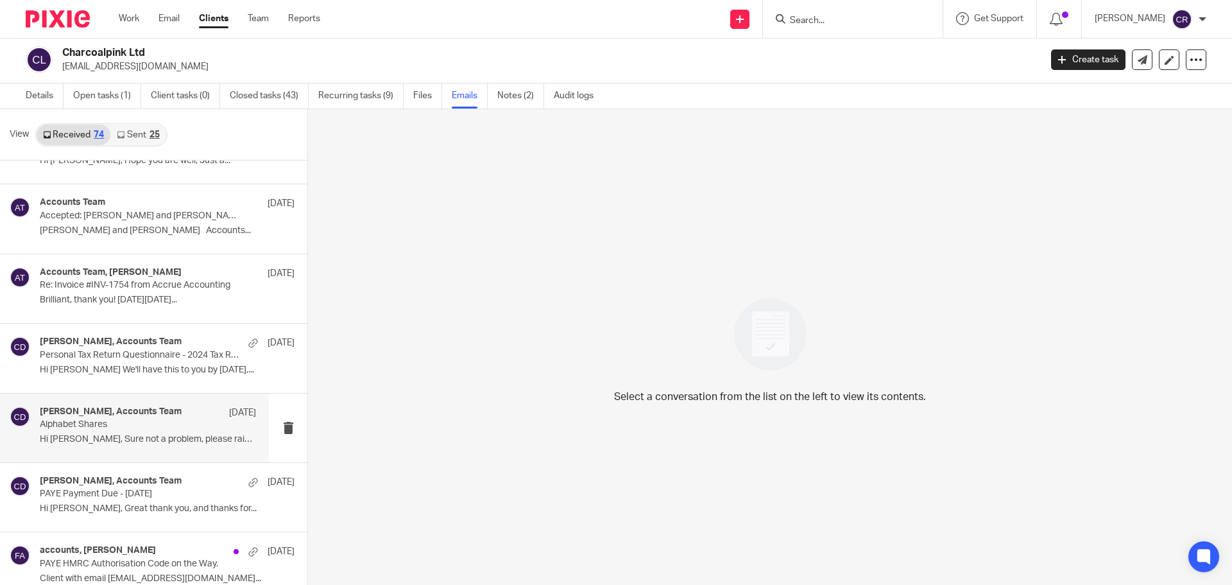
click at [119, 438] on p "Hi Chris, Sure not a problem, please raise..." at bounding box center [148, 439] width 216 height 11
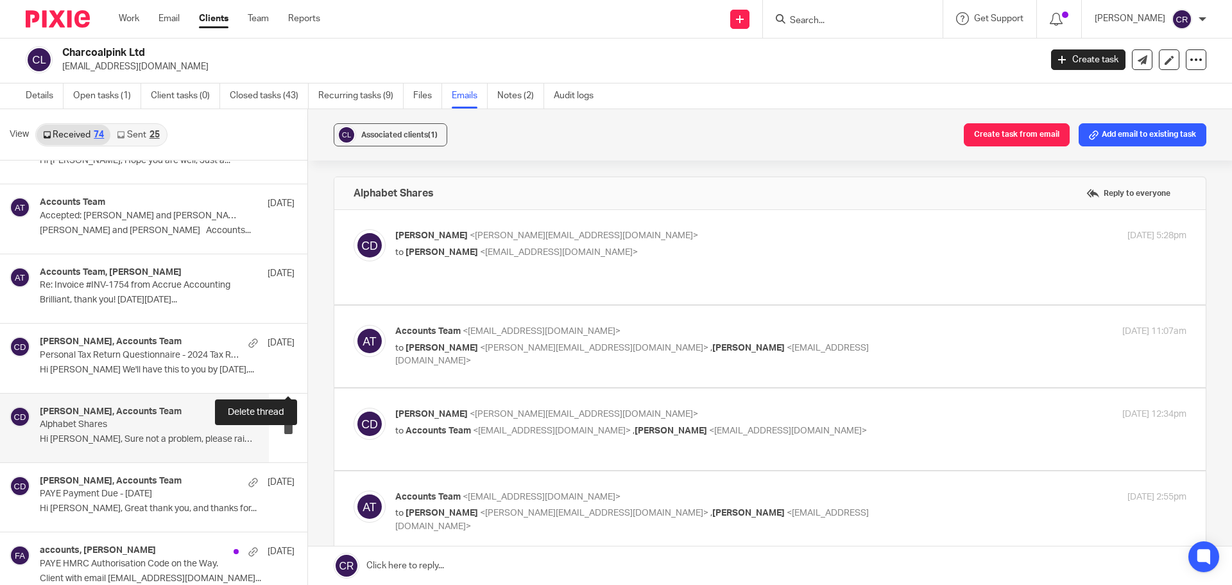
scroll to position [0, 0]
click at [737, 258] on p "to Adeeba Mughal <adeeba@charcoalpink.co.uk>" at bounding box center [658, 252] width 527 height 13
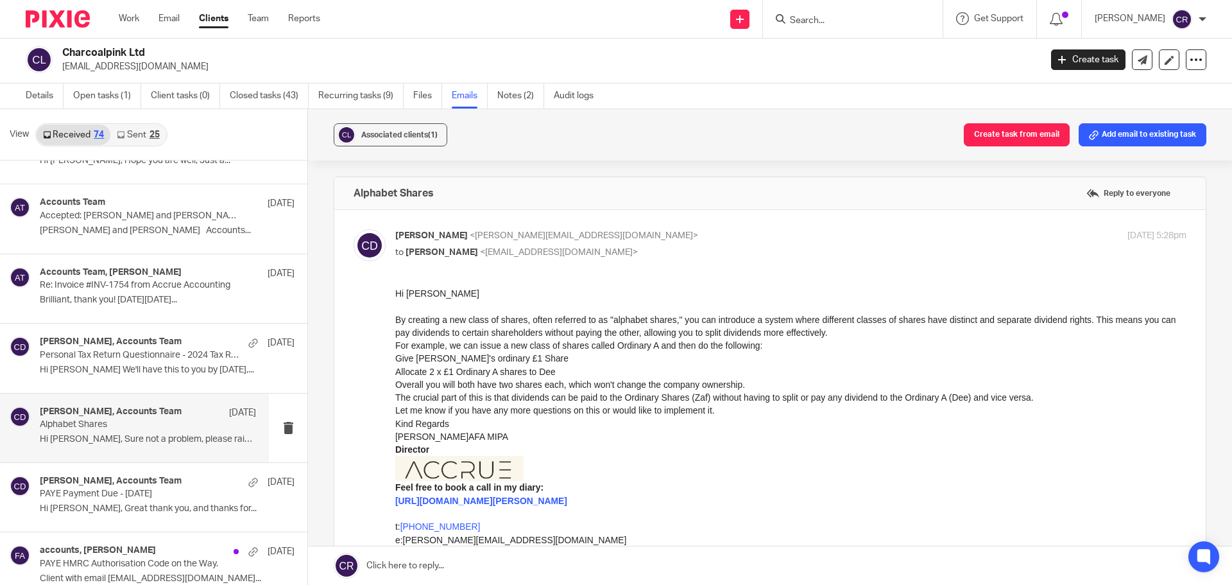
click at [739, 257] on p "to Adeeba Mughal <adeeba@charcoalpink.co.uk>" at bounding box center [658, 252] width 527 height 13
checkbox input "false"
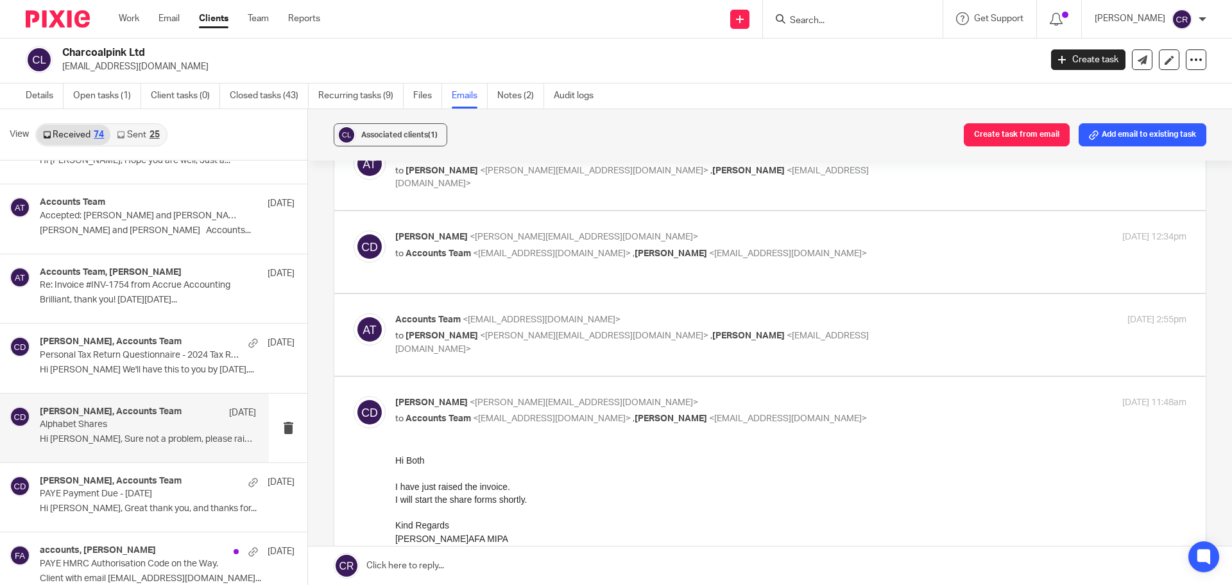
scroll to position [128, 0]
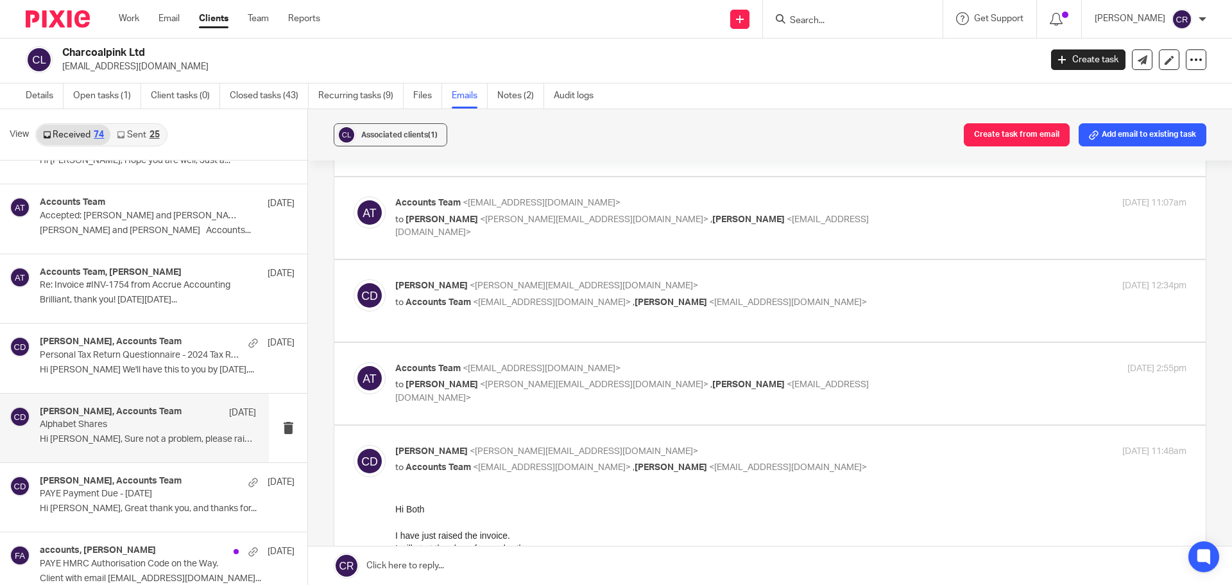
click at [992, 391] on div "Accounts Team <accounts@charcoalpink.co.uk> to Chris Deakin <chris@accrueaccoun…" at bounding box center [790, 383] width 791 height 43
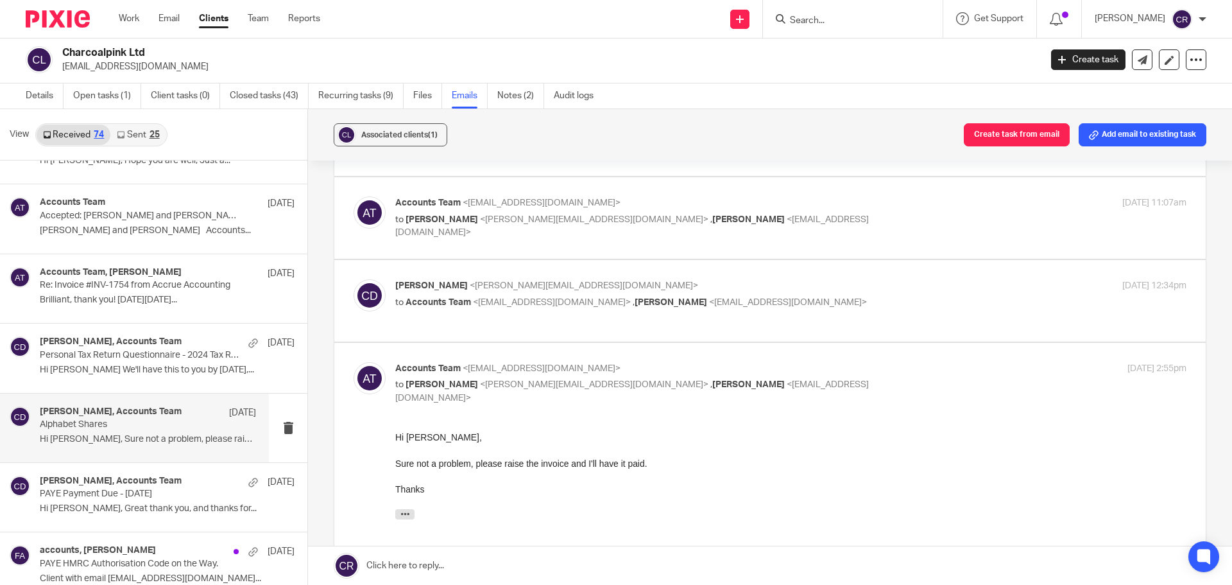
scroll to position [0, 0]
click at [950, 383] on div "Accounts Team <accounts@charcoalpink.co.uk> to Chris Deakin <chris@accrueaccoun…" at bounding box center [790, 383] width 791 height 43
checkbox input "false"
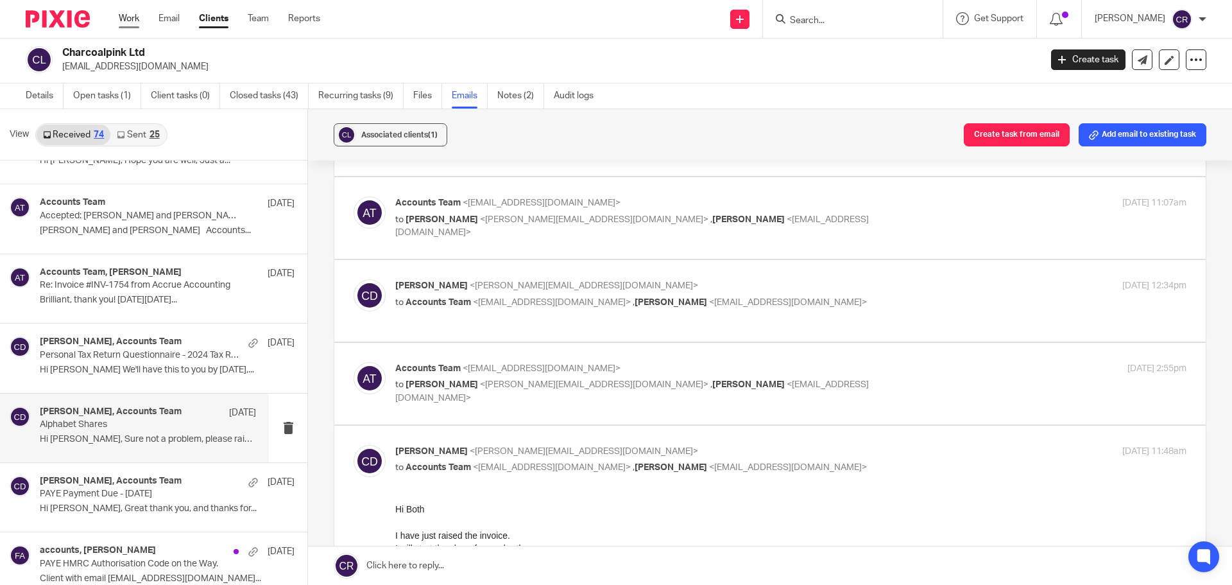
click at [121, 13] on link "Work" at bounding box center [129, 18] width 21 height 13
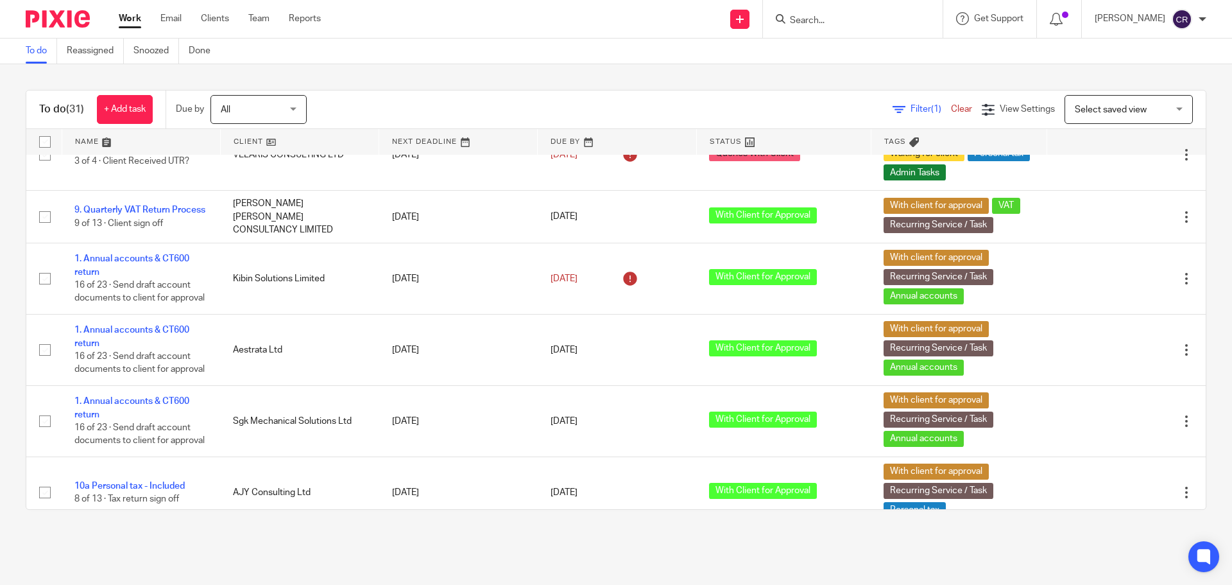
scroll to position [257, 0]
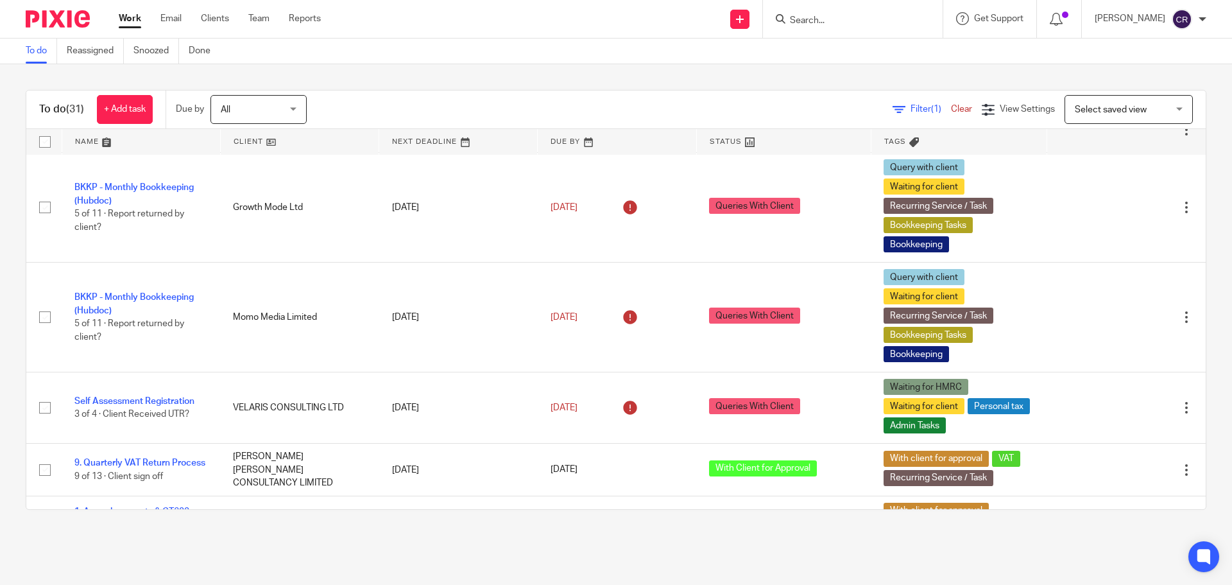
click at [838, 26] on input "Search" at bounding box center [846, 21] width 115 height 12
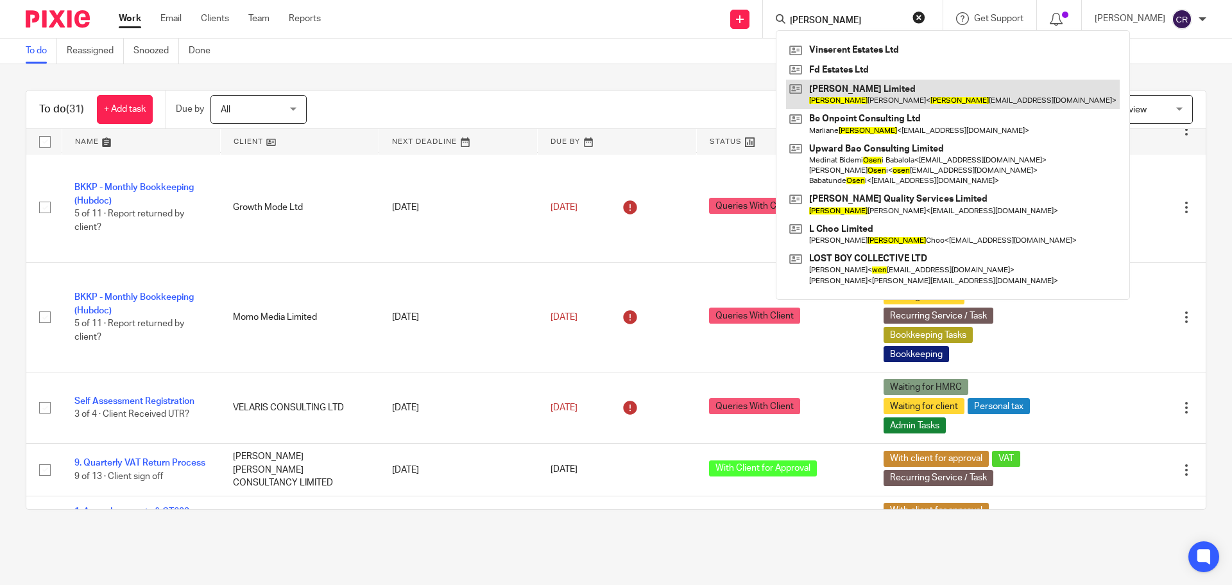
type input "owen"
click at [852, 106] on link at bounding box center [953, 95] width 334 height 30
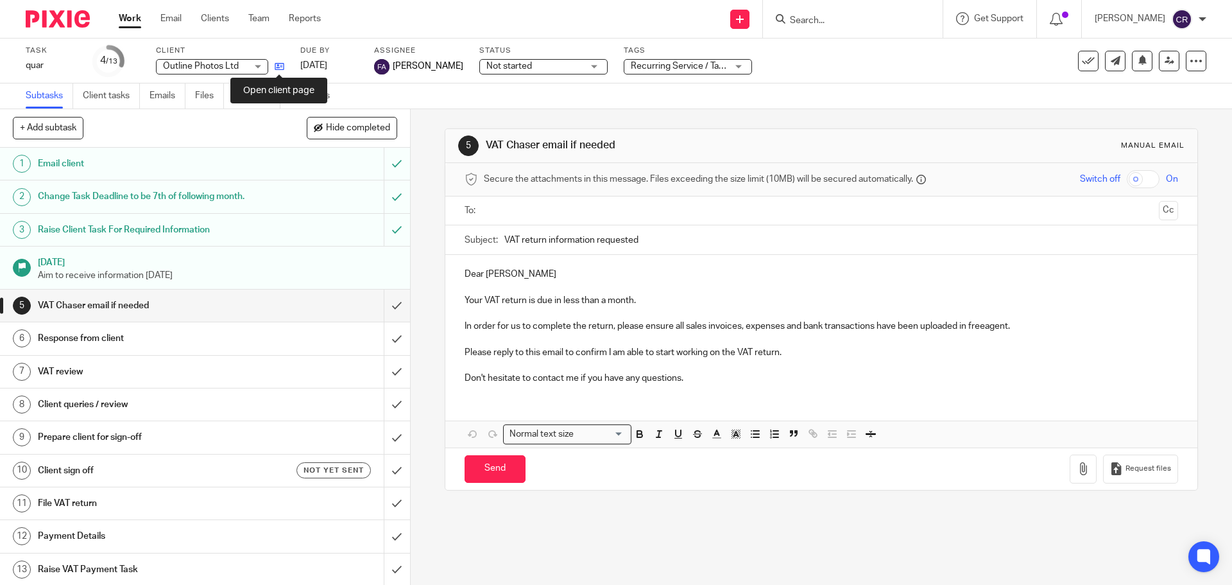
click at [280, 64] on icon at bounding box center [280, 67] width 10 height 10
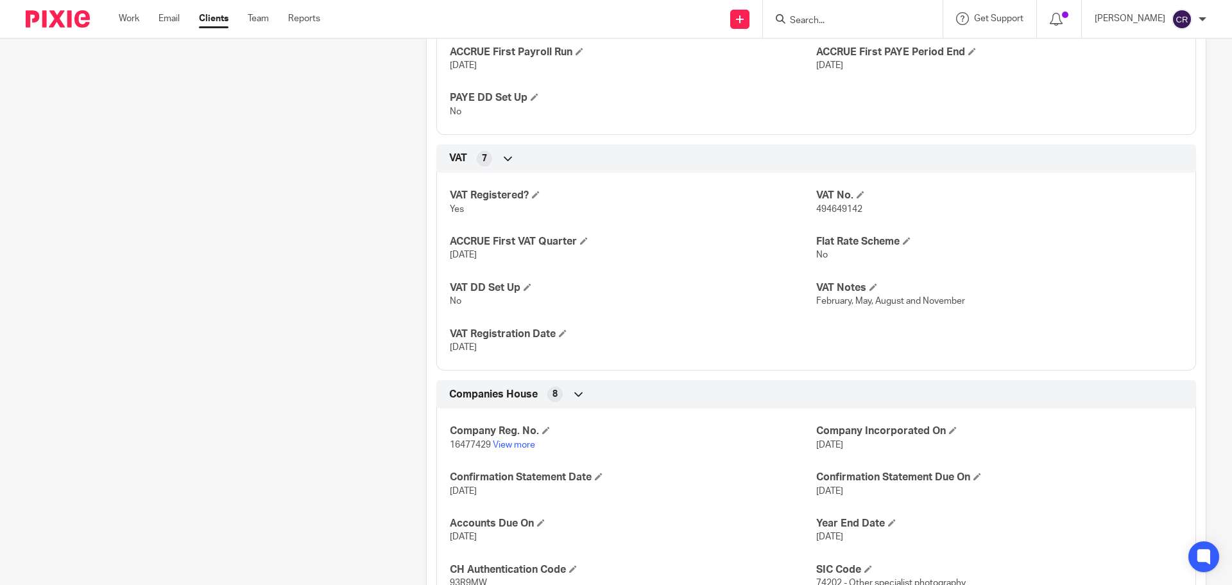
scroll to position [770, 0]
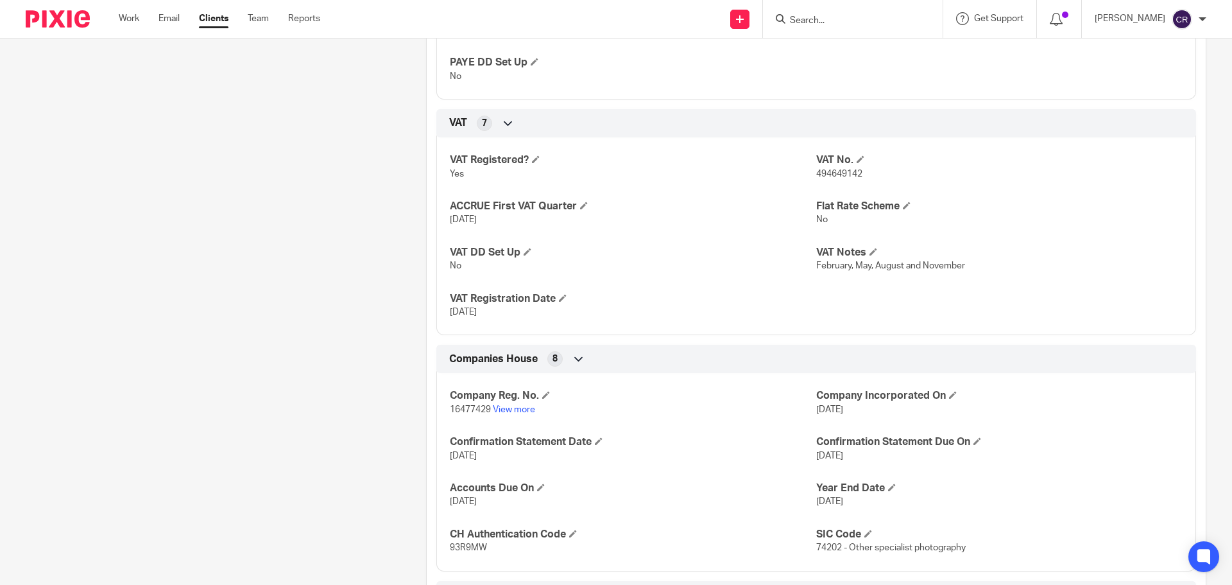
click at [835, 178] on span "494649142" at bounding box center [839, 173] width 46 height 9
copy span "494649142"
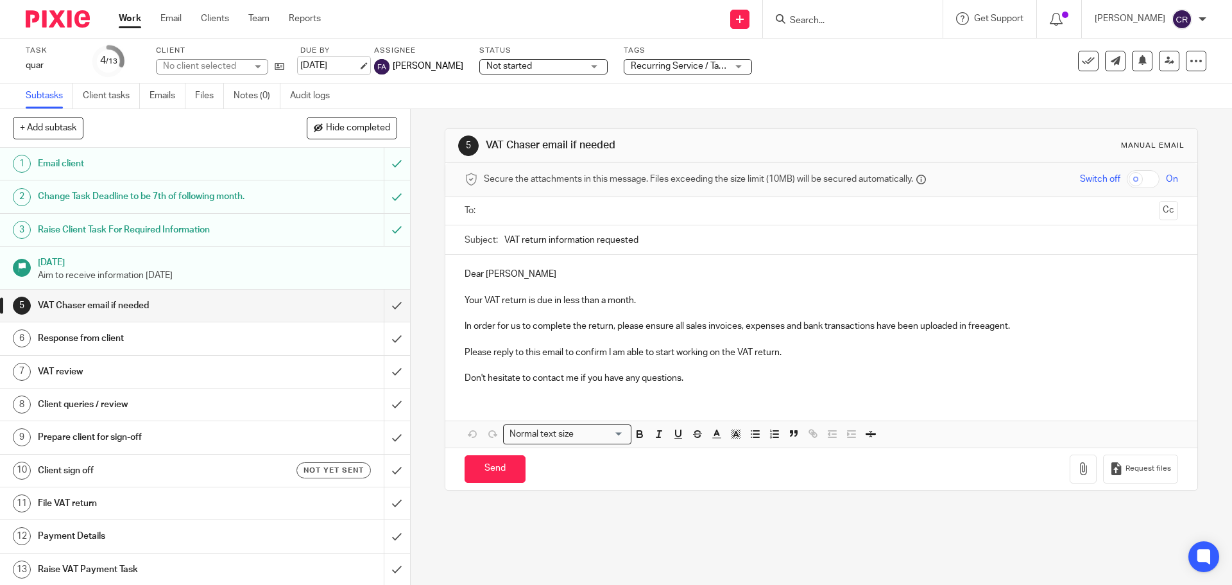
click at [334, 60] on link "[DATE]" at bounding box center [329, 65] width 58 height 13
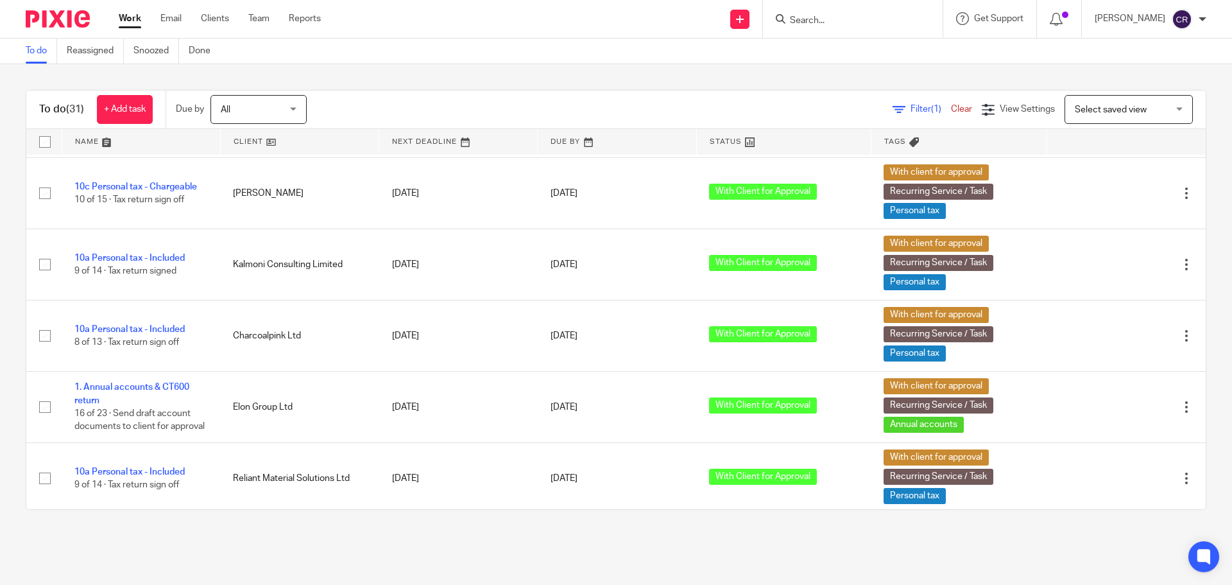
scroll to position [1283, 0]
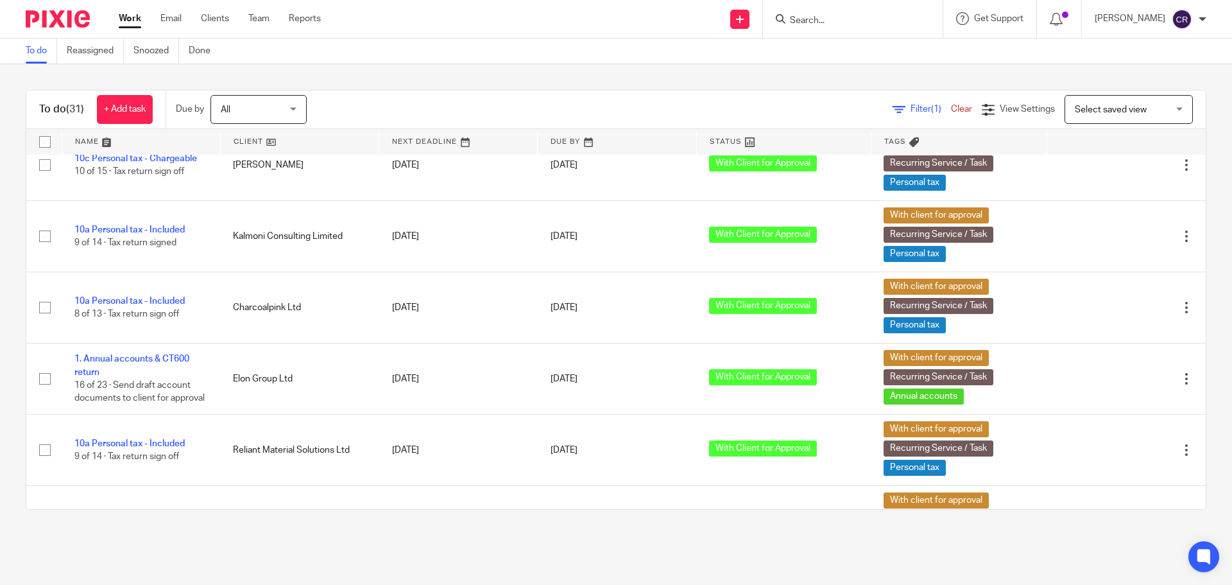
click at [845, 26] on input "Search" at bounding box center [846, 21] width 115 height 12
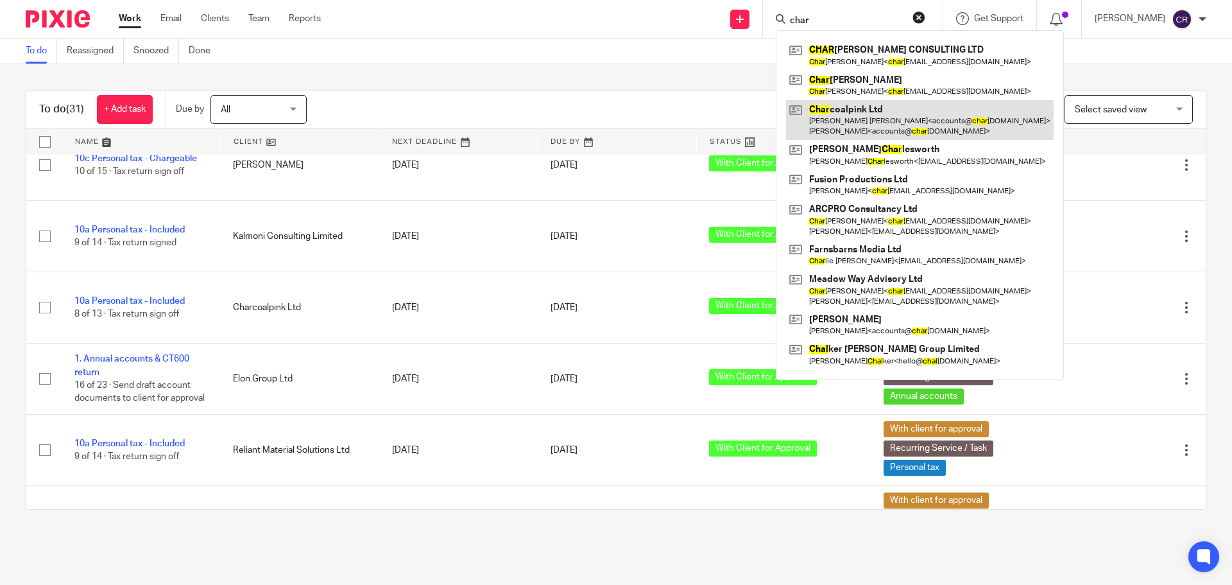
type input "char"
click at [863, 105] on link at bounding box center [920, 120] width 268 height 40
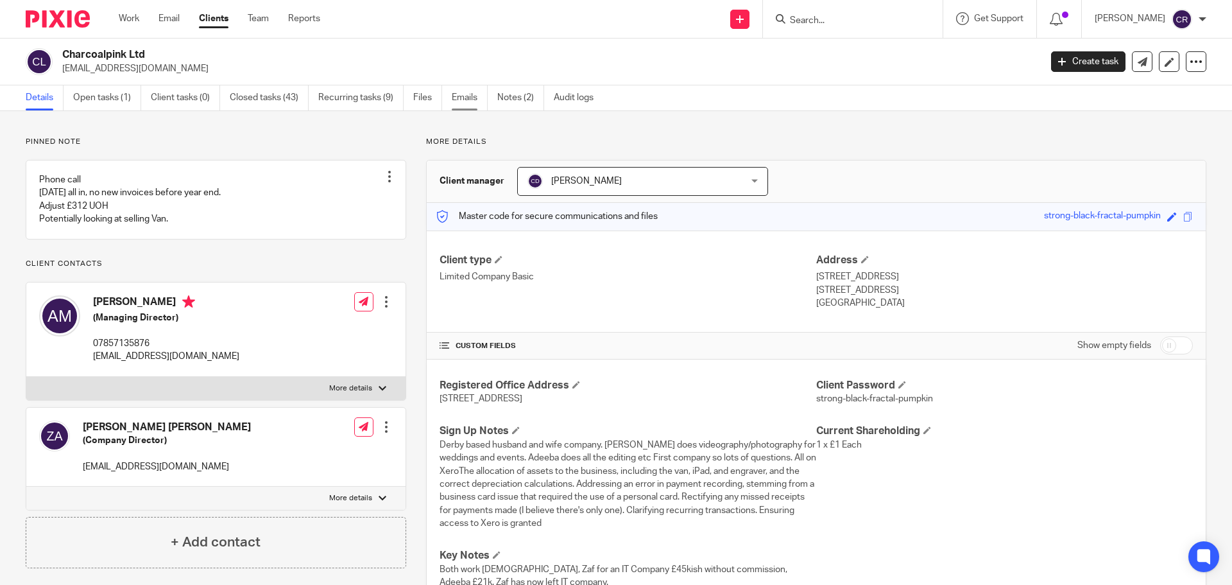
click at [474, 103] on link "Emails" at bounding box center [470, 97] width 36 height 25
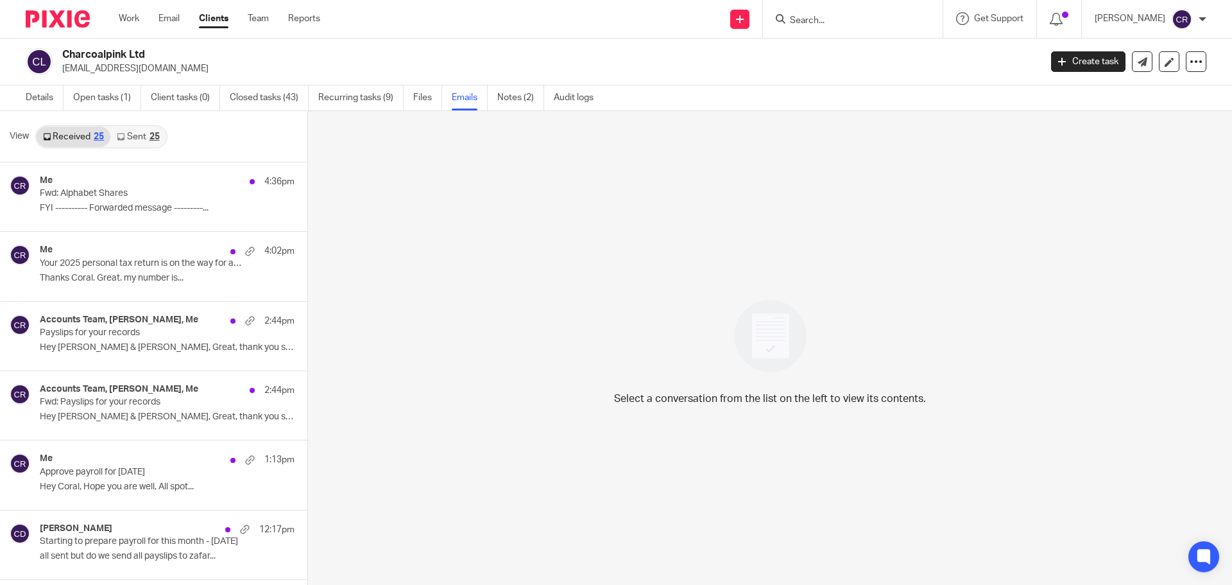
click at [146, 125] on div "Received 25 Sent 25" at bounding box center [101, 136] width 132 height 23
click at [143, 135] on link "Sent 25" at bounding box center [137, 136] width 55 height 21
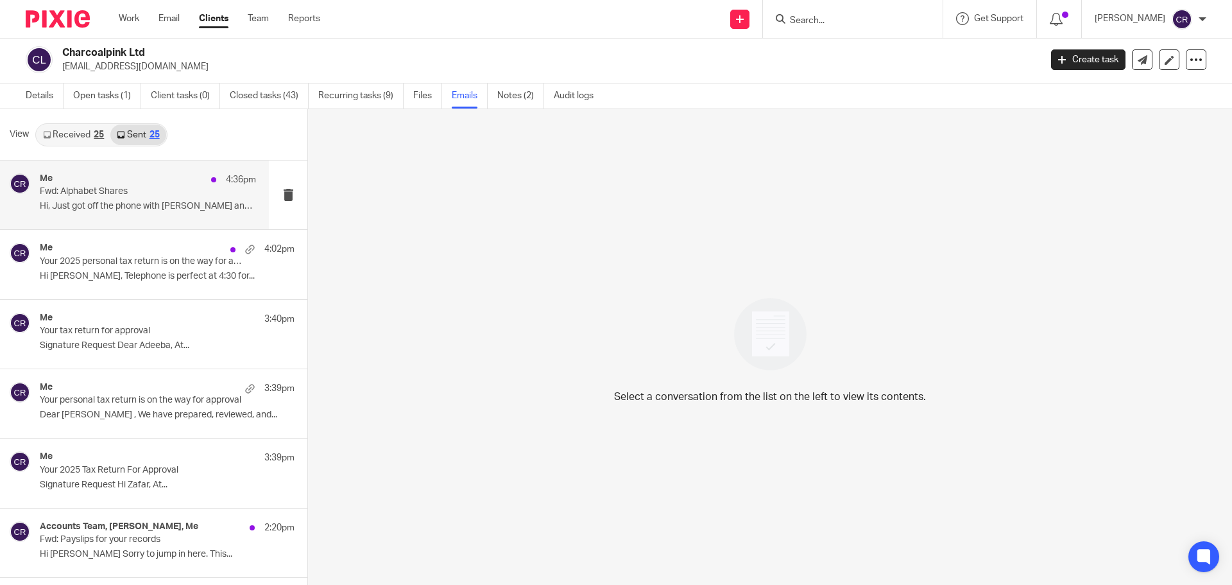
click at [186, 171] on div "Me 4:36pm Fwd: Alphabet Shares Hi, Just got off the phone with Zaf and he..." at bounding box center [134, 194] width 269 height 69
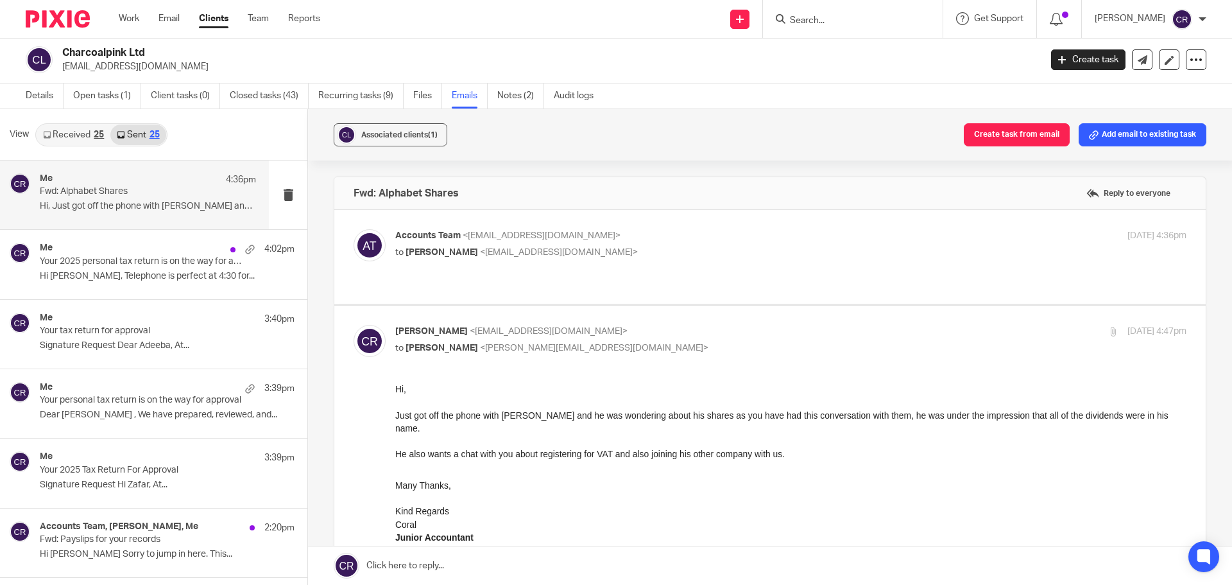
scroll to position [0, 0]
click at [114, 250] on div "Me 4:02pm" at bounding box center [148, 249] width 216 height 13
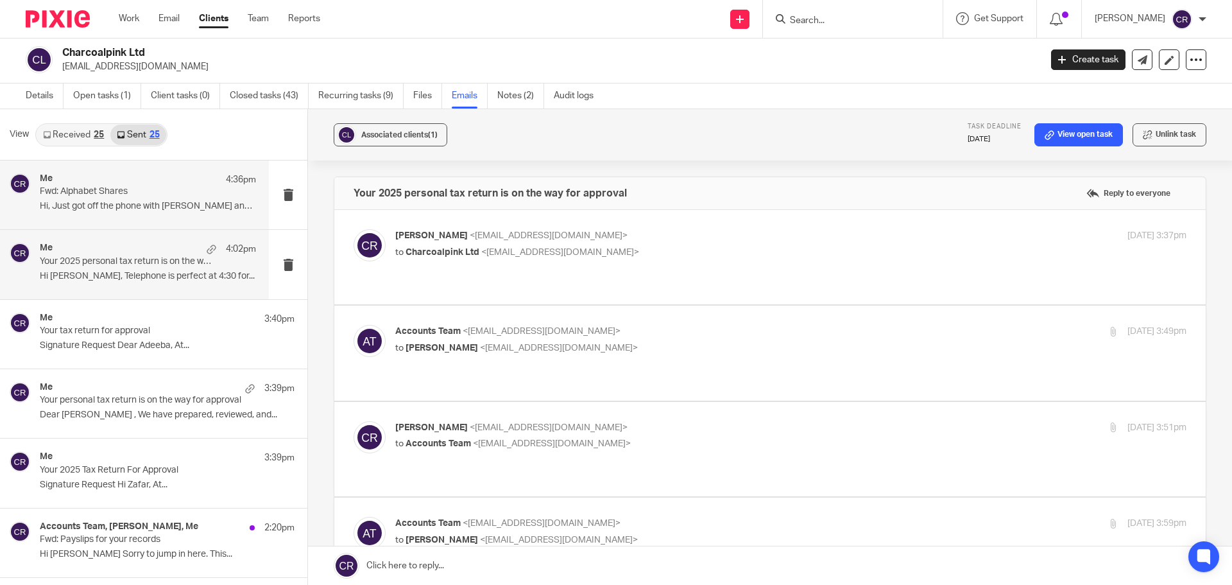
click at [155, 198] on div "Me 4:36pm Fwd: Alphabet Shares Hi, Just got off the phone with Zaf and he..." at bounding box center [148, 194] width 216 height 43
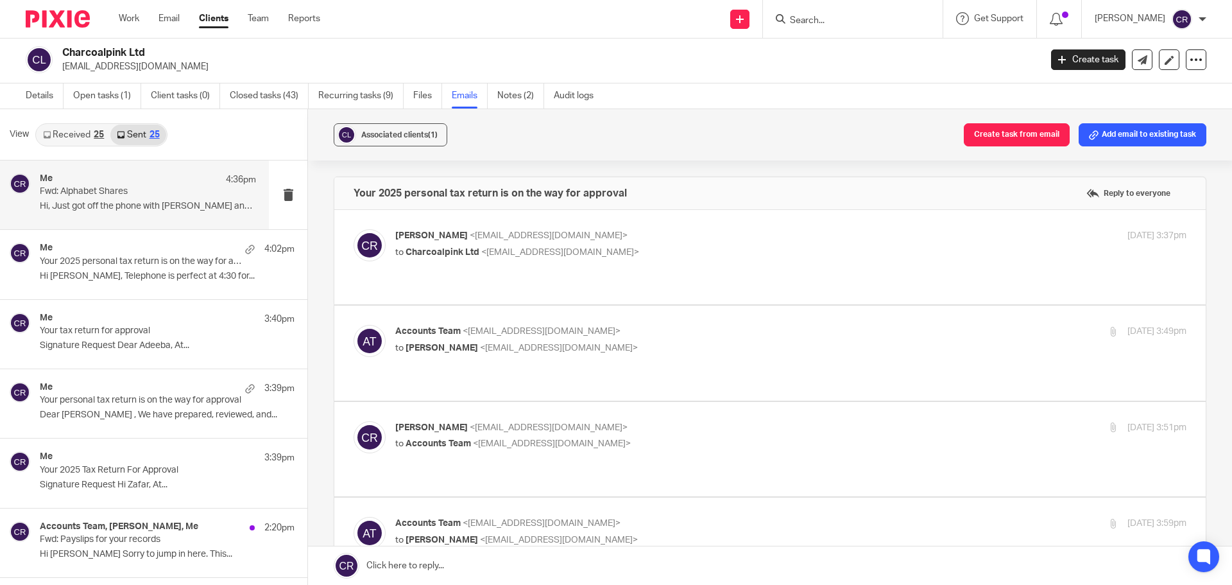
click at [62, 132] on link "Received 25" at bounding box center [74, 134] width 74 height 21
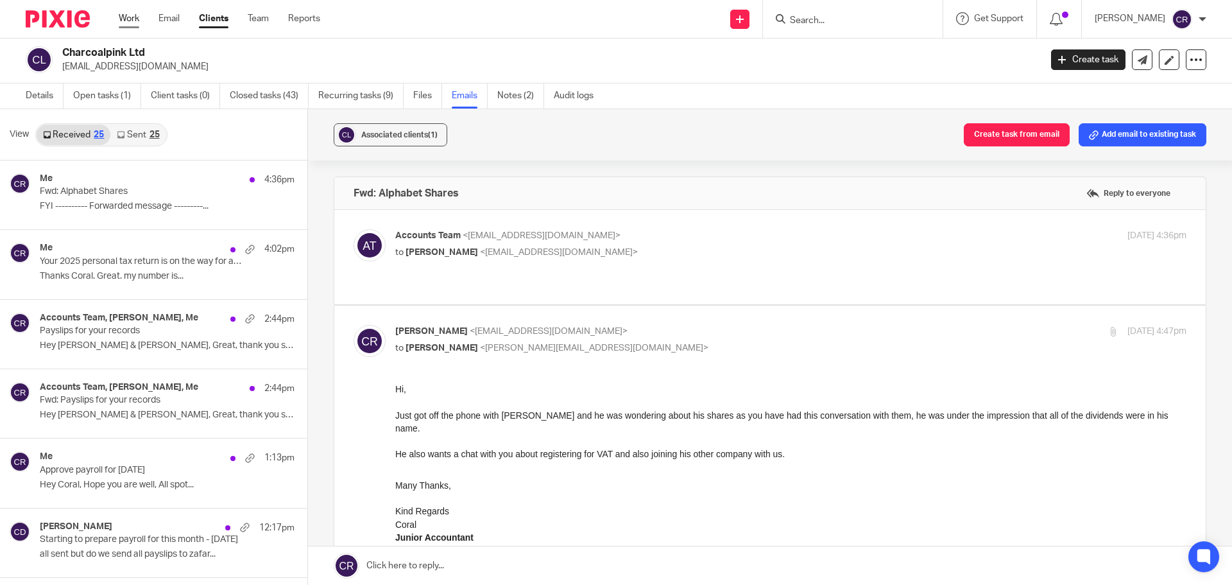
click at [124, 21] on link "Work" at bounding box center [129, 18] width 21 height 13
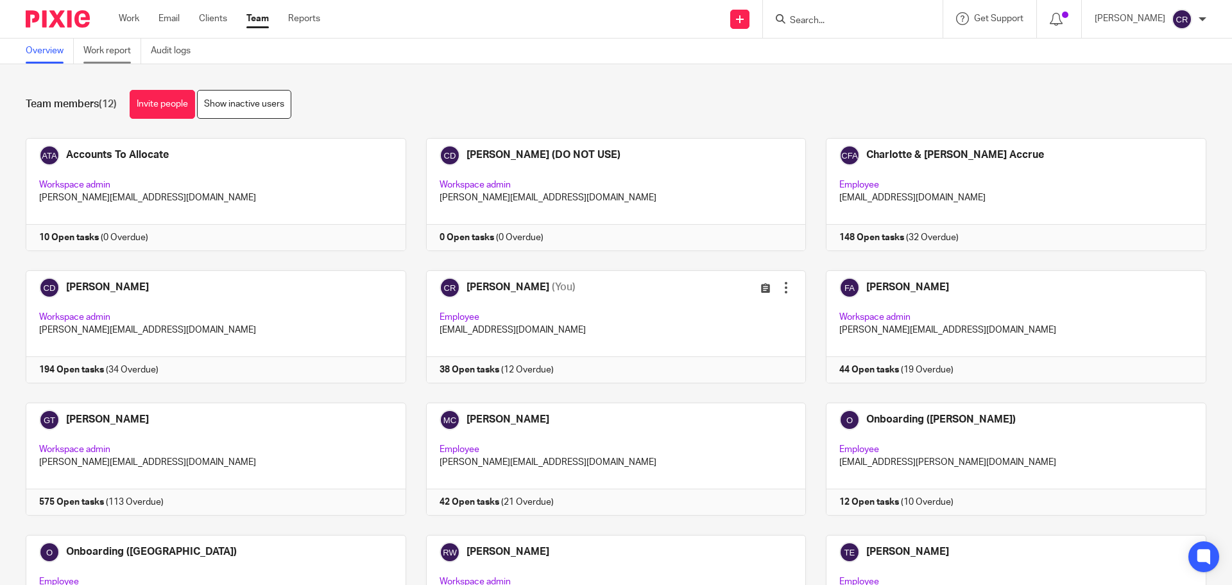
click at [110, 54] on link "Work report" at bounding box center [112, 50] width 58 height 25
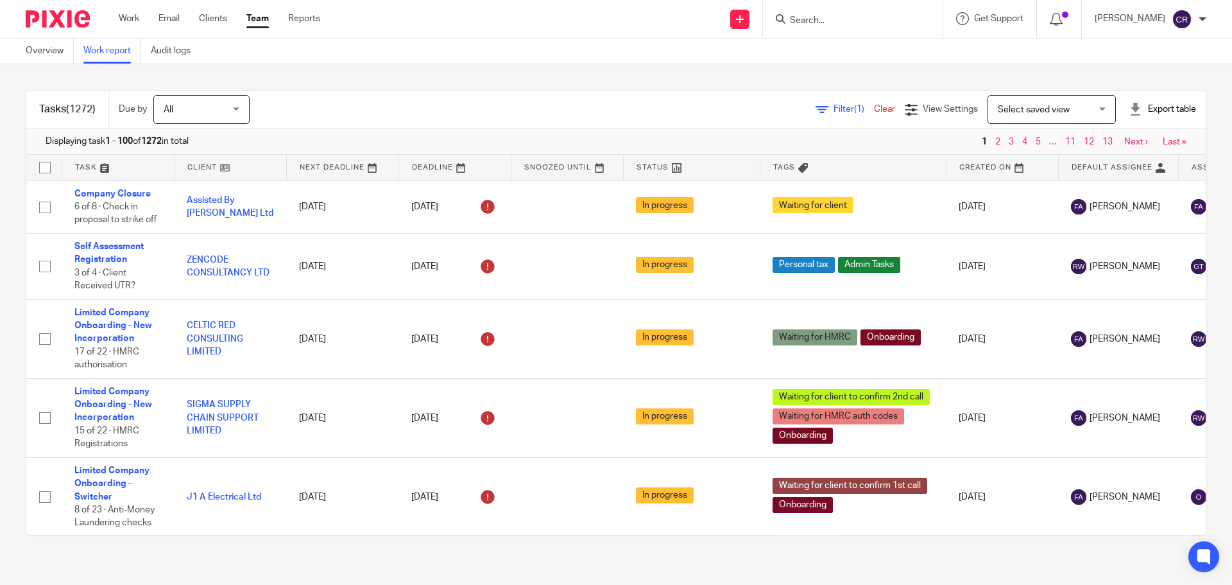
click at [816, 108] on link "Filter (1)" at bounding box center [845, 109] width 58 height 9
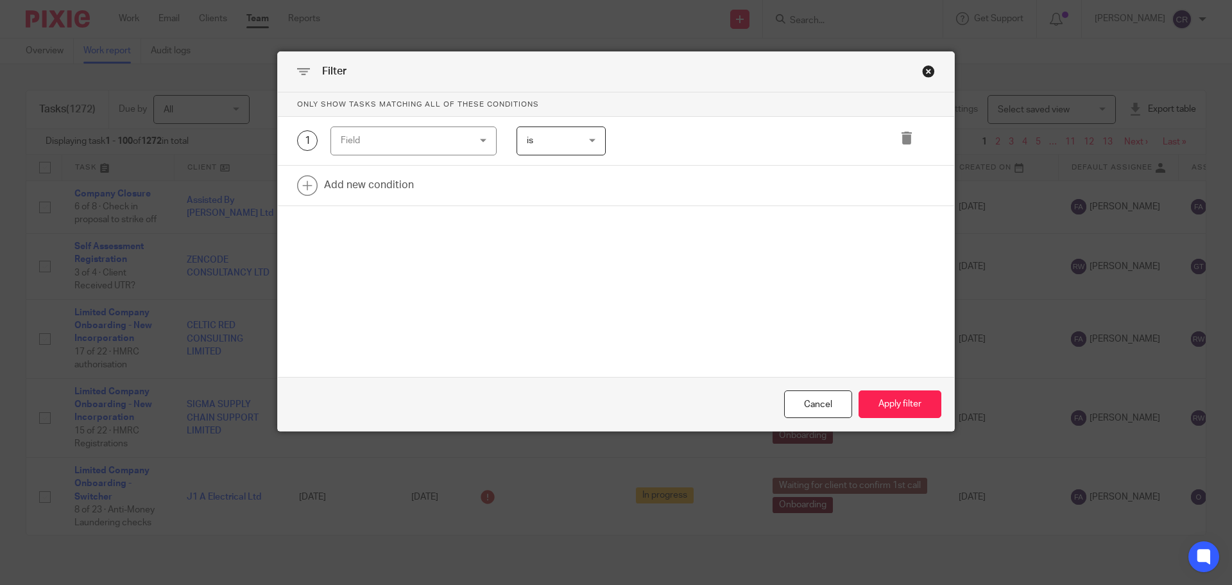
click at [397, 137] on div "Field" at bounding box center [403, 140] width 124 height 27
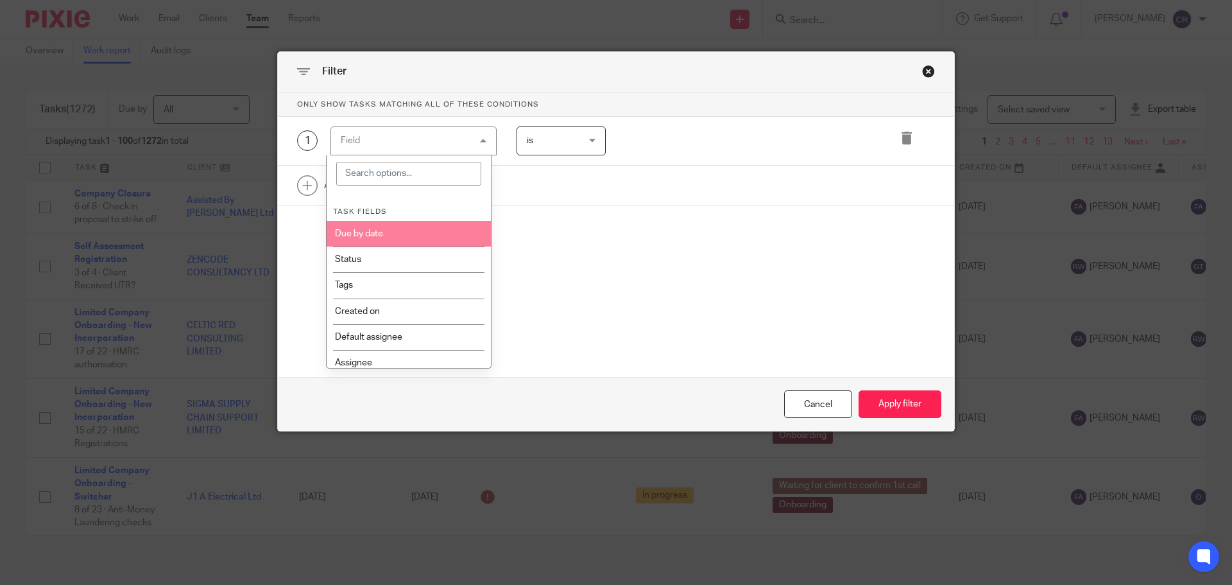
click at [402, 229] on li "Due by date" at bounding box center [409, 234] width 165 height 26
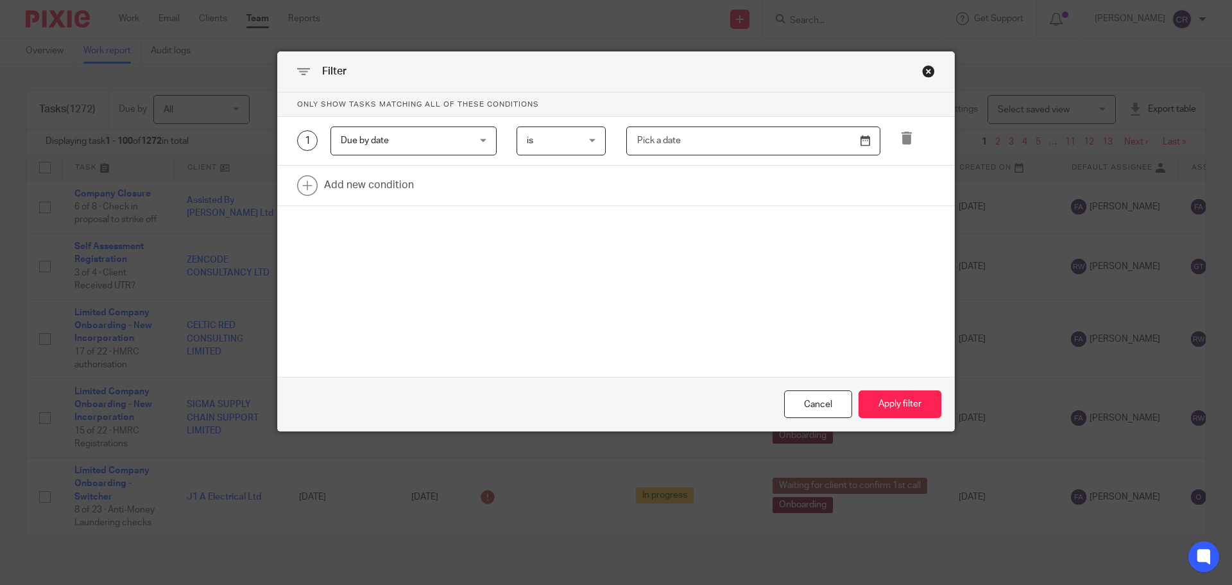
click at [731, 142] on input "text" at bounding box center [753, 140] width 254 height 29
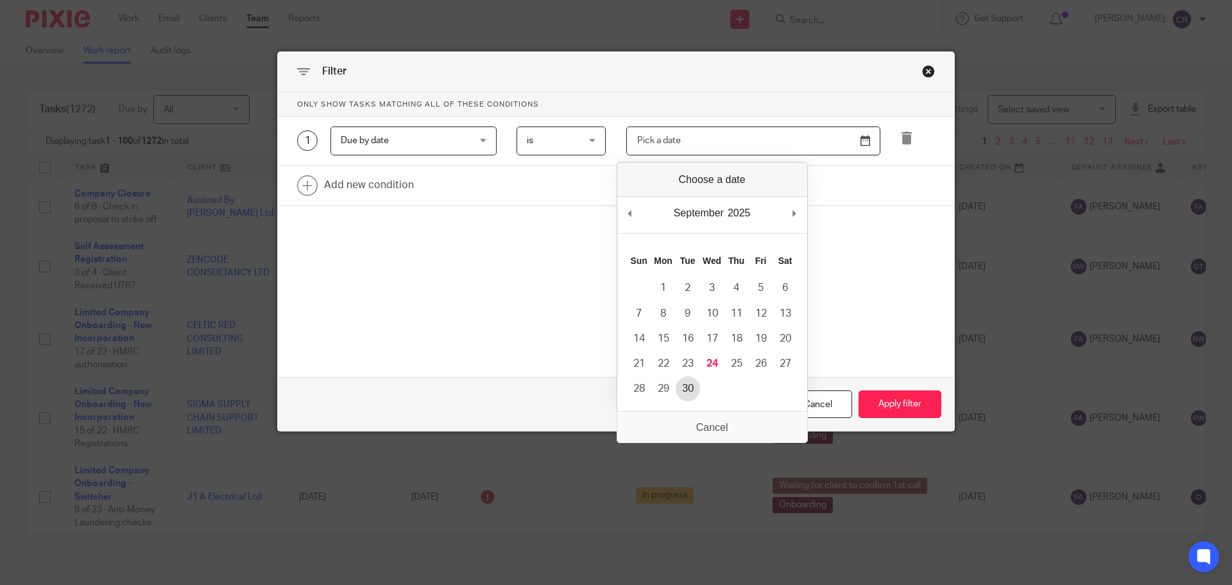
type input "2025-09-30"
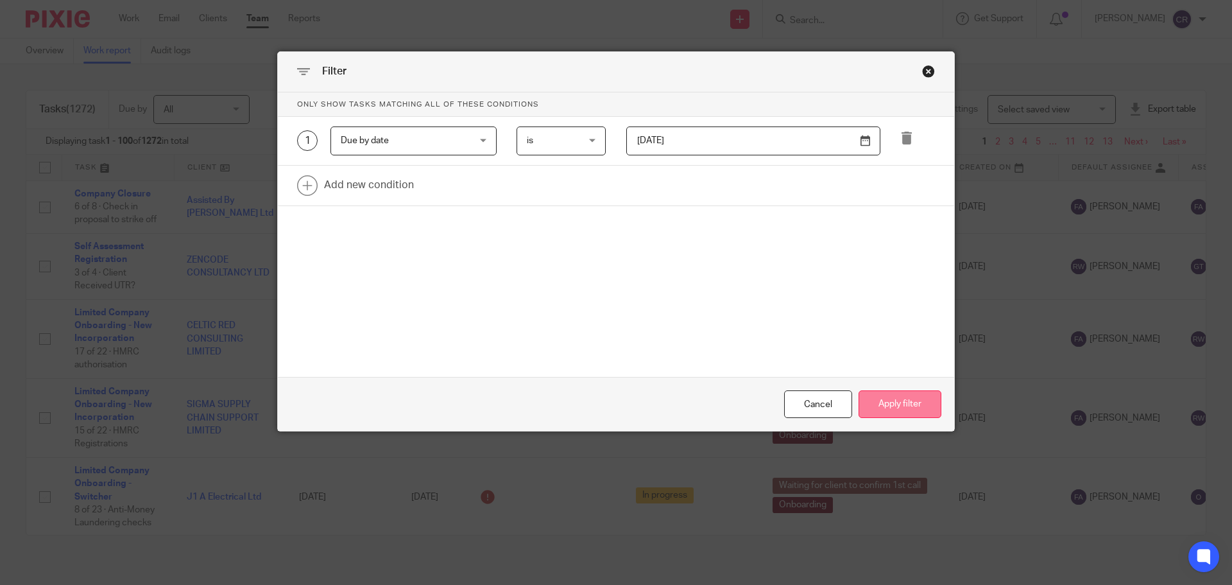
click at [909, 403] on button "Apply filter" at bounding box center [900, 404] width 83 height 28
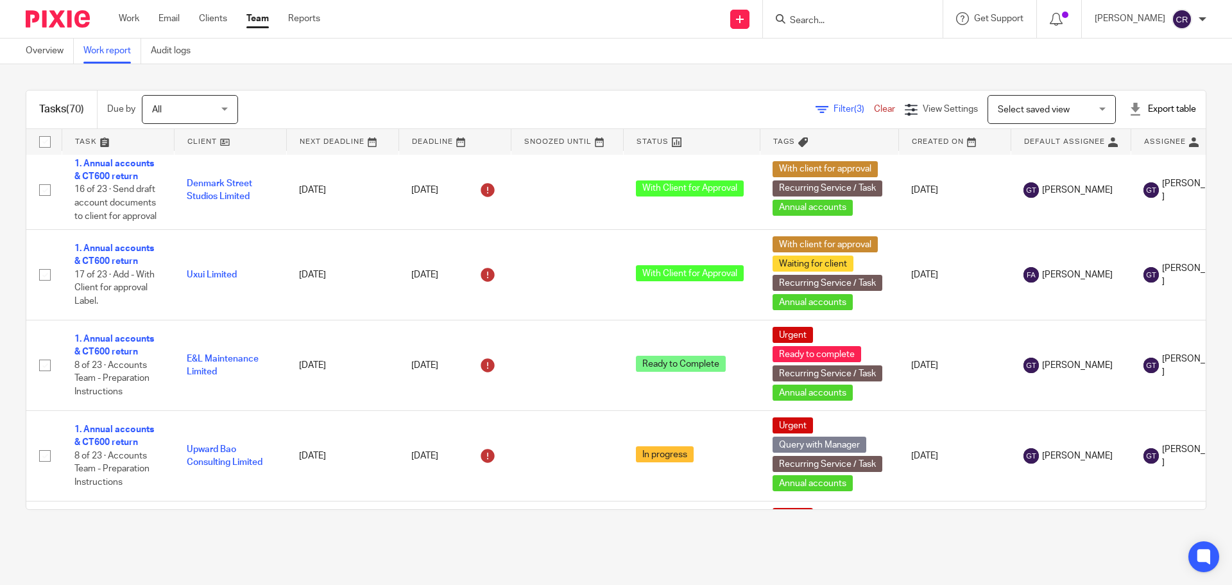
scroll to position [4620, 0]
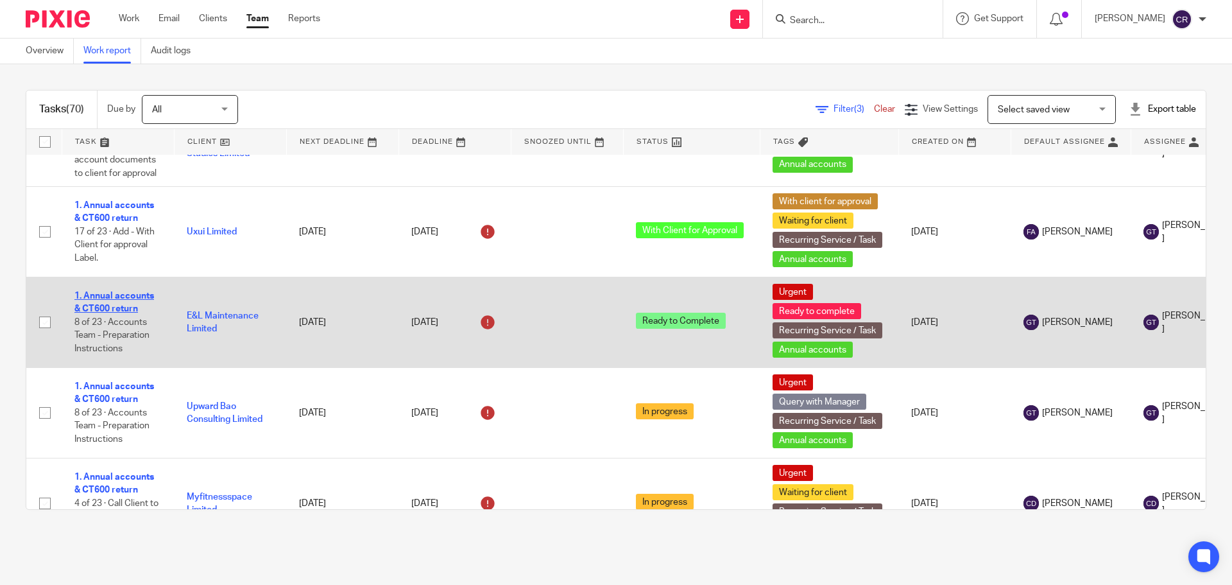
click at [141, 291] on link "1. Annual accounts & CT600 return" at bounding box center [114, 302] width 80 height 22
